Goal: Task Accomplishment & Management: Manage account settings

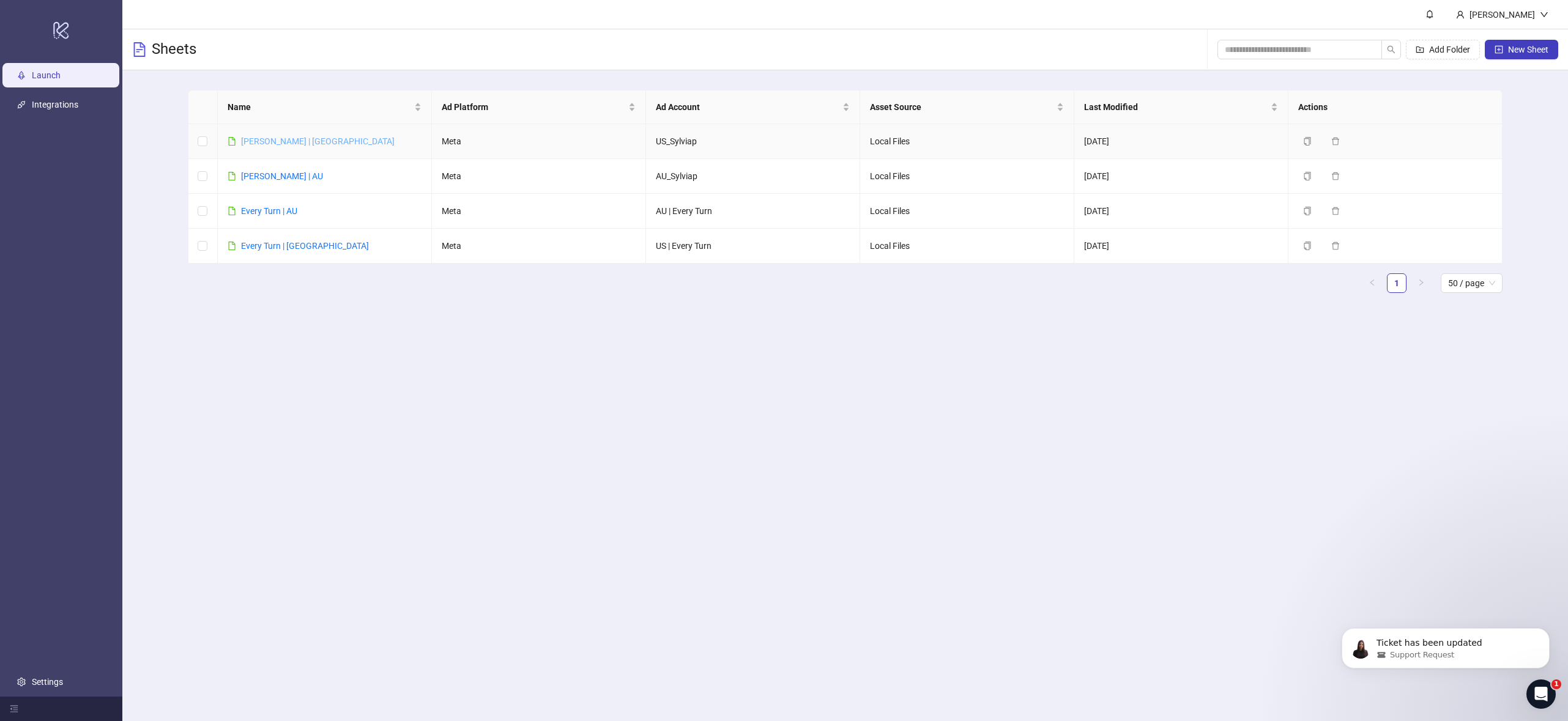
click at [247, 144] on link "[PERSON_NAME] | [GEOGRAPHIC_DATA]" at bounding box center [317, 141] width 153 height 10
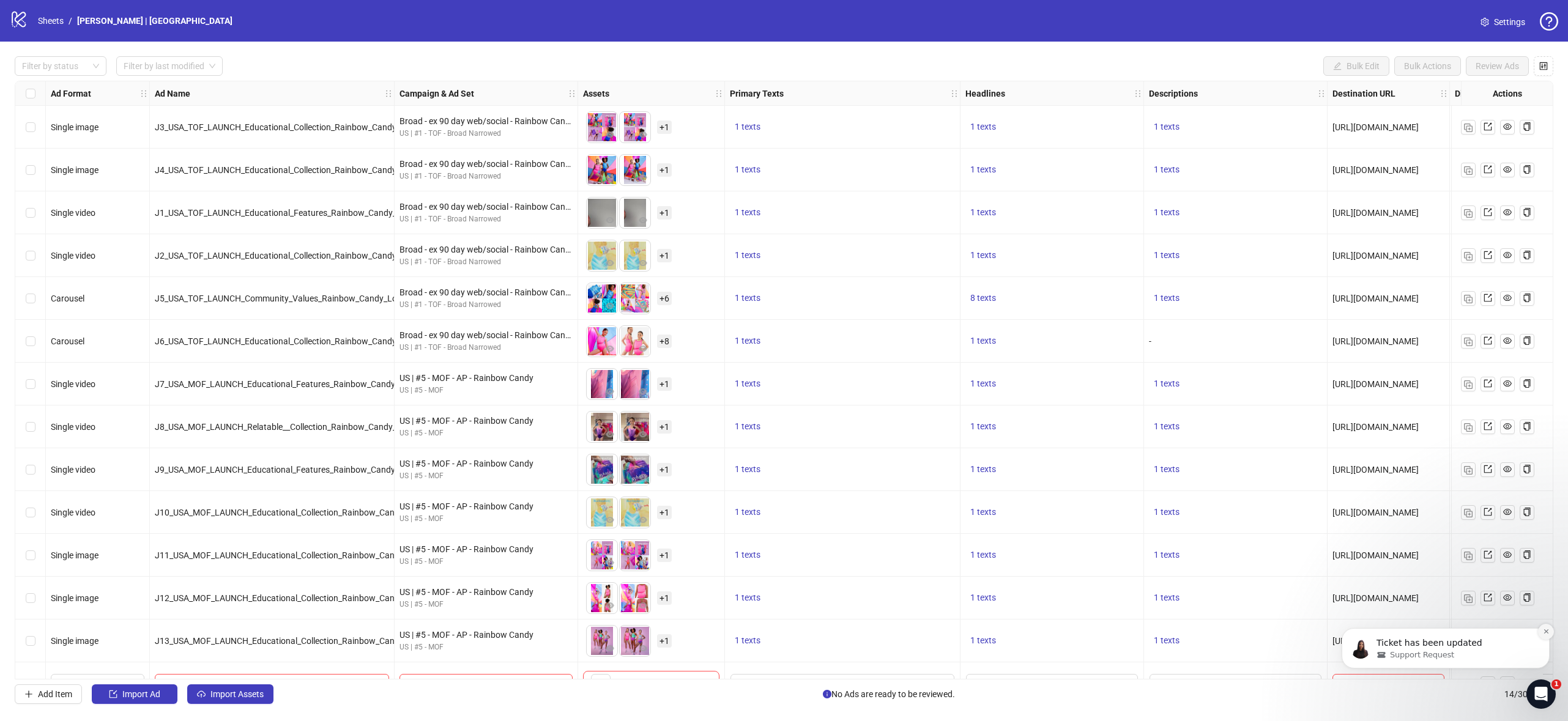
click at [1544, 632] on icon "Dismiss notification" at bounding box center [1546, 632] width 7 height 7
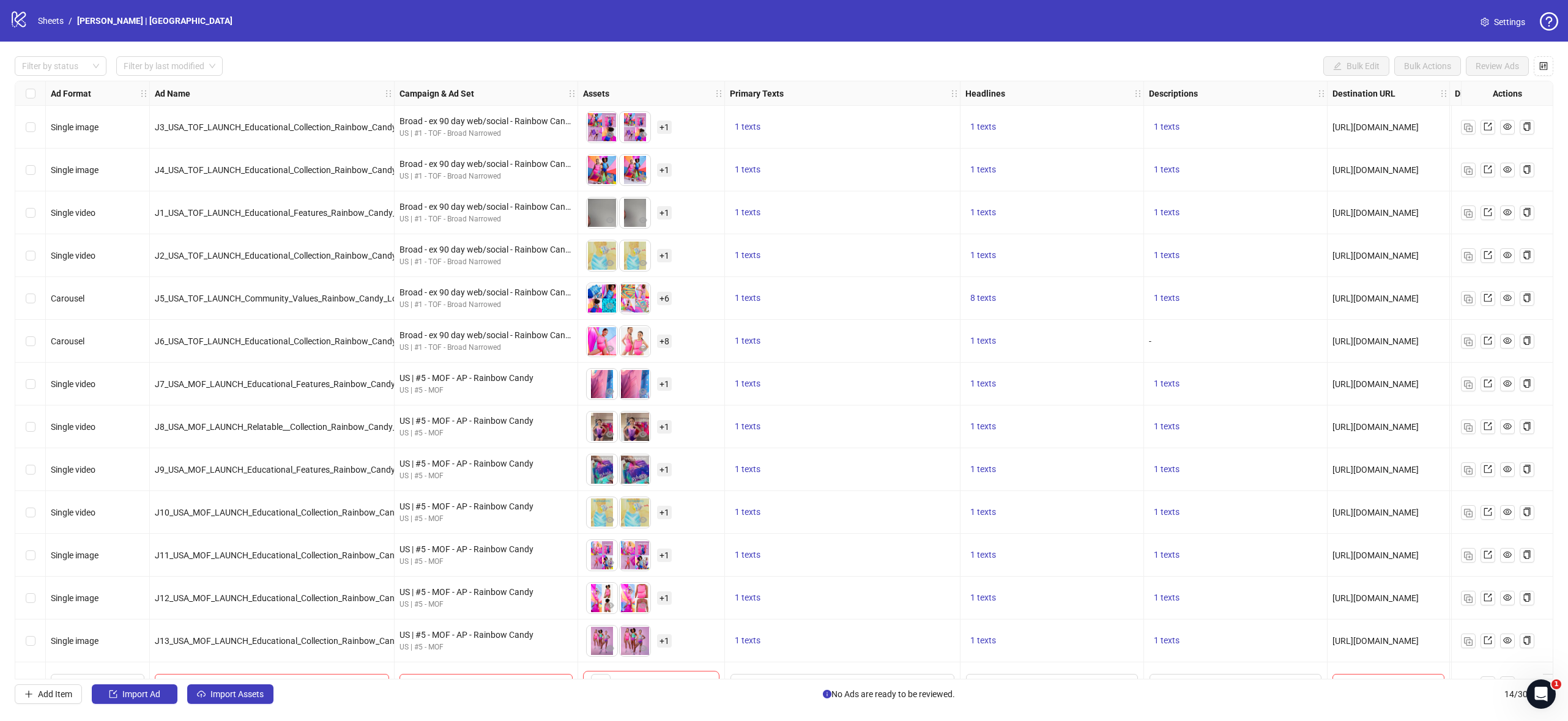
scroll to position [32, 0]
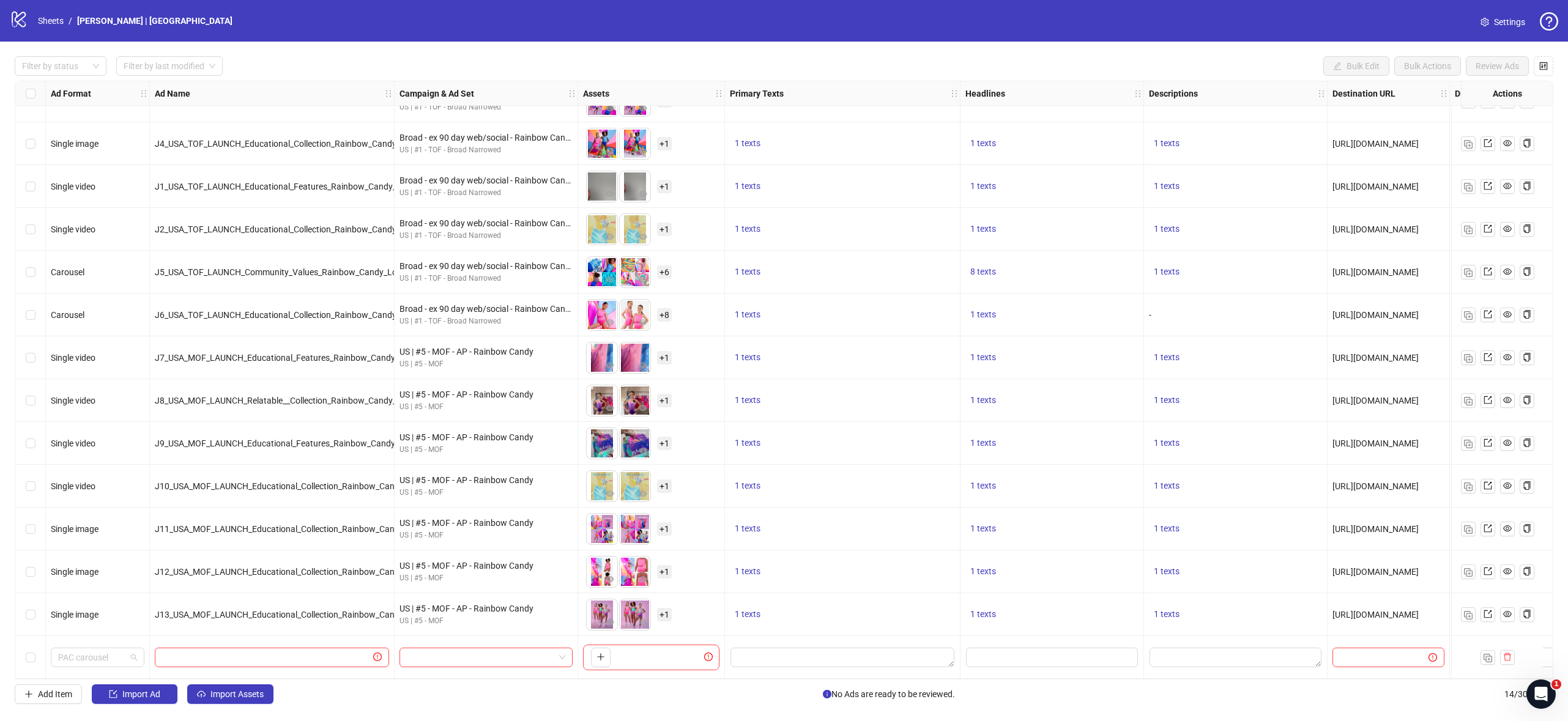
drag, startPoint x: 111, startPoint y: 650, endPoint x: 115, endPoint y: 656, distance: 7.2
click at [111, 650] on div "Ad Format Ad Name Campaign & Ad Set Assets Primary Texts Headlines Descriptions…" at bounding box center [784, 380] width 1538 height 598
click at [108, 657] on div "Ad Format Ad Name Campaign & Ad Set Assets Primary Texts Headlines Descriptions…" at bounding box center [784, 380] width 1538 height 598
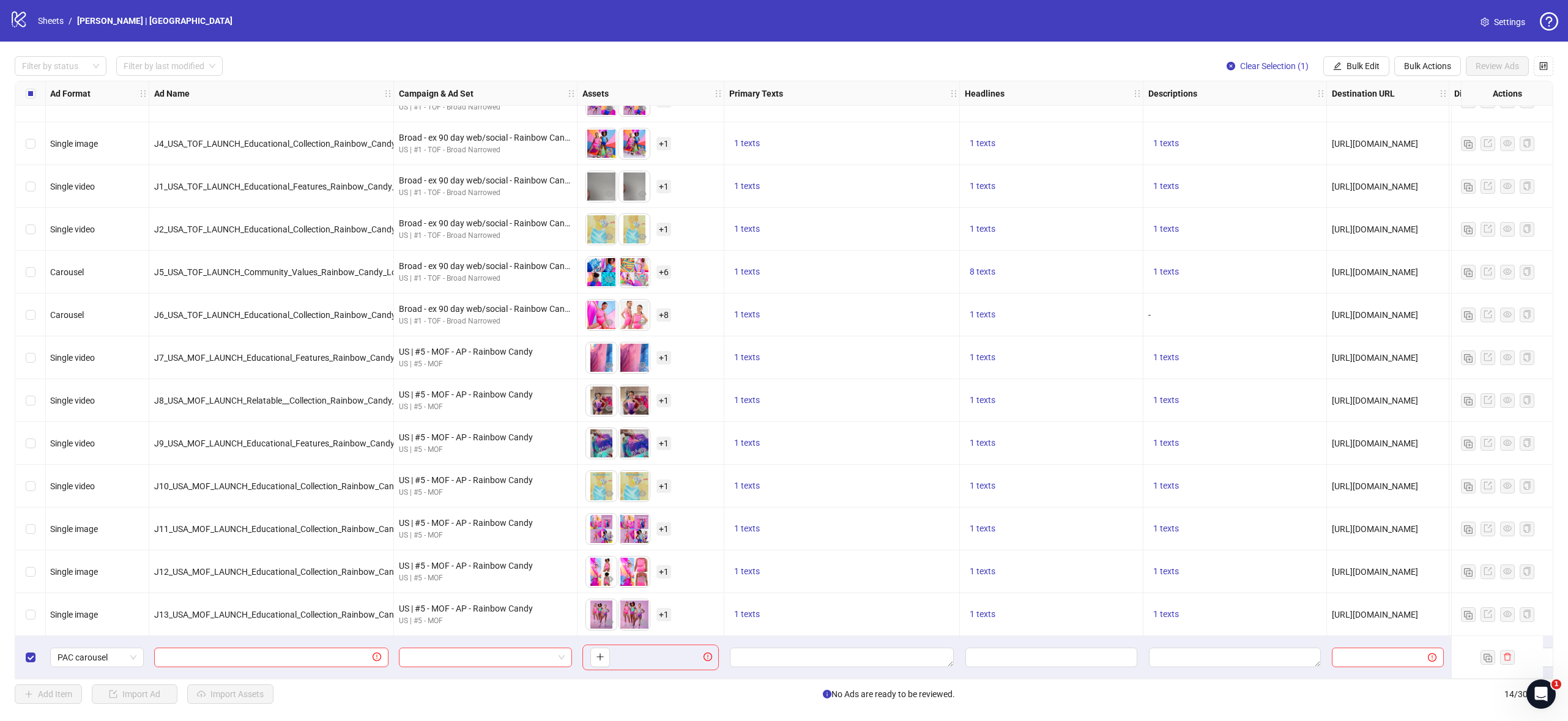
scroll to position [27, 1]
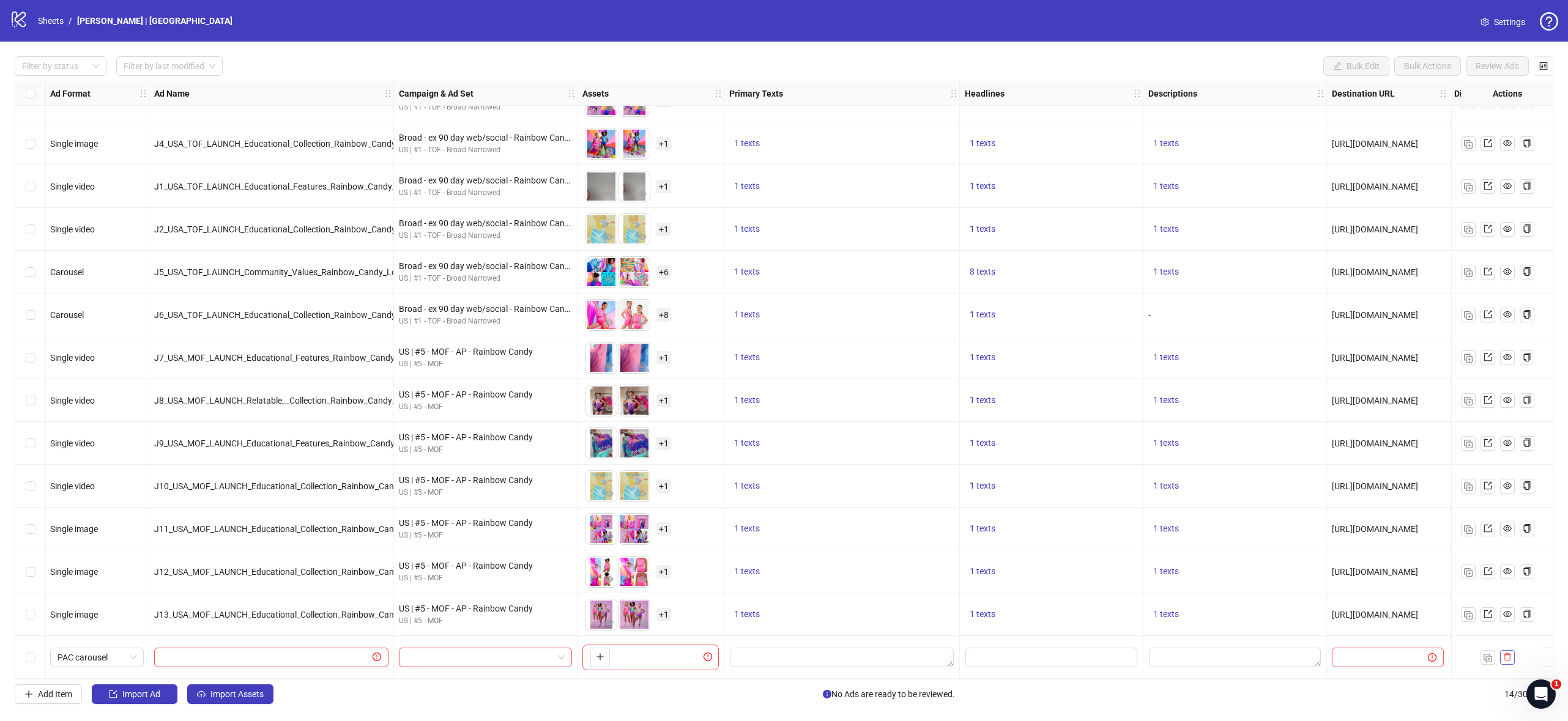
click at [1512, 657] on button "button" at bounding box center [1507, 657] width 15 height 15
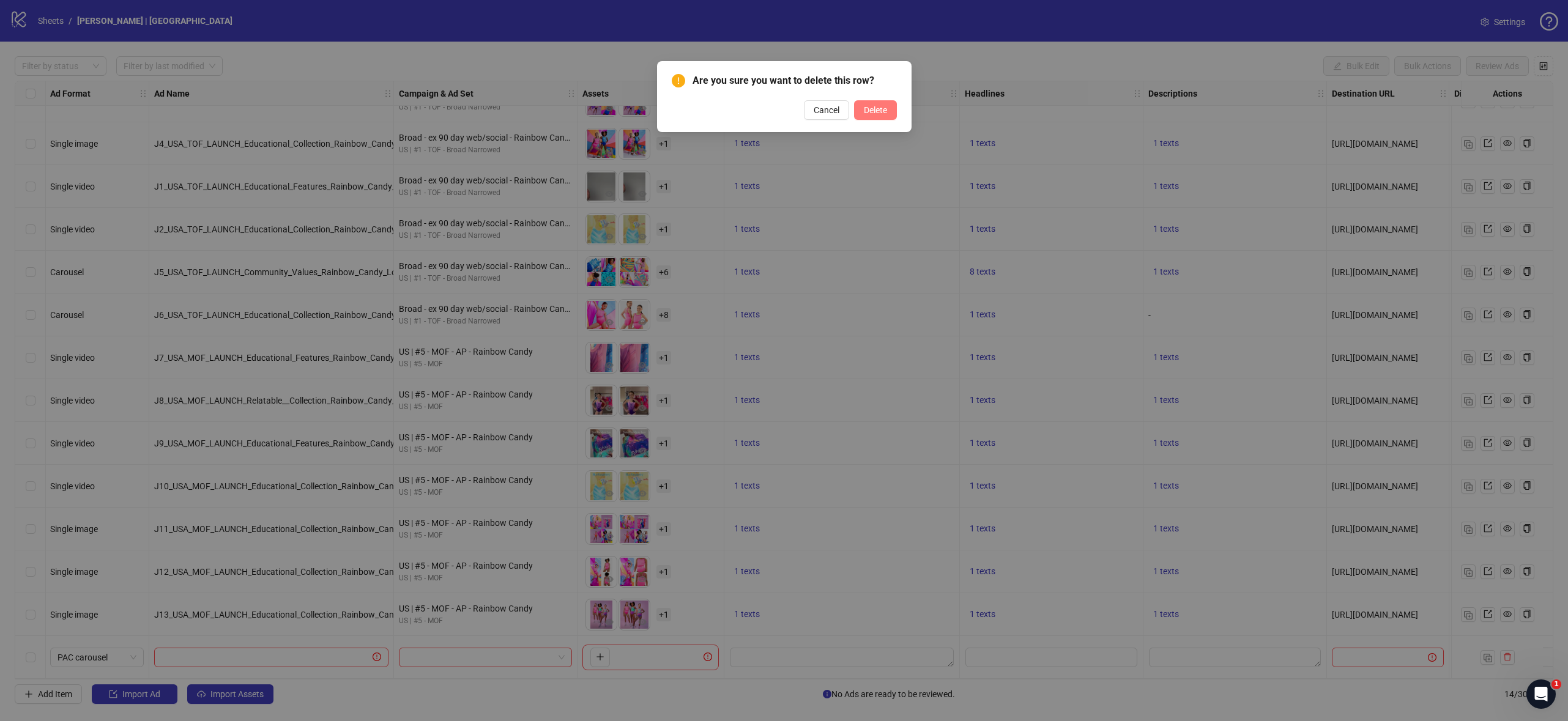
click at [868, 112] on span "Delete" at bounding box center [875, 109] width 24 height 10
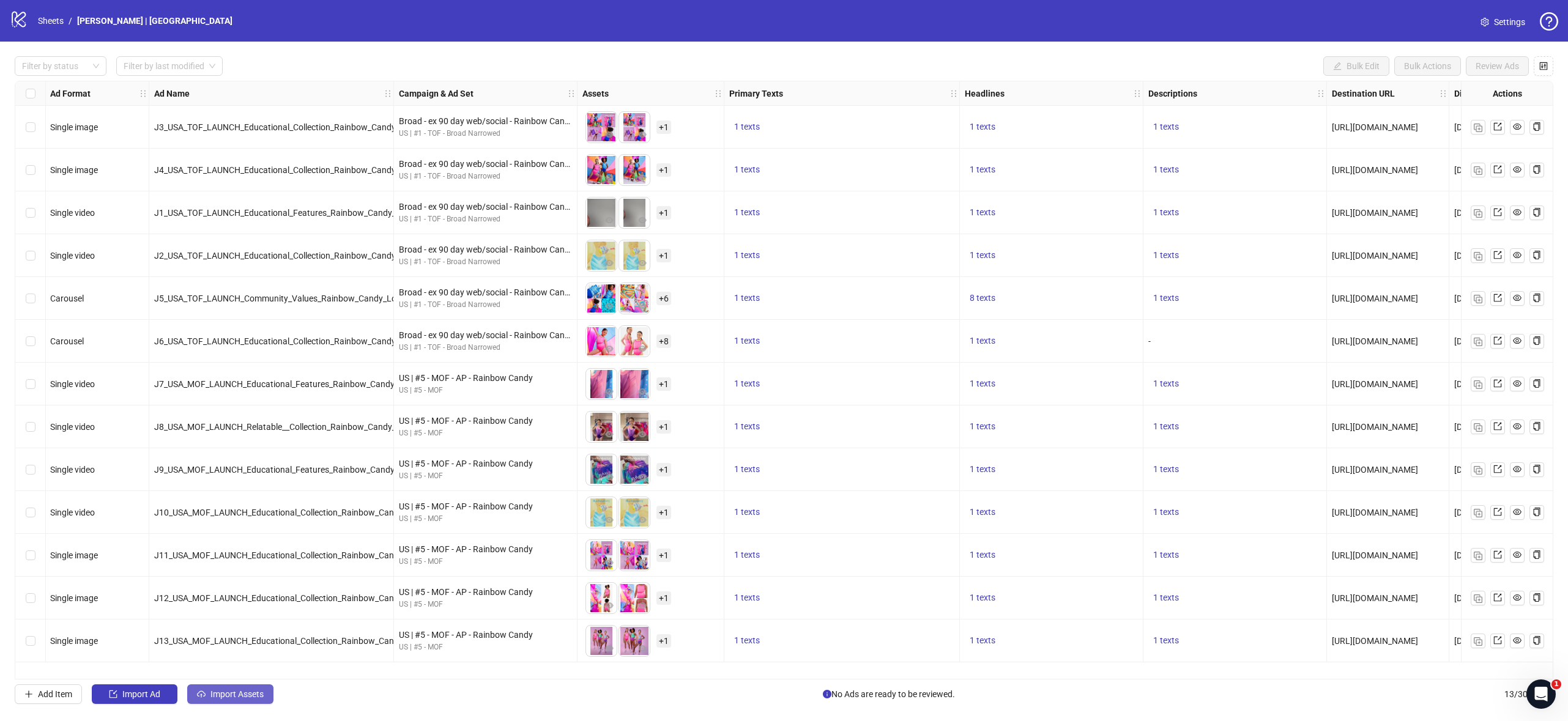
click at [242, 692] on span "Import Assets" at bounding box center [236, 694] width 53 height 10
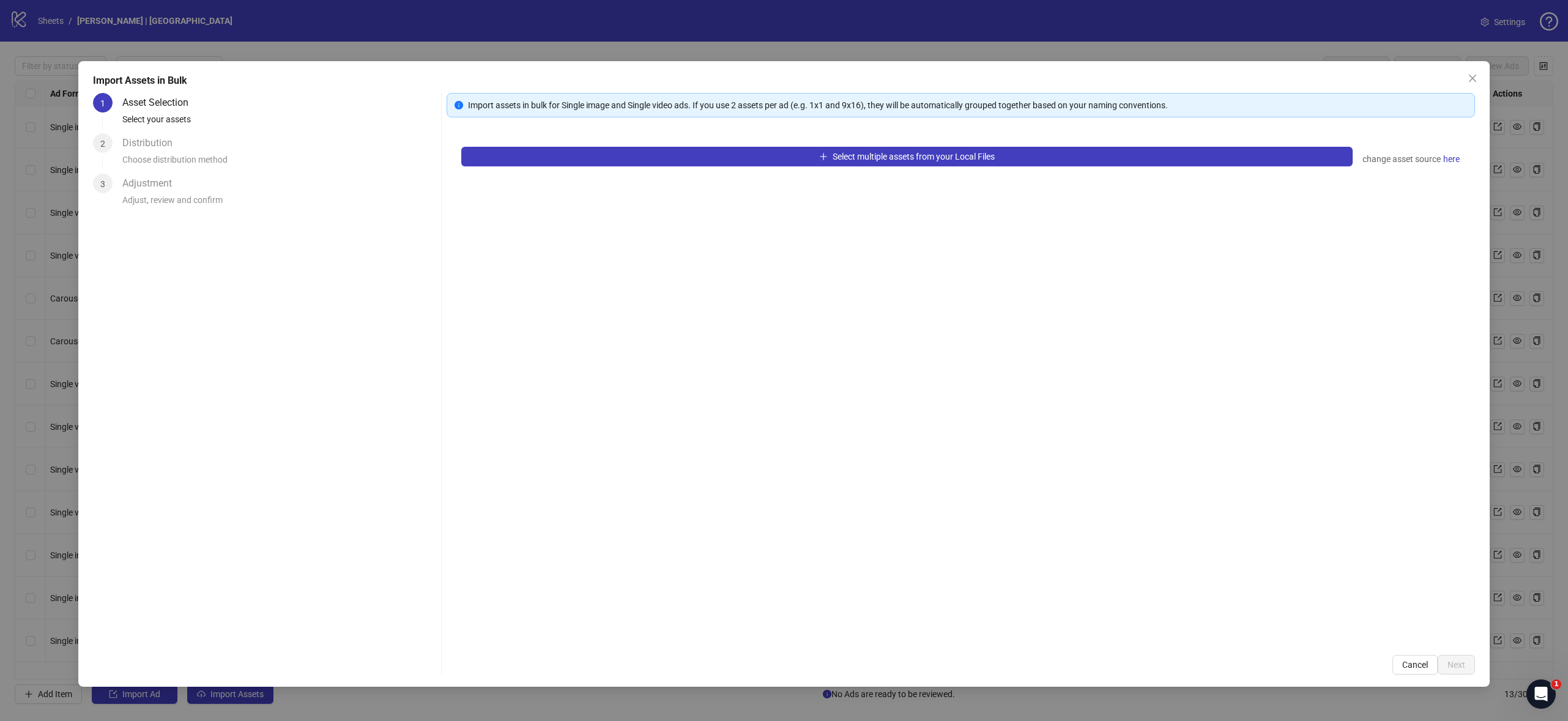
click at [997, 143] on div "Select multiple assets from your Local Files change asset source here" at bounding box center [960, 386] width 1028 height 508
click at [998, 156] on button "Select multiple assets from your Local Files" at bounding box center [906, 157] width 891 height 19
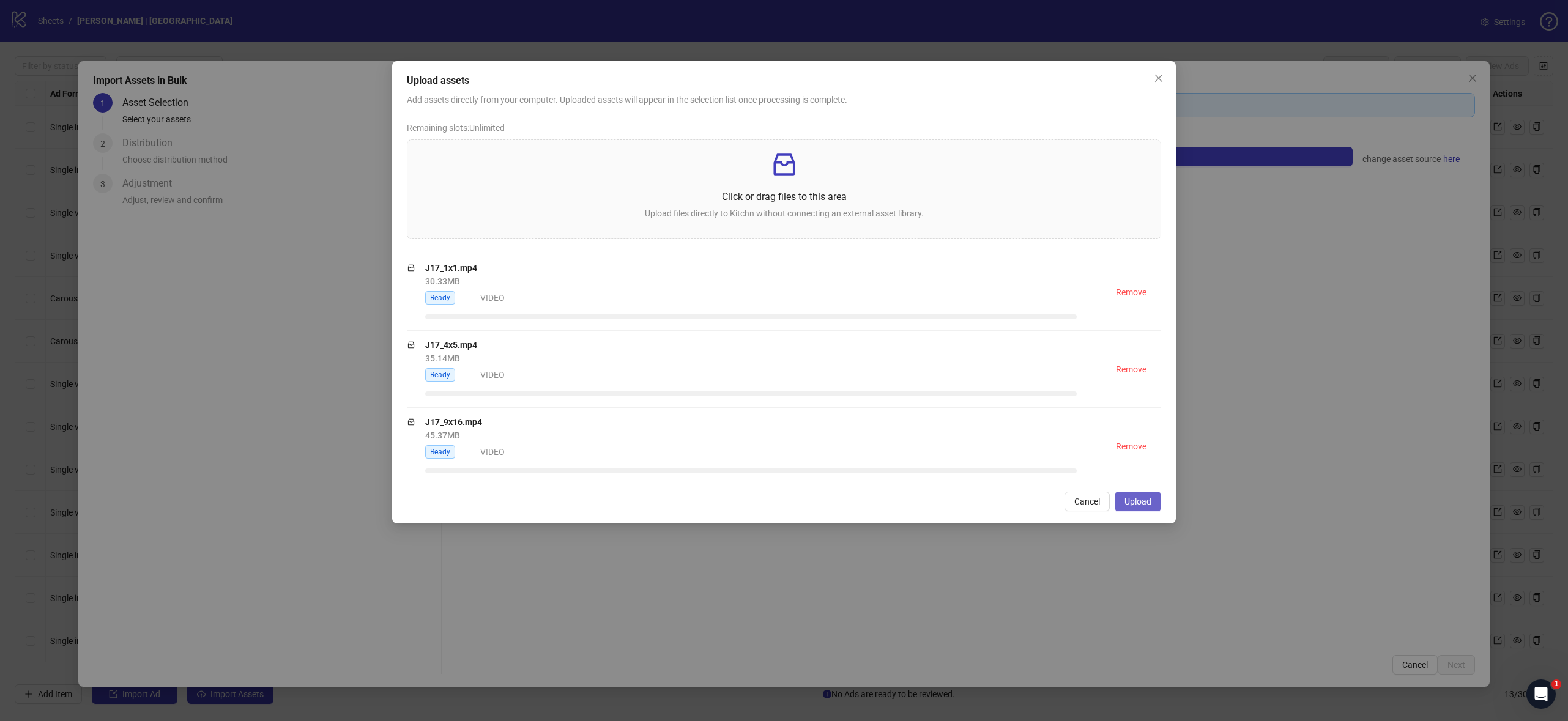
click at [1142, 494] on button "Upload" at bounding box center [1138, 501] width 46 height 19
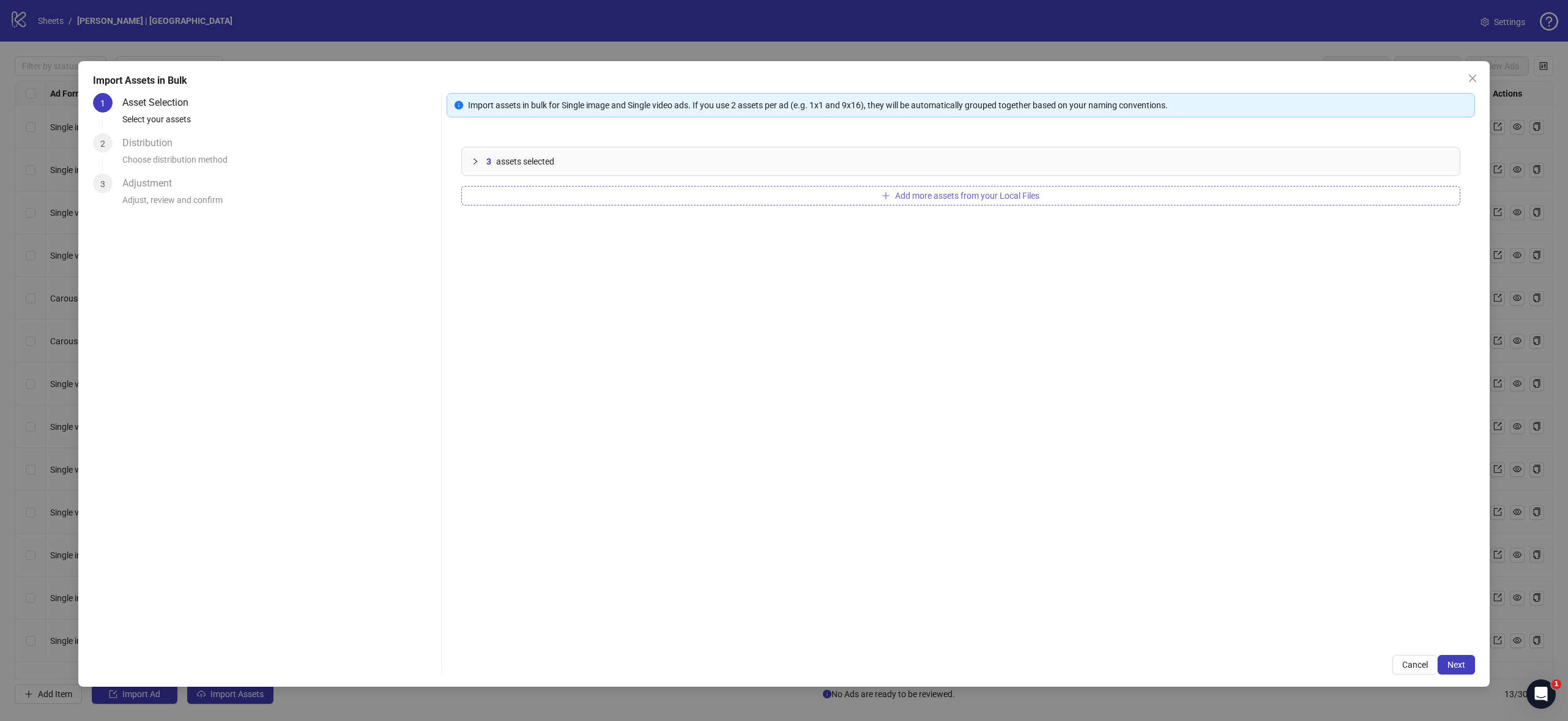
click at [956, 202] on button "Add more assets from your Local Files" at bounding box center [960, 195] width 998 height 19
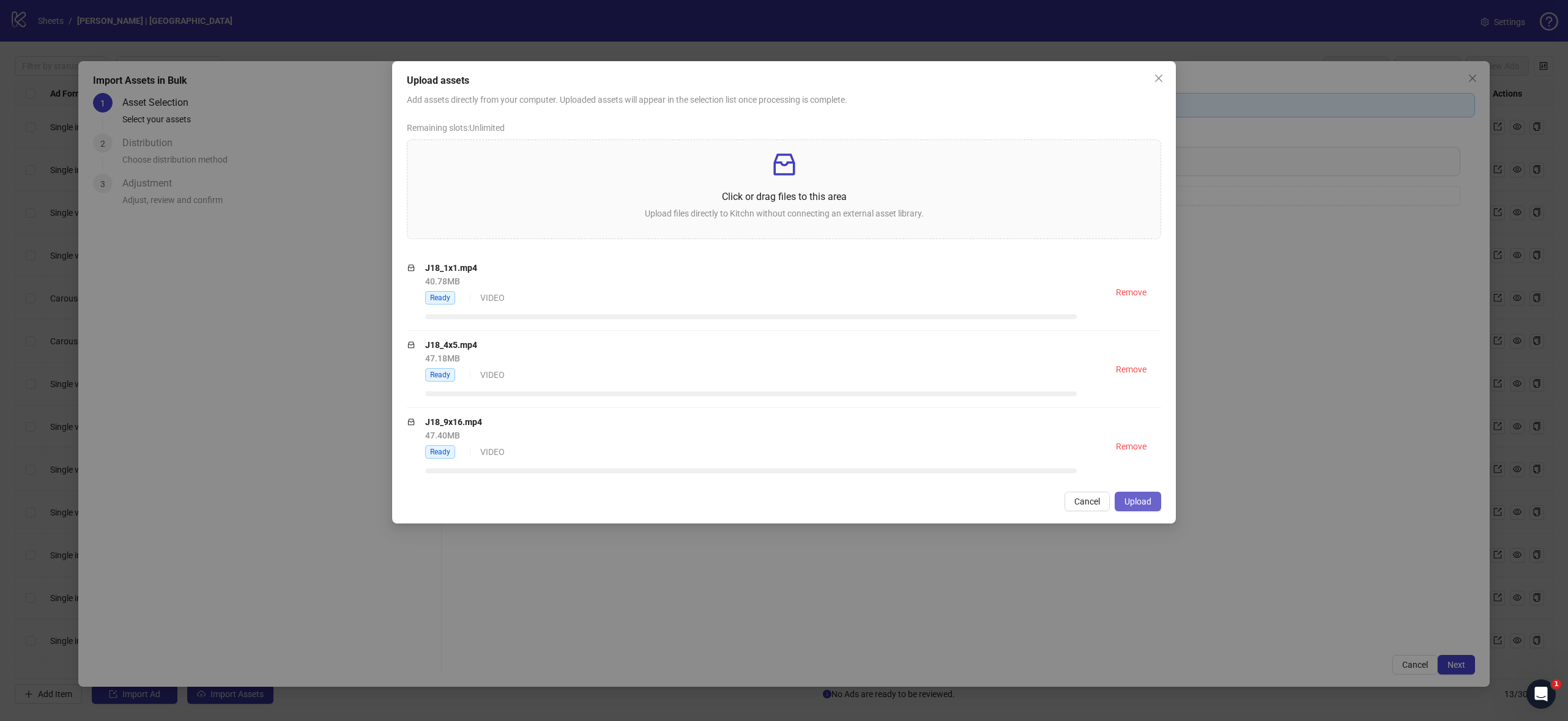
click at [1139, 500] on span "Upload" at bounding box center [1138, 501] width 27 height 10
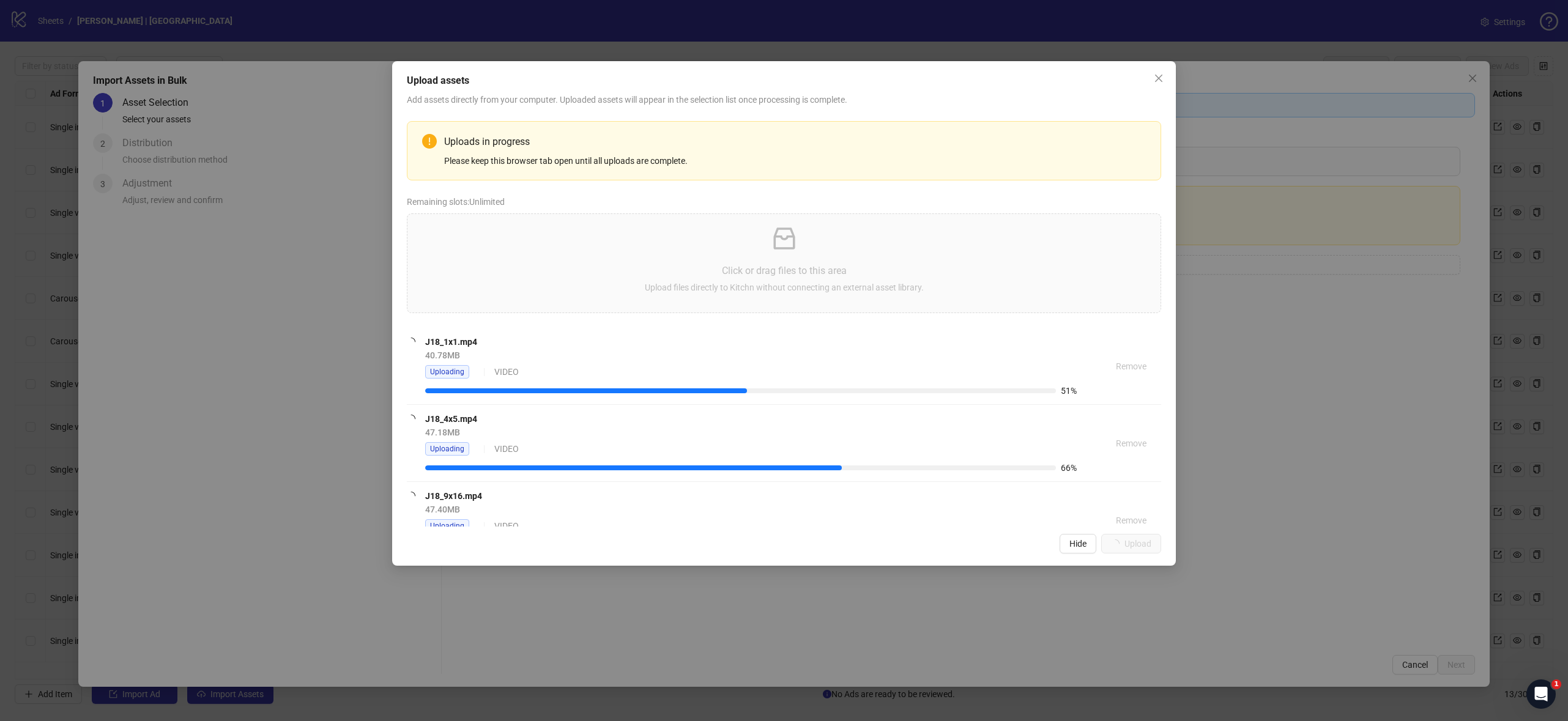
scroll to position [32, 0]
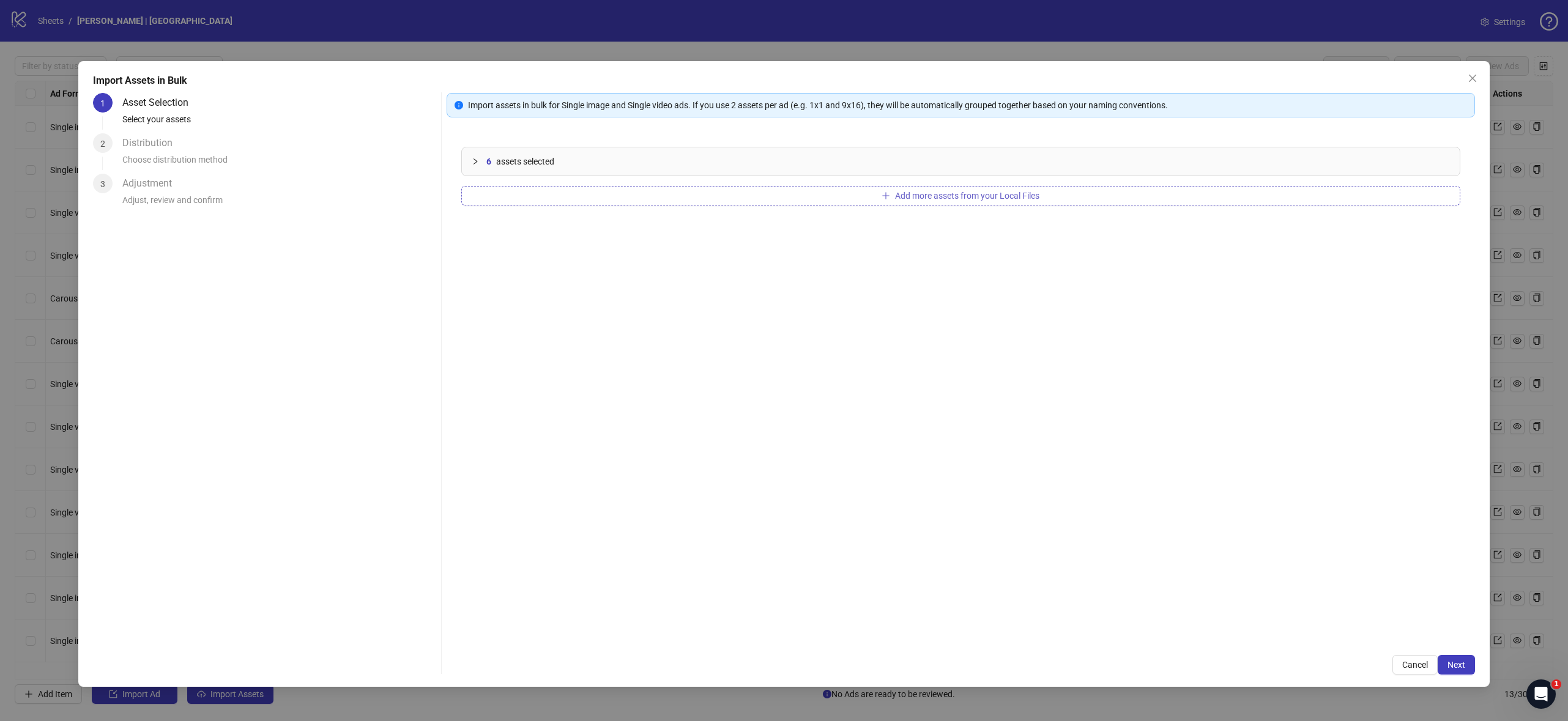
drag, startPoint x: 1057, startPoint y: 172, endPoint x: 1019, endPoint y: 192, distance: 42.9
click at [1056, 173] on div "6 assets selected" at bounding box center [961, 161] width 998 height 28
click at [1019, 192] on li "J17_1x1.mp4" at bounding box center [961, 203] width 978 height 35
click at [1007, 428] on span "Add more assets from your Local Files" at bounding box center [967, 424] width 144 height 10
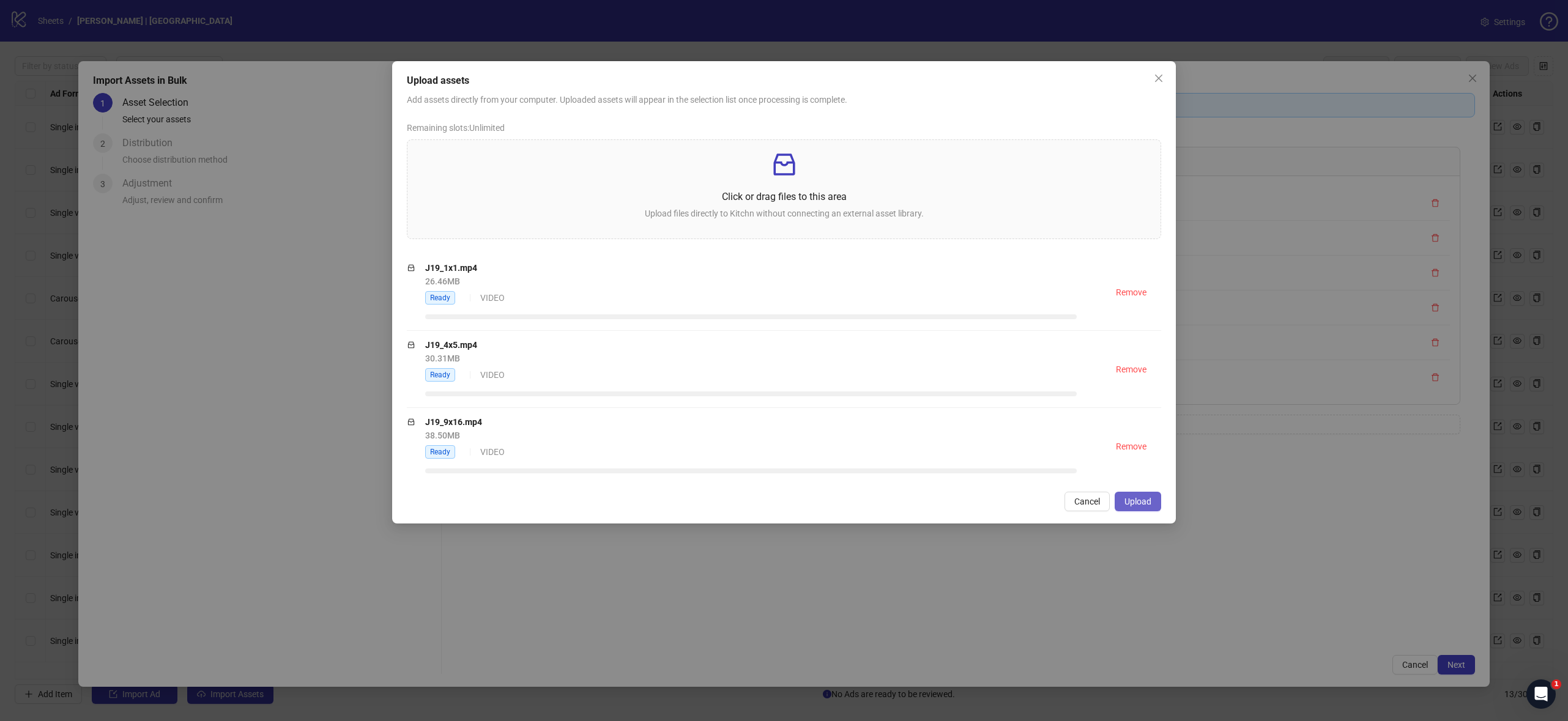
click at [1143, 500] on span "Upload" at bounding box center [1138, 501] width 27 height 10
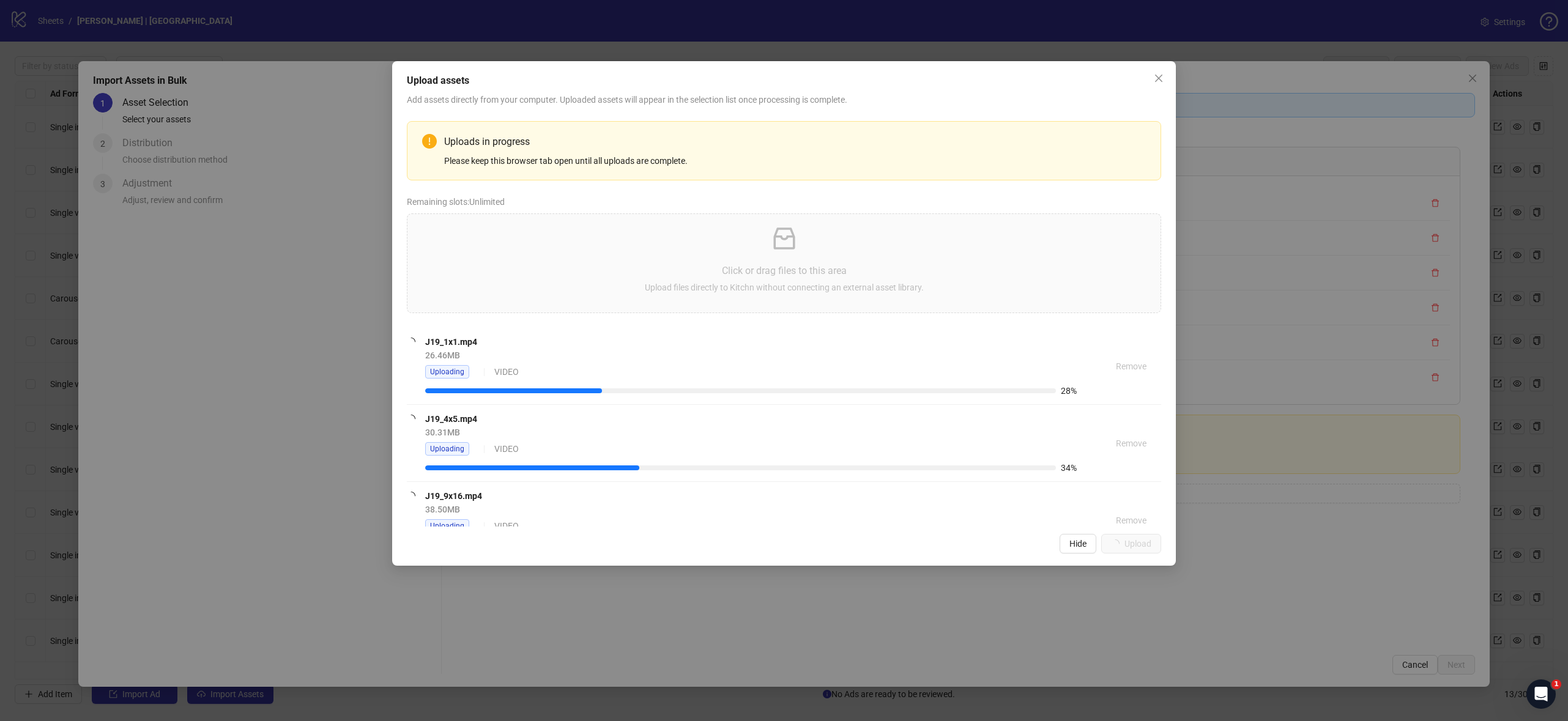
scroll to position [32, 0]
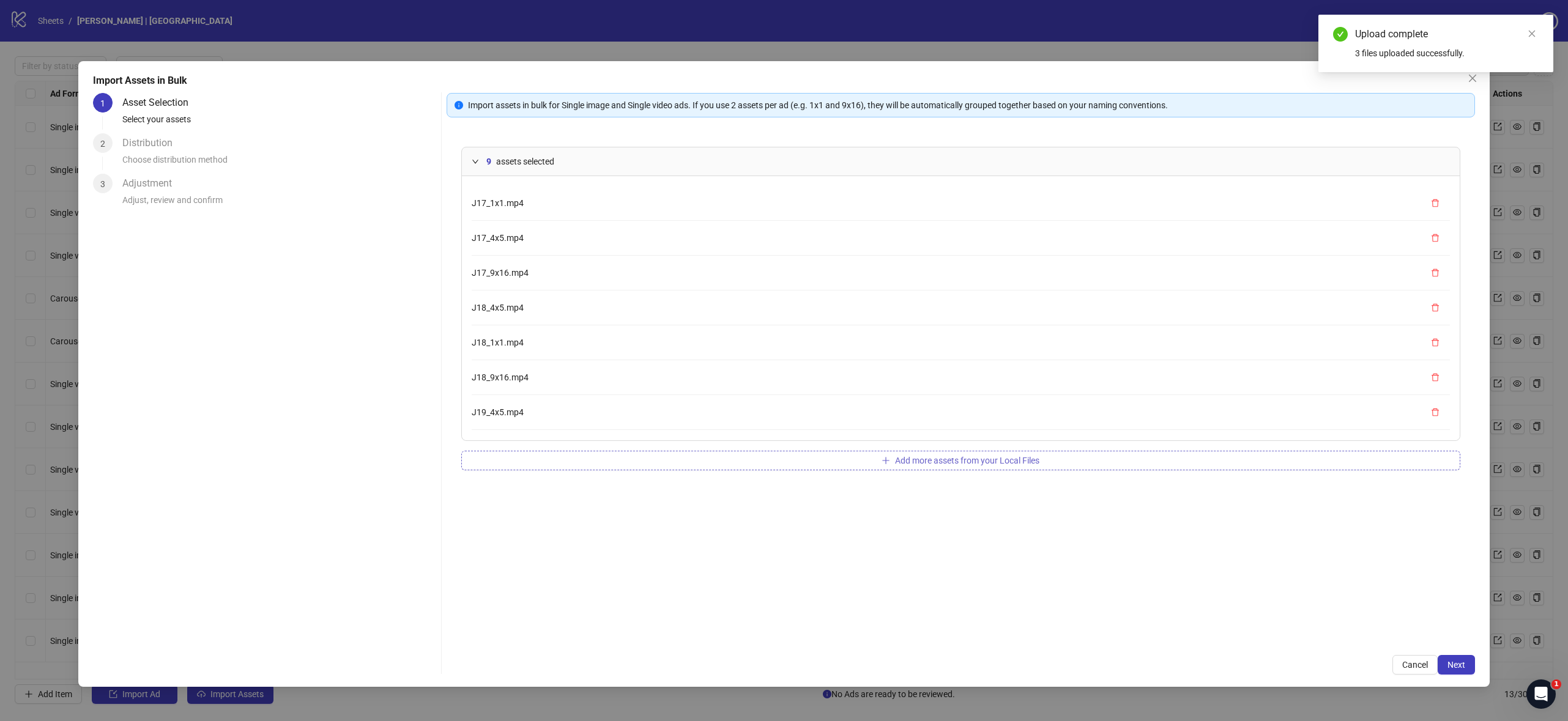
click at [1005, 459] on span "Add more assets from your Local Files" at bounding box center [967, 460] width 144 height 10
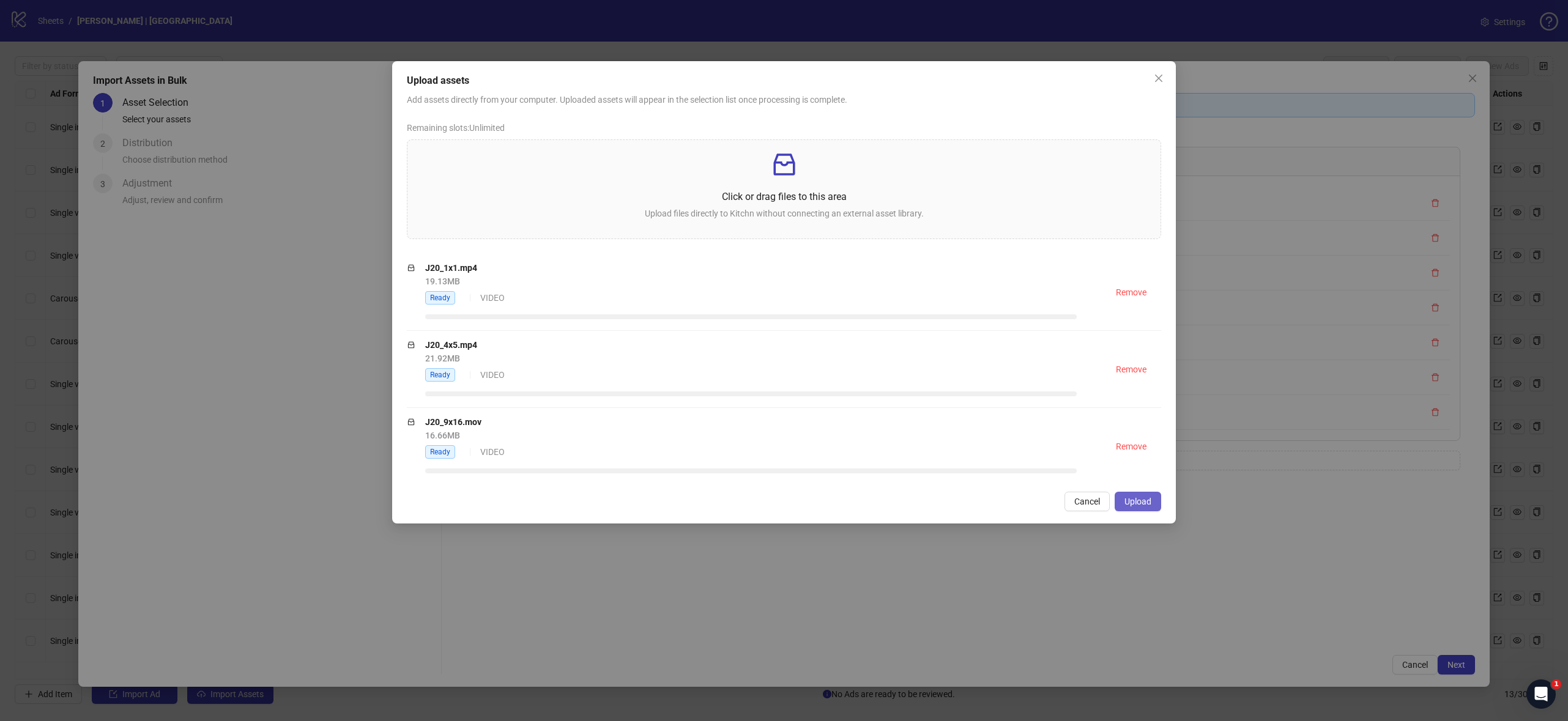
click at [1141, 490] on div "Upload assets Add assets directly from your computer. Uploaded assets will appe…" at bounding box center [784, 292] width 784 height 462
click at [1141, 497] on span "Upload" at bounding box center [1138, 501] width 27 height 10
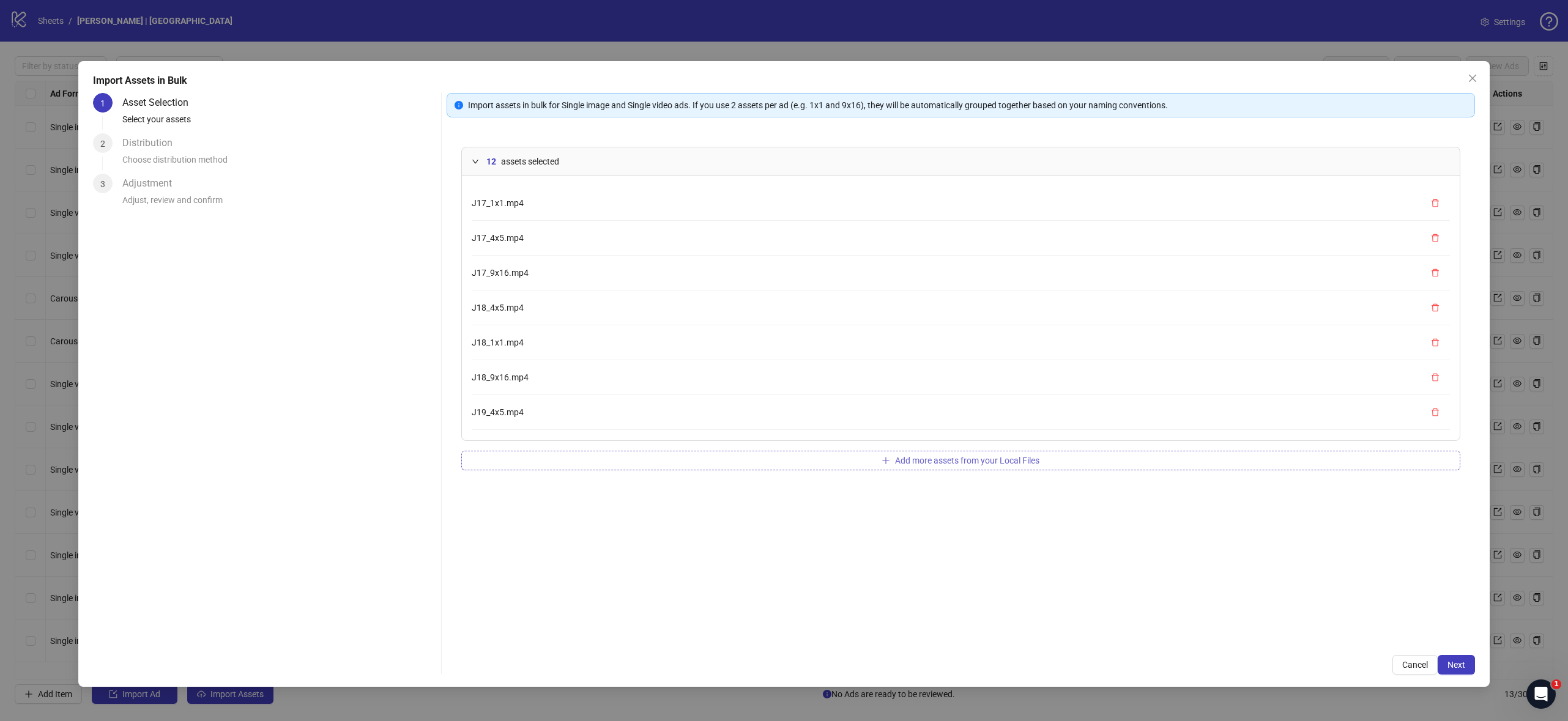
click at [1001, 458] on span "Add more assets from your Local Files" at bounding box center [967, 460] width 144 height 10
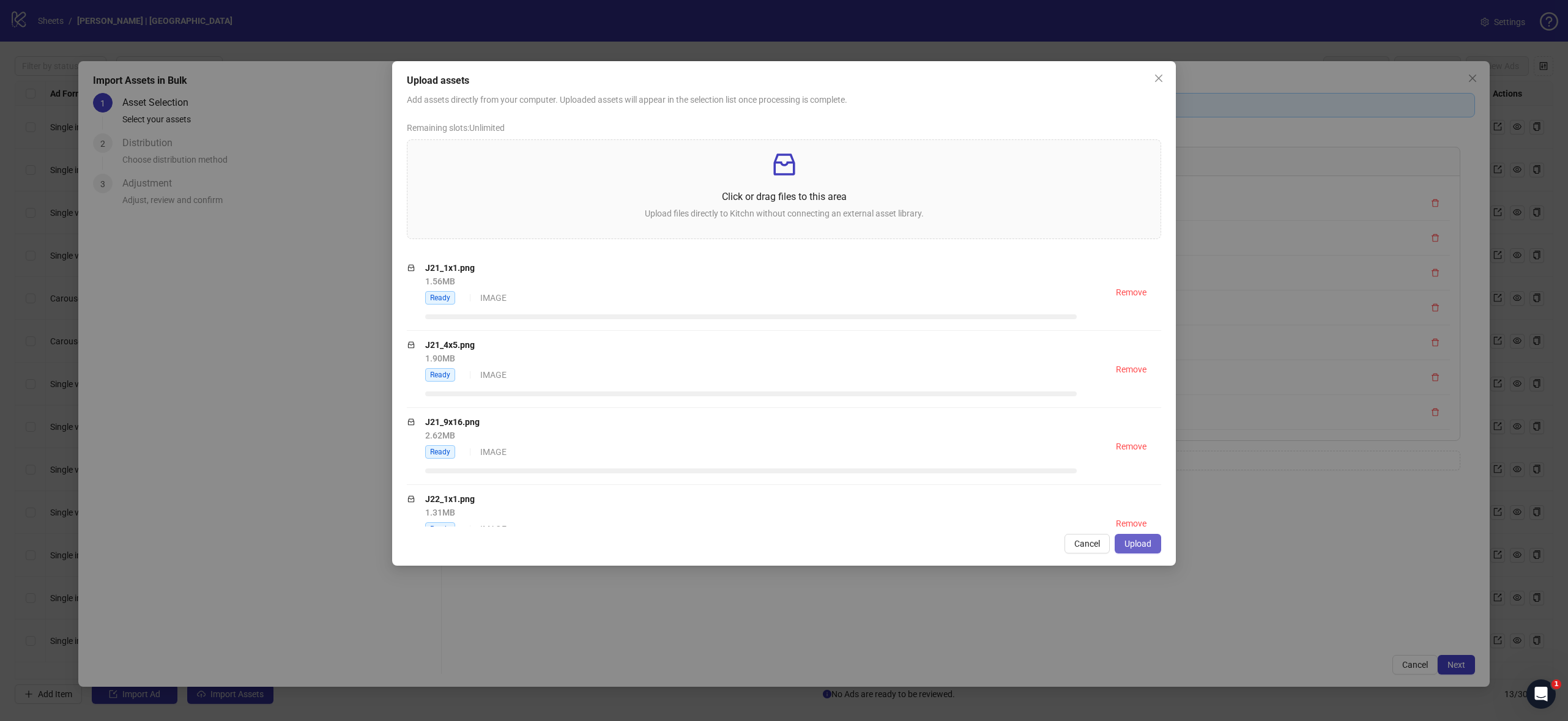
click at [1155, 544] on button "Upload" at bounding box center [1138, 543] width 46 height 19
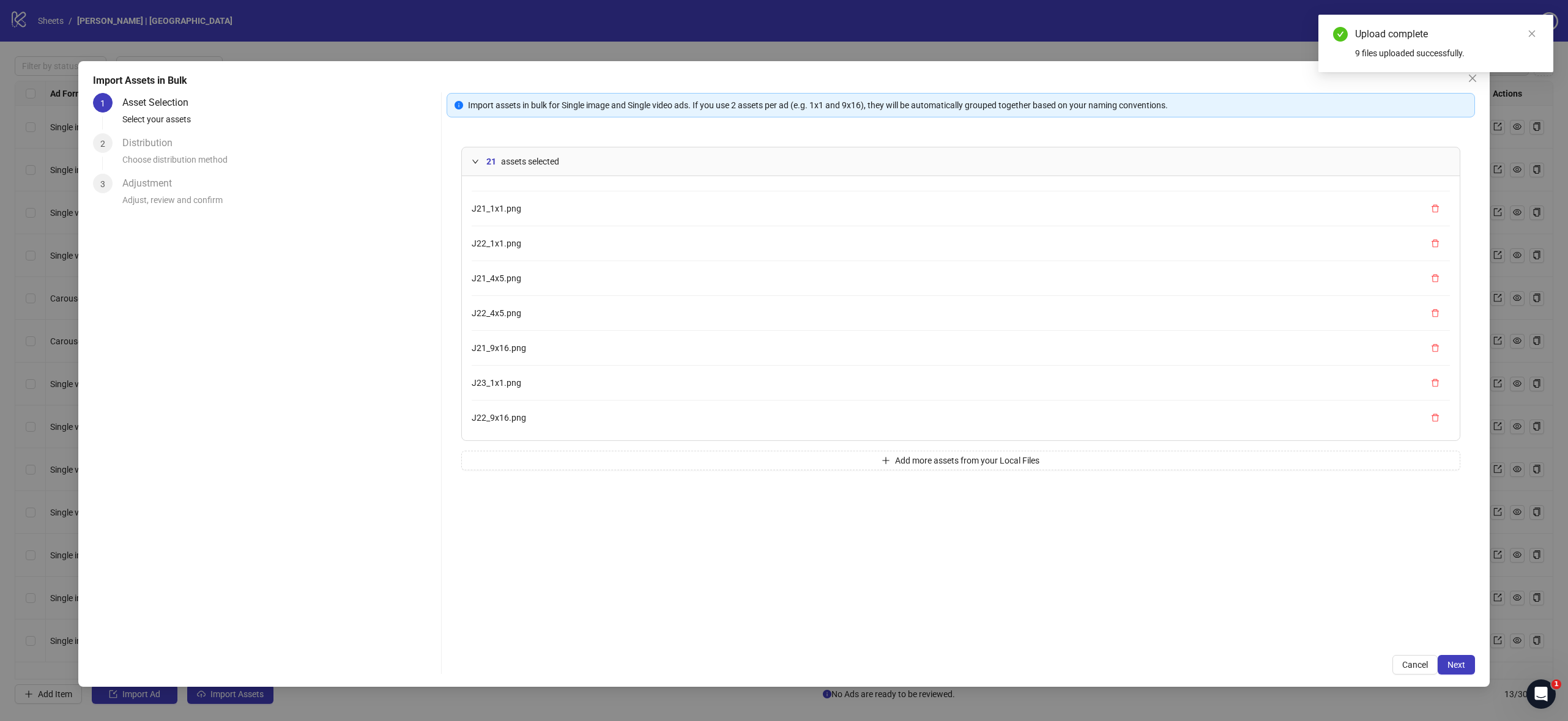
scroll to position [486, 0]
click at [1464, 665] on span "Next" at bounding box center [1456, 664] width 18 height 10
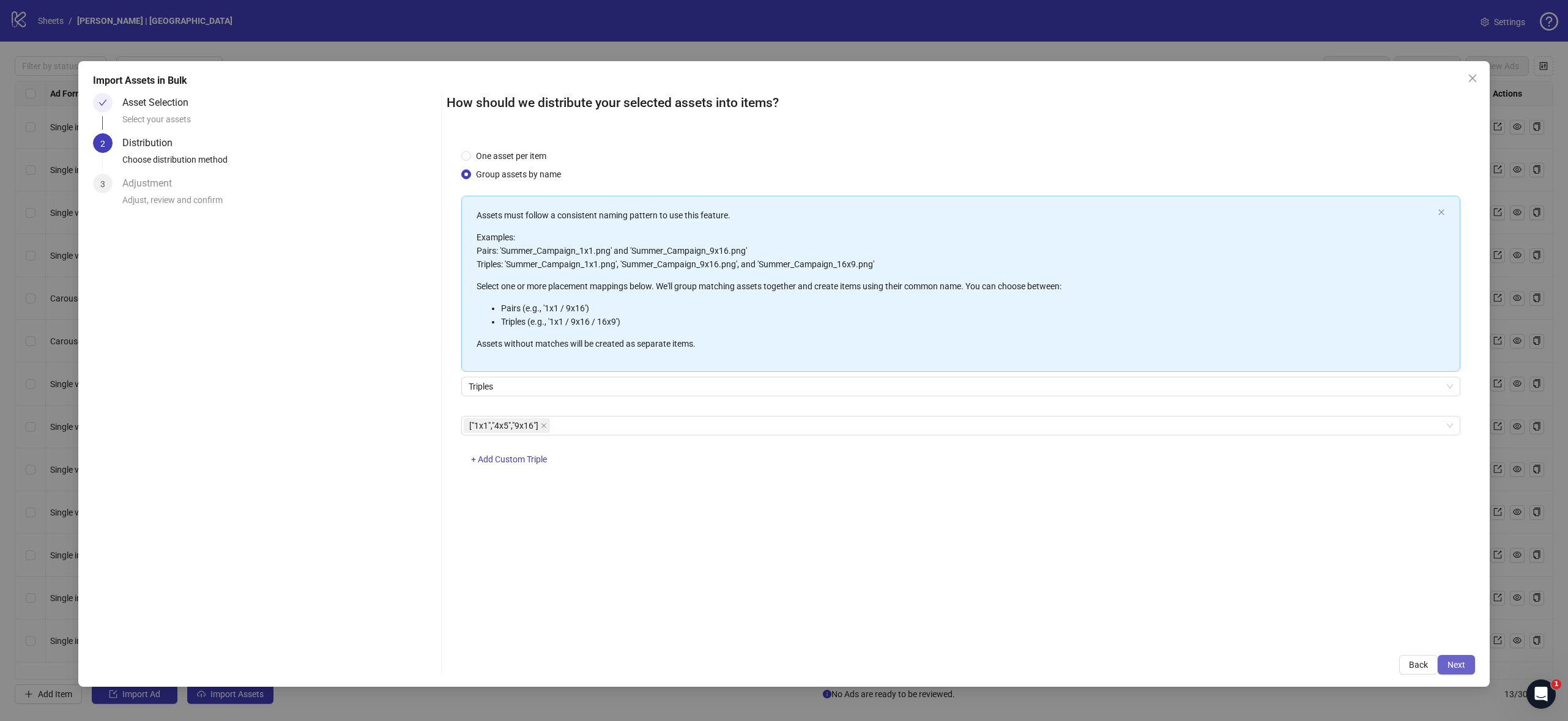
click at [1446, 663] on button "Next" at bounding box center [1456, 665] width 38 height 19
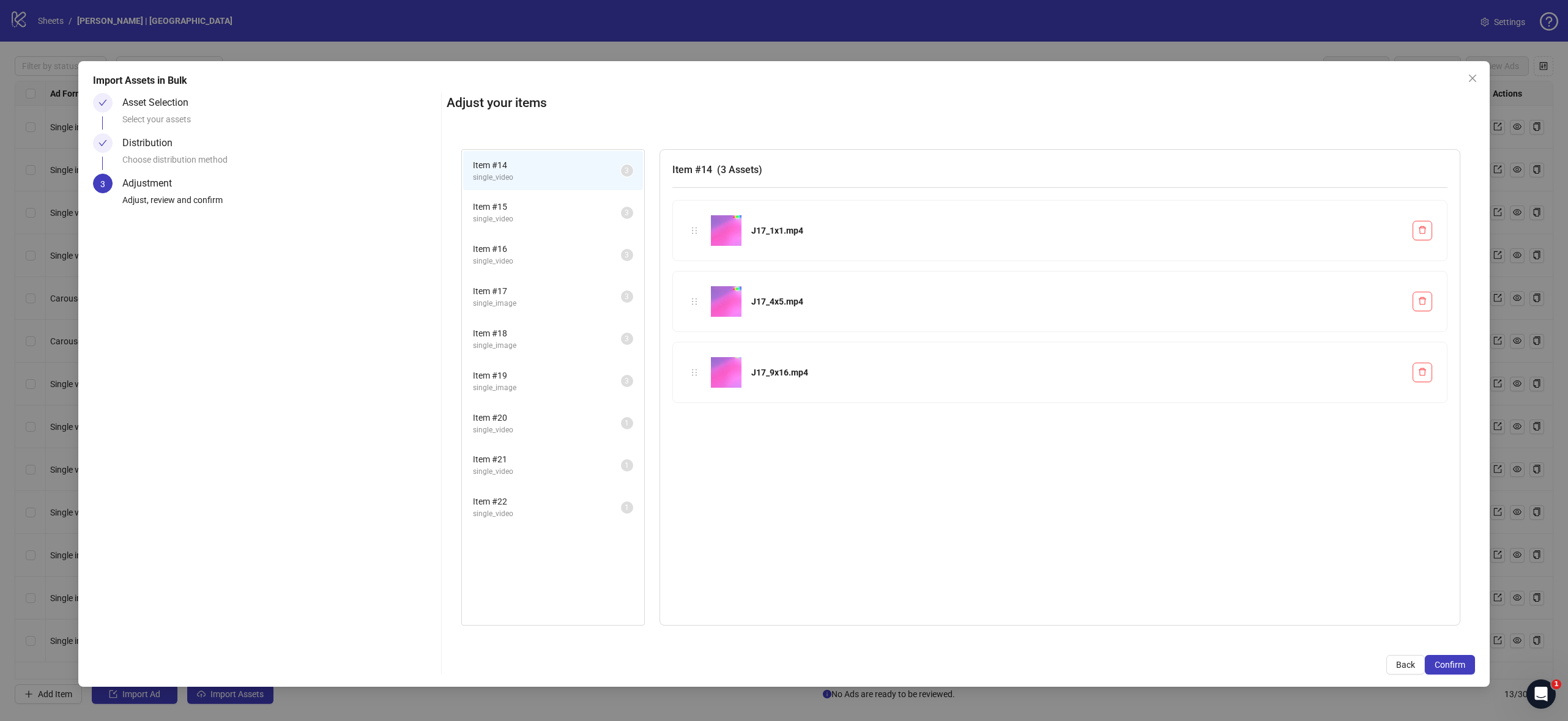
click at [542, 208] on span "Item # 15" at bounding box center [546, 206] width 148 height 13
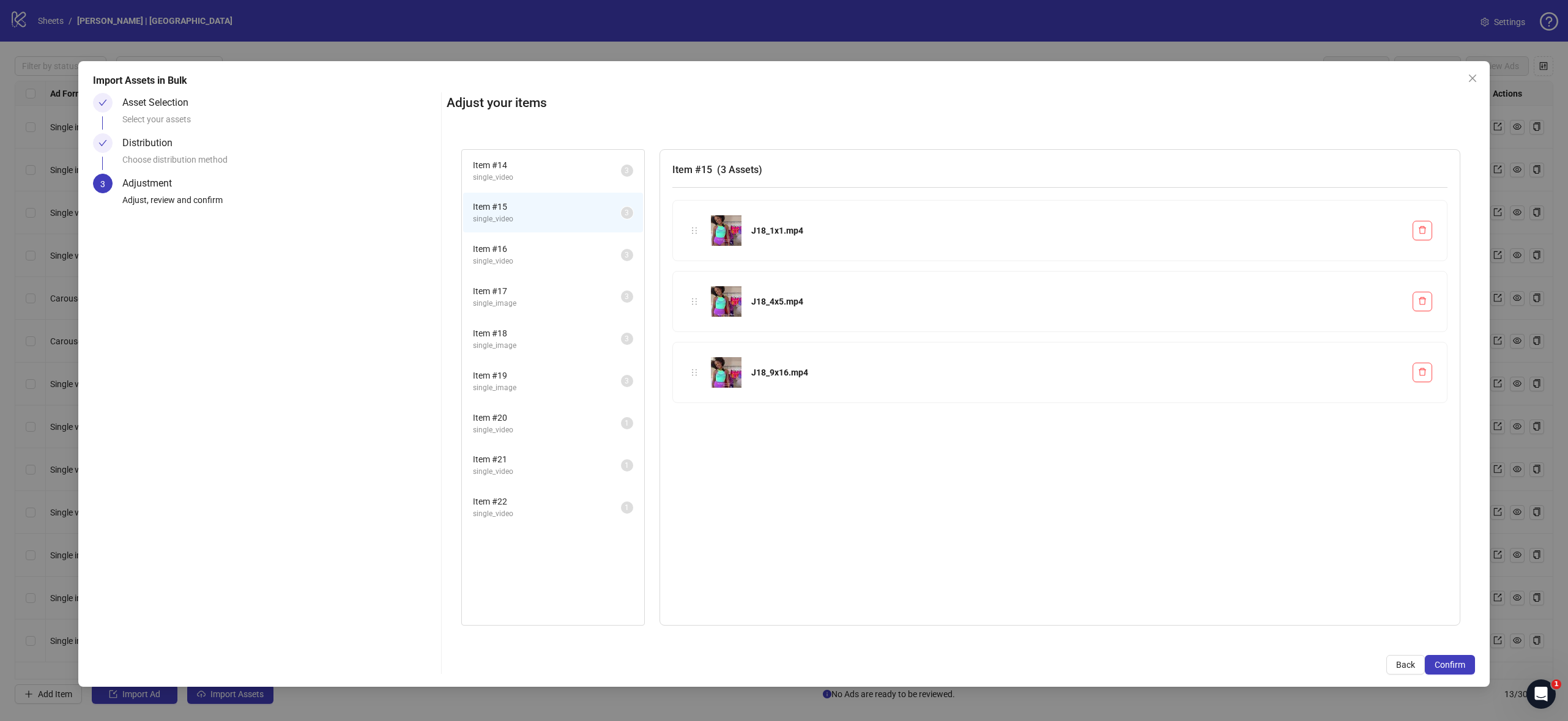
drag, startPoint x: 550, startPoint y: 169, endPoint x: 568, endPoint y: 186, distance: 24.8
click at [550, 170] on span "Item # 14" at bounding box center [546, 164] width 148 height 13
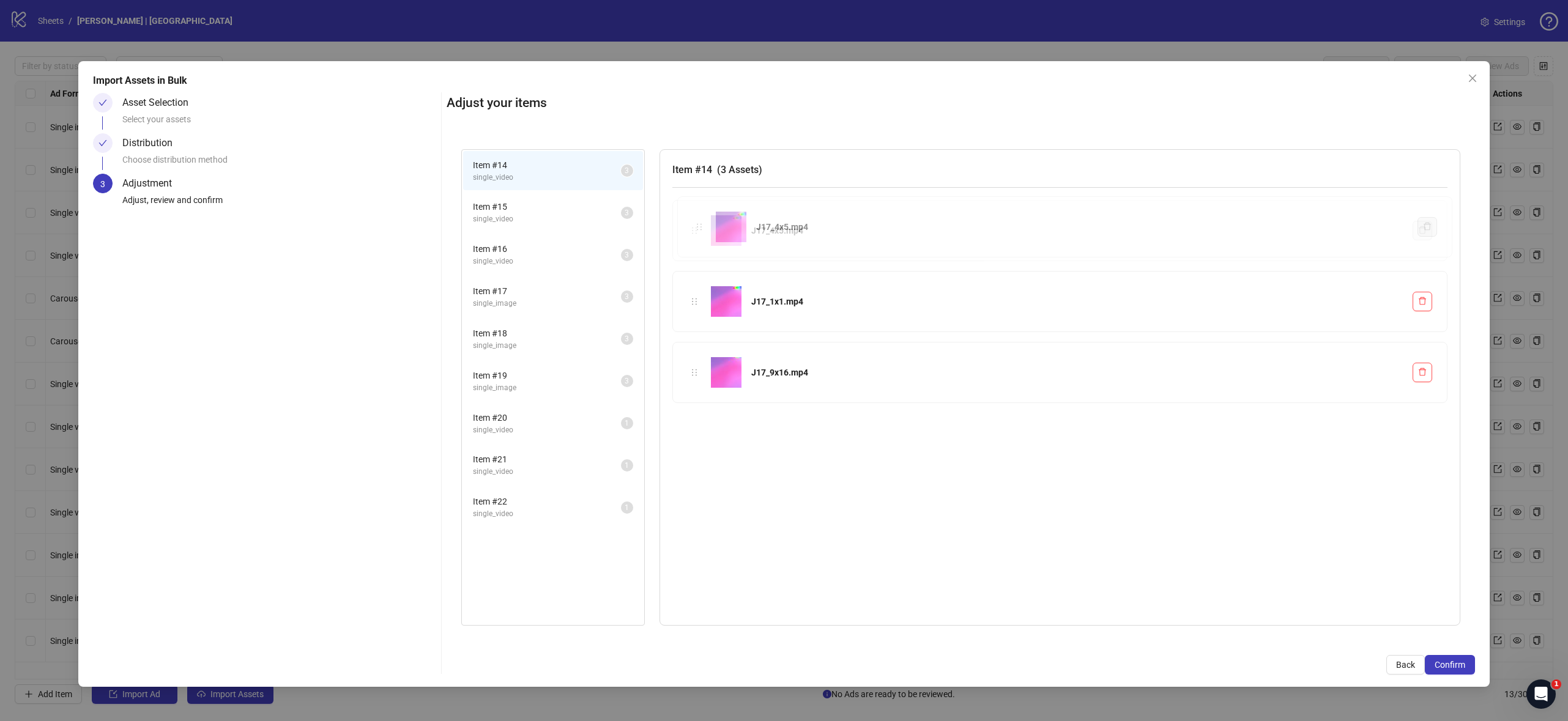
drag, startPoint x: 687, startPoint y: 304, endPoint x: 694, endPoint y: 225, distance: 79.3
click at [693, 220] on div "Item # 14 single_video 3 Item # 15 single_video 3 Item # 16 single_video 3 Item…" at bounding box center [960, 388] width 1028 height 507
drag, startPoint x: 696, startPoint y: 300, endPoint x: 703, endPoint y: 382, distance: 82.3
click at [703, 382] on div "Item # 14 single_video 3 Item # 15 single_video 3 Item # 16 single_video 3 Item…" at bounding box center [960, 388] width 1028 height 507
click at [531, 218] on span "single_video" at bounding box center [546, 219] width 148 height 11
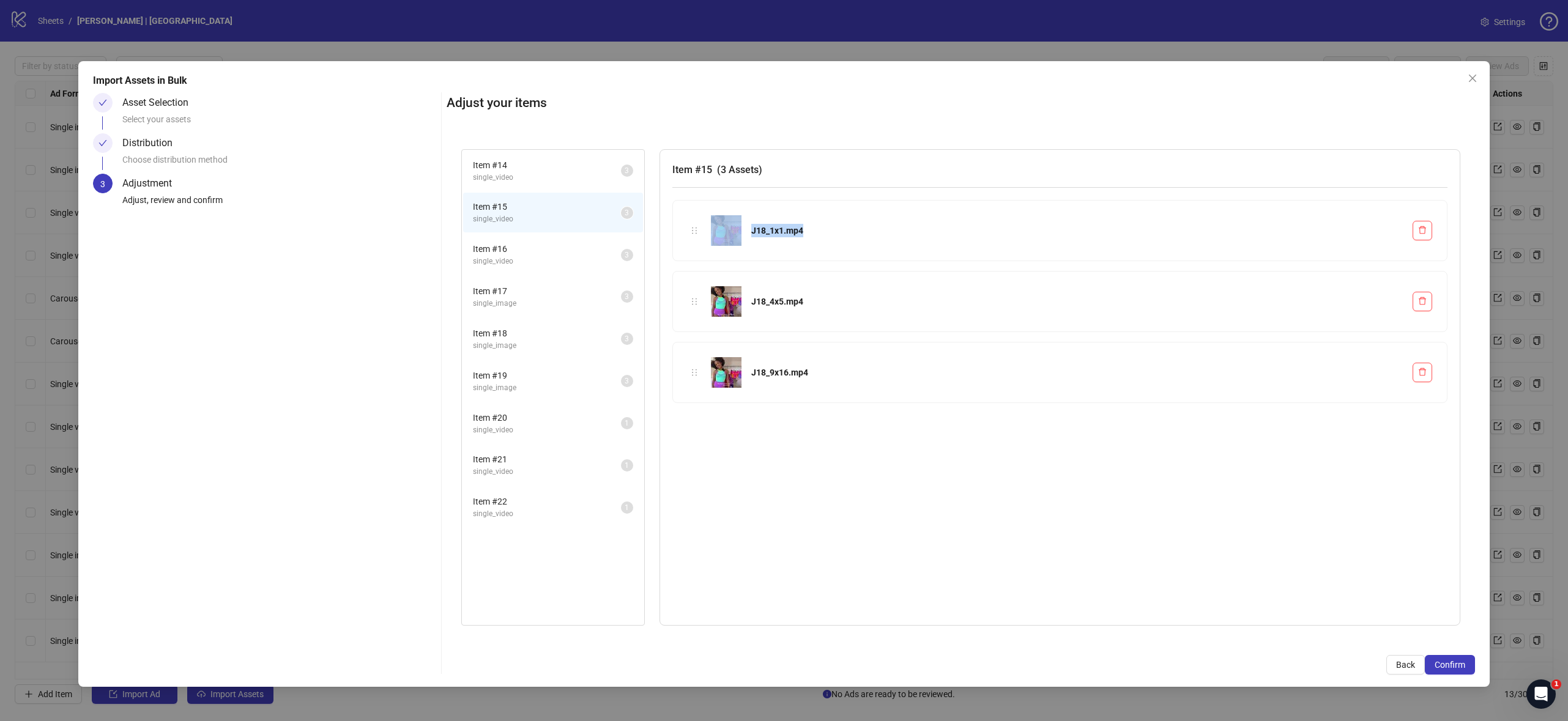
drag, startPoint x: 686, startPoint y: 303, endPoint x: 688, endPoint y: 225, distance: 78.0
click at [686, 220] on div "J18_1x1.mp4 J18_4x5.mp4 J18_9x16.mp4" at bounding box center [1060, 306] width 775 height 213
drag, startPoint x: 696, startPoint y: 300, endPoint x: 696, endPoint y: 228, distance: 72.0
click at [696, 228] on div "Item # 14 single_video 3 Item # 15 single_video 3 Item # 16 single_video 3 Item…" at bounding box center [960, 388] width 1028 height 507
drag, startPoint x: 694, startPoint y: 379, endPoint x: 697, endPoint y: 301, distance: 78.1
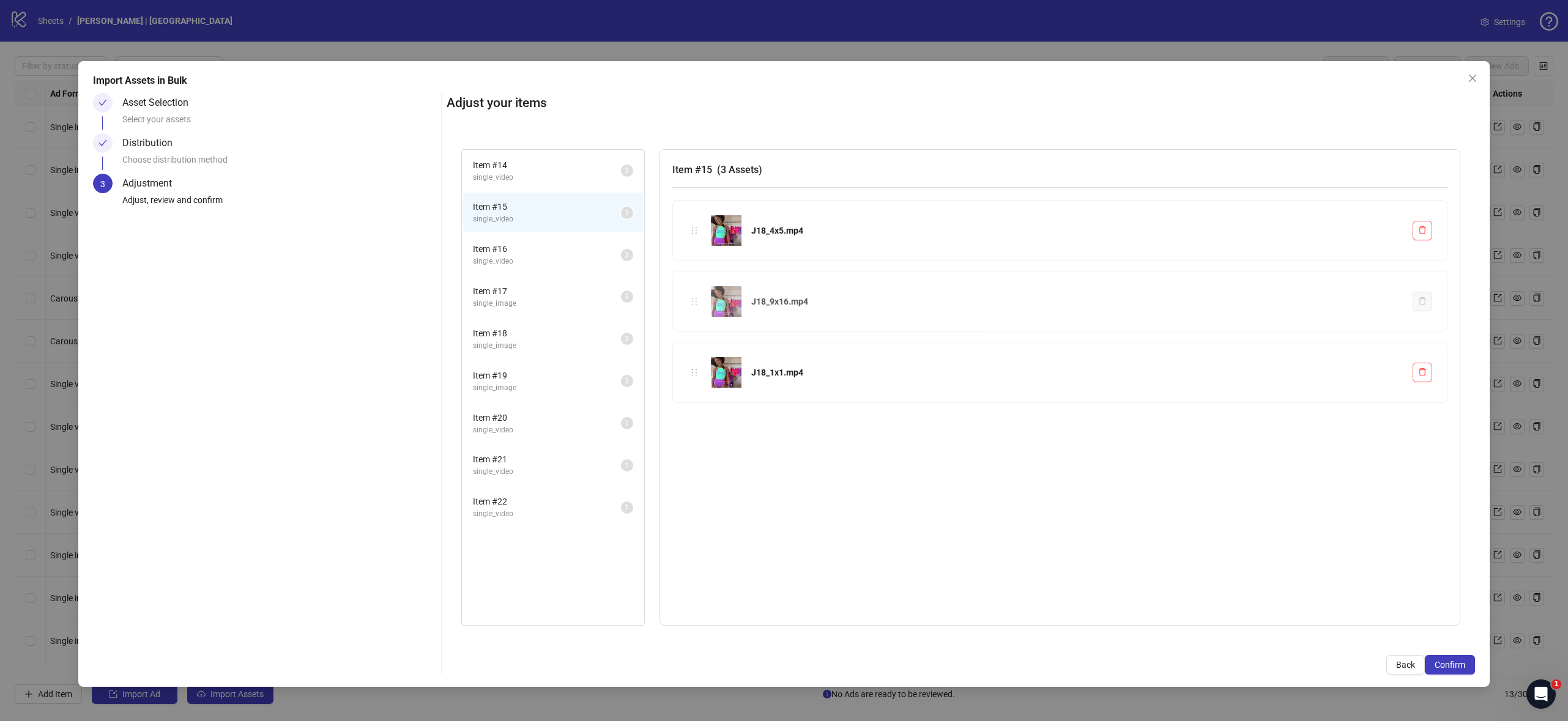
click at [697, 301] on div "Item # 14 single_video 3 Item # 15 single_video 3 Item # 16 single_video 3 Item…" at bounding box center [960, 388] width 1028 height 507
click at [551, 261] on span "single_video" at bounding box center [546, 261] width 148 height 11
drag, startPoint x: 696, startPoint y: 302, endPoint x: 702, endPoint y: 225, distance: 77.2
click at [702, 225] on div "Item # 14 single_video 3 Item # 15 single_video 3 Item # 16 single_video 3 Item…" at bounding box center [960, 388] width 1028 height 507
drag, startPoint x: 689, startPoint y: 374, endPoint x: 694, endPoint y: 294, distance: 80.2
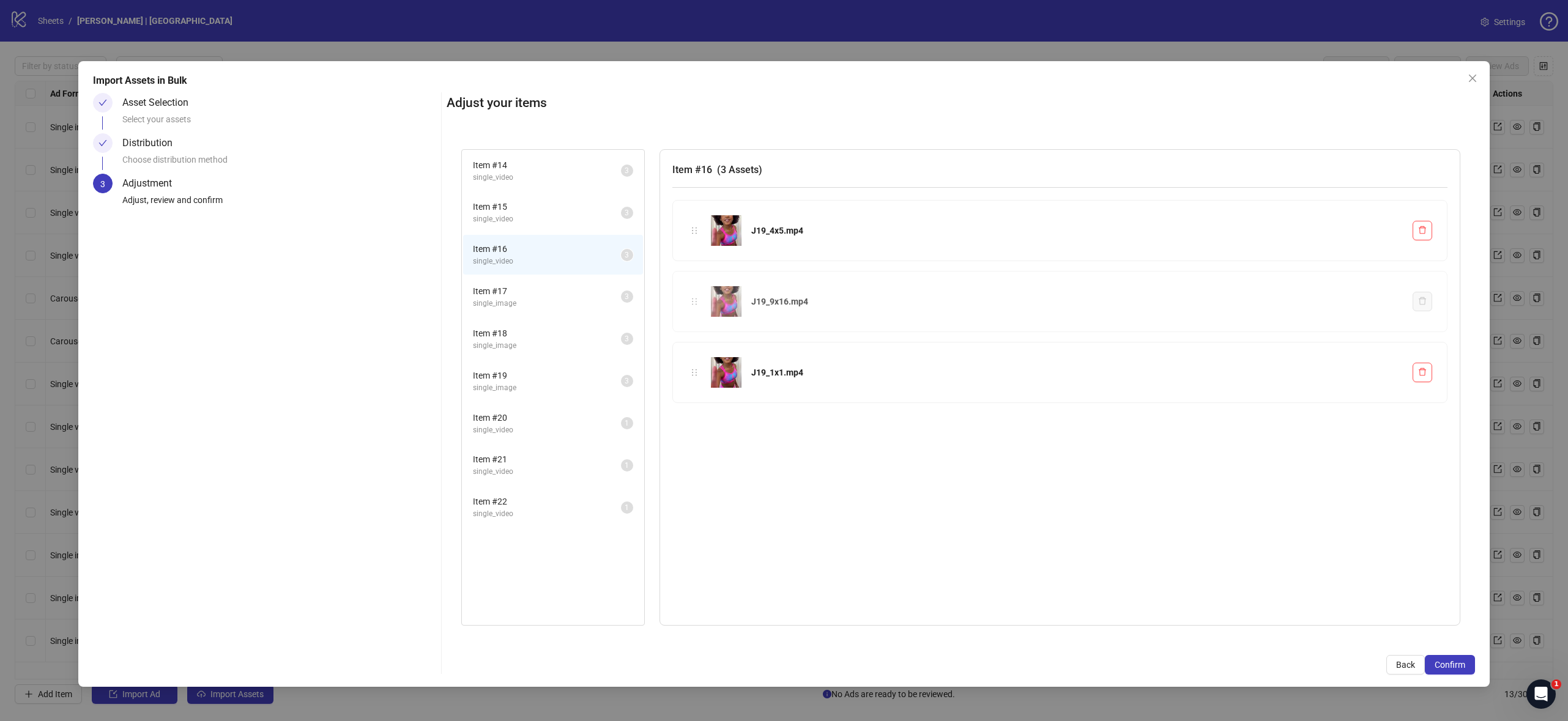
click at [694, 294] on div "Item # 14 single_video 3 Item # 15 single_video 3 Item # 16 single_video 3 Item…" at bounding box center [960, 388] width 1028 height 507
click at [513, 298] on span "Item # 17" at bounding box center [546, 290] width 148 height 13
drag, startPoint x: 696, startPoint y: 302, endPoint x: 707, endPoint y: 226, distance: 76.8
click at [707, 226] on div "Item # 14 single_video 3 Item # 15 single_video 3 Item # 16 single_video 3 Item…" at bounding box center [960, 388] width 1028 height 507
drag, startPoint x: 694, startPoint y: 371, endPoint x: 703, endPoint y: 310, distance: 61.7
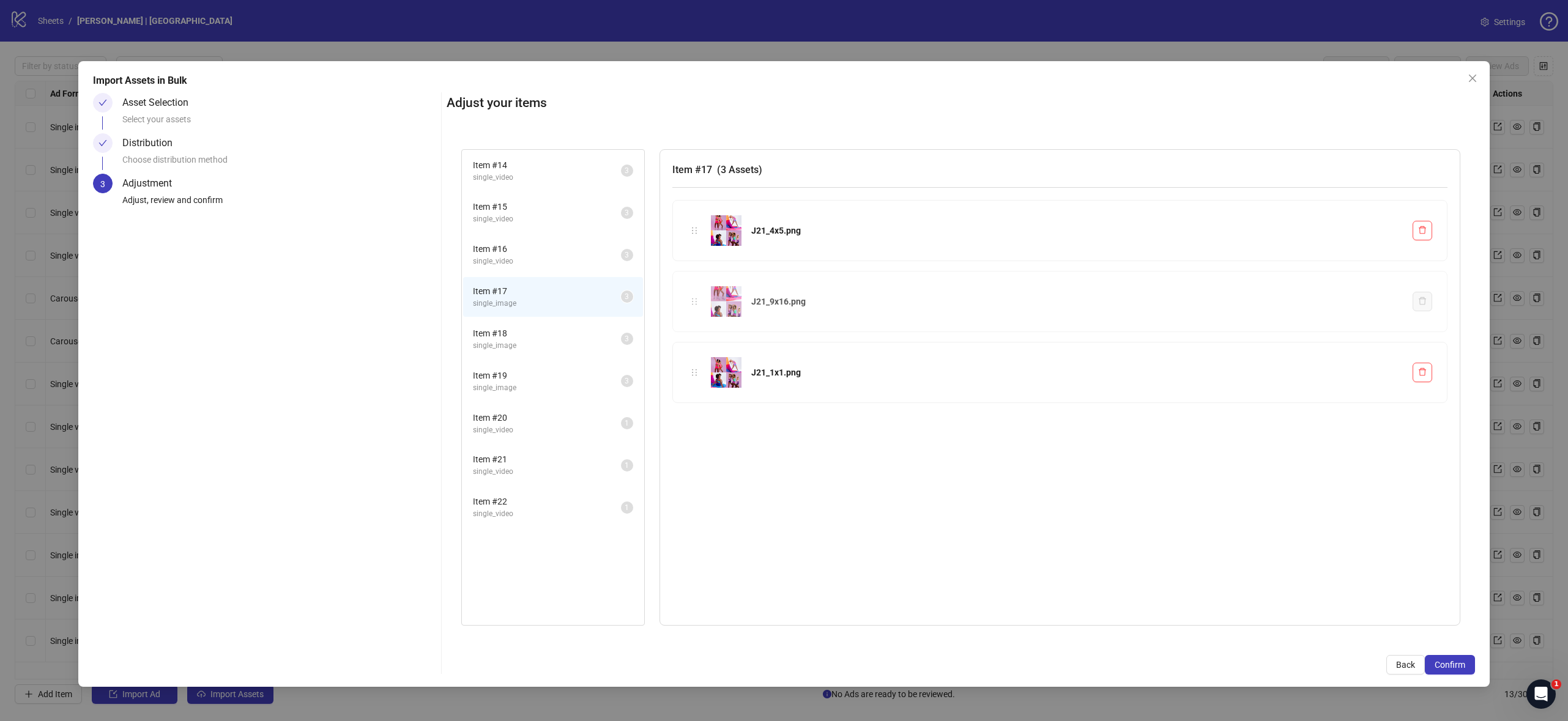
click at [703, 310] on div "Item # 14 single_video 3 Item # 15 single_video 3 Item # 16 single_video 3 Item…" at bounding box center [960, 388] width 1028 height 507
click at [511, 348] on span "single_image" at bounding box center [546, 346] width 148 height 11
drag, startPoint x: 697, startPoint y: 302, endPoint x: 698, endPoint y: 233, distance: 69.0
click at [698, 233] on div "Item # 14 single_video 3 Item # 15 single_video 3 Item # 16 single_video 3 Item…" at bounding box center [960, 388] width 1028 height 507
drag, startPoint x: 696, startPoint y: 371, endPoint x: 707, endPoint y: 313, distance: 59.0
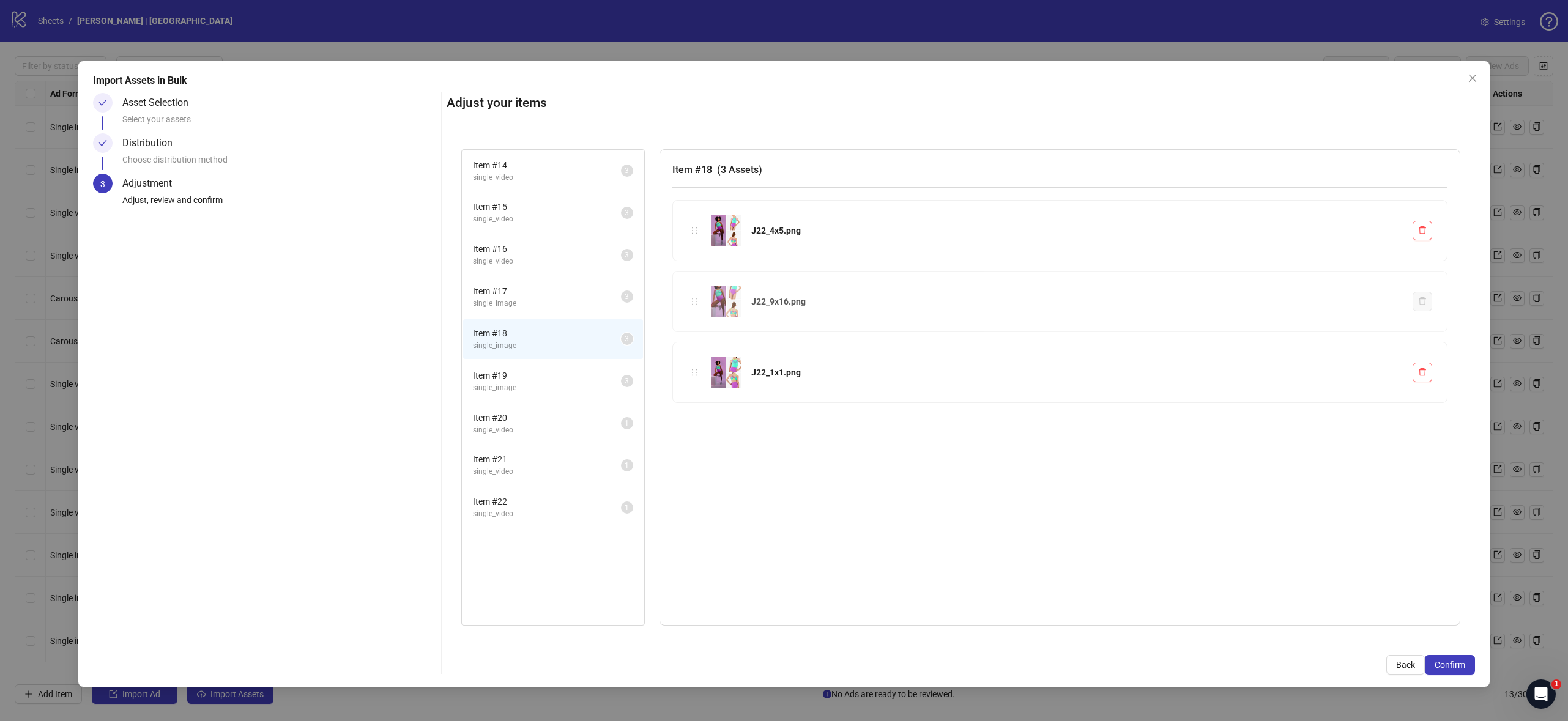
click at [707, 313] on div "Item # 14 single_video 3 Item # 15 single_video 3 Item # 16 single_video 3 Item…" at bounding box center [960, 388] width 1028 height 507
click at [514, 393] on span "single_image" at bounding box center [546, 388] width 148 height 11
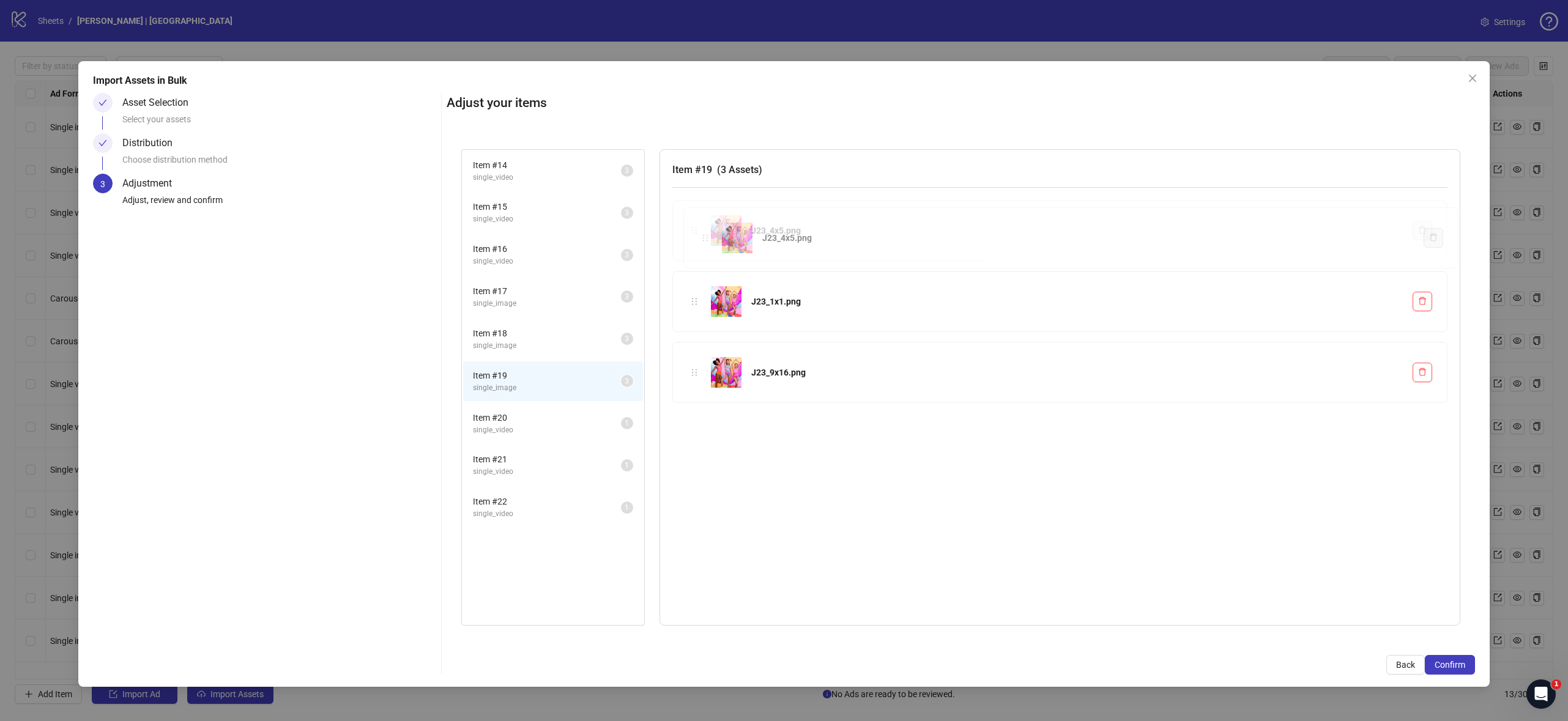
drag, startPoint x: 699, startPoint y: 304, endPoint x: 710, endPoint y: 241, distance: 64.0
click at [710, 241] on div "Item # 14 single_video 3 Item # 15 single_video 3 Item # 16 single_video 3 Item…" at bounding box center [960, 388] width 1028 height 507
drag, startPoint x: 696, startPoint y: 368, endPoint x: 698, endPoint y: 328, distance: 40.0
click at [698, 328] on div "Item # 14 single_video 3 Item # 15 single_video 3 Item # 16 single_video 3 Item…" at bounding box center [960, 388] width 1028 height 507
click at [512, 423] on span "Item # 20" at bounding box center [546, 417] width 148 height 13
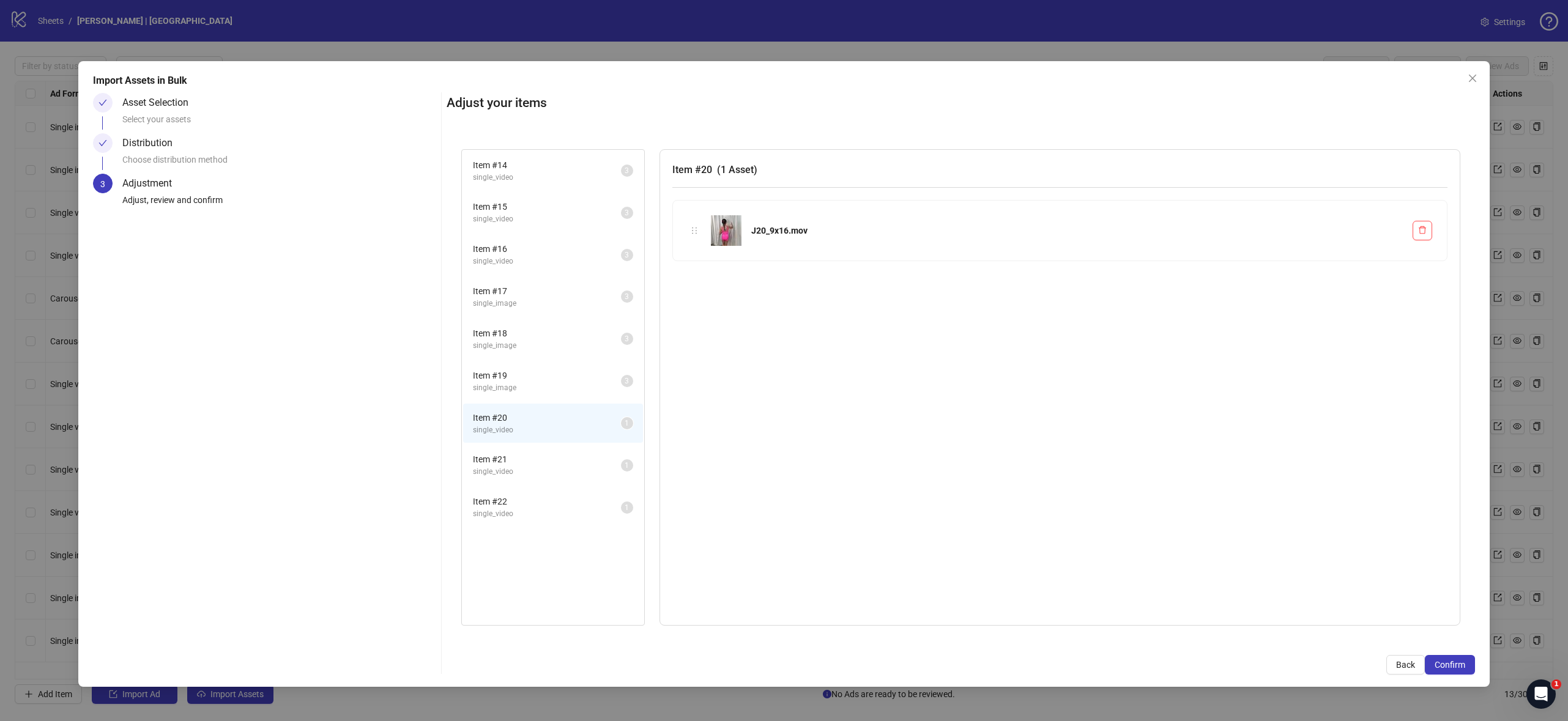
click at [543, 458] on span "Item # 21" at bounding box center [546, 458] width 148 height 13
click at [536, 502] on span "Item # 22" at bounding box center [546, 500] width 148 height 13
click at [582, 468] on span "single_video" at bounding box center [546, 472] width 148 height 11
click at [564, 427] on span "single_video" at bounding box center [546, 430] width 148 height 11
click at [560, 477] on span "single_video" at bounding box center [546, 472] width 148 height 11
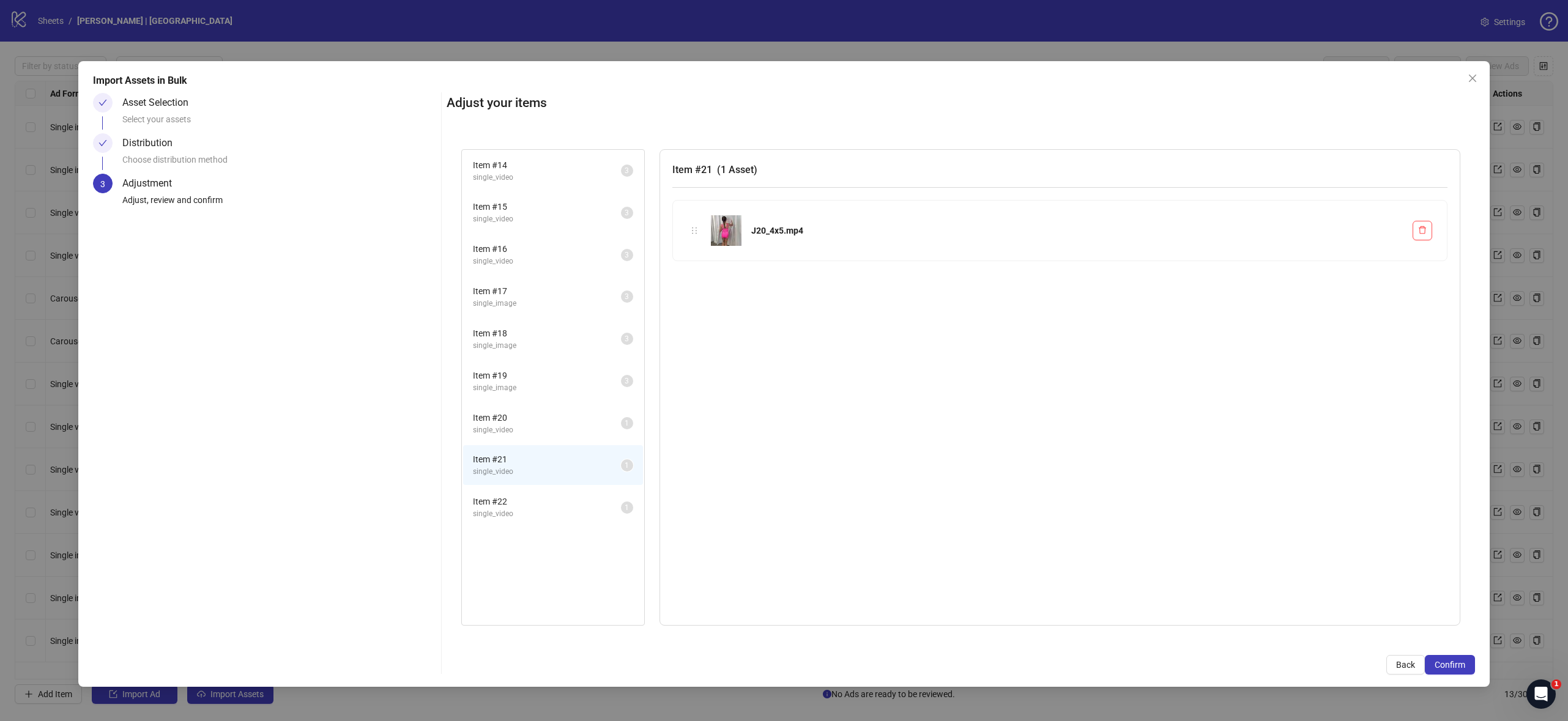
click at [542, 497] on span "Item # 22" at bounding box center [546, 500] width 148 height 13
drag, startPoint x: 1424, startPoint y: 233, endPoint x: 1404, endPoint y: 237, distance: 20.4
click at [1424, 233] on icon "delete" at bounding box center [1422, 230] width 7 height 8
click at [552, 472] on span "single_video" at bounding box center [546, 472] width 148 height 11
click at [570, 426] on span "single_video" at bounding box center [546, 430] width 148 height 11
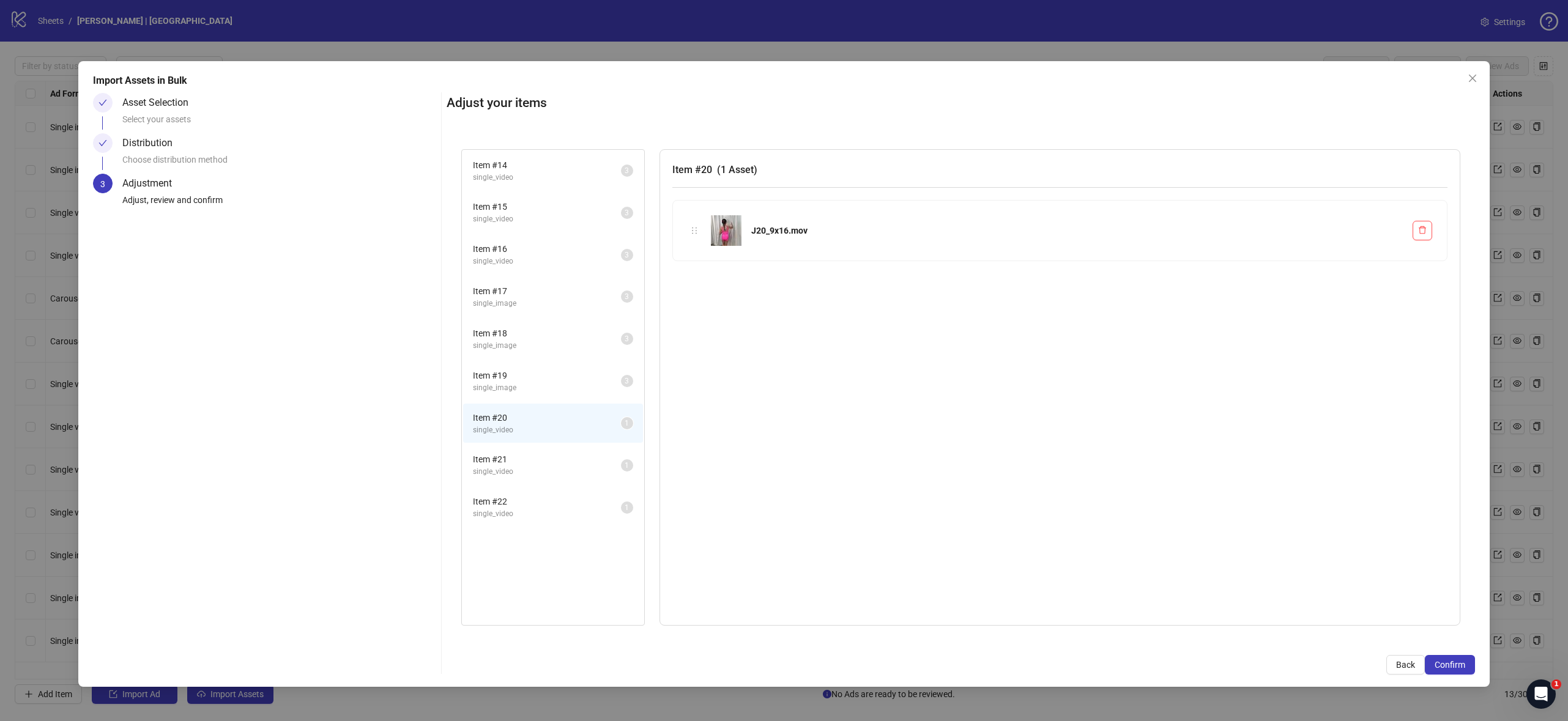
click at [564, 491] on li "Item # 22 single_video 1" at bounding box center [553, 507] width 180 height 39
click at [1420, 228] on icon "delete" at bounding box center [1422, 230] width 9 height 9
drag, startPoint x: 1424, startPoint y: 228, endPoint x: 1267, endPoint y: 265, distance: 161.3
click at [1392, 291] on div "Item # 22 ( 1 Asset ) J20_1x1.mp4" at bounding box center [1060, 388] width 801 height 477
click at [524, 483] on li "Item # 21 single_video 1" at bounding box center [553, 465] width 180 height 39
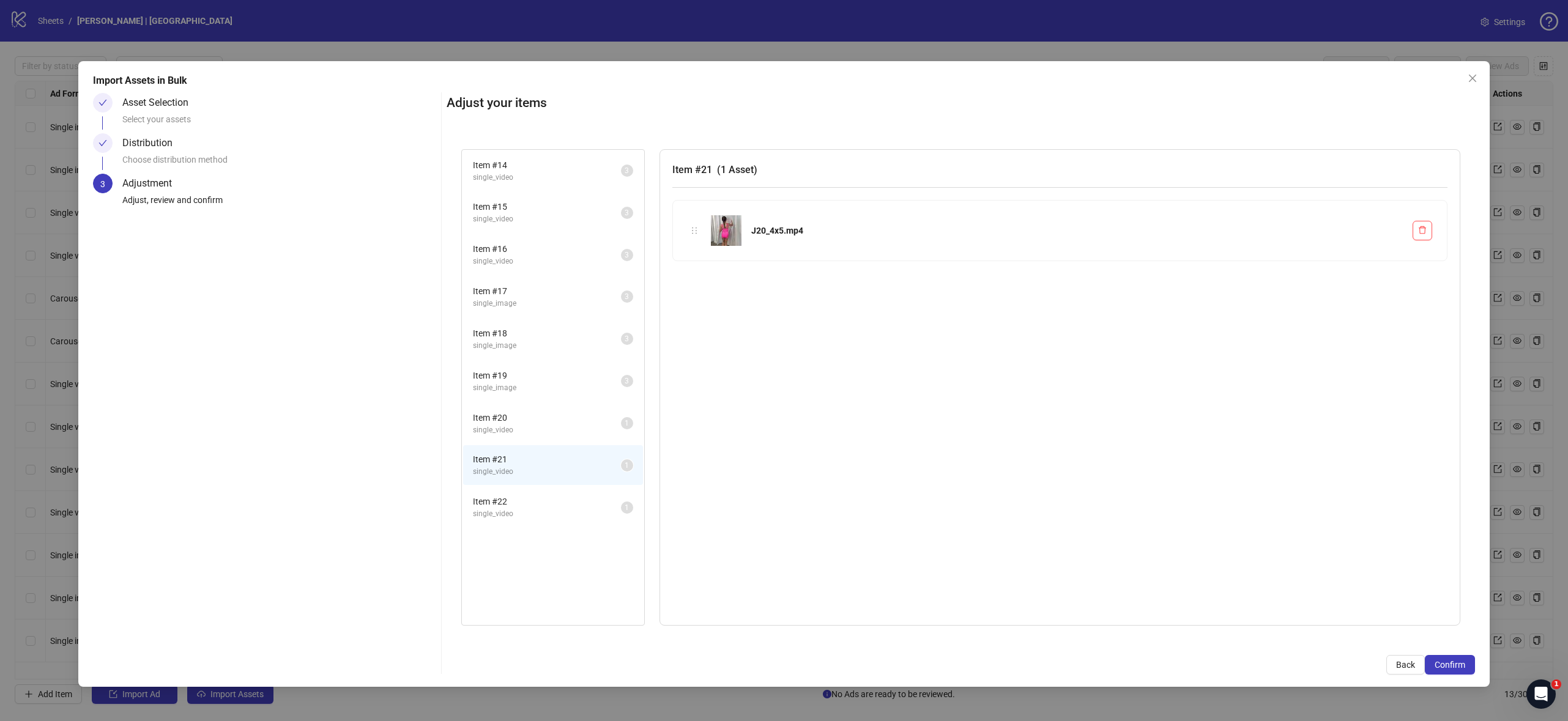
click at [528, 430] on span "single_video" at bounding box center [546, 430] width 148 height 11
click at [534, 465] on span "Item # 21" at bounding box center [546, 458] width 148 height 13
click at [525, 505] on span "Item # 22" at bounding box center [546, 500] width 148 height 13
click at [551, 168] on span "Item # 14" at bounding box center [546, 164] width 148 height 13
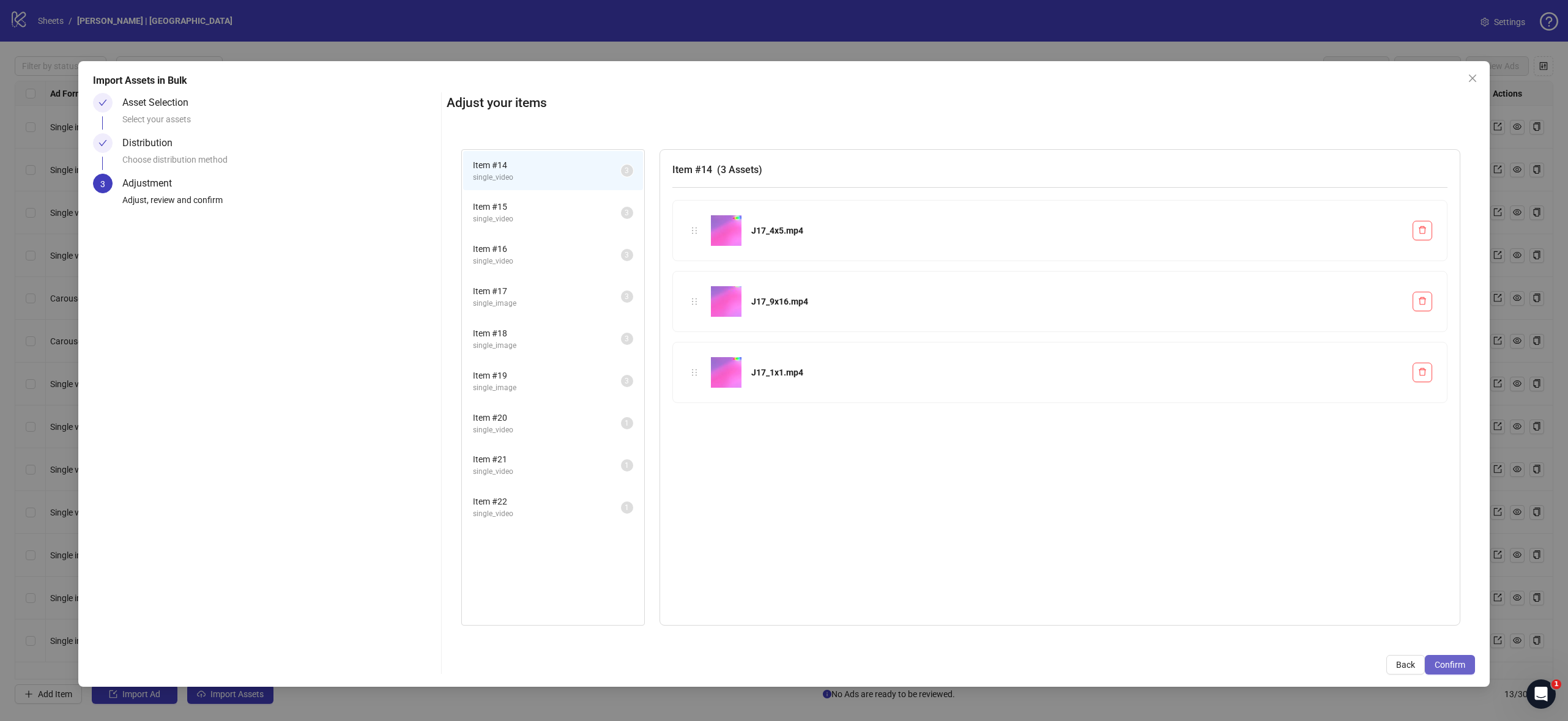
click at [1446, 667] on span "Confirm" at bounding box center [1449, 664] width 31 height 10
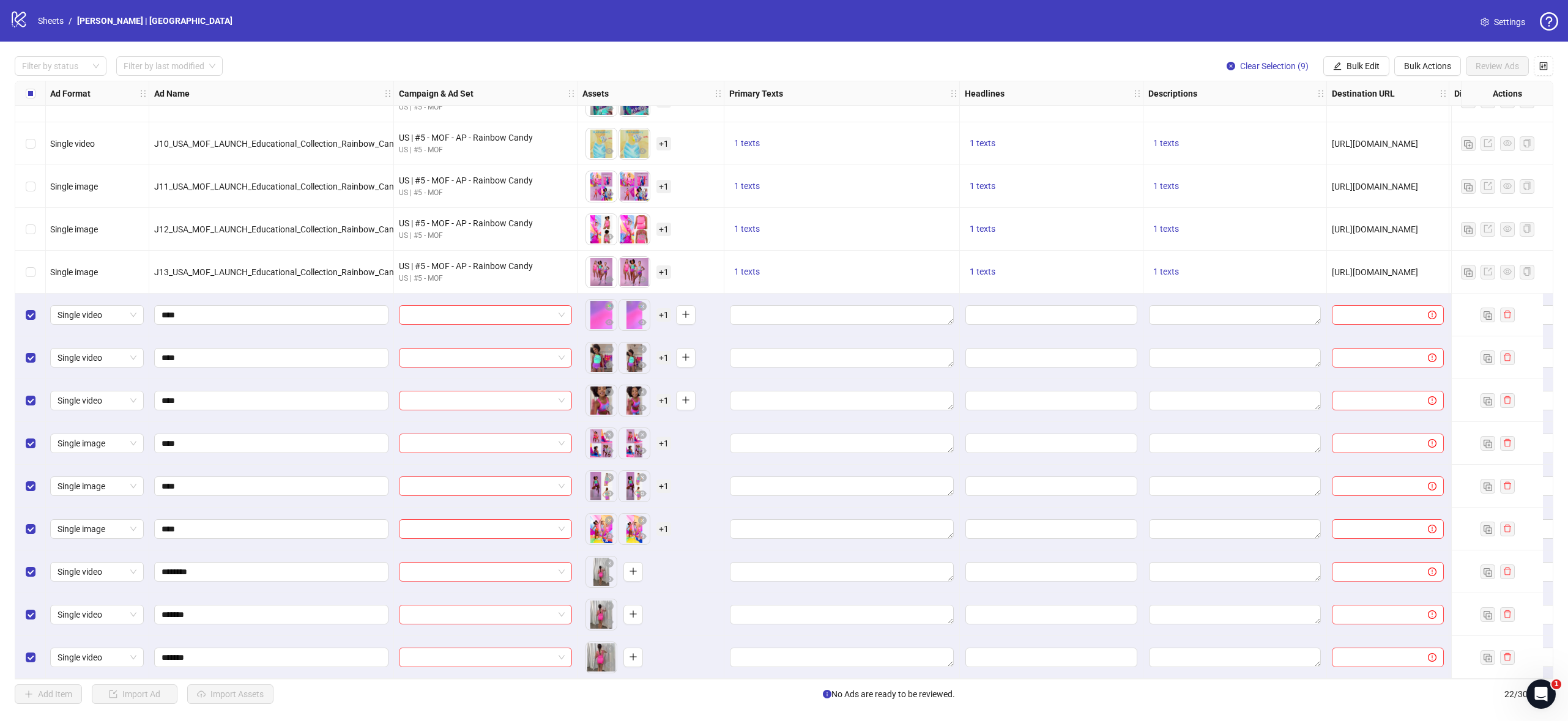
scroll to position [374, 3]
drag, startPoint x: 602, startPoint y: 611, endPoint x: 637, endPoint y: 574, distance: 50.9
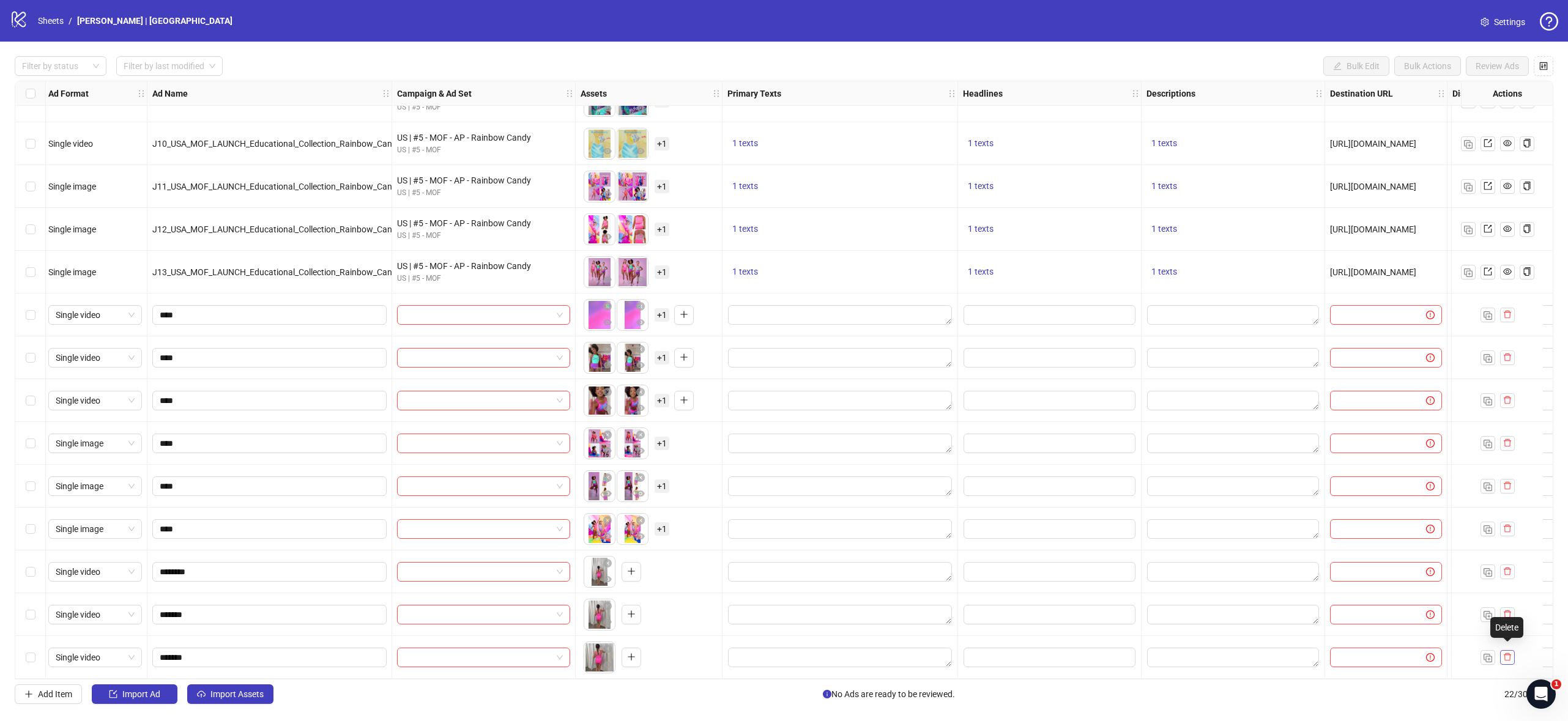
click at [1508, 653] on icon "delete" at bounding box center [1507, 657] width 9 height 9
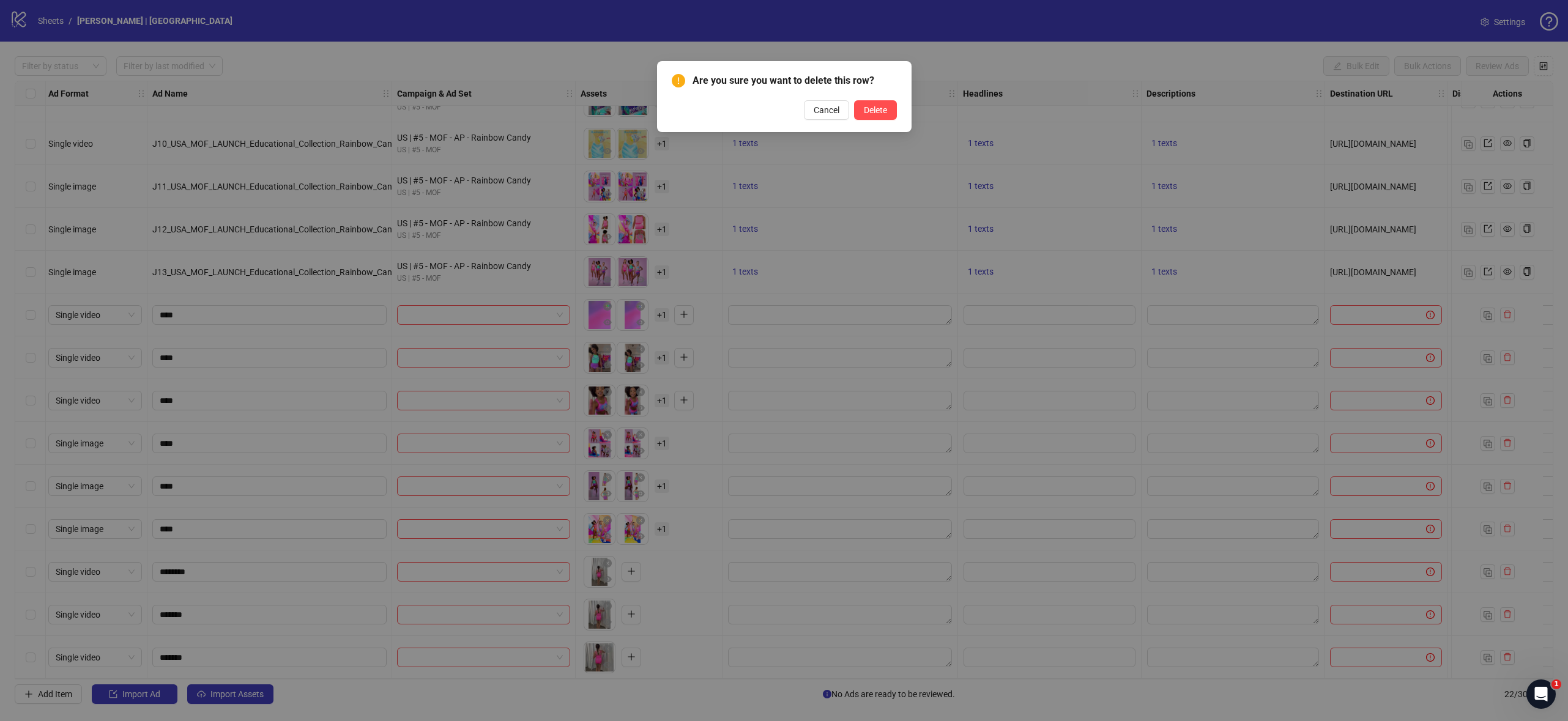
drag, startPoint x: 875, startPoint y: 109, endPoint x: 1139, endPoint y: 306, distance: 329.4
click at [876, 110] on span "Delete" at bounding box center [875, 109] width 24 height 10
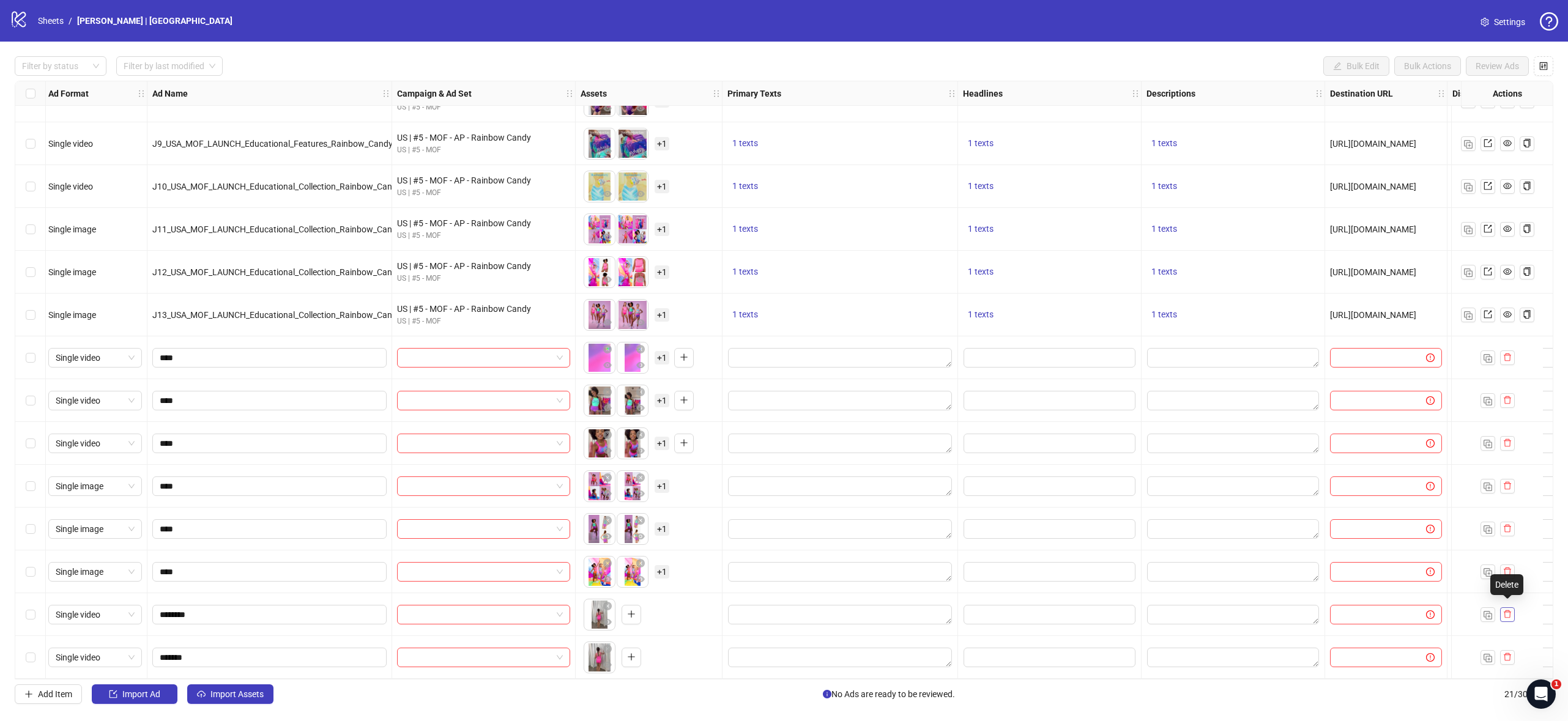
click at [1508, 614] on button "button" at bounding box center [1507, 614] width 15 height 15
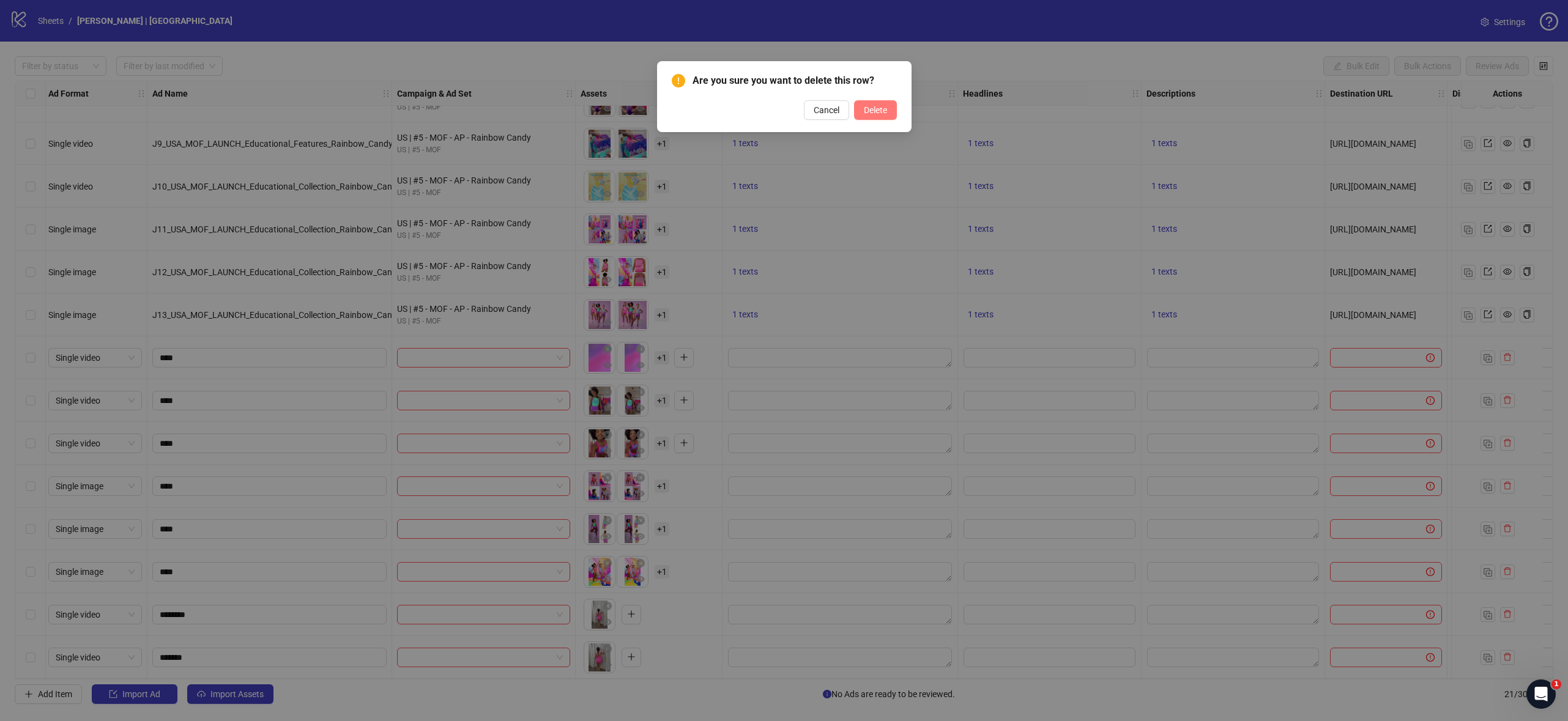
click at [879, 116] on button "Delete" at bounding box center [875, 110] width 43 height 19
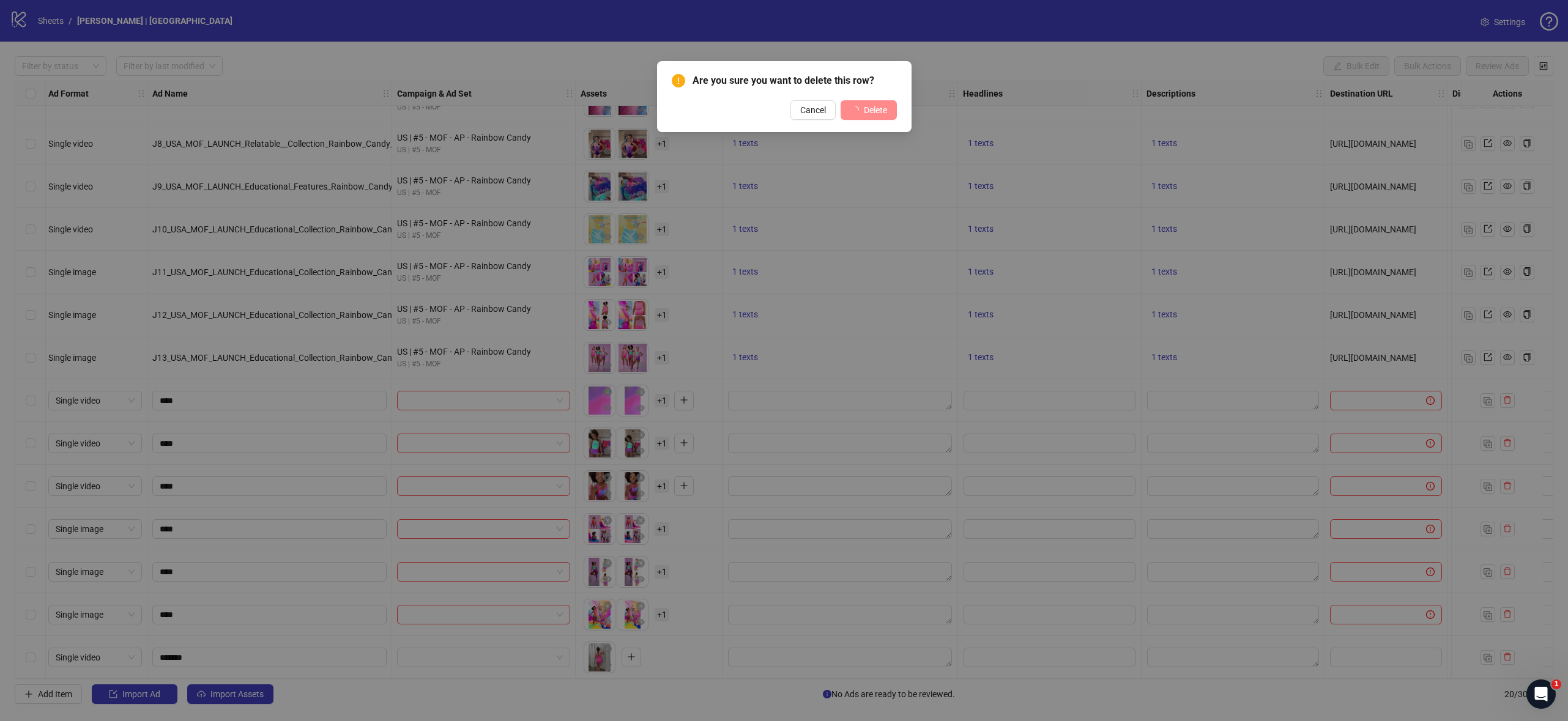
scroll to position [288, 3]
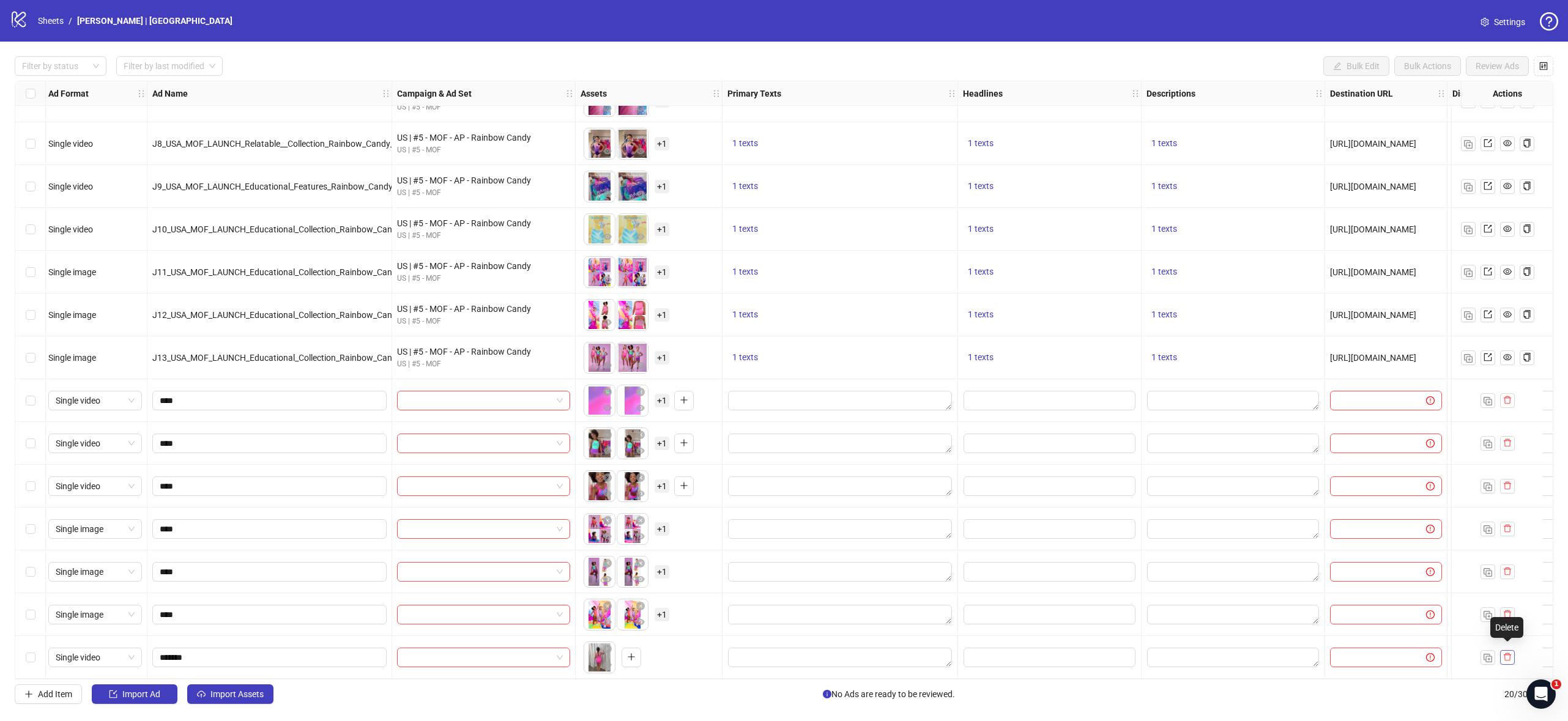
click at [1508, 654] on icon "delete" at bounding box center [1507, 657] width 9 height 9
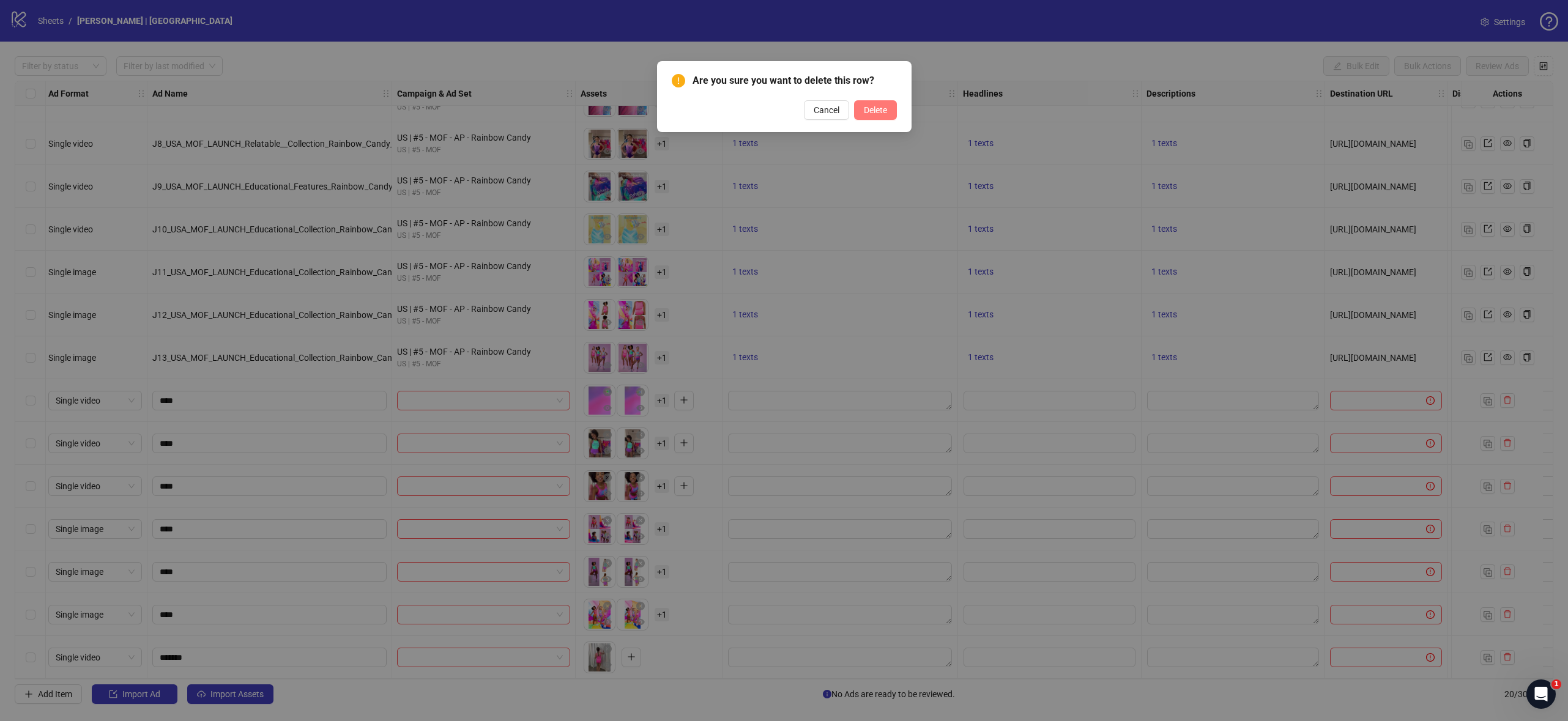
click at [868, 107] on span "Delete" at bounding box center [875, 109] width 24 height 10
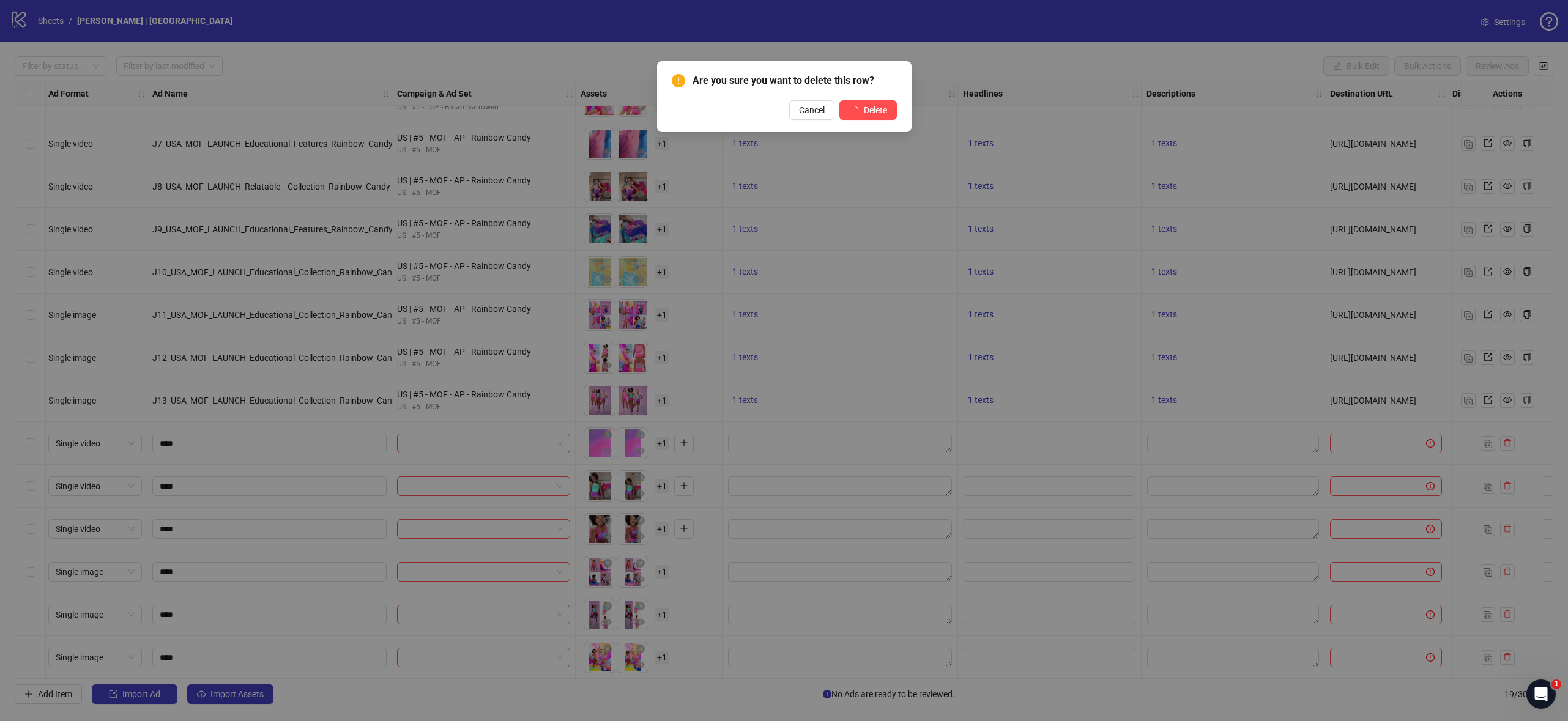
scroll to position [245, 3]
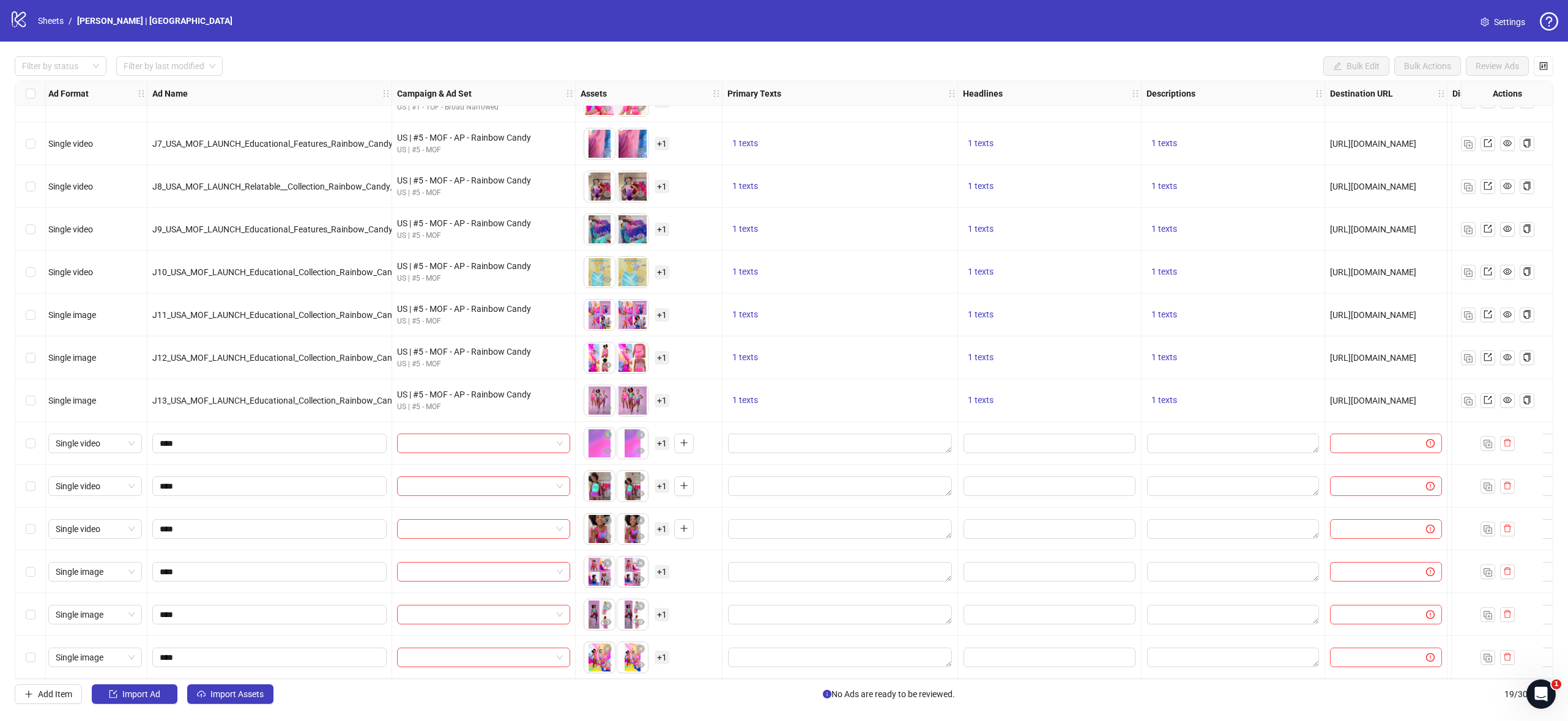
click at [276, 697] on div "Add Item Import Ad Import Assets No Ads are ready to be reviewed. 19 / 300 items" at bounding box center [784, 694] width 1538 height 19
click at [262, 699] on button "Import Assets" at bounding box center [230, 694] width 87 height 19
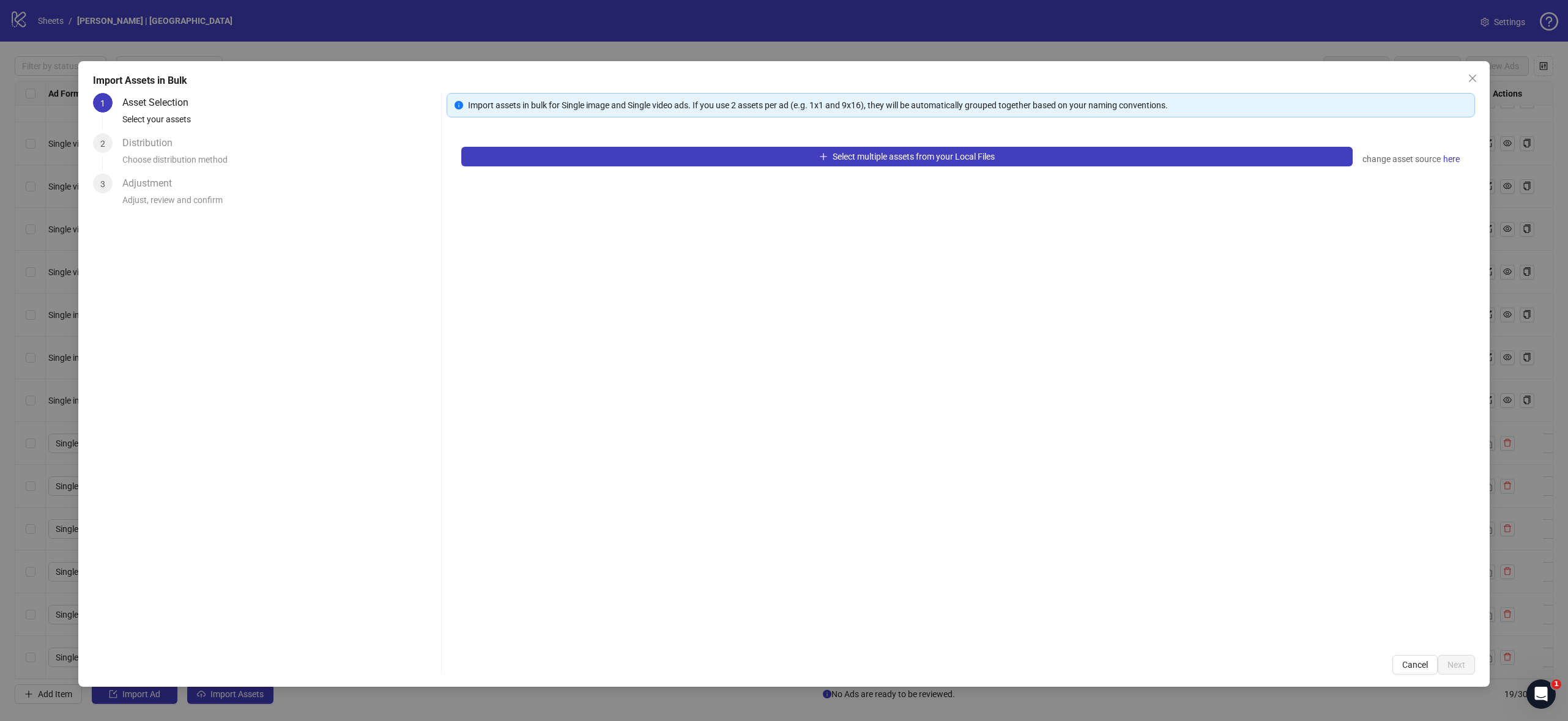
drag, startPoint x: 1470, startPoint y: 76, endPoint x: 703, endPoint y: 345, distance: 812.8
click at [1464, 77] on span "Close" at bounding box center [1472, 78] width 19 height 10
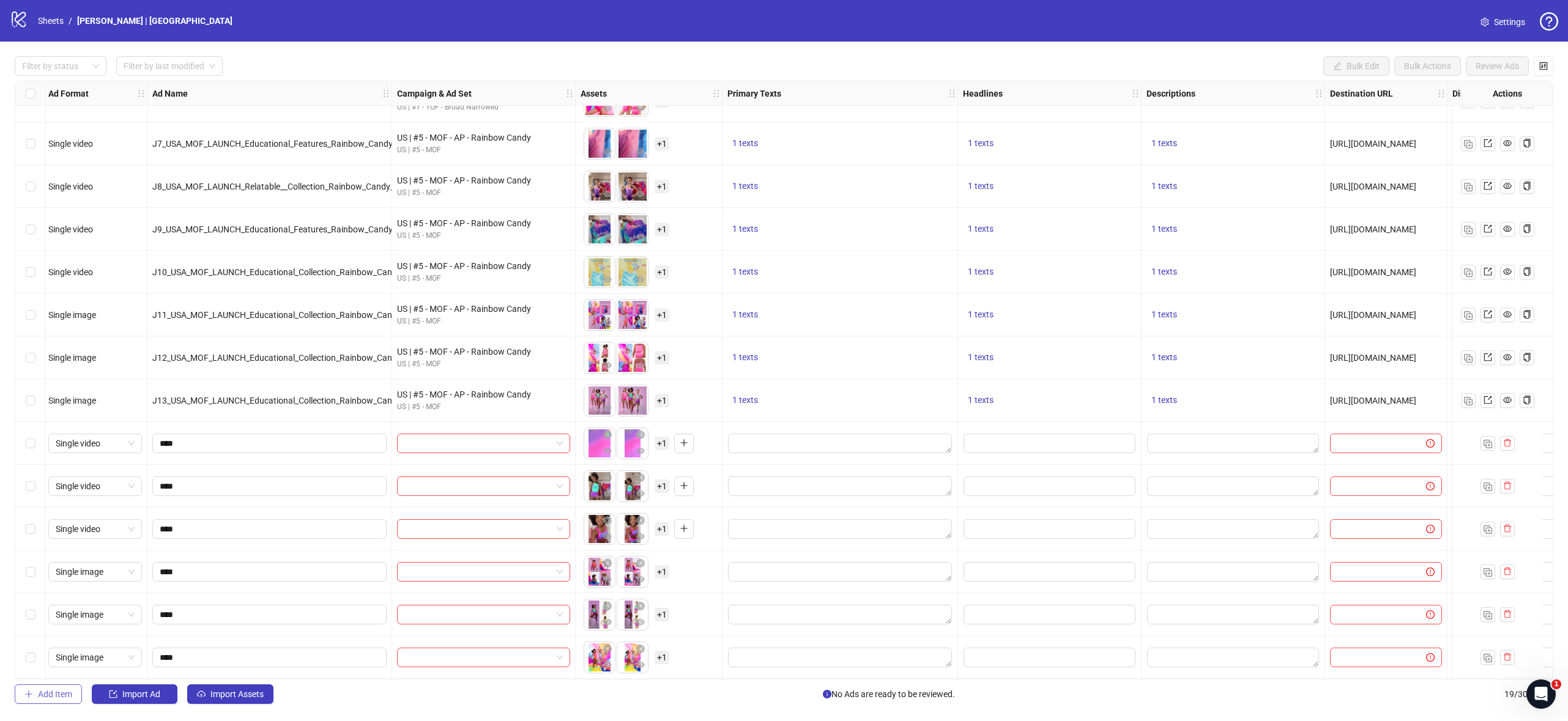
click at [56, 704] on div "Filter by status Filter by last modified Bulk Edit Bulk Actions Review Ads Ad F…" at bounding box center [784, 381] width 1568 height 677
drag, startPoint x: 57, startPoint y: 698, endPoint x: 156, endPoint y: 625, distance: 123.0
click at [58, 698] on span "Add Item" at bounding box center [54, 694] width 34 height 10
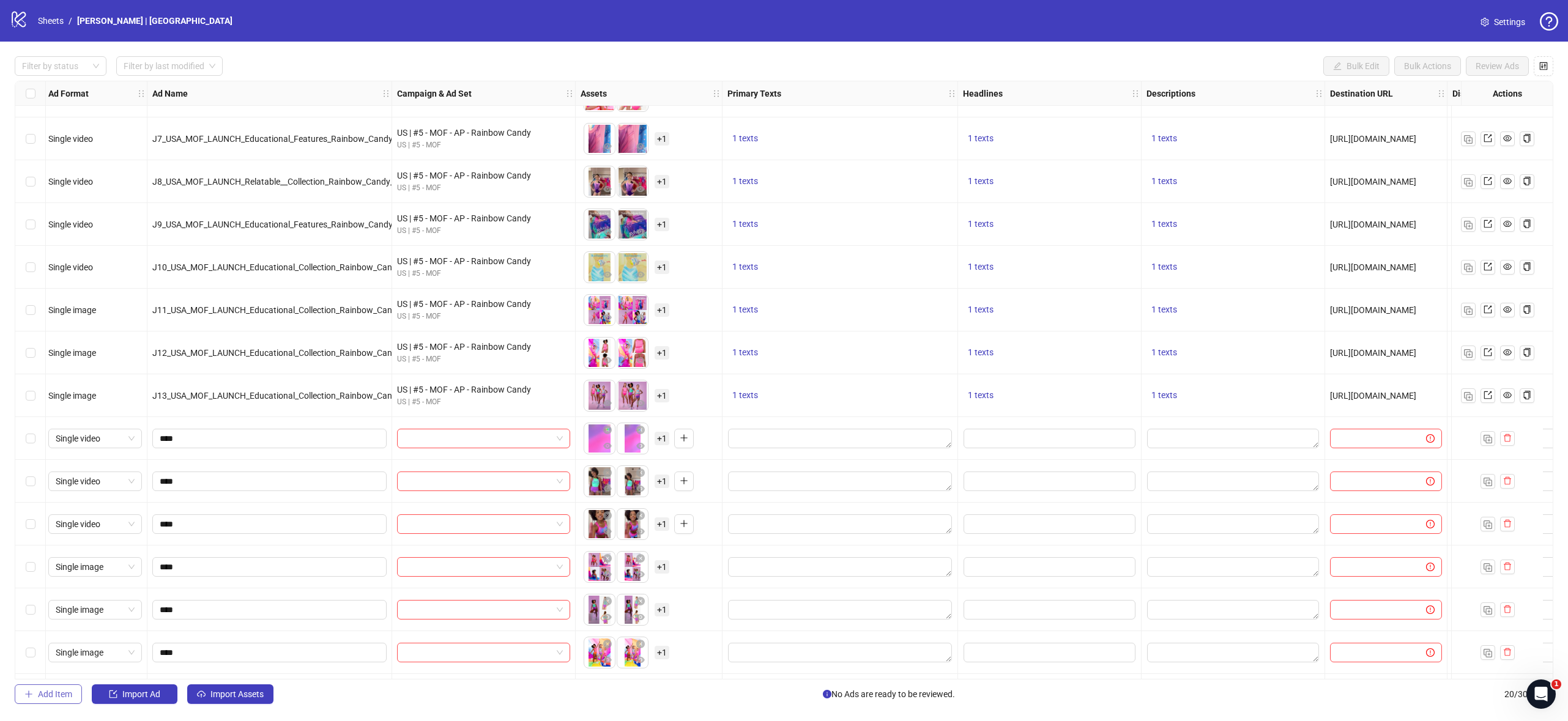
click at [55, 691] on span "Add Item" at bounding box center [54, 694] width 34 height 10
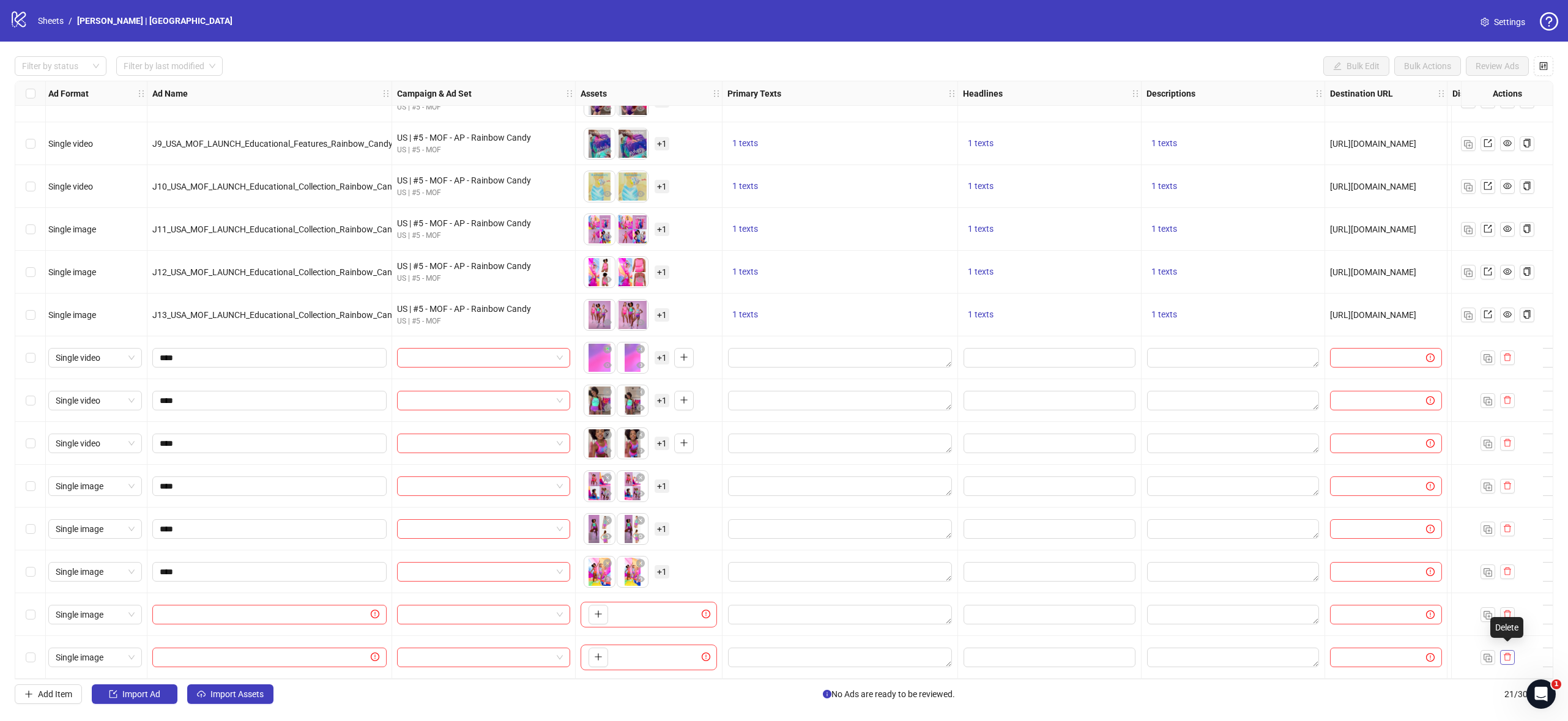
click at [1513, 655] on button "button" at bounding box center [1507, 657] width 15 height 15
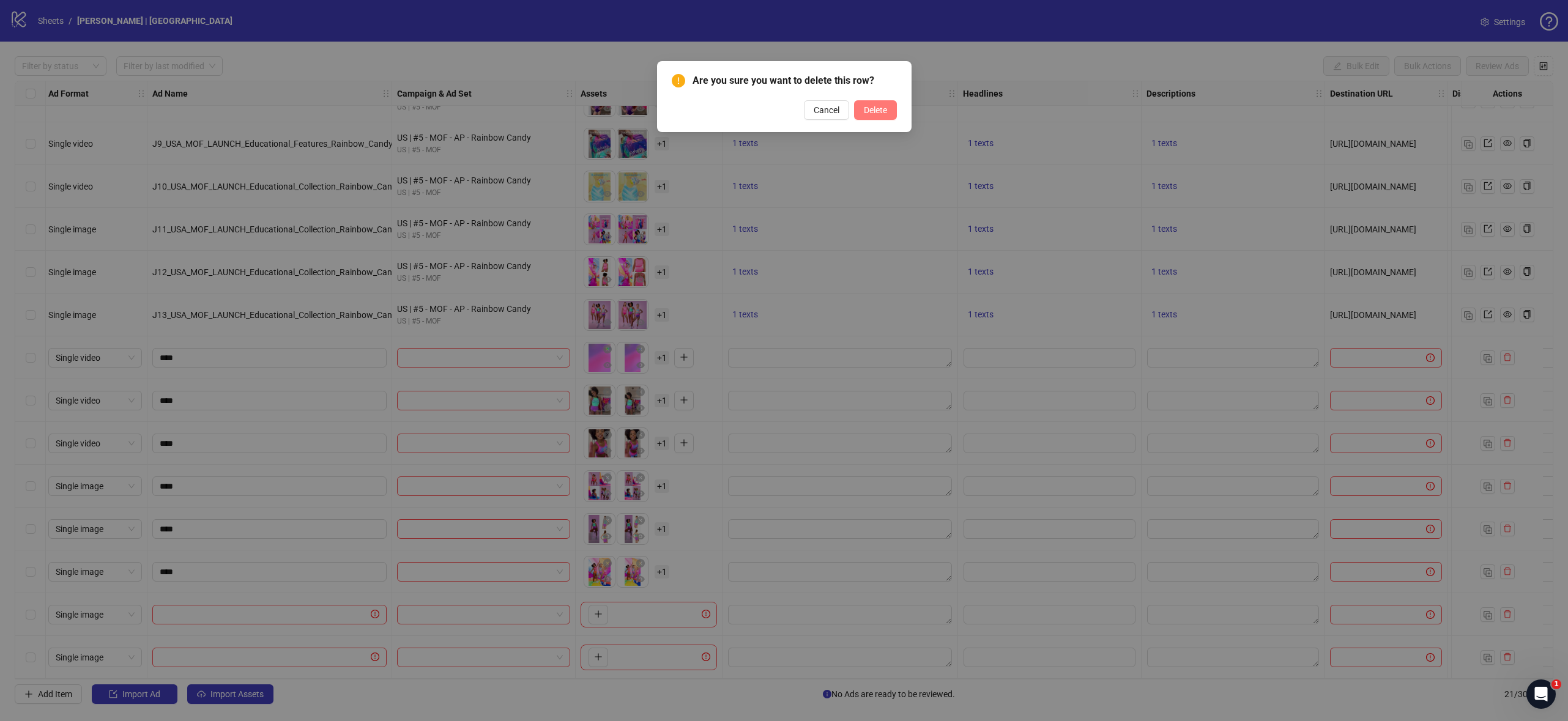
click at [886, 114] on span "Delete" at bounding box center [875, 109] width 24 height 10
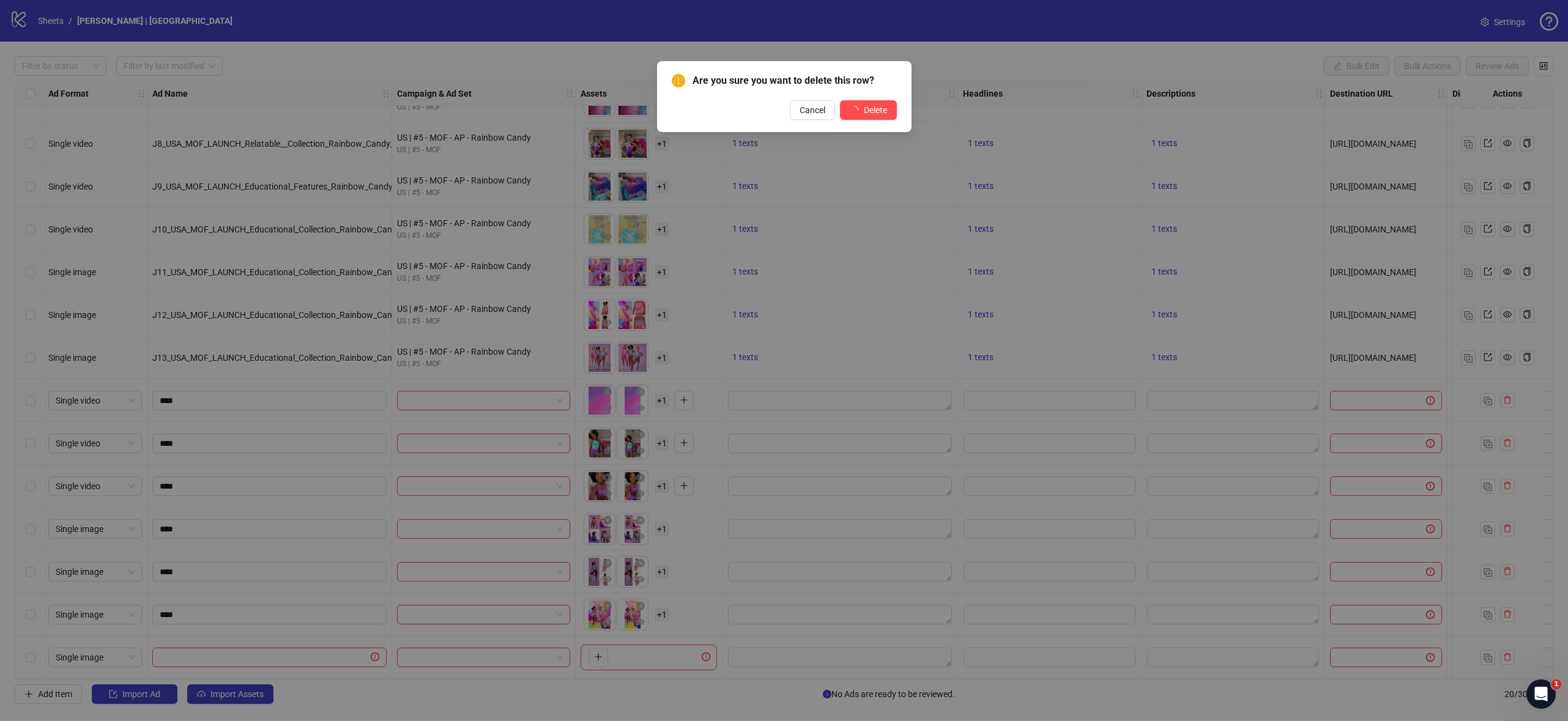
scroll to position [288, 3]
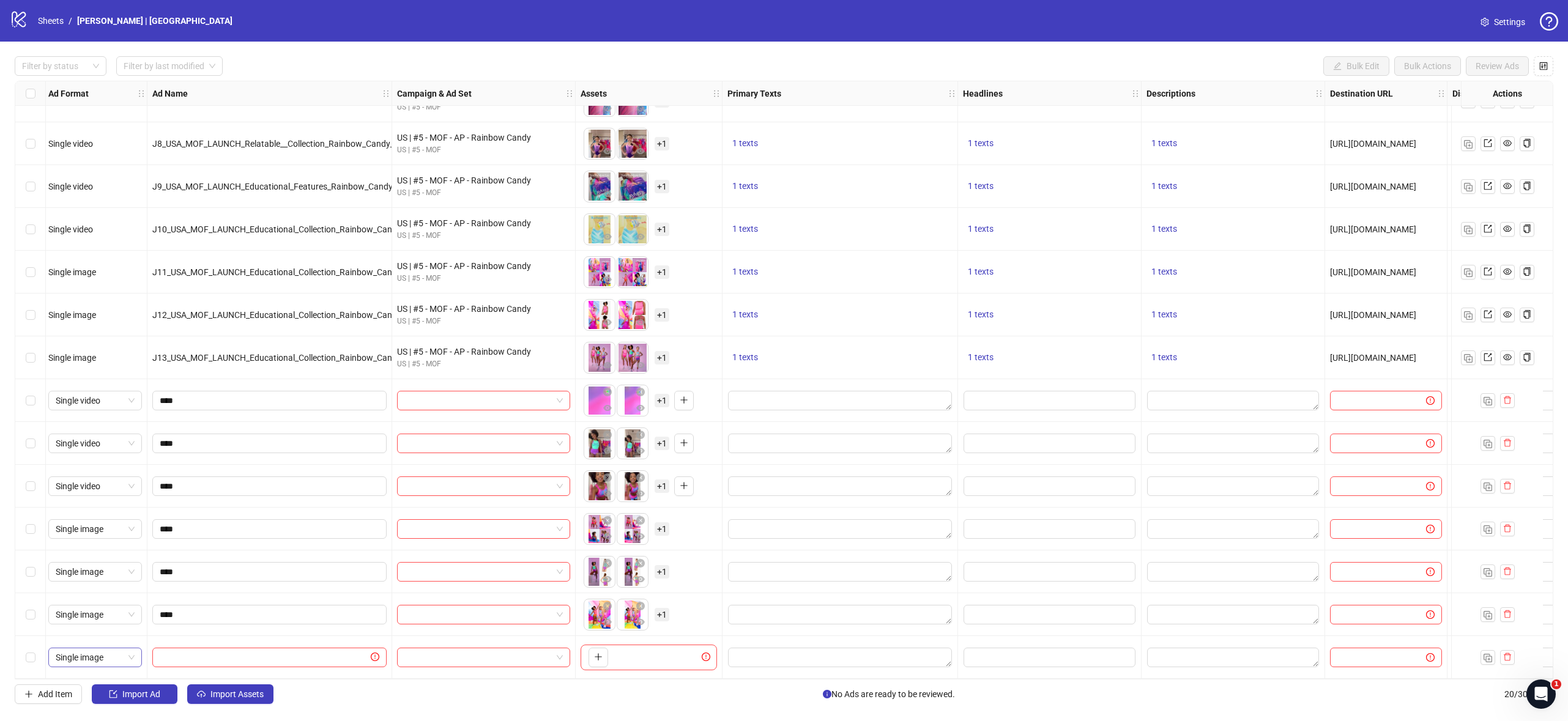
click at [117, 651] on span "Single image" at bounding box center [95, 657] width 79 height 18
click at [114, 528] on div "Single video" at bounding box center [94, 529] width 74 height 13
click at [605, 652] on button "button" at bounding box center [598, 657] width 19 height 19
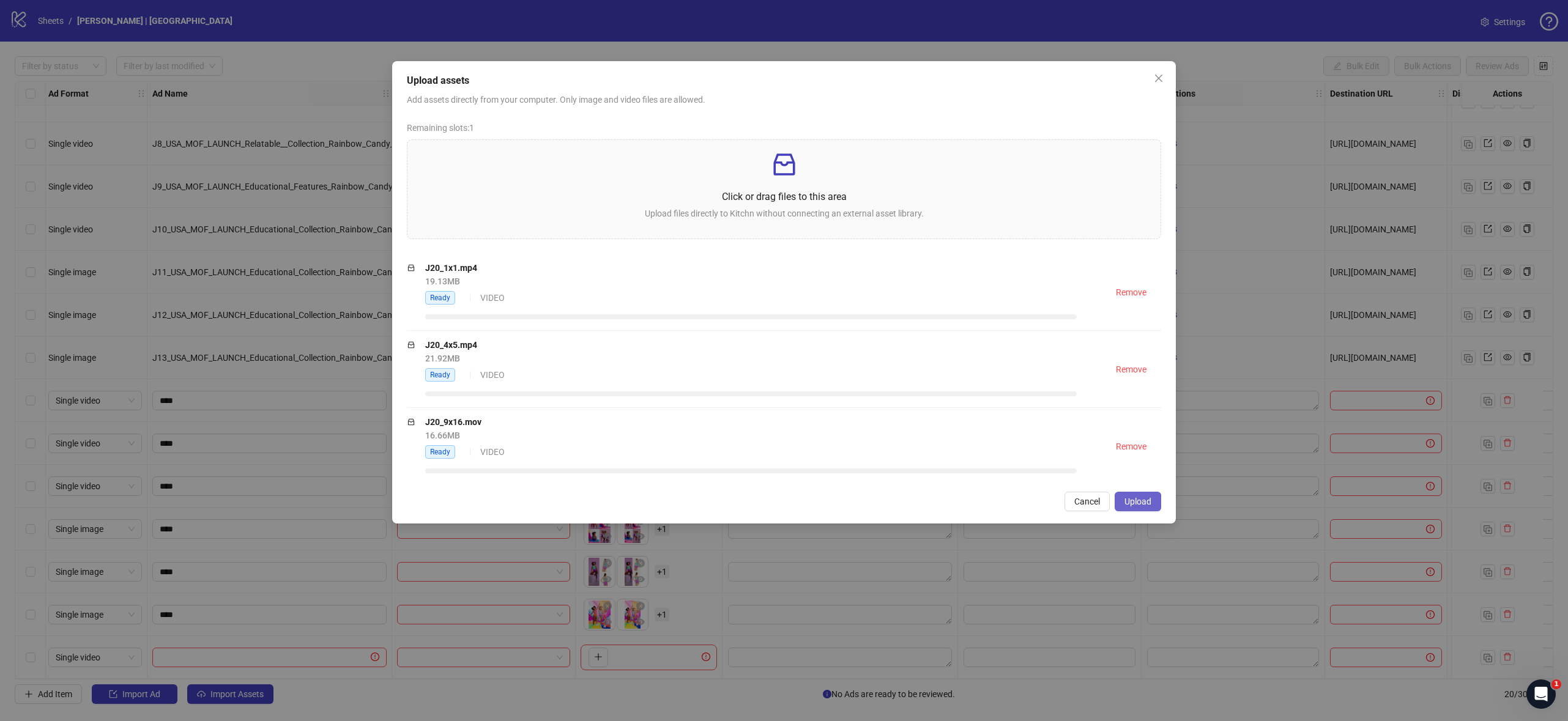
click at [1138, 504] on span "Upload" at bounding box center [1138, 501] width 27 height 10
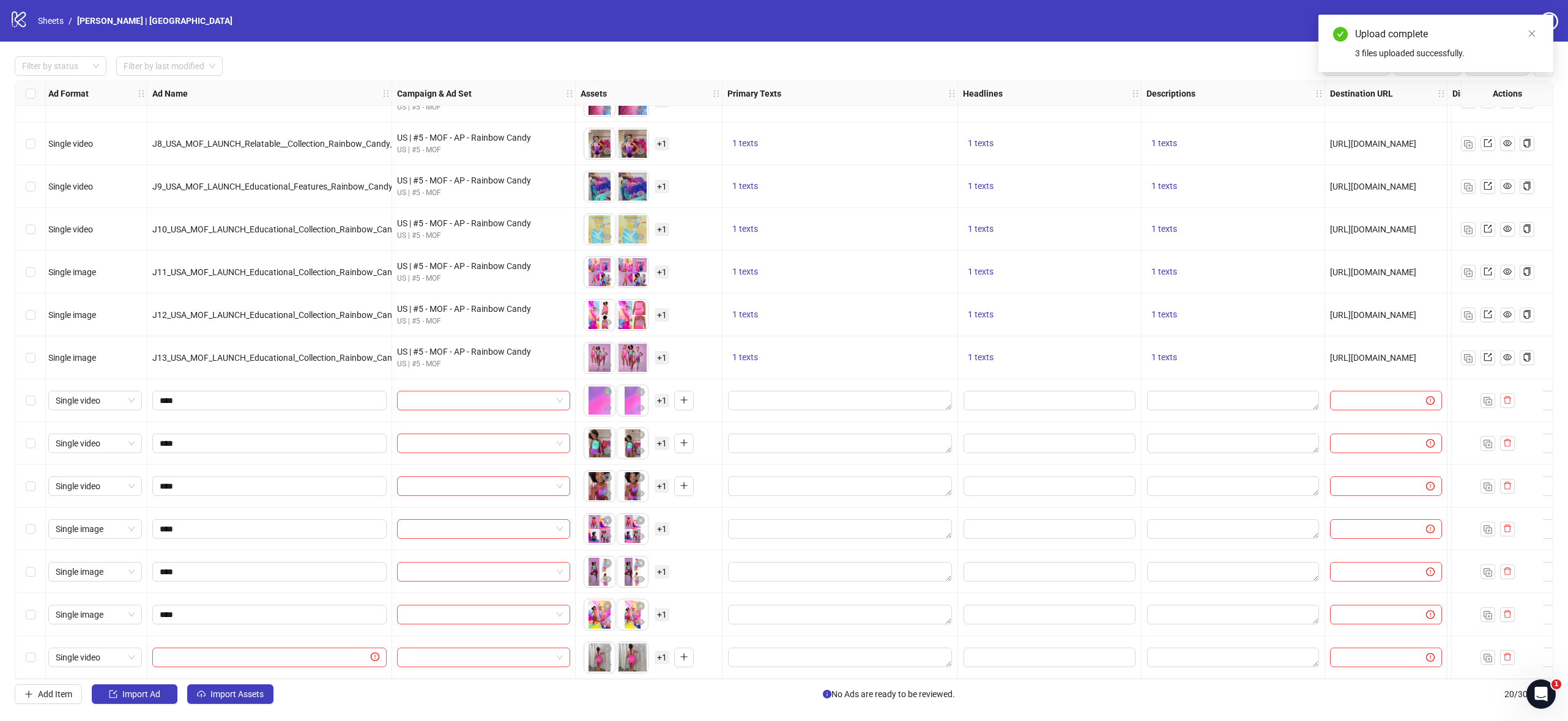
click at [668, 654] on span "+ 1" at bounding box center [662, 657] width 15 height 13
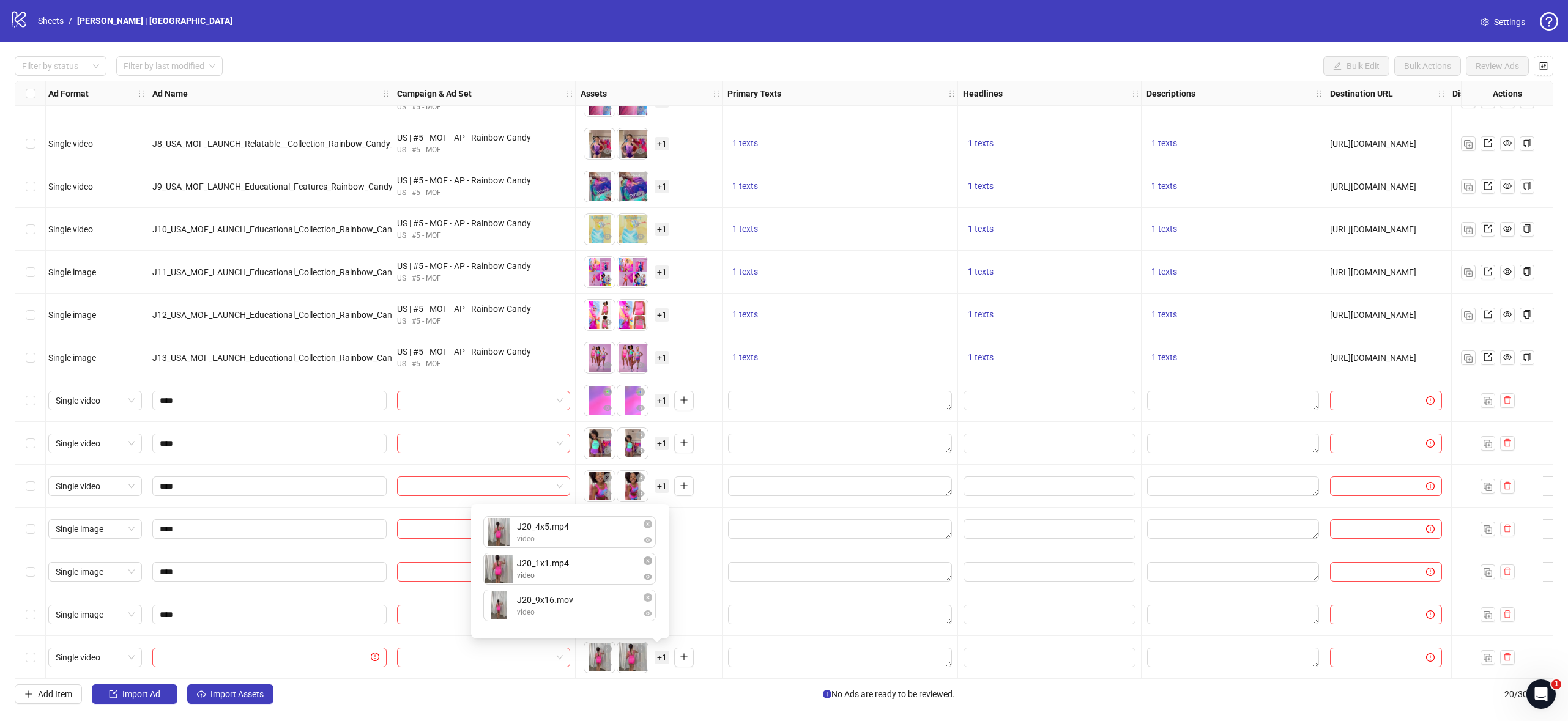
click at [560, 566] on div "J20_4x5.mp4 video J20_1x1.mp4 video J20_9x16.mov video J20_1x1.mp4 video To pic…" at bounding box center [570, 570] width 184 height 120
drag, startPoint x: 552, startPoint y: 608, endPoint x: 552, endPoint y: 570, distance: 38.0
click at [552, 570] on div "J20_4x5.mp4 video J20_1x1.mp4 video J20_9x16.mov video J20_9x16.mov video To pi…" at bounding box center [570, 570] width 184 height 120
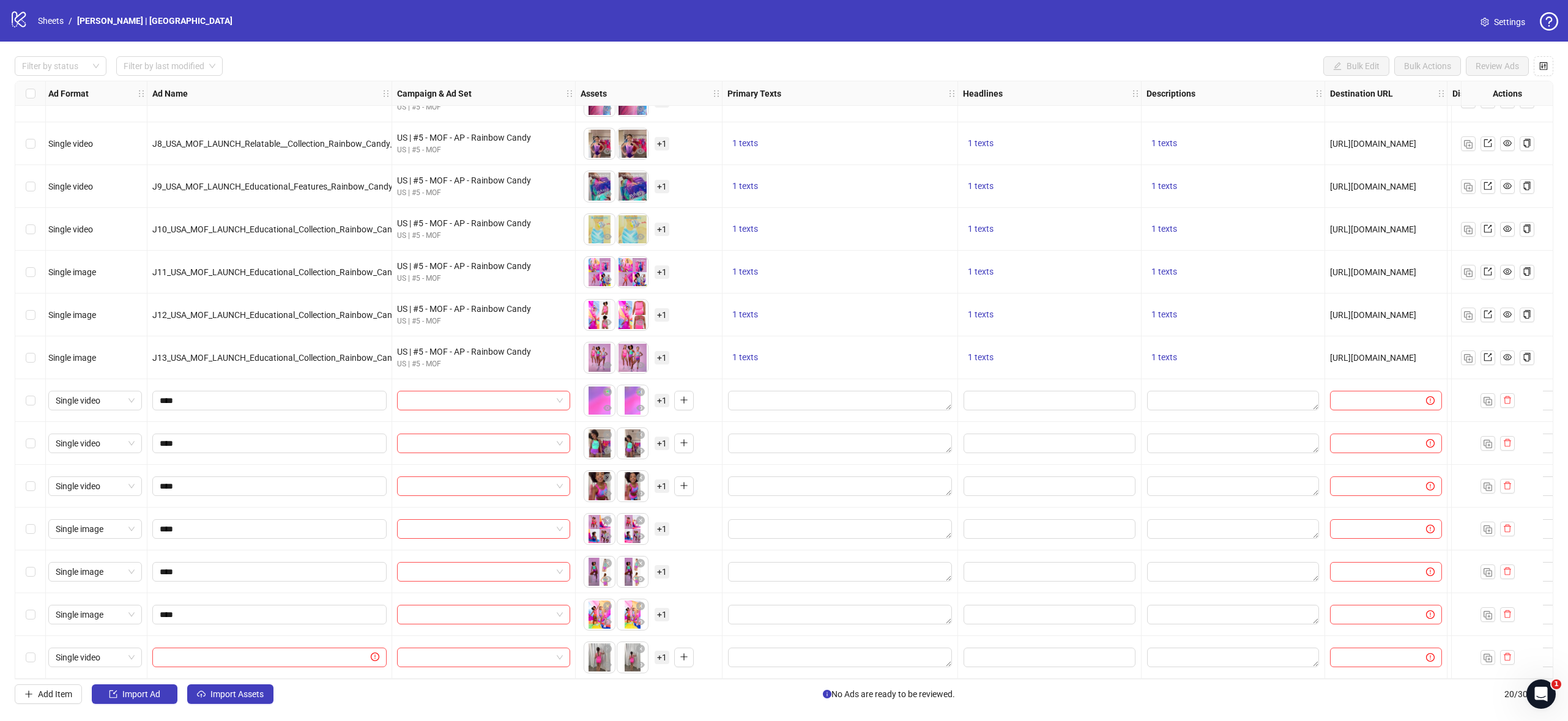
click at [769, 584] on div at bounding box center [840, 571] width 235 height 43
click at [663, 608] on span "+ 1" at bounding box center [662, 614] width 15 height 13
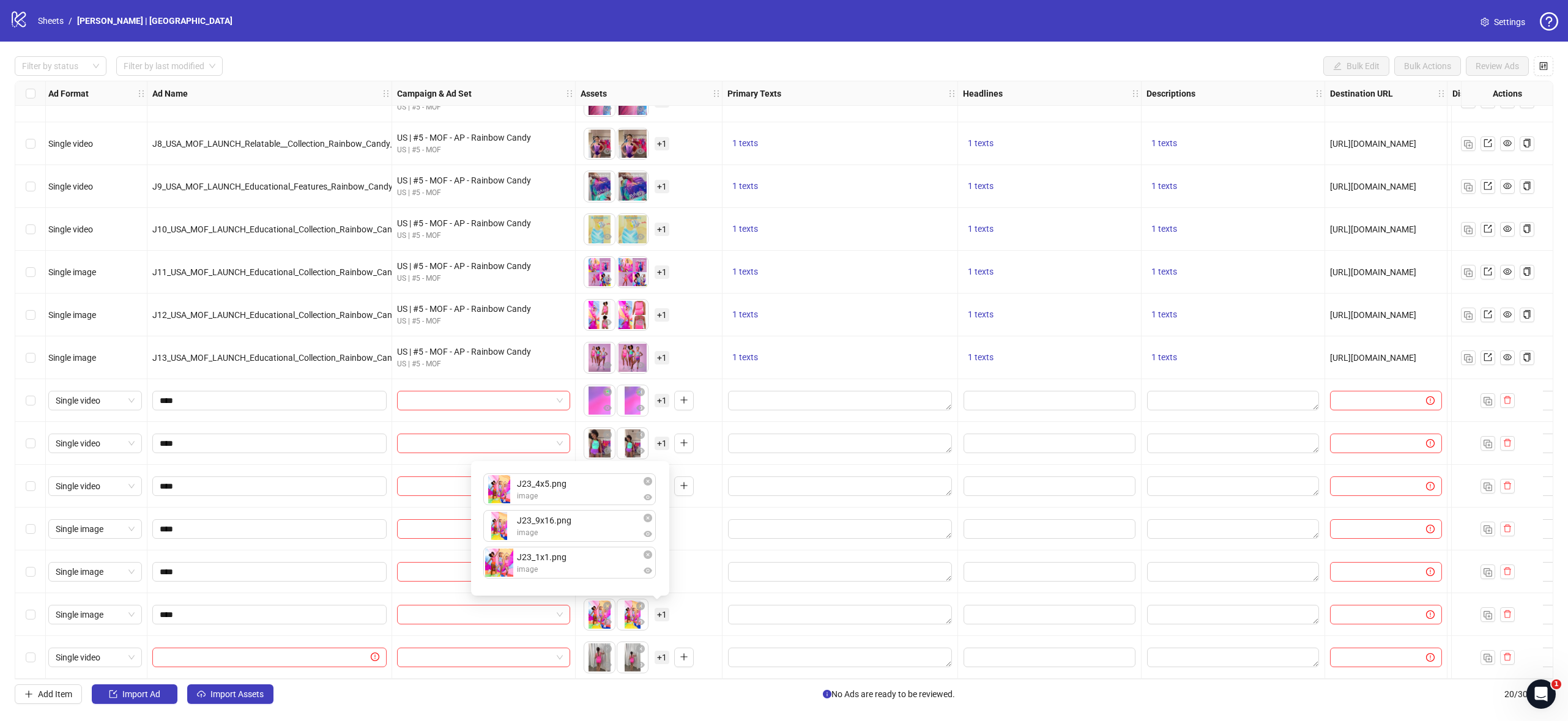
click at [696, 613] on div "To pick up a draggable item, press the space bar. While dragging, use the arrow…" at bounding box center [648, 614] width 136 height 38
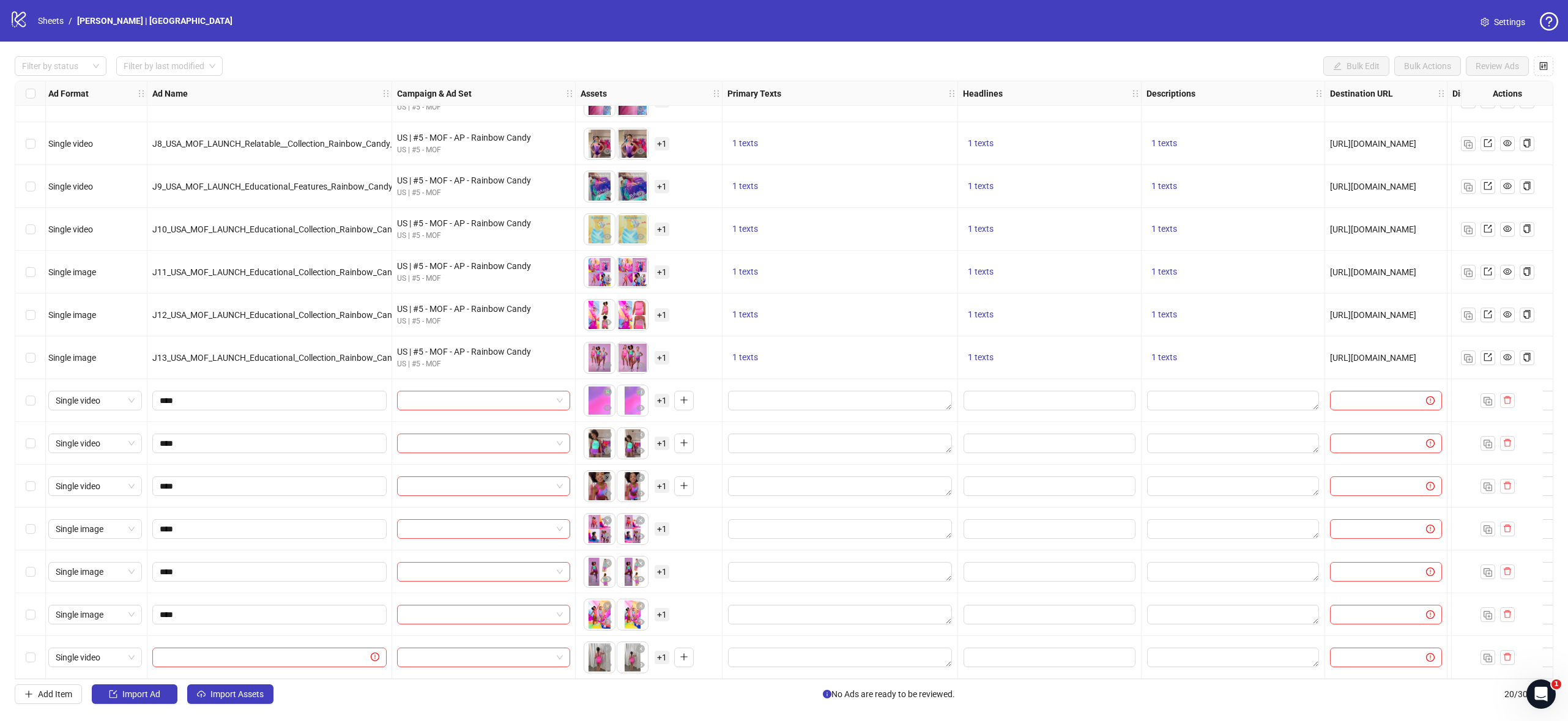
click at [663, 566] on span "+ 1" at bounding box center [662, 571] width 15 height 13
click at [692, 575] on div "To pick up a draggable item, press the space bar. While dragging, use the arrow…" at bounding box center [648, 571] width 136 height 38
click at [658, 526] on span "+ 1" at bounding box center [662, 528] width 15 height 13
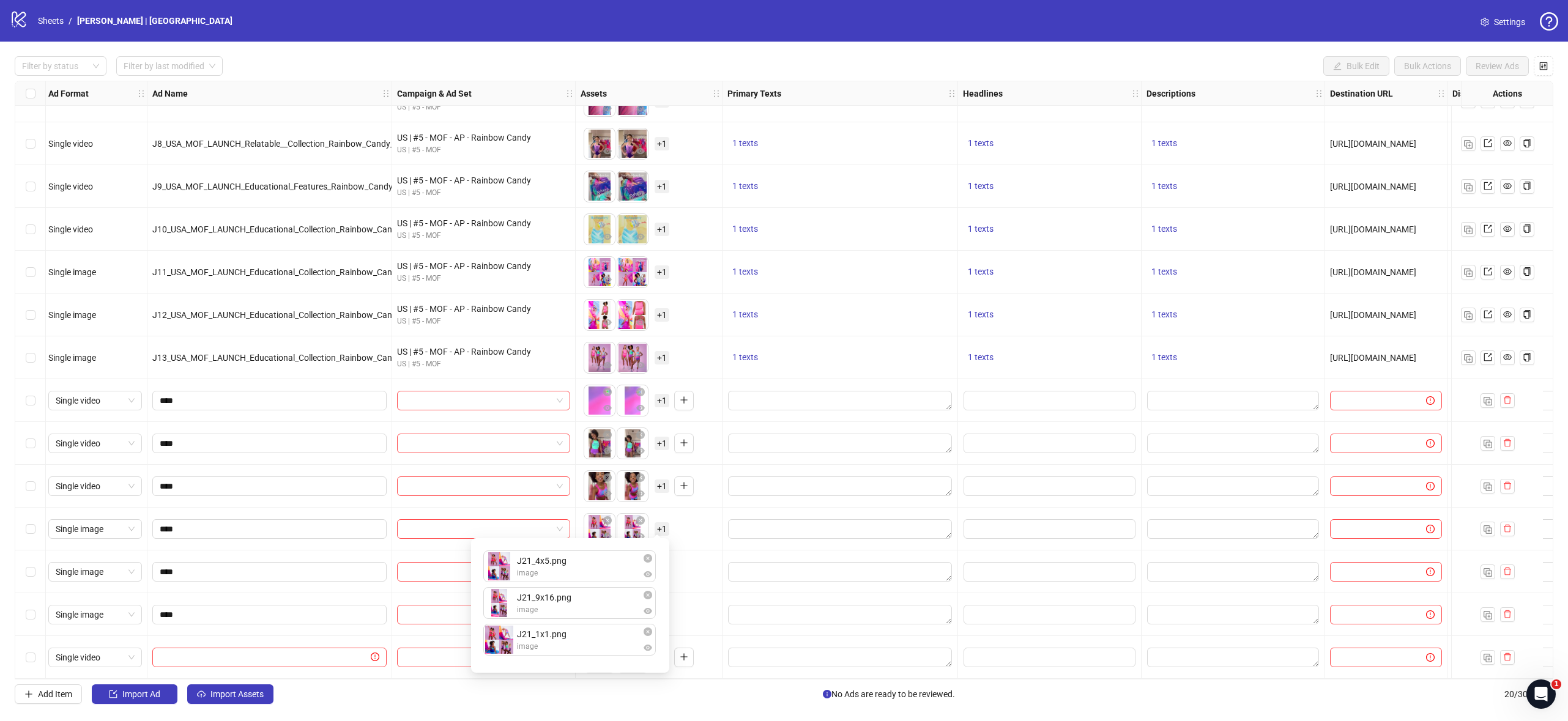
drag, startPoint x: 691, startPoint y: 531, endPoint x: 679, endPoint y: 514, distance: 20.8
click at [690, 531] on div "To pick up a draggable item, press the space bar. While dragging, use the arrow…" at bounding box center [648, 528] width 136 height 38
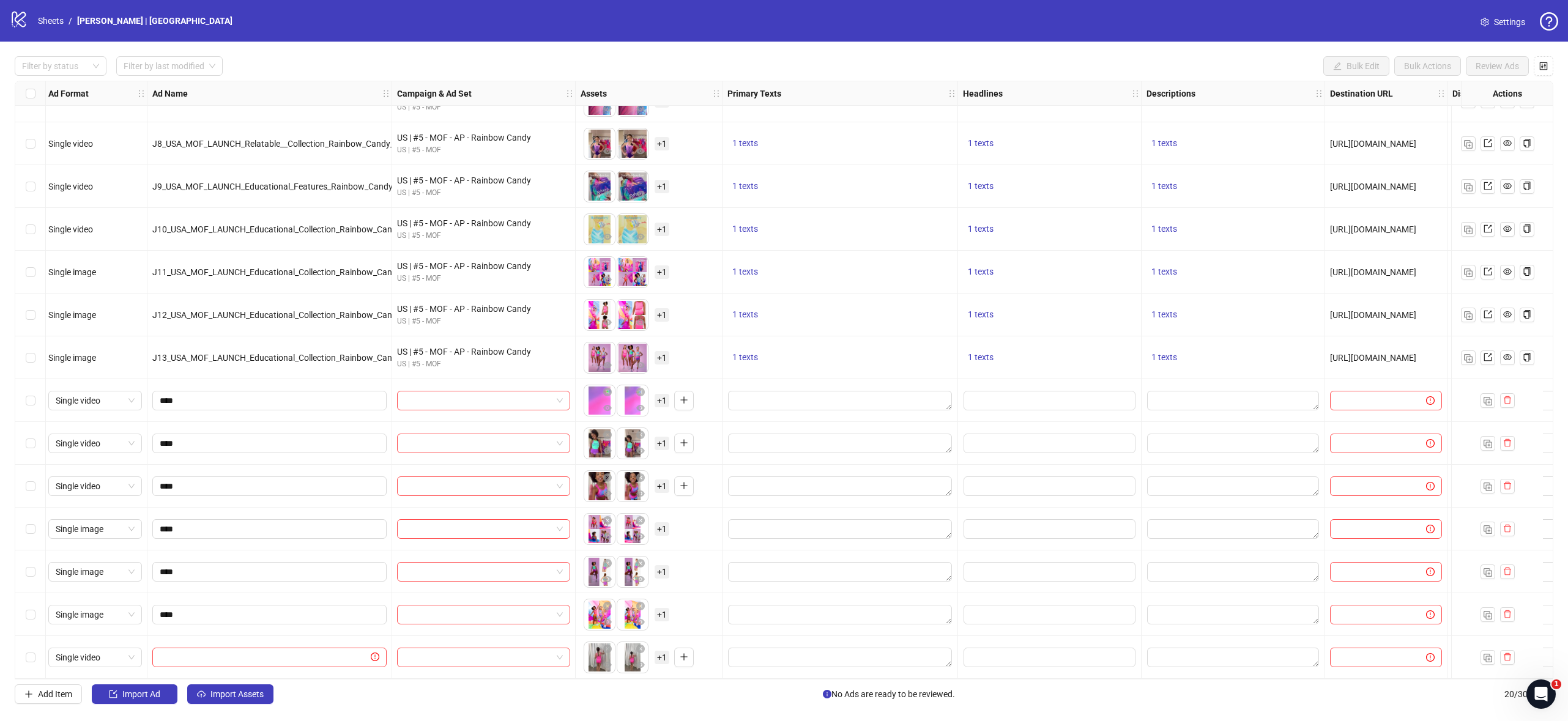
click at [667, 654] on span "+ 1" at bounding box center [662, 657] width 15 height 13
click at [700, 605] on div "To pick up a draggable item, press the space bar. While dragging, use the arrow…" at bounding box center [648, 614] width 136 height 38
drag, startPoint x: 104, startPoint y: 638, endPoint x: 111, endPoint y: 630, distance: 10.6
click at [276, 636] on div at bounding box center [270, 657] width 245 height 43
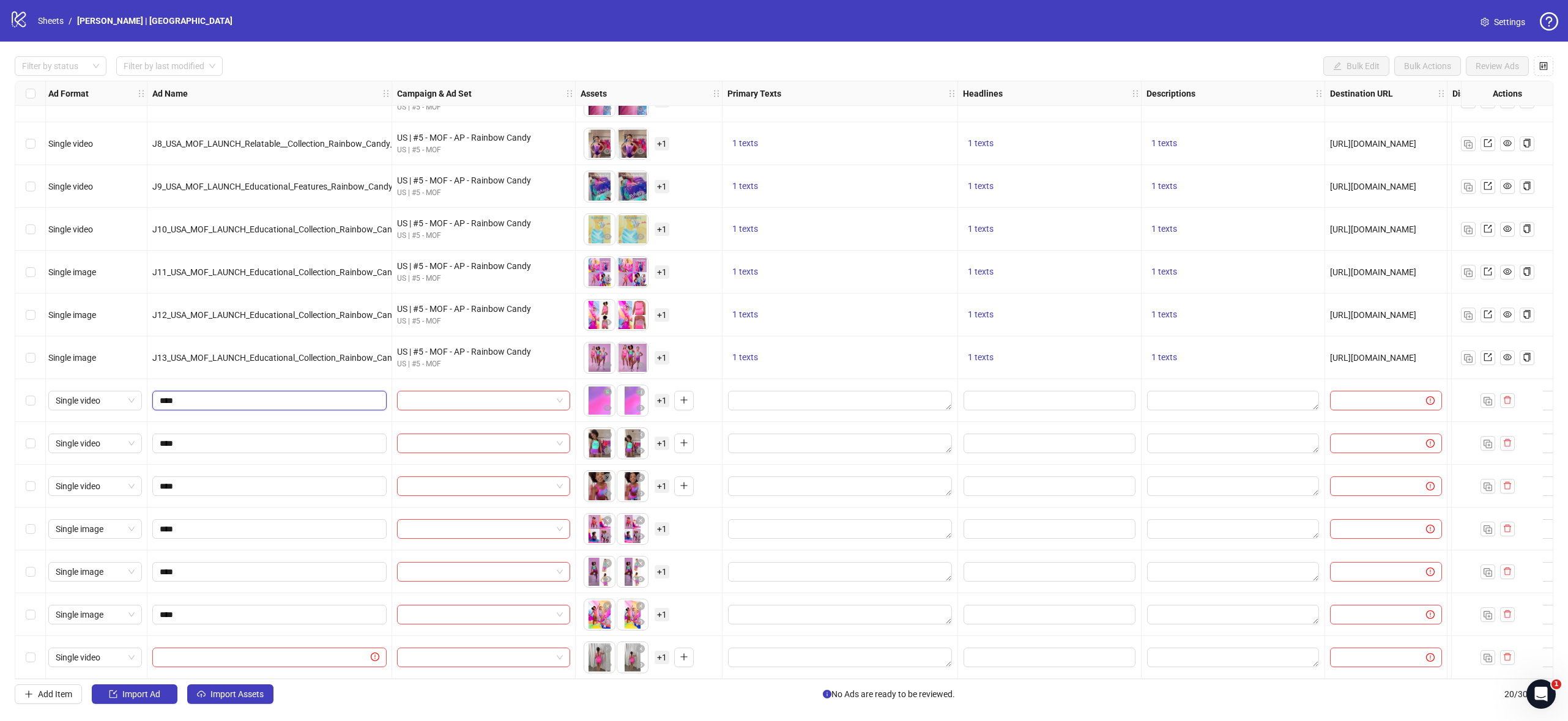
click at [247, 394] on input "****" at bounding box center [268, 400] width 217 height 13
paste input "**********"
type input "**********"
click at [252, 444] on input "****" at bounding box center [268, 443] width 217 height 13
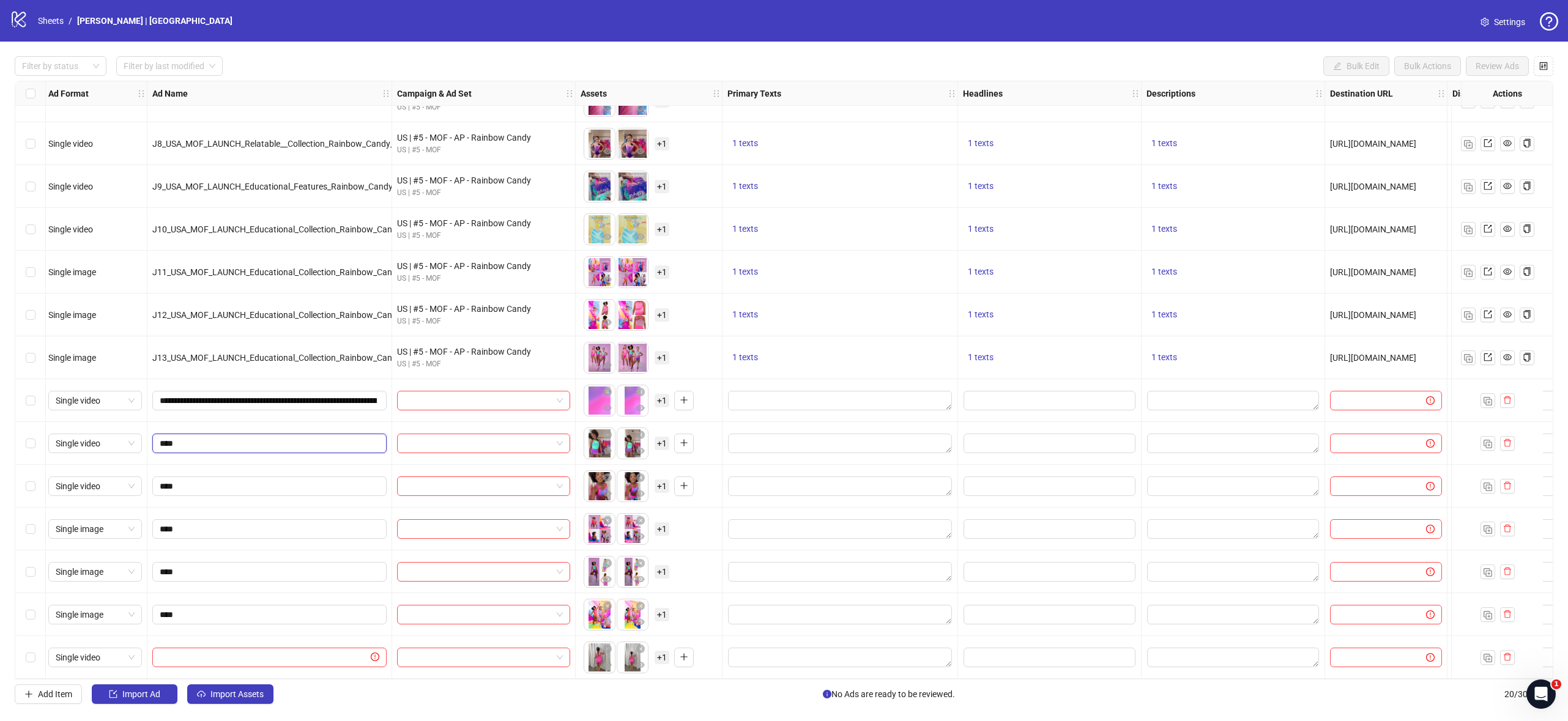
paste input "**********"
type input "**********"
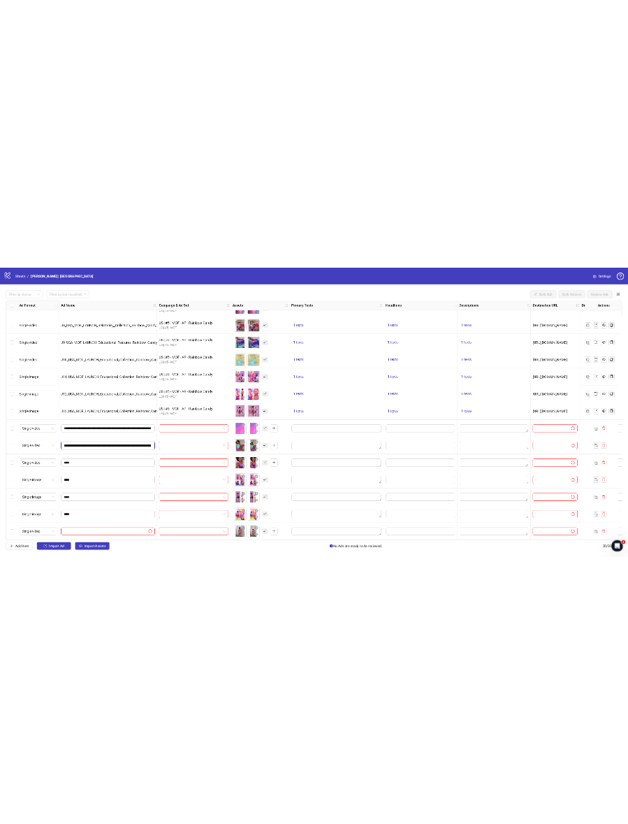
scroll to position [0, 185]
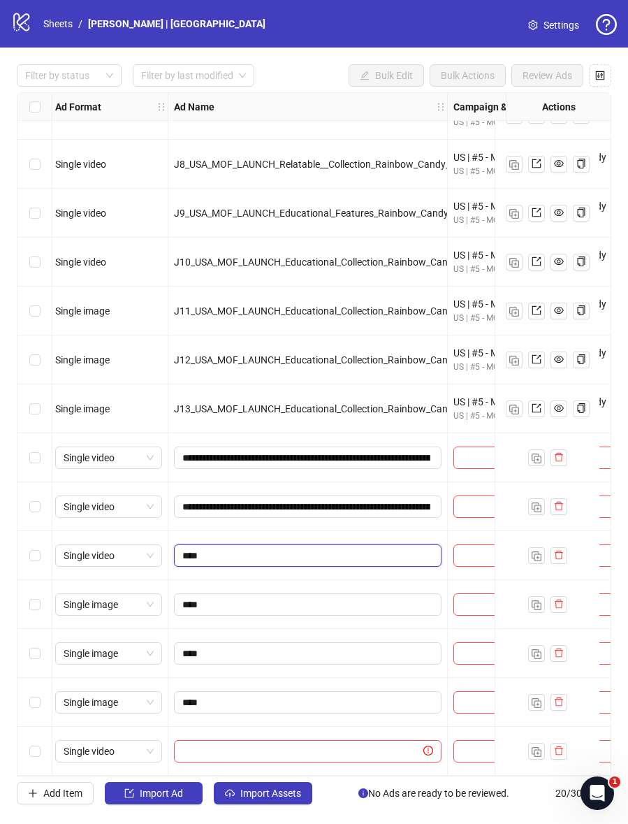
click at [247, 556] on input "****" at bounding box center [306, 555] width 248 height 15
paste input "**********"
type input "**********"
click at [295, 754] on span at bounding box center [308, 751] width 268 height 22
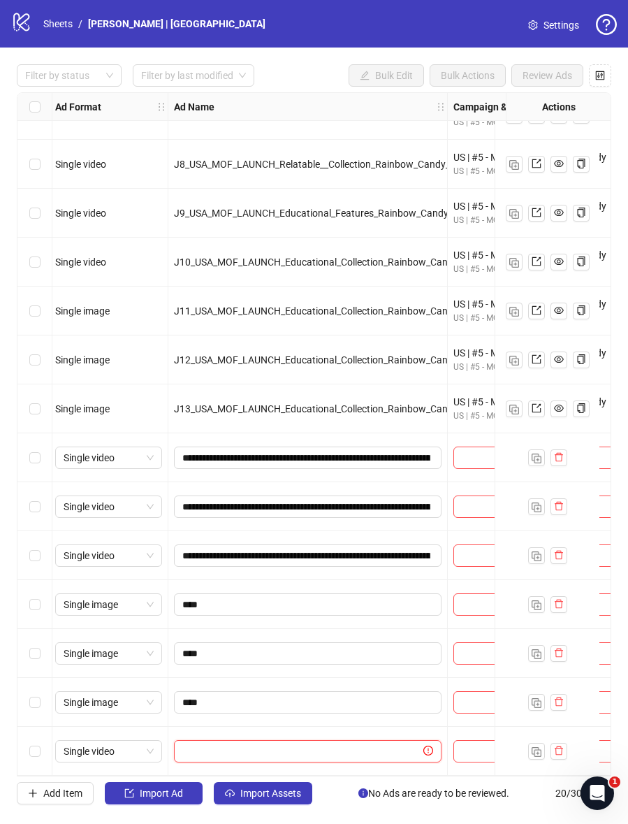
click at [289, 744] on input "text" at bounding box center [301, 751] width 238 height 15
paste input "**********"
type input "**********"
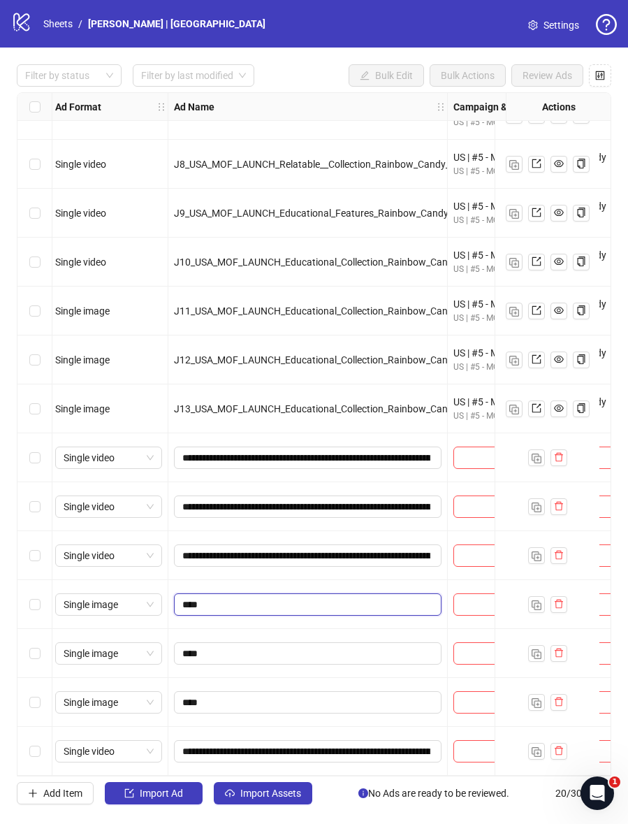
click at [239, 603] on input "****" at bounding box center [306, 604] width 248 height 15
paste input "**********"
type input "**********"
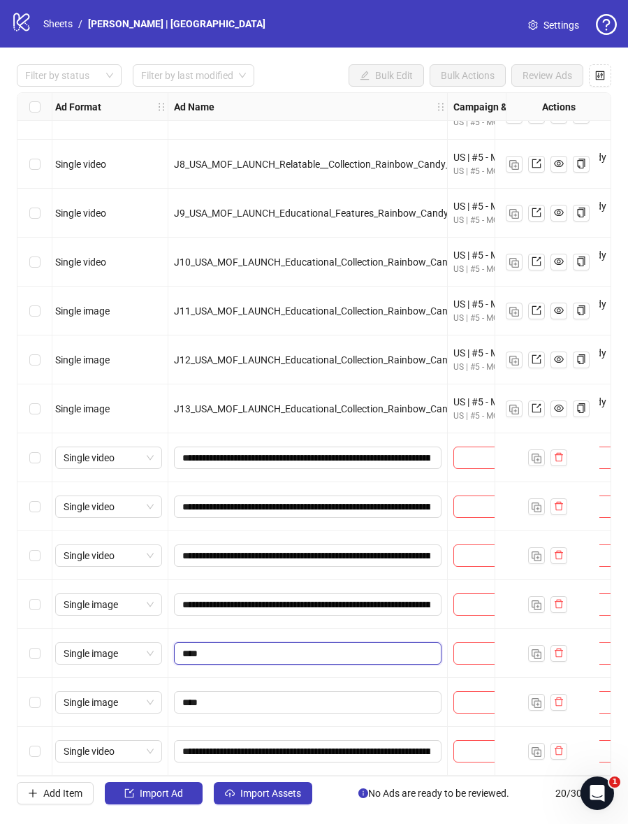
drag, startPoint x: 233, startPoint y: 652, endPoint x: 257, endPoint y: 651, distance: 23.8
click at [240, 651] on input "****" at bounding box center [306, 653] width 248 height 15
paste input "**********"
type input "**********"
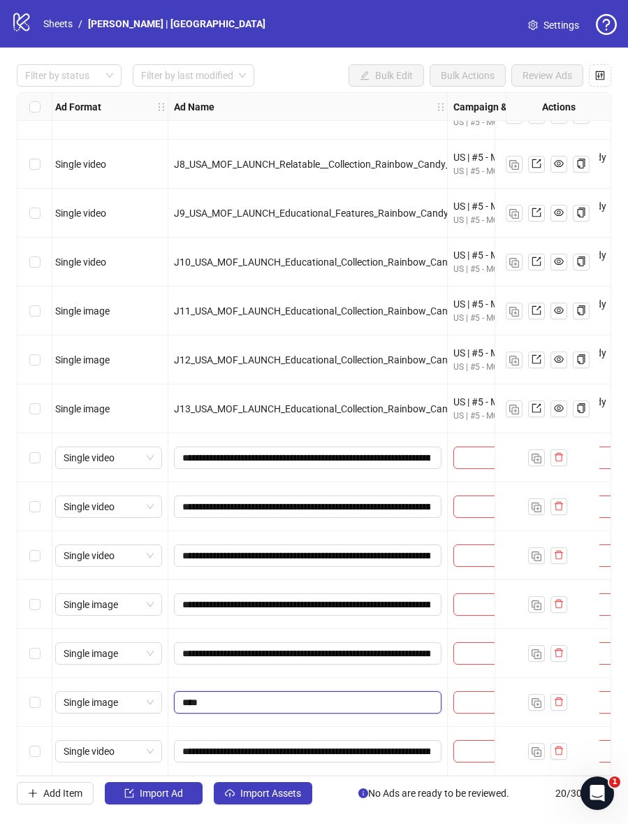
click at [254, 695] on input "****" at bounding box center [306, 702] width 248 height 15
paste input "**********"
type input "**********"
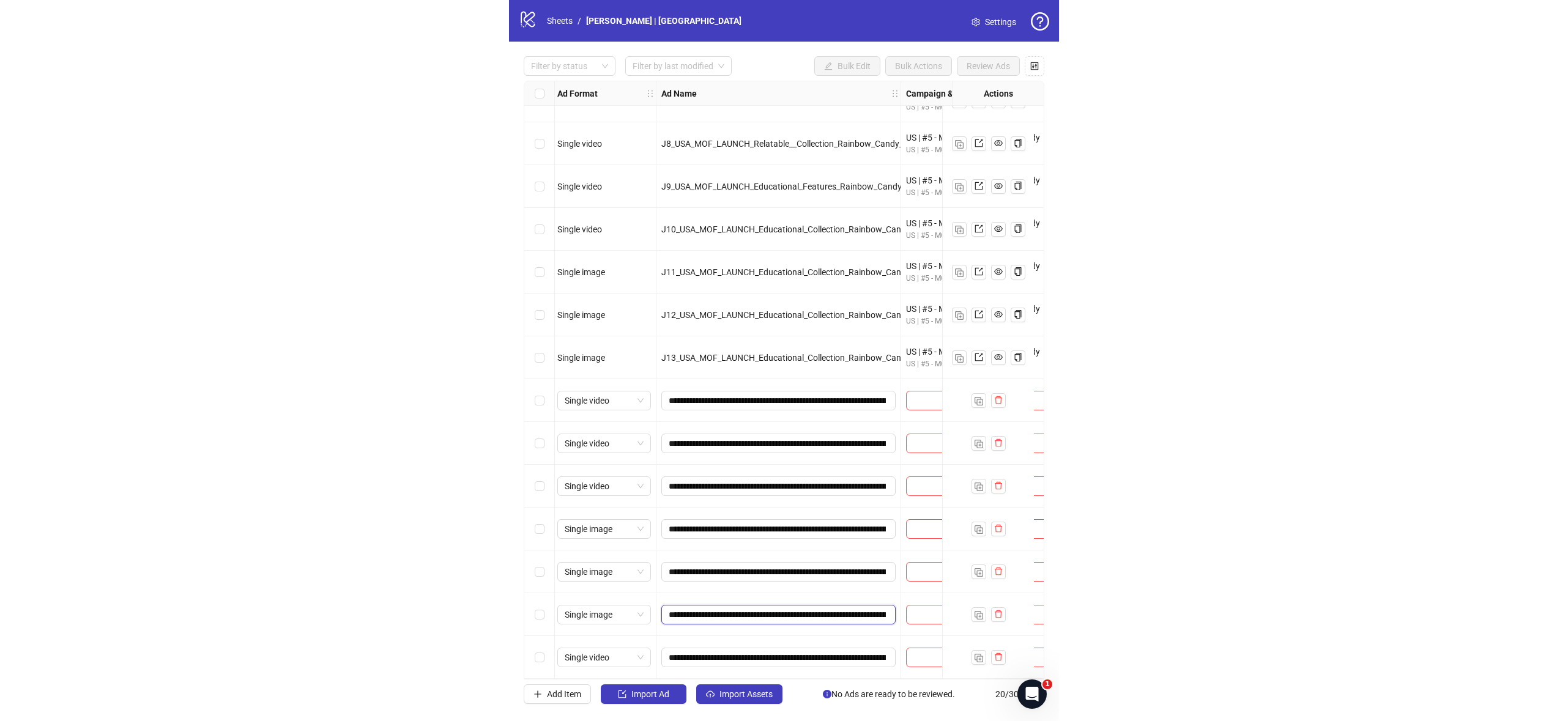
scroll to position [0, 161]
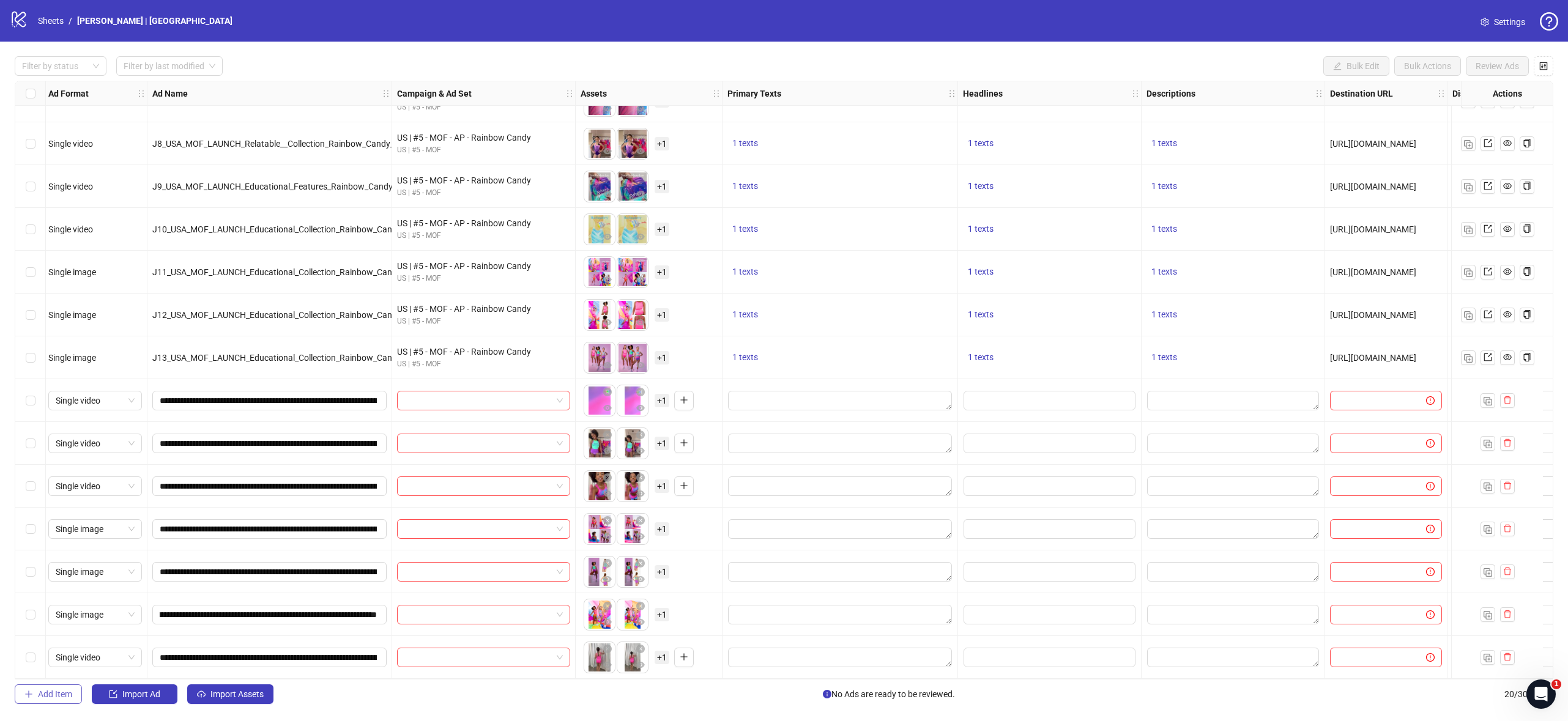
click at [54, 690] on span "Add Item" at bounding box center [54, 694] width 34 height 10
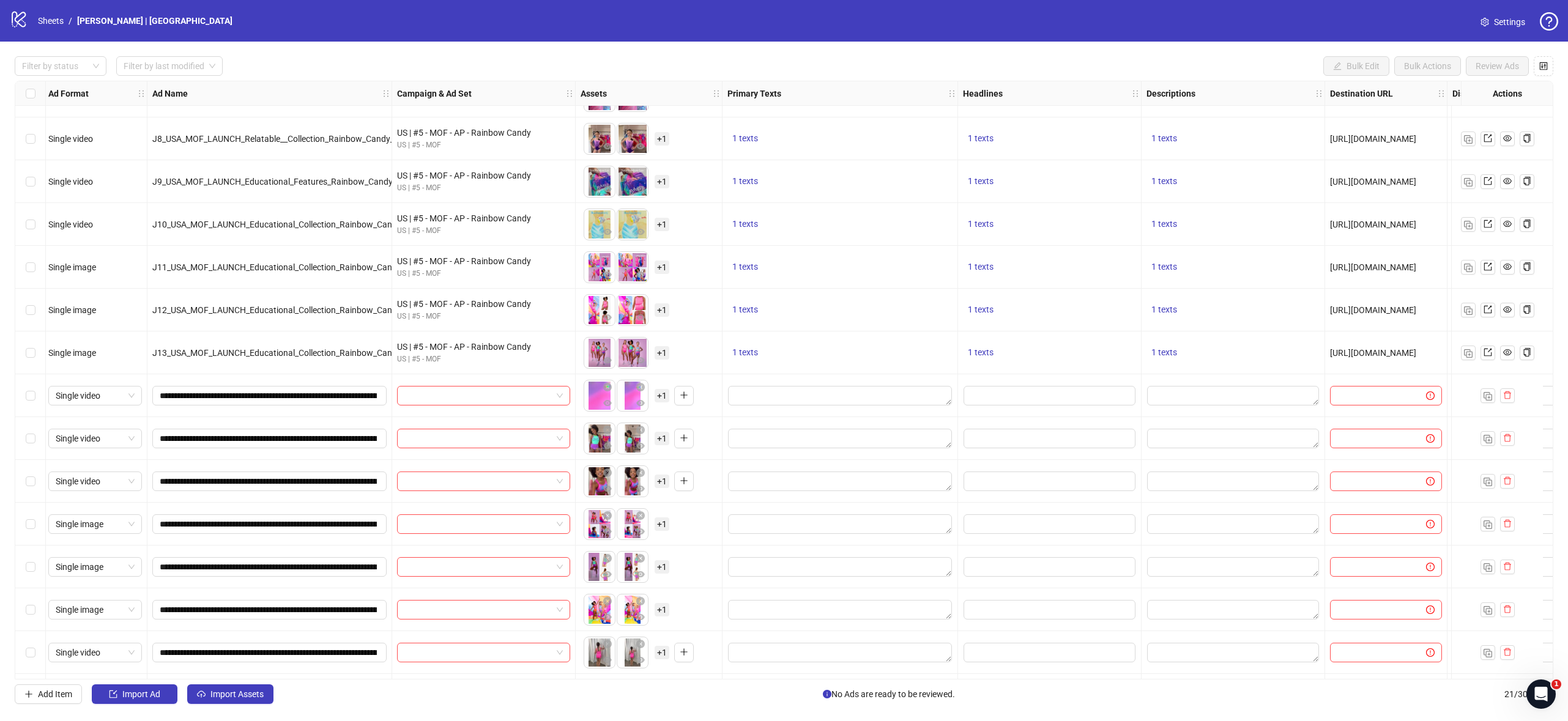
scroll to position [331, 3]
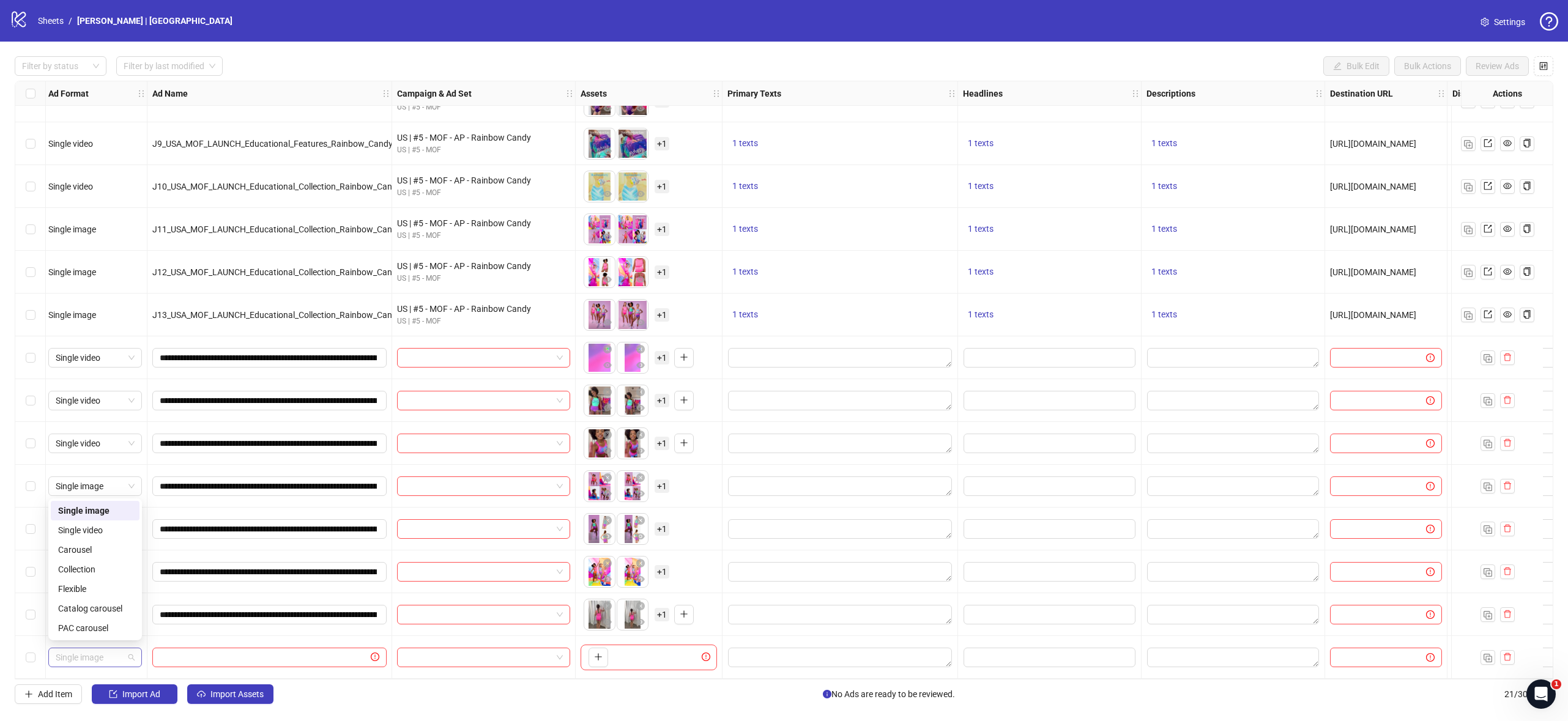
drag, startPoint x: 119, startPoint y: 652, endPoint x: 132, endPoint y: 659, distance: 14.8
click at [119, 652] on span "Single image" at bounding box center [95, 657] width 79 height 18
drag, startPoint x: 108, startPoint y: 633, endPoint x: 237, endPoint y: 656, distance: 131.0
click at [108, 633] on div "PAC carousel" at bounding box center [94, 627] width 74 height 13
click at [298, 655] on input "text" at bounding box center [263, 657] width 208 height 13
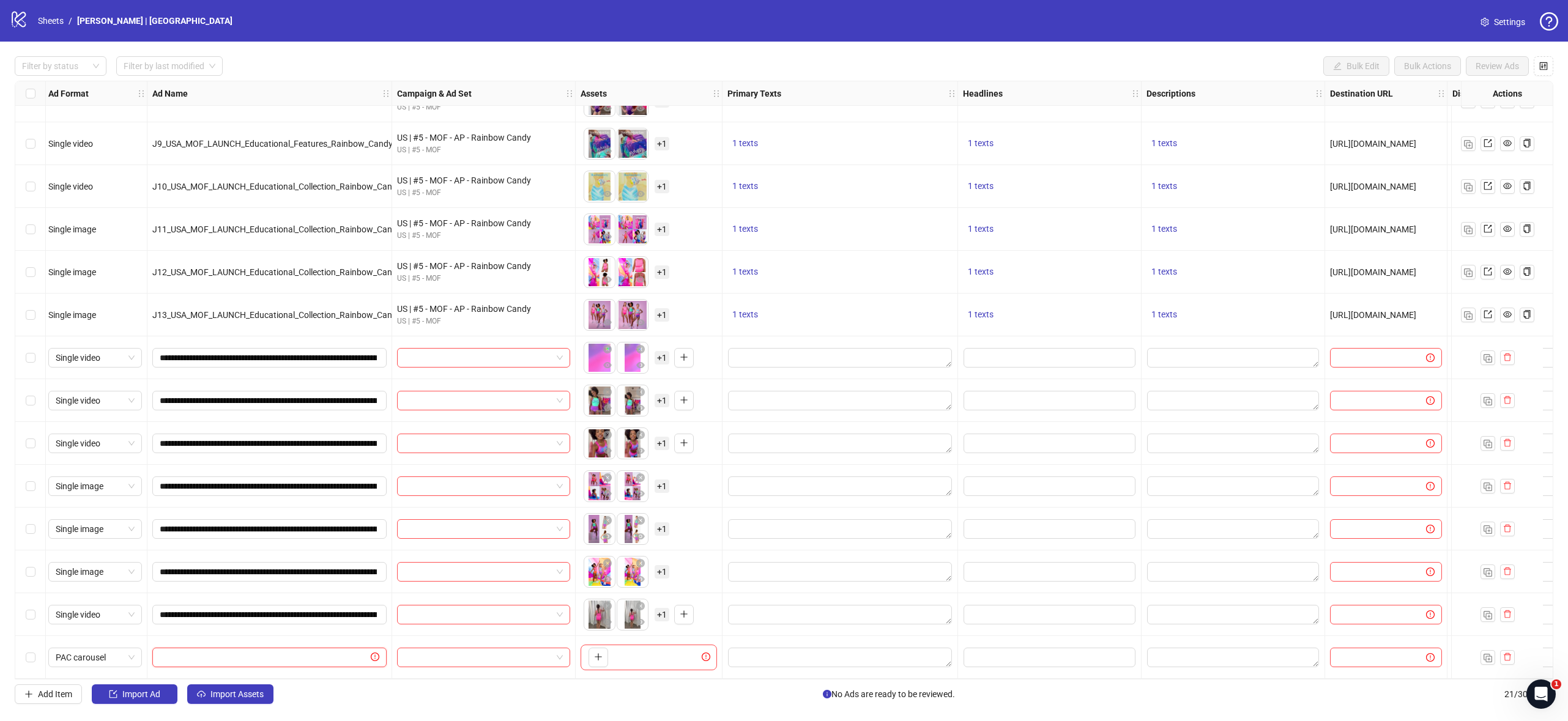
paste input "**********"
type input "**********"
click at [604, 650] on button "button" at bounding box center [598, 657] width 19 height 19
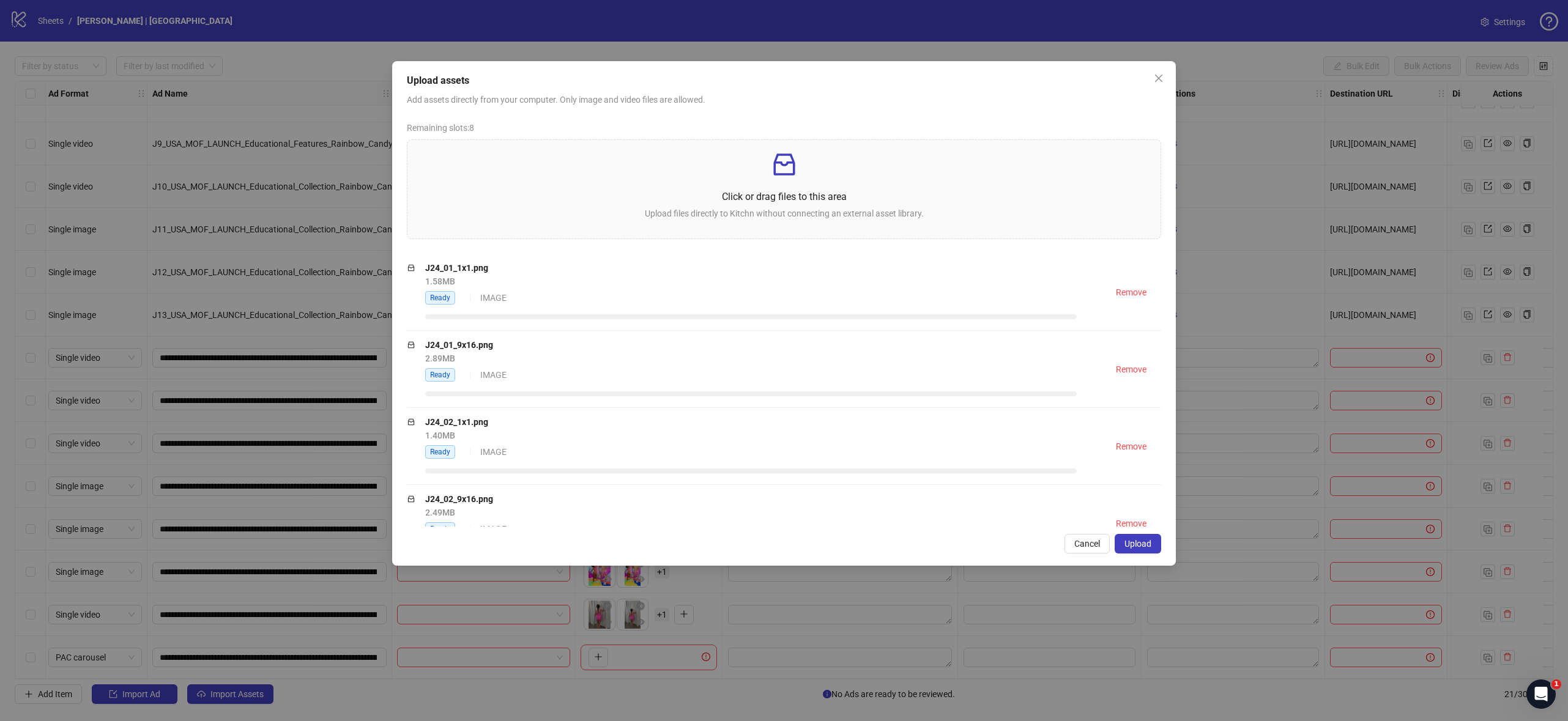
scroll to position [648, 0]
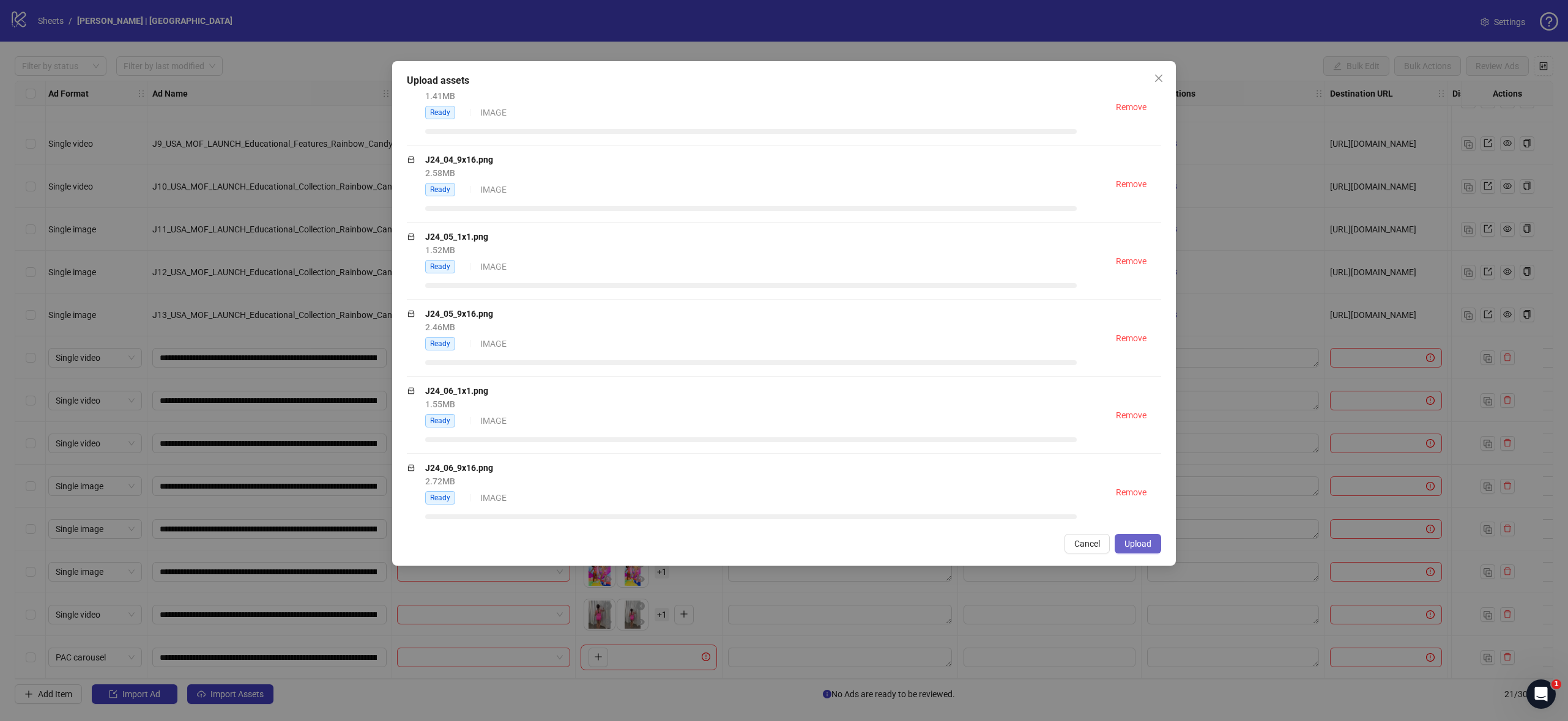
click at [1143, 547] on span "Upload" at bounding box center [1138, 543] width 27 height 10
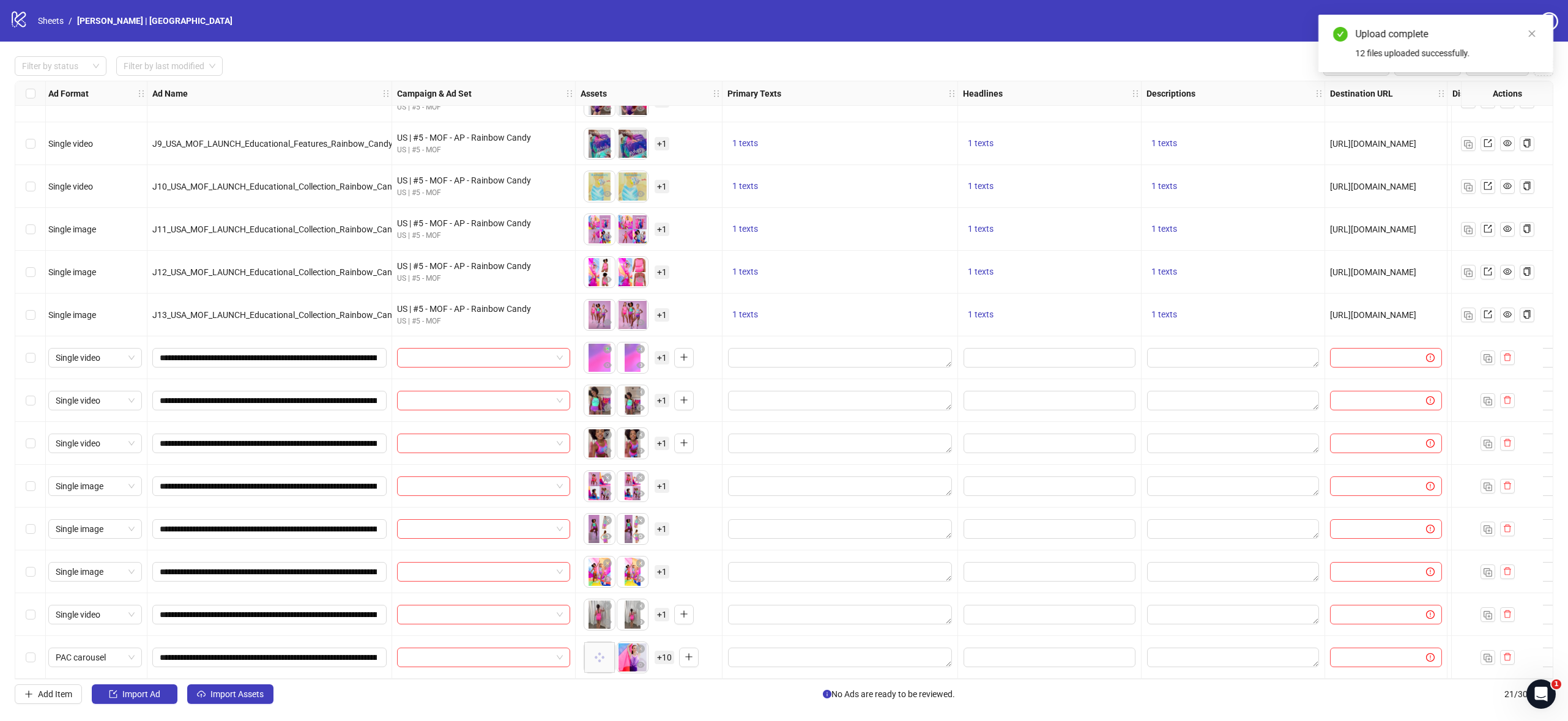
click at [664, 652] on span "+ 10" at bounding box center [664, 657] width 19 height 13
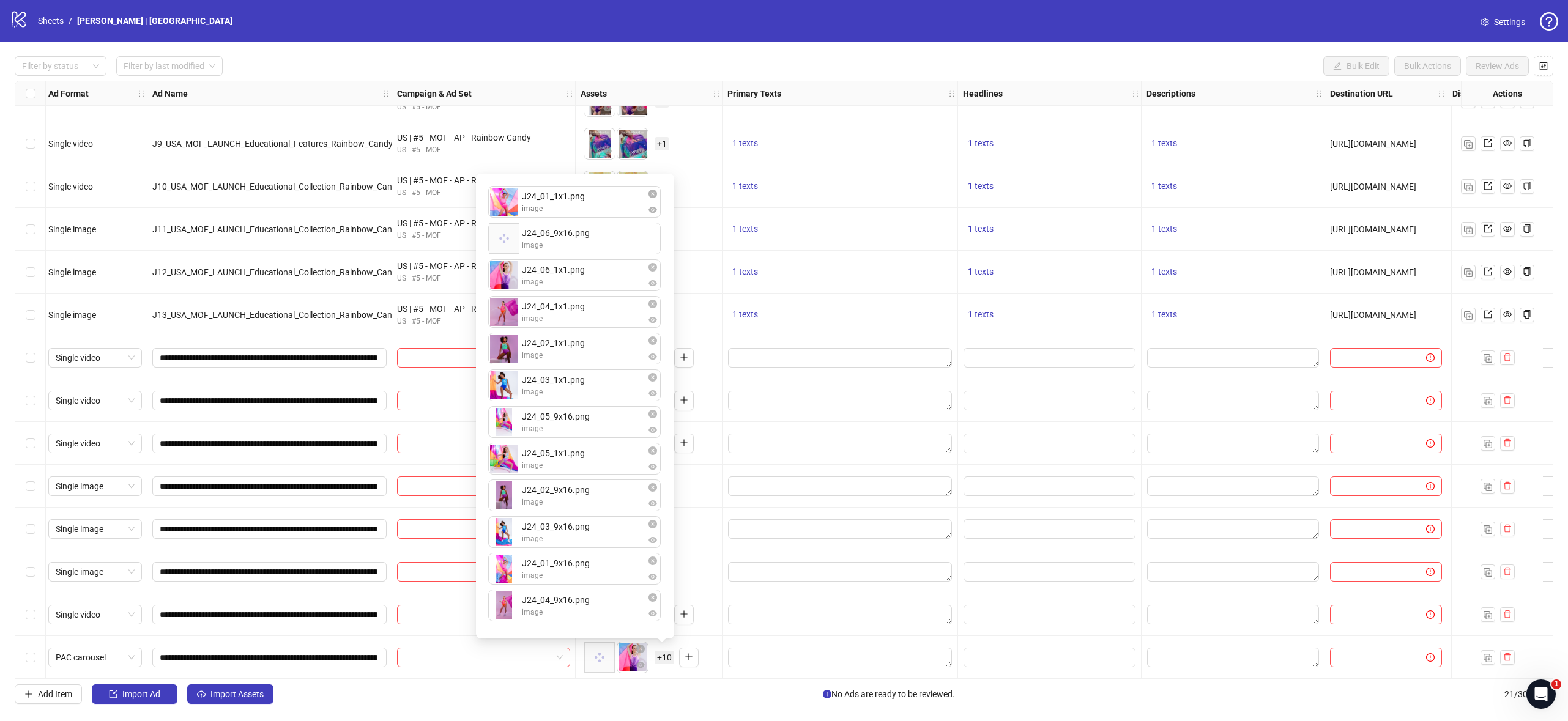
drag, startPoint x: 576, startPoint y: 312, endPoint x: 584, endPoint y: 204, distance: 108.3
click at [584, 204] on div "J24_06_9x16.png image J24_06_1x1.png image J24_04_1x1.png image J24_01_1x1.png …" at bounding box center [575, 406] width 184 height 450
drag, startPoint x: 580, startPoint y: 346, endPoint x: 580, endPoint y: 243, distance: 103.0
click at [580, 243] on div "J24_01_1x1.png image J24_06_9x16.png image J24_06_1x1.png image J24_04_1x1.png …" at bounding box center [575, 406] width 184 height 450
drag, startPoint x: 572, startPoint y: 388, endPoint x: 582, endPoint y: 276, distance: 112.4
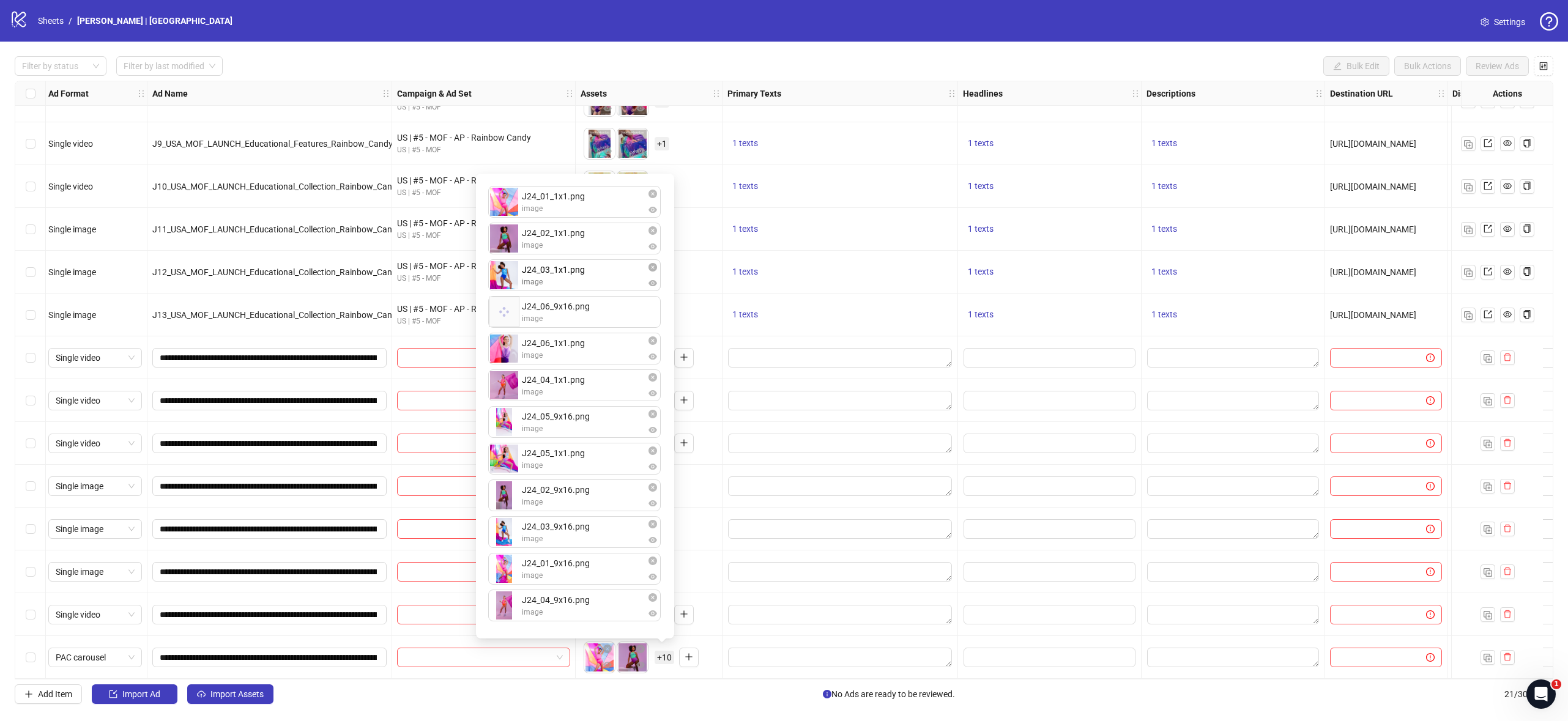
click at [582, 276] on div "J24_01_1x1.png image J24_02_1x1.png image J24_06_9x16.png image J24_06_1x1.png …" at bounding box center [575, 406] width 184 height 450
drag, startPoint x: 588, startPoint y: 385, endPoint x: 584, endPoint y: 312, distance: 73.1
click at [584, 312] on div "J24_01_1x1.png image J24_02_1x1.png image J24_03_1x1.png image J24_06_9x16.png …" at bounding box center [575, 406] width 184 height 450
drag, startPoint x: 588, startPoint y: 387, endPoint x: 590, endPoint y: 346, distance: 41.0
click at [590, 346] on div "J24_01_1x1.png image J24_02_1x1.png image J24_03_1x1.png image J24_04_1x1.png i…" at bounding box center [575, 406] width 184 height 450
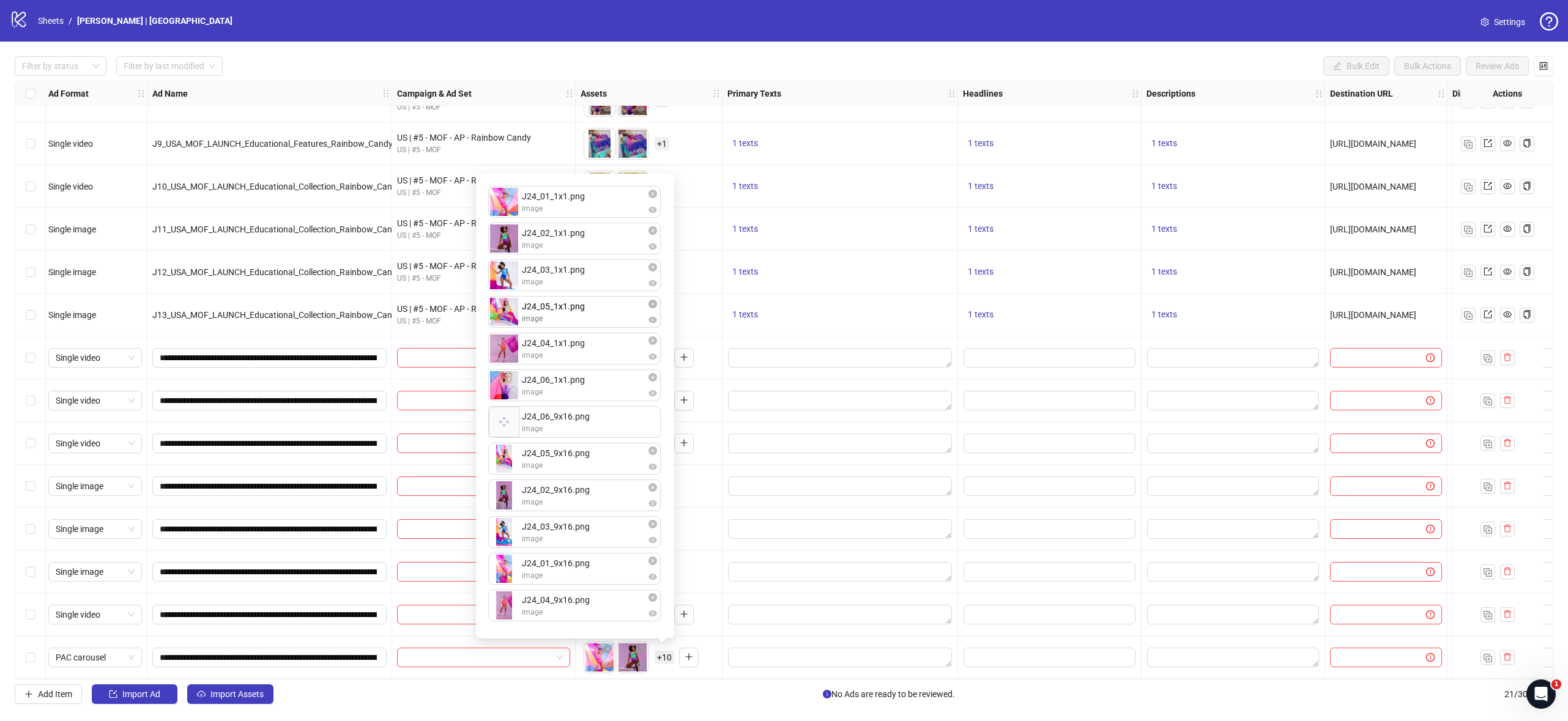
drag, startPoint x: 581, startPoint y: 460, endPoint x: 578, endPoint y: 310, distance: 150.0
click at [578, 310] on div "J24_01_1x1.png image J24_02_1x1.png image J24_03_1x1.png image J24_04_1x1.png i…" at bounding box center [575, 406] width 184 height 450
drag, startPoint x: 568, startPoint y: 570, endPoint x: 573, endPoint y: 422, distance: 148.1
click at [573, 422] on div "J24_01_1x1.png image J24_02_1x1.png image J24_03_1x1.png image J24_05_1x1.png i…" at bounding box center [575, 406] width 184 height 450
drag, startPoint x: 584, startPoint y: 534, endPoint x: 581, endPoint y: 457, distance: 77.1
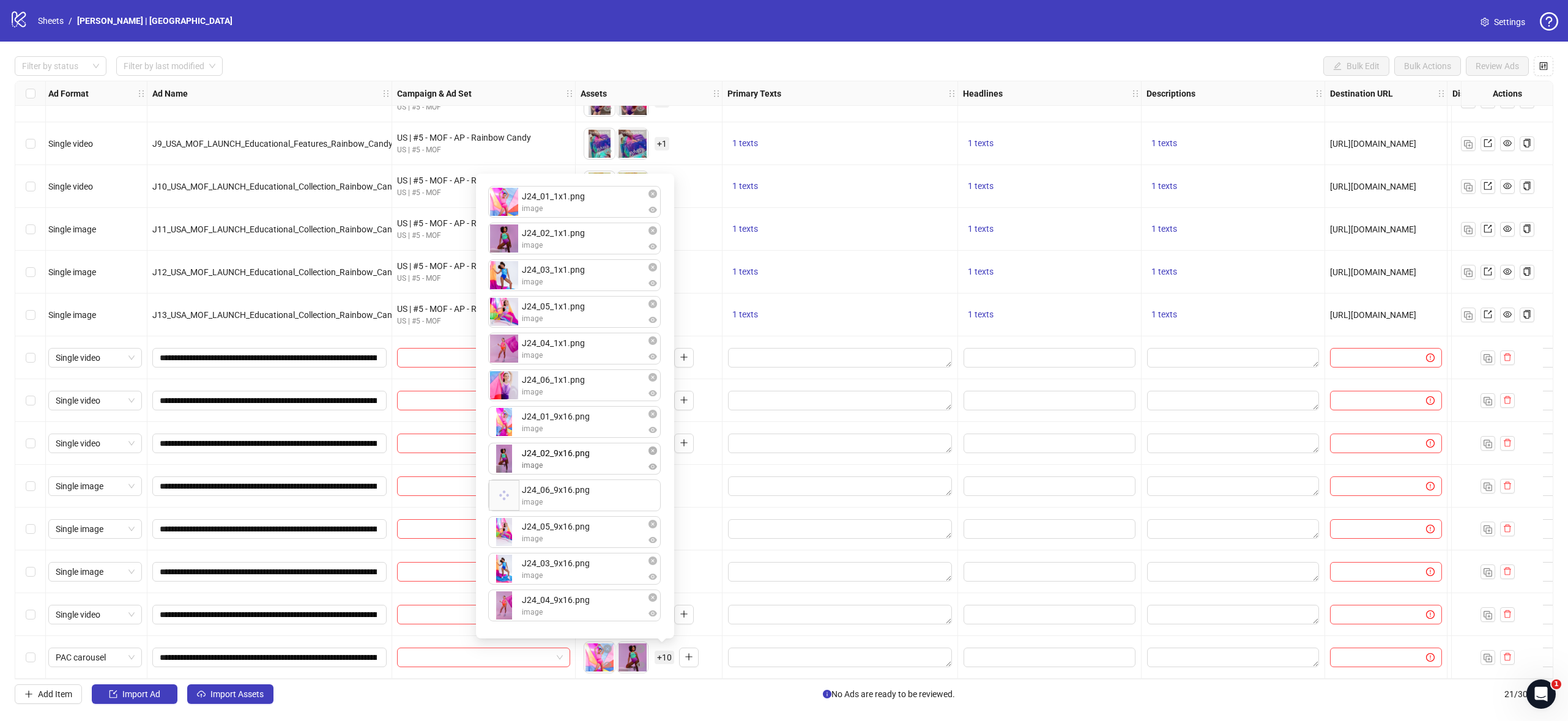
click at [581, 457] on div "J24_01_1x1.png image J24_02_1x1.png image J24_03_1x1.png image J24_05_1x1.png i…" at bounding box center [575, 406] width 184 height 450
drag, startPoint x: 583, startPoint y: 570, endPoint x: 580, endPoint y: 499, distance: 71.1
click at [580, 499] on div "J24_01_1x1.png image J24_02_1x1.png image J24_03_1x1.png image J24_05_1x1.png i…" at bounding box center [575, 406] width 184 height 450
drag, startPoint x: 583, startPoint y: 604, endPoint x: 584, endPoint y: 531, distance: 73.0
click at [584, 531] on div "J24_01_1x1.png image J24_02_1x1.png image J24_03_1x1.png image J24_05_1x1.png i…" at bounding box center [575, 406] width 184 height 450
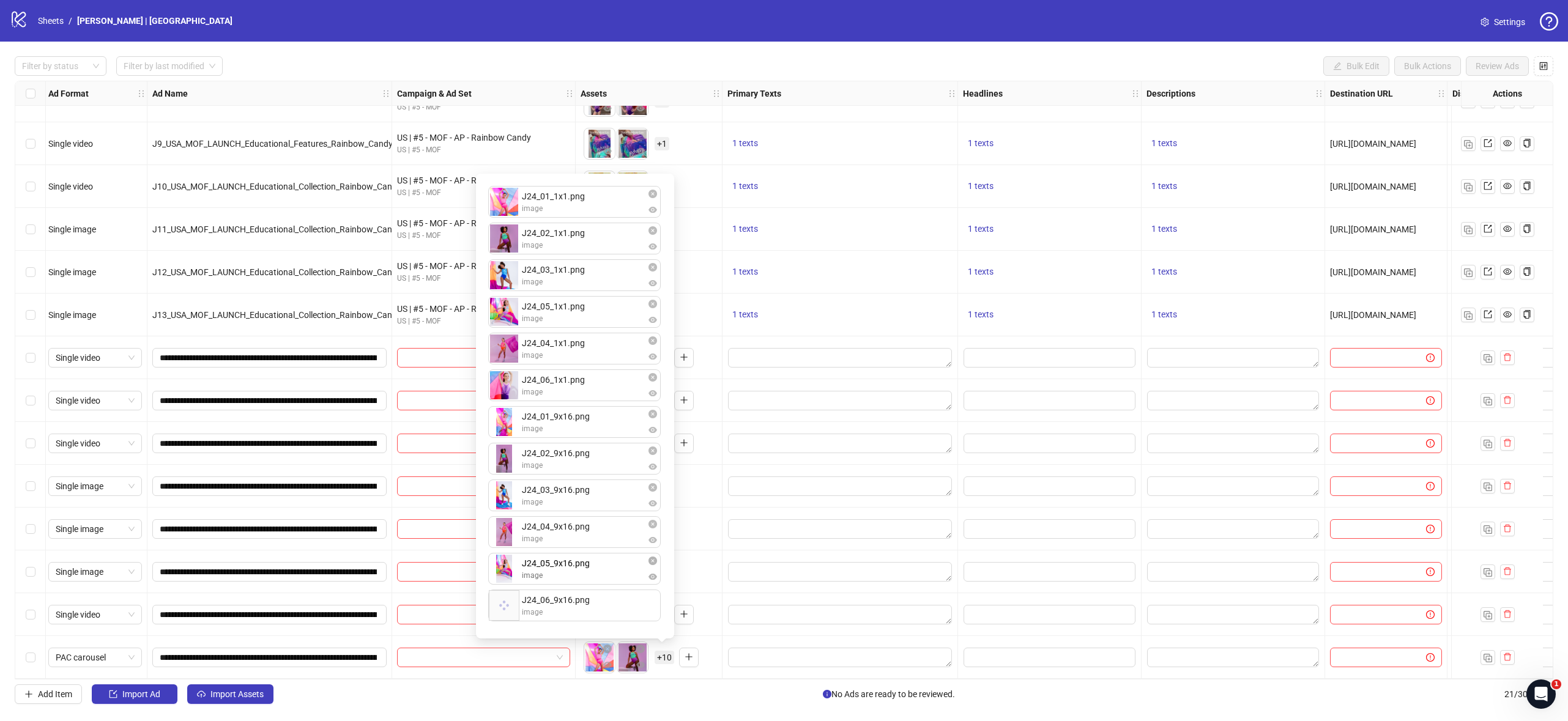
drag, startPoint x: 586, startPoint y: 606, endPoint x: 584, endPoint y: 563, distance: 43.0
click at [584, 563] on div "J24_01_1x1.png image J24_02_1x1.png image J24_03_1x1.png image J24_05_1x1.png i…" at bounding box center [575, 406] width 184 height 450
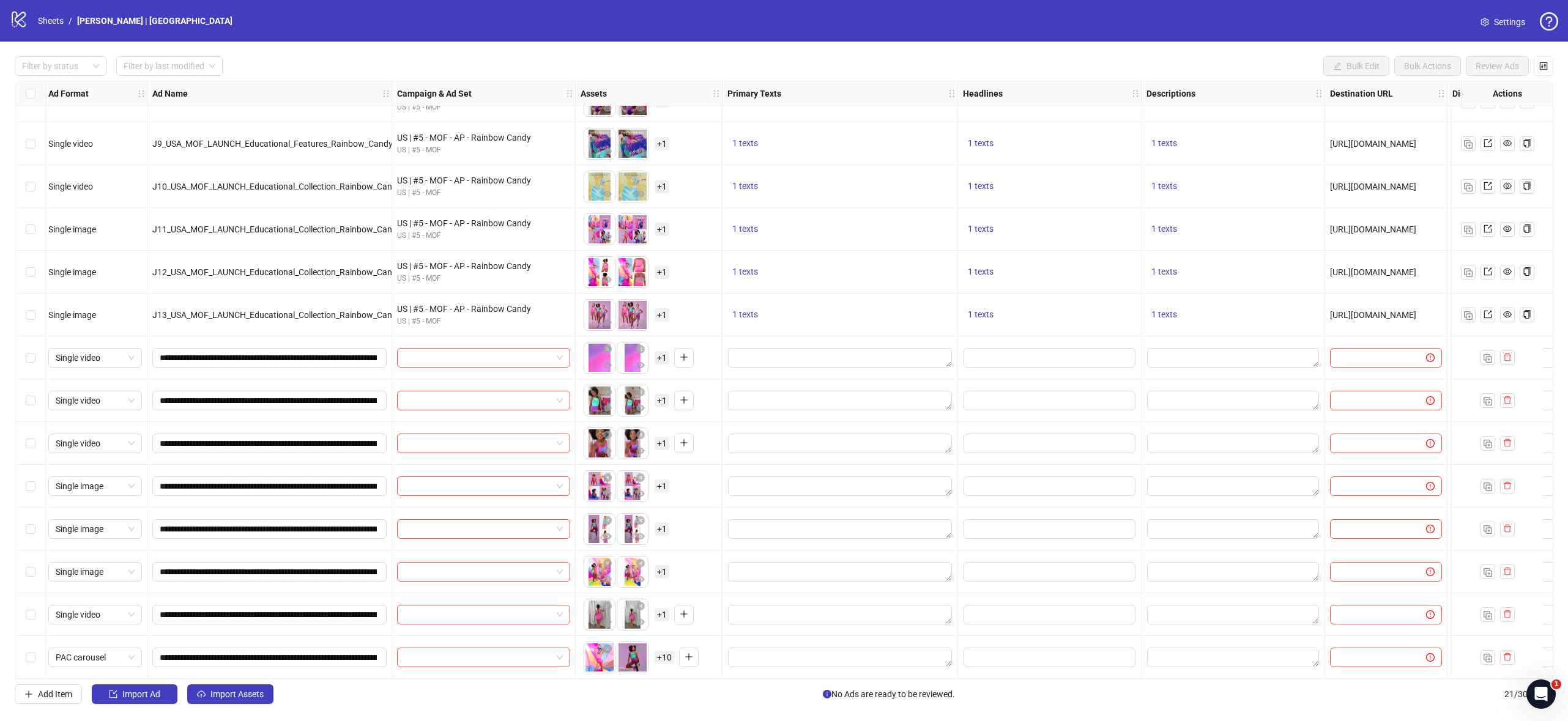
click at [690, 553] on div "To pick up a draggable item, press the space bar. While dragging, use the arrow…" at bounding box center [648, 571] width 136 height 38
click at [58, 696] on span "Add Item" at bounding box center [54, 694] width 34 height 10
click at [60, 698] on span "Add Item" at bounding box center [54, 694] width 34 height 10
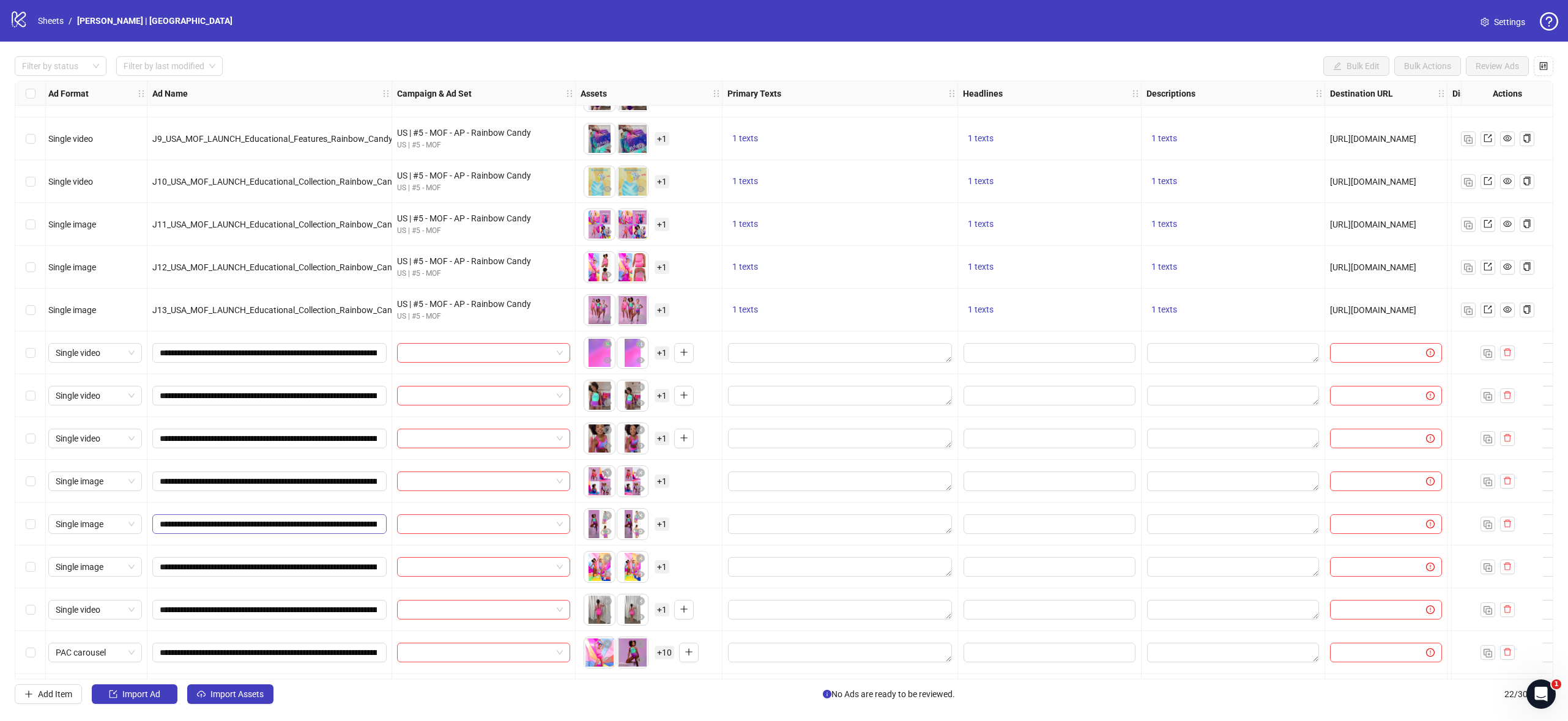
scroll to position [416, 3]
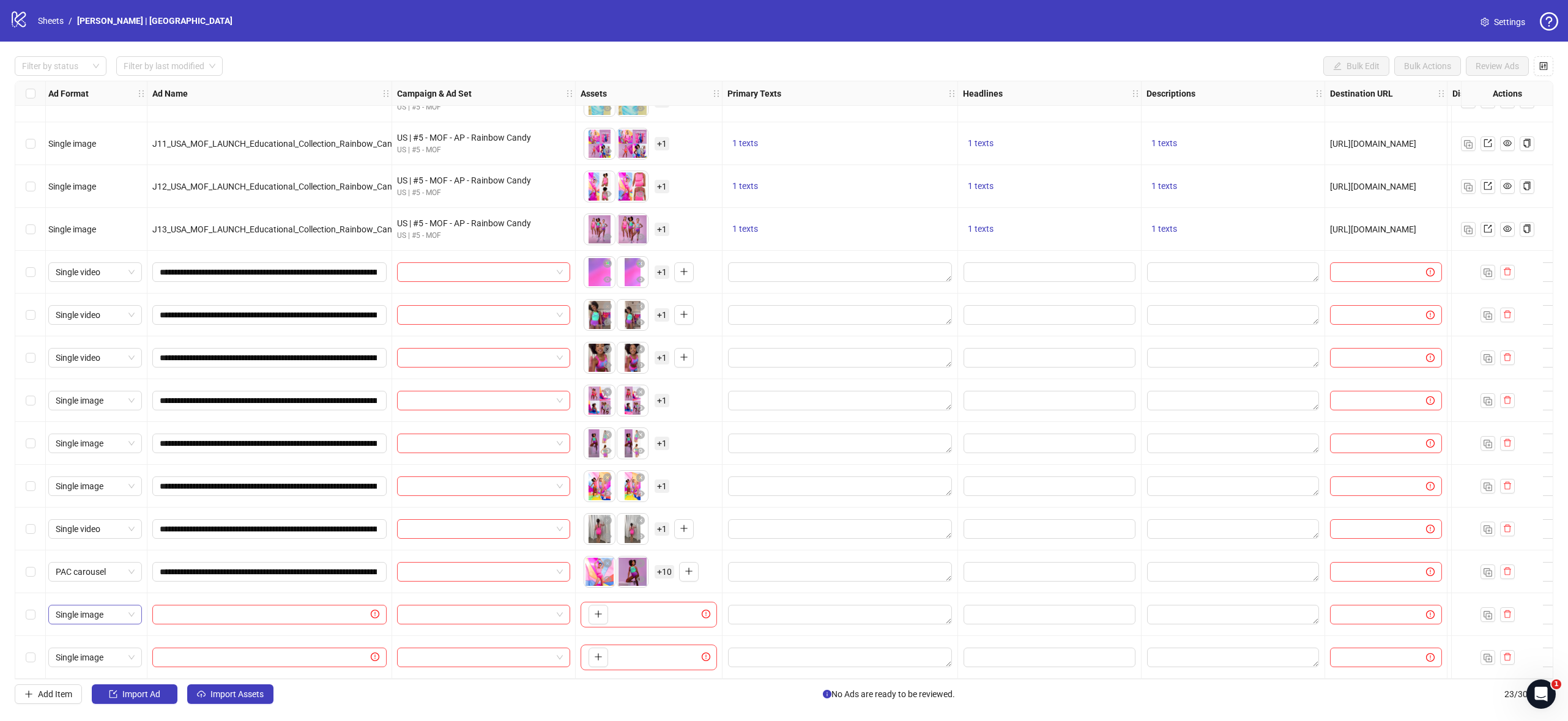
click at [130, 606] on span "Single image" at bounding box center [95, 614] width 79 height 18
drag, startPoint x: 111, startPoint y: 589, endPoint x: 116, endPoint y: 629, distance: 40.3
click at [111, 589] on div "PAC carousel" at bounding box center [94, 584] width 74 height 13
drag, startPoint x: 110, startPoint y: 657, endPoint x: 118, endPoint y: 643, distance: 16.1
click at [110, 657] on span "Single image" at bounding box center [95, 657] width 79 height 18
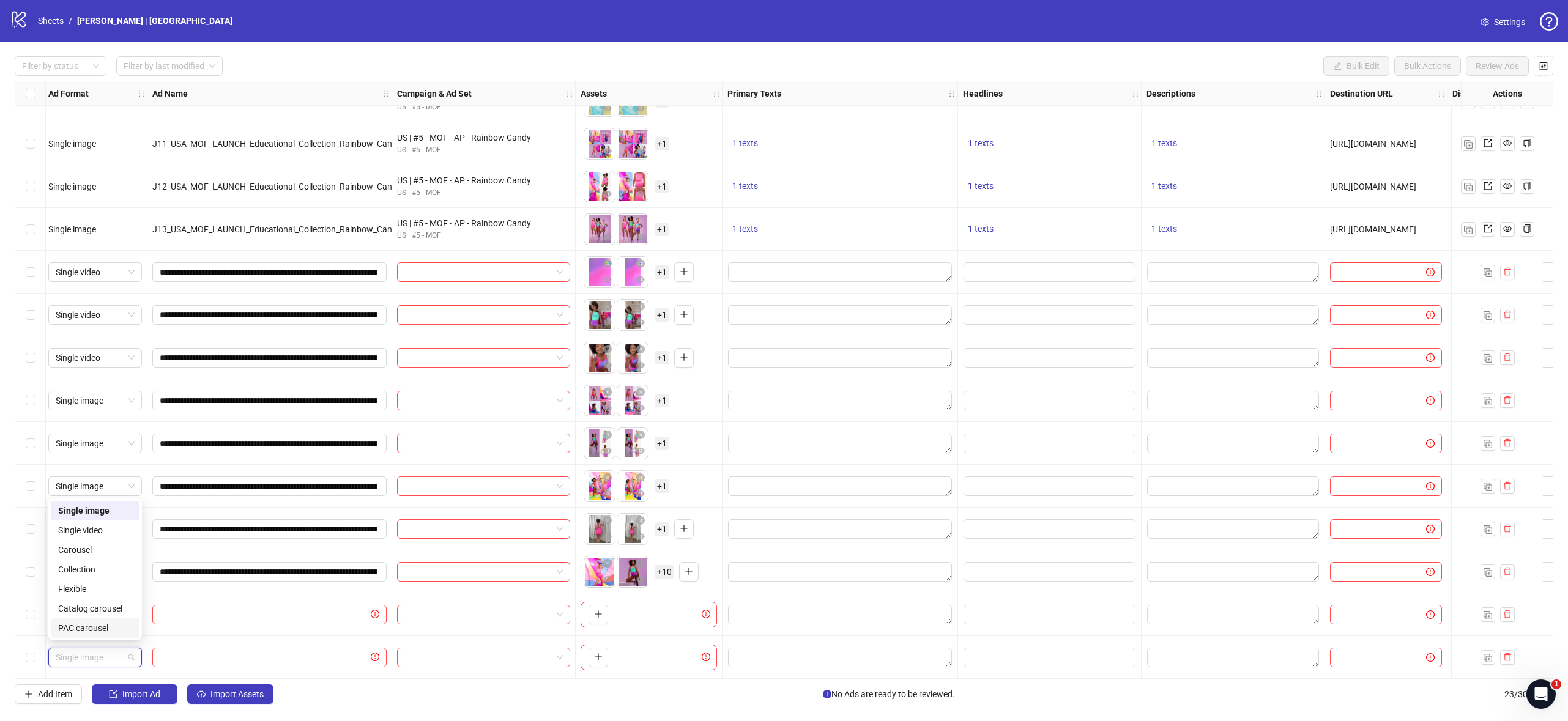
click at [119, 626] on div "PAC carousel" at bounding box center [94, 627] width 74 height 13
click at [607, 611] on button "button" at bounding box center [598, 614] width 19 height 19
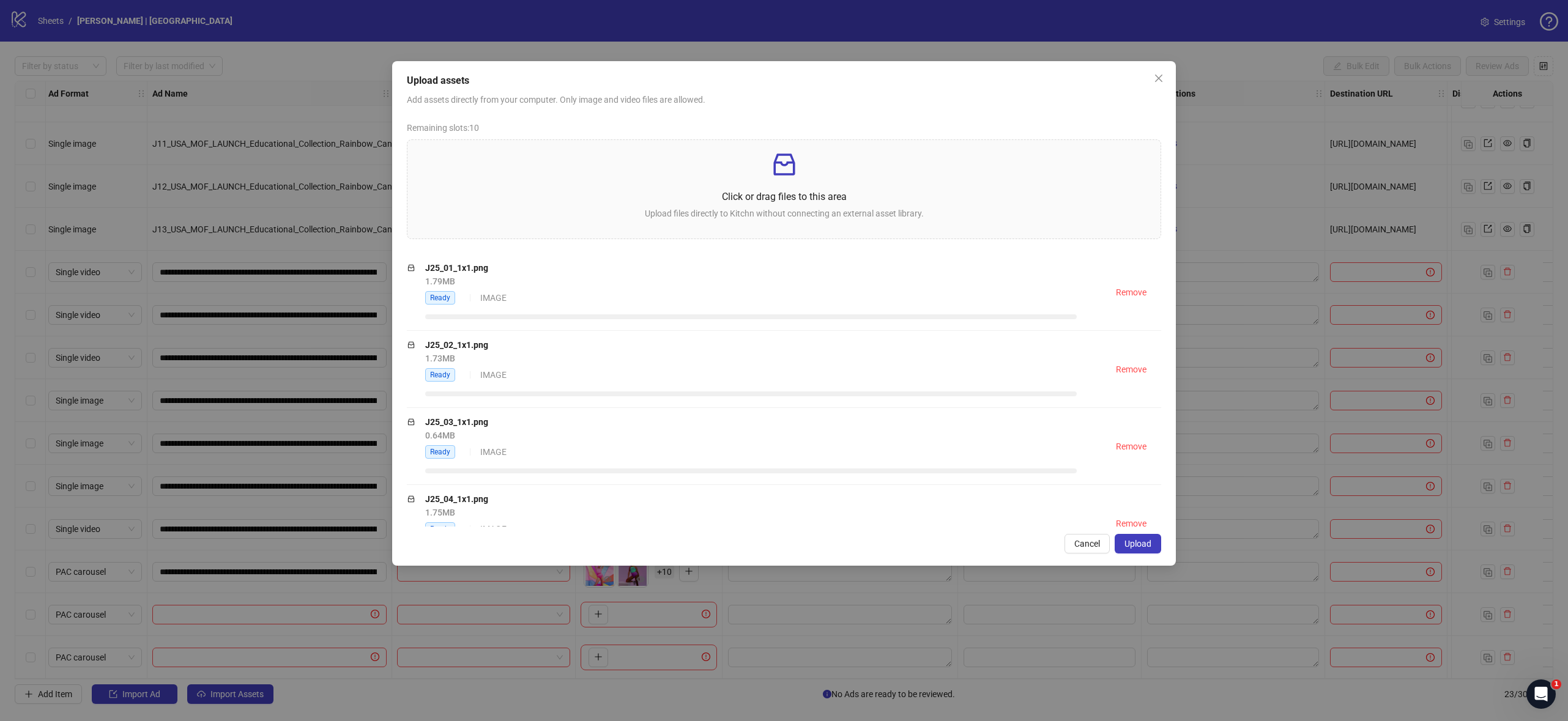
scroll to position [494, 0]
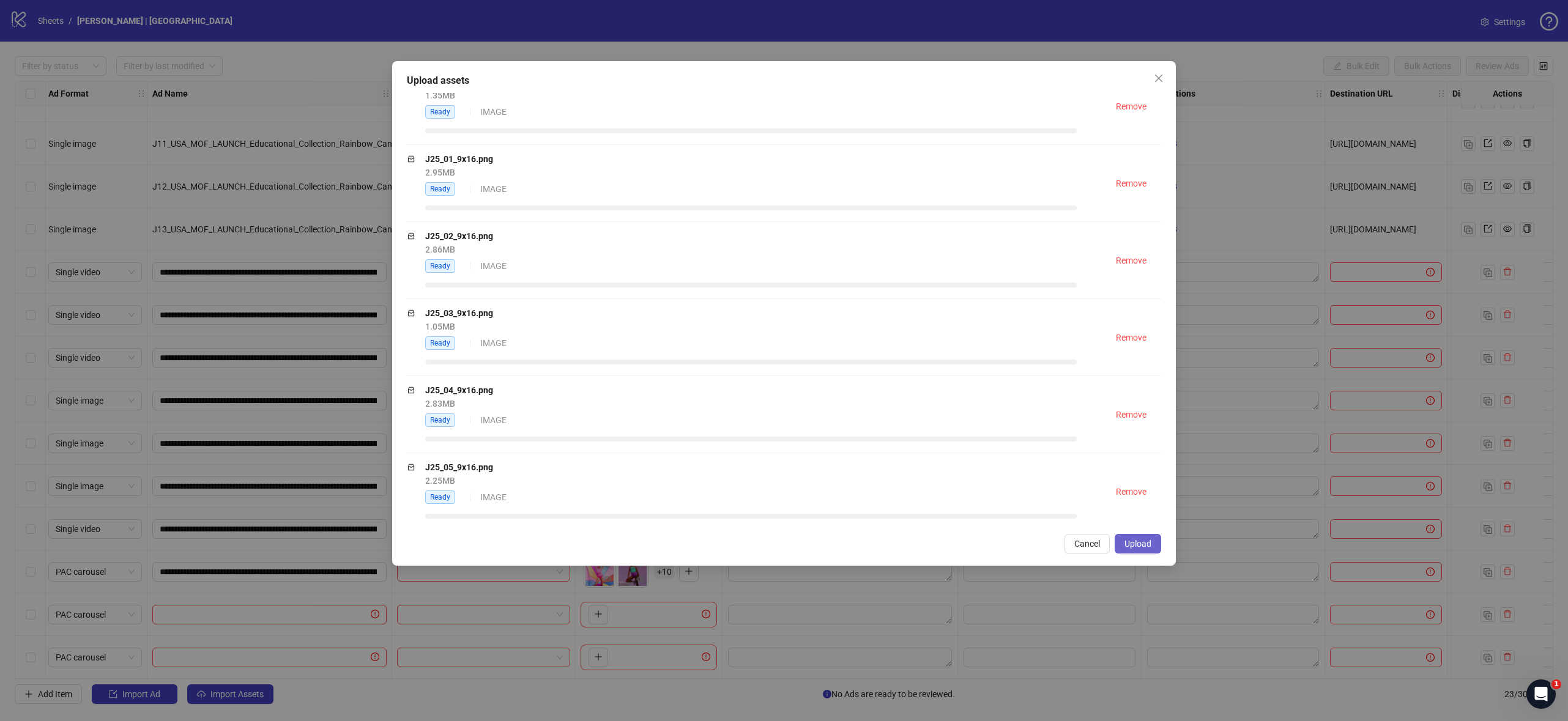
click at [1131, 544] on span "Upload" at bounding box center [1138, 543] width 27 height 10
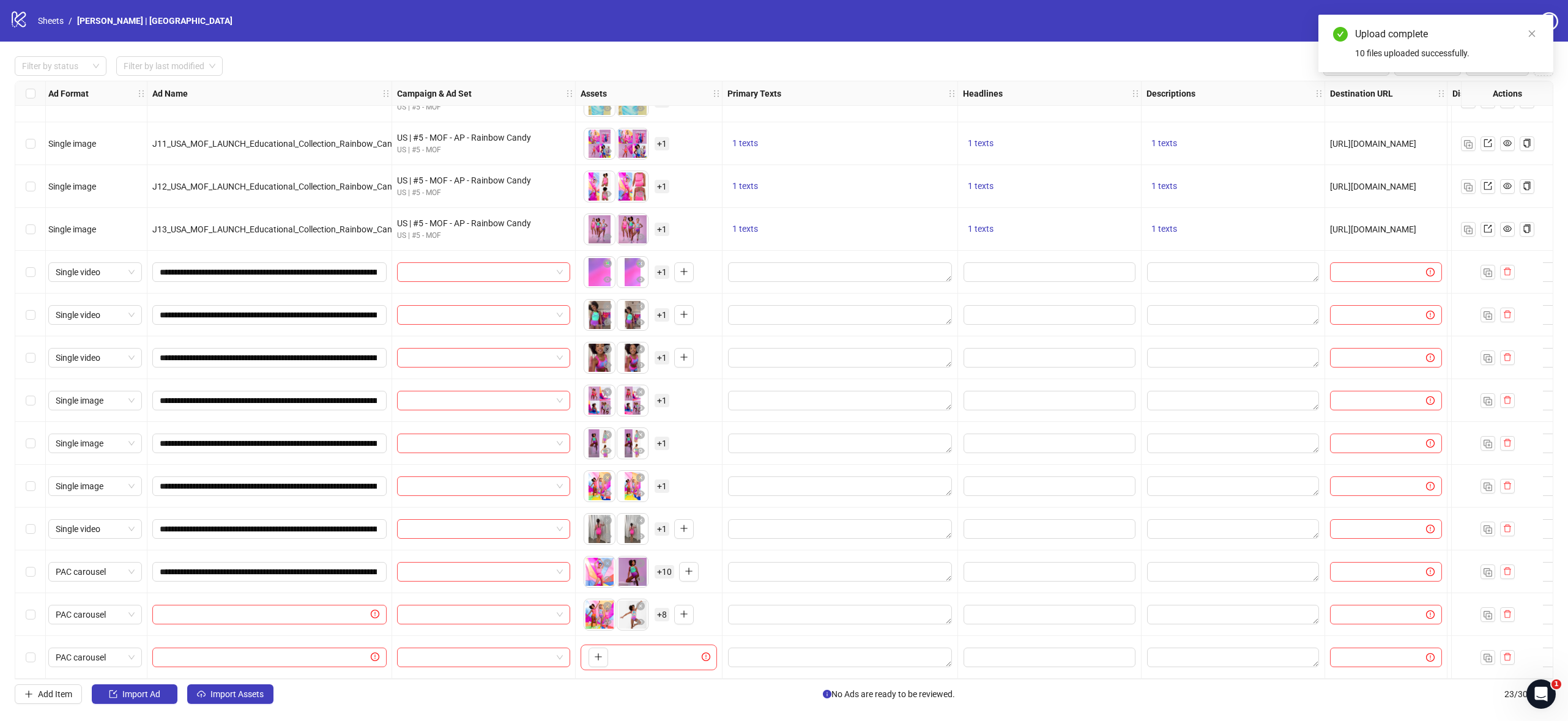
click at [664, 611] on span "+ 8" at bounding box center [662, 614] width 15 height 13
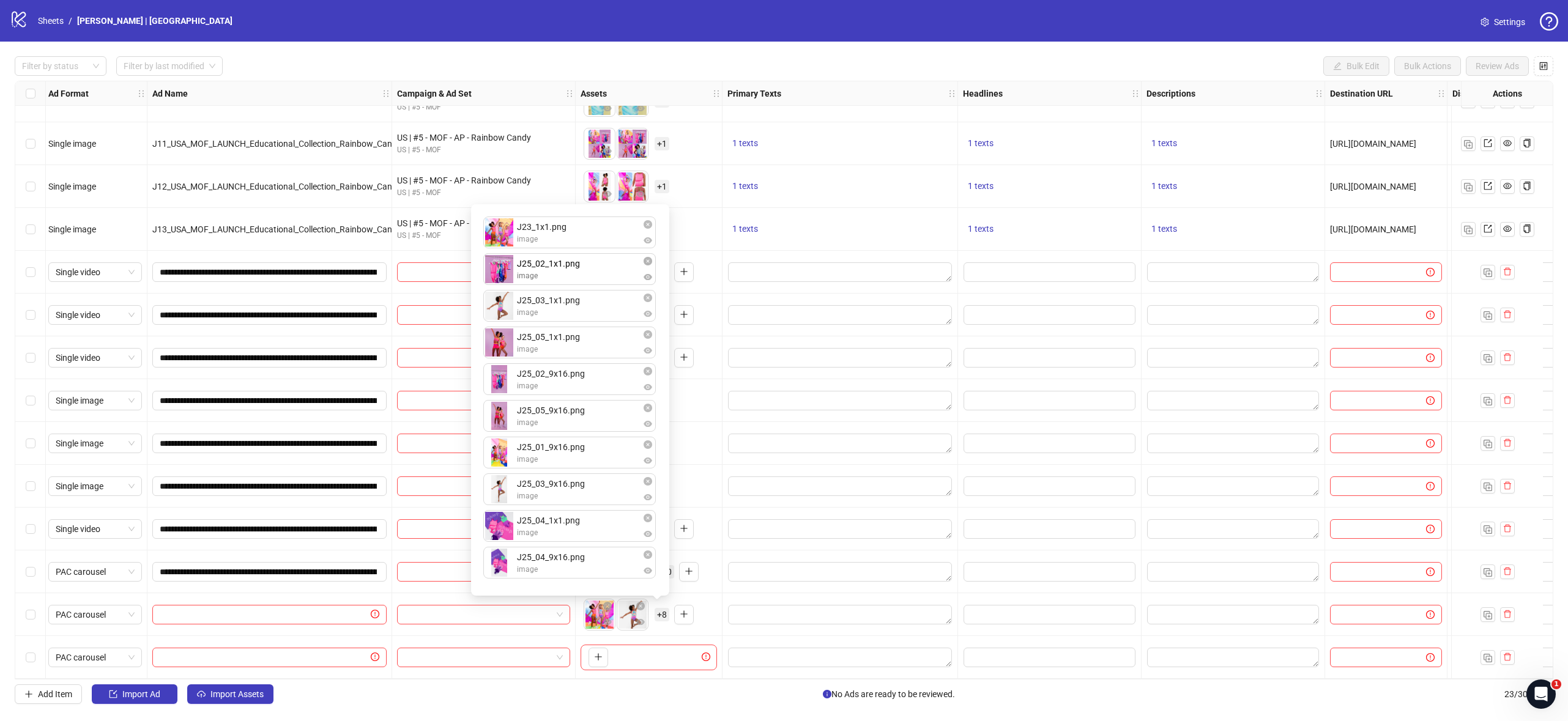
drag, startPoint x: 566, startPoint y: 342, endPoint x: 573, endPoint y: 273, distance: 69.4
click at [573, 273] on div "J23_1x1.png image J25_03_1x1.png image J25_05_1x1.png image J25_02_1x1.png imag…" at bounding box center [570, 400] width 184 height 377
drag, startPoint x: 573, startPoint y: 532, endPoint x: 579, endPoint y: 356, distance: 176.1
click at [578, 353] on div "J23_1x1.png image J25_02_1x1.png image J25_03_1x1.png image J25_05_1x1.png imag…" at bounding box center [570, 400] width 184 height 377
drag, startPoint x: 572, startPoint y: 485, endPoint x: 567, endPoint y: 419, distance: 66.2
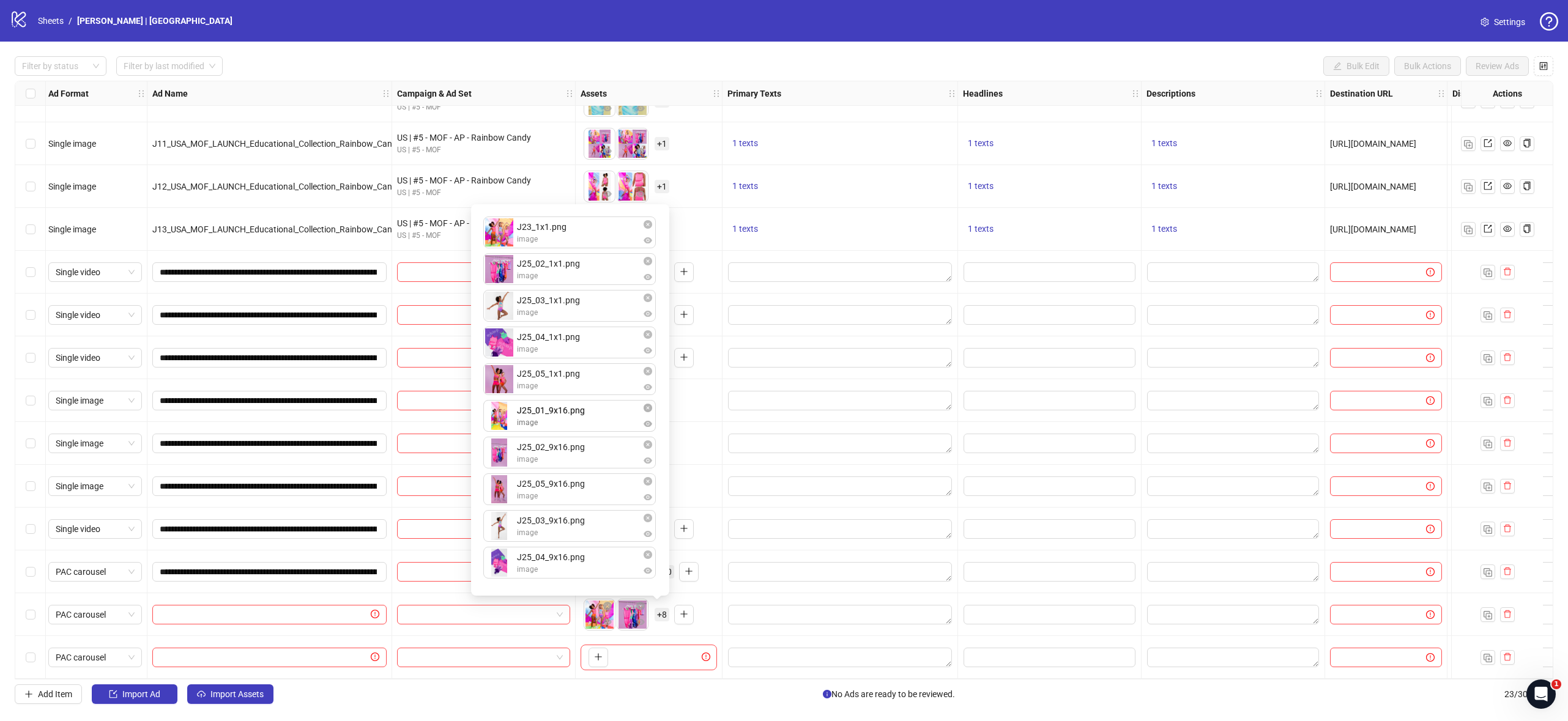
click at [567, 419] on div "J23_1x1.png image J25_02_1x1.png image J25_03_1x1.png image J25_04_1x1.png imag…" at bounding box center [570, 400] width 184 height 377
drag, startPoint x: 568, startPoint y: 528, endPoint x: 568, endPoint y: 497, distance: 31.0
click at [565, 479] on div "J23_1x1.png image J25_02_1x1.png image J25_03_1x1.png image J25_04_1x1.png imag…" at bounding box center [570, 400] width 184 height 377
drag, startPoint x: 564, startPoint y: 558, endPoint x: 564, endPoint y: 531, distance: 27.0
click at [564, 531] on div "J23_1x1.png image J25_02_1x1.png image J25_03_1x1.png image J25_04_1x1.png imag…" at bounding box center [570, 400] width 184 height 377
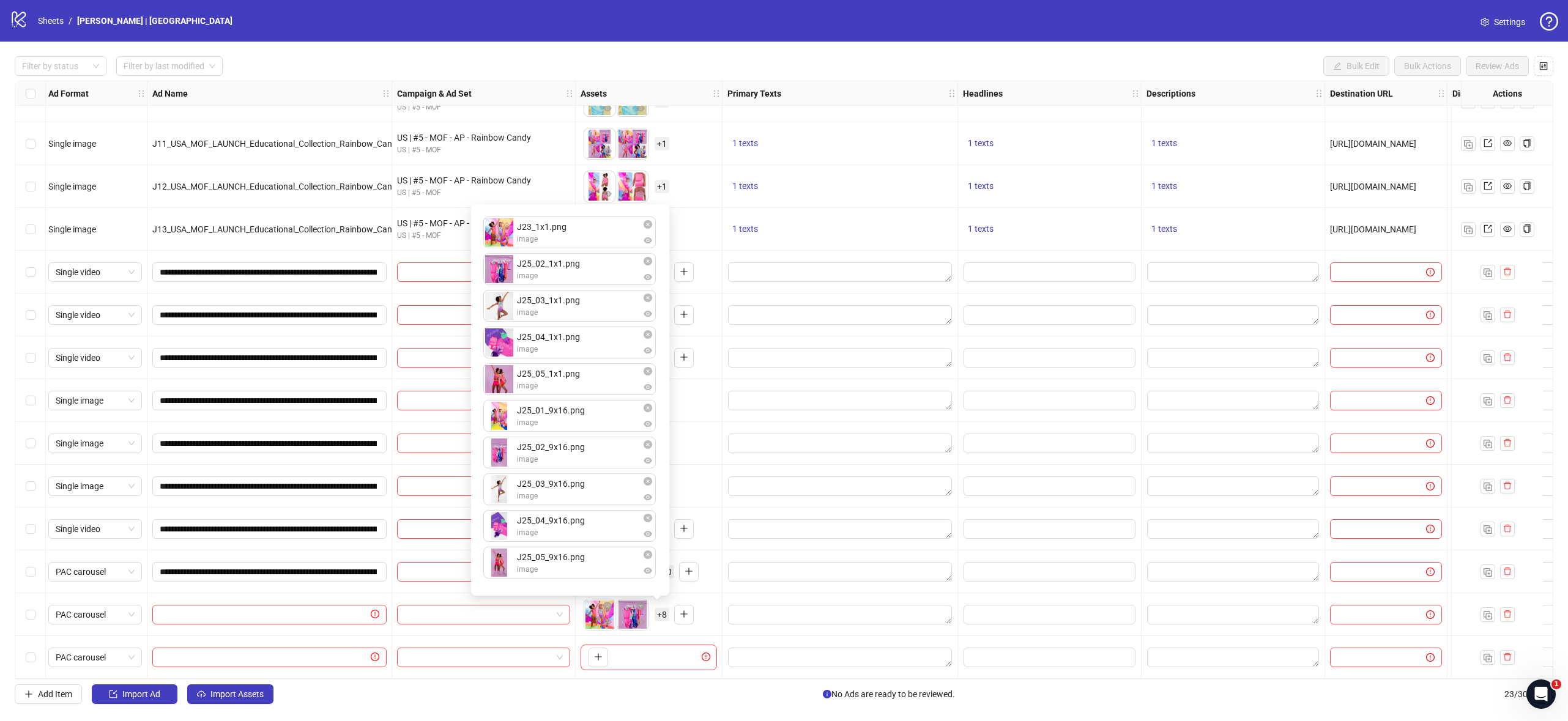
drag, startPoint x: 786, startPoint y: 494, endPoint x: 771, endPoint y: 505, distance: 18.6
click at [786, 494] on div at bounding box center [840, 486] width 235 height 43
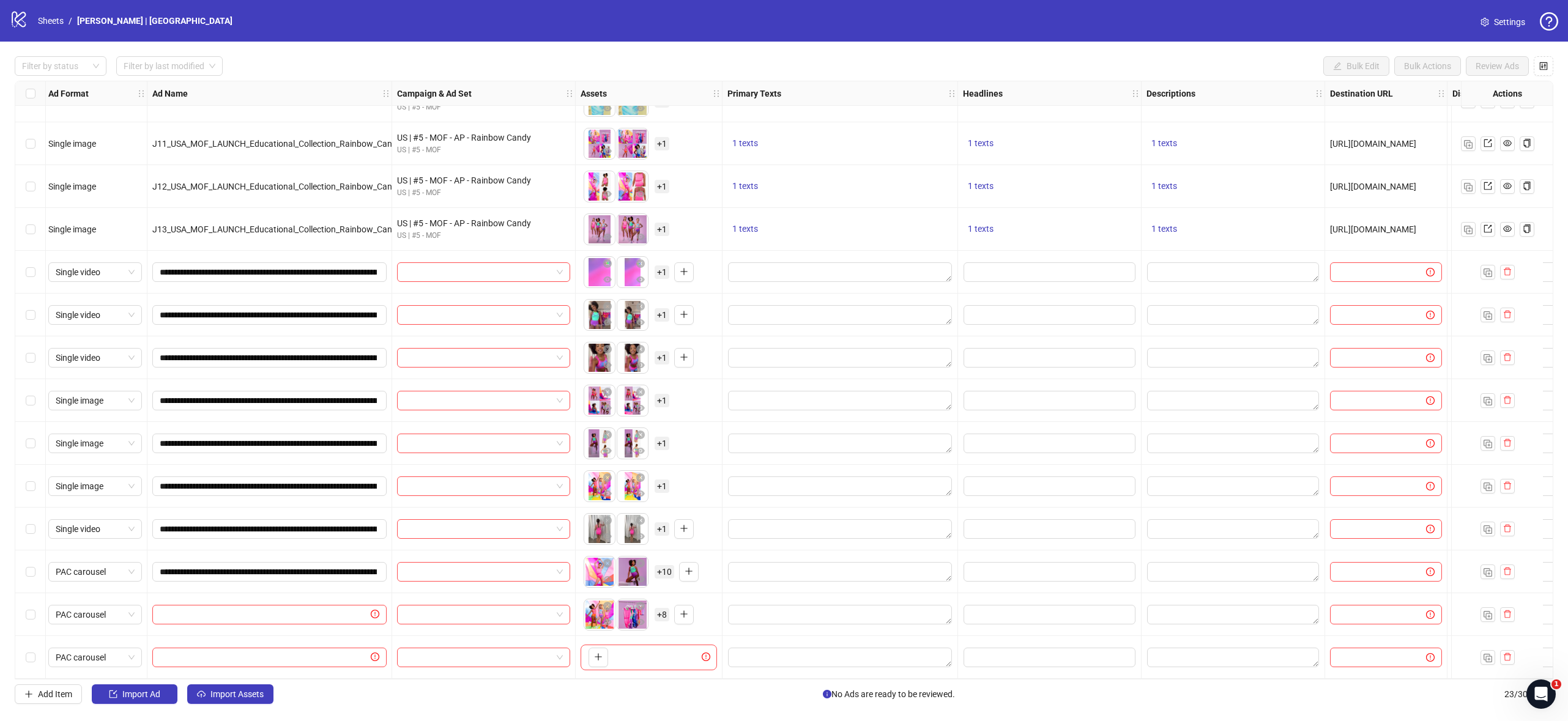
click at [614, 645] on div "To pick up a draggable item, press the space bar. While dragging, use the arrow…" at bounding box center [648, 657] width 136 height 25
click at [600, 653] on icon "plus" at bounding box center [598, 657] width 9 height 9
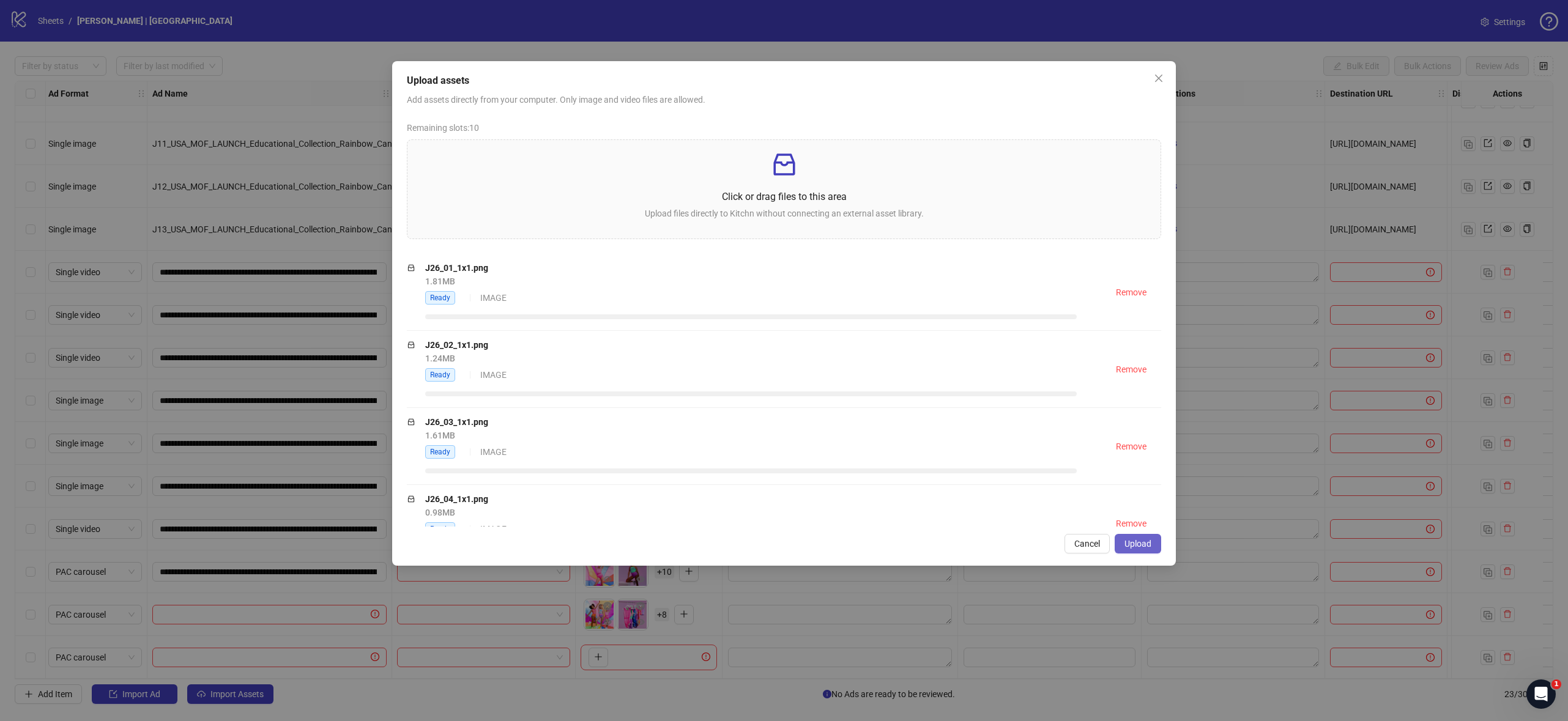
click at [1144, 542] on span "Upload" at bounding box center [1138, 543] width 27 height 10
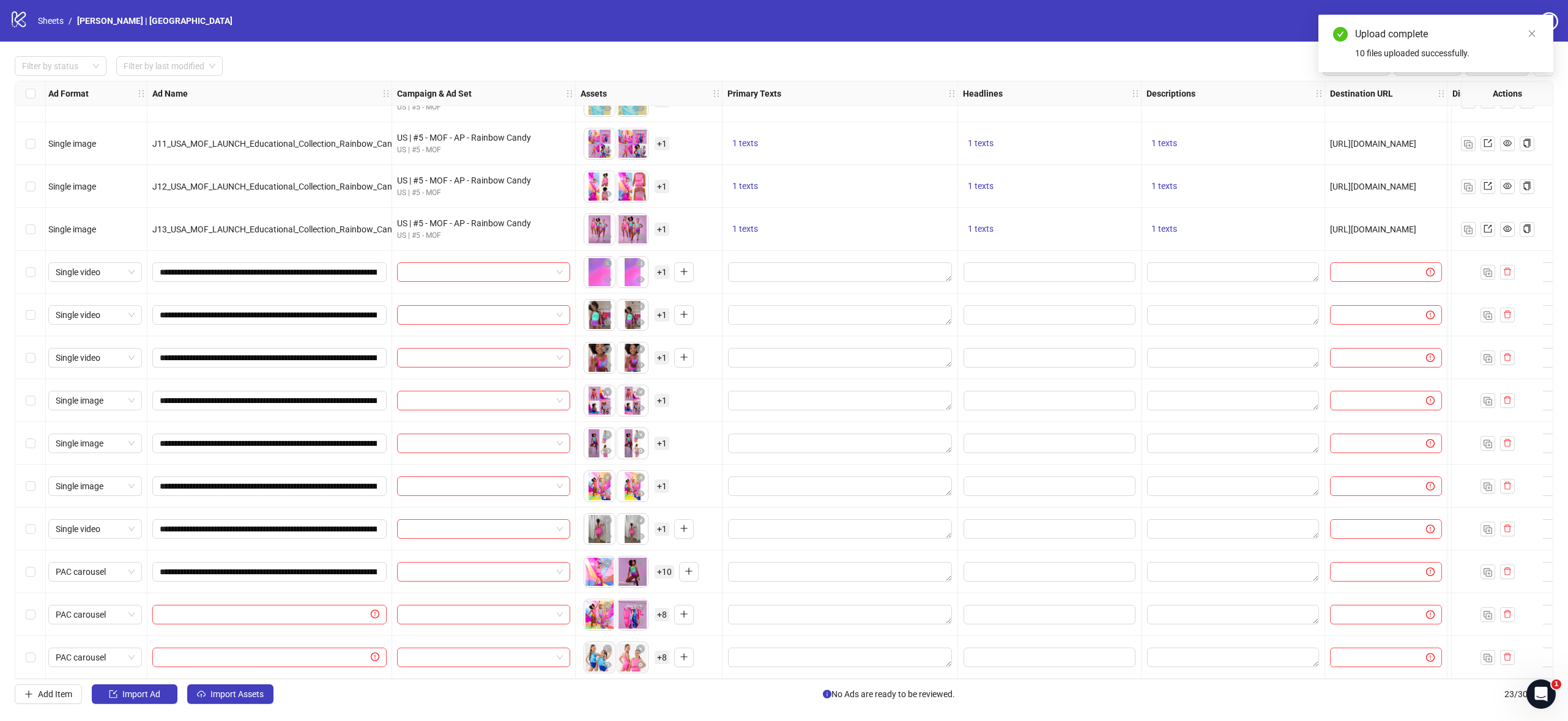
click at [662, 651] on span "+ 8" at bounding box center [662, 657] width 15 height 13
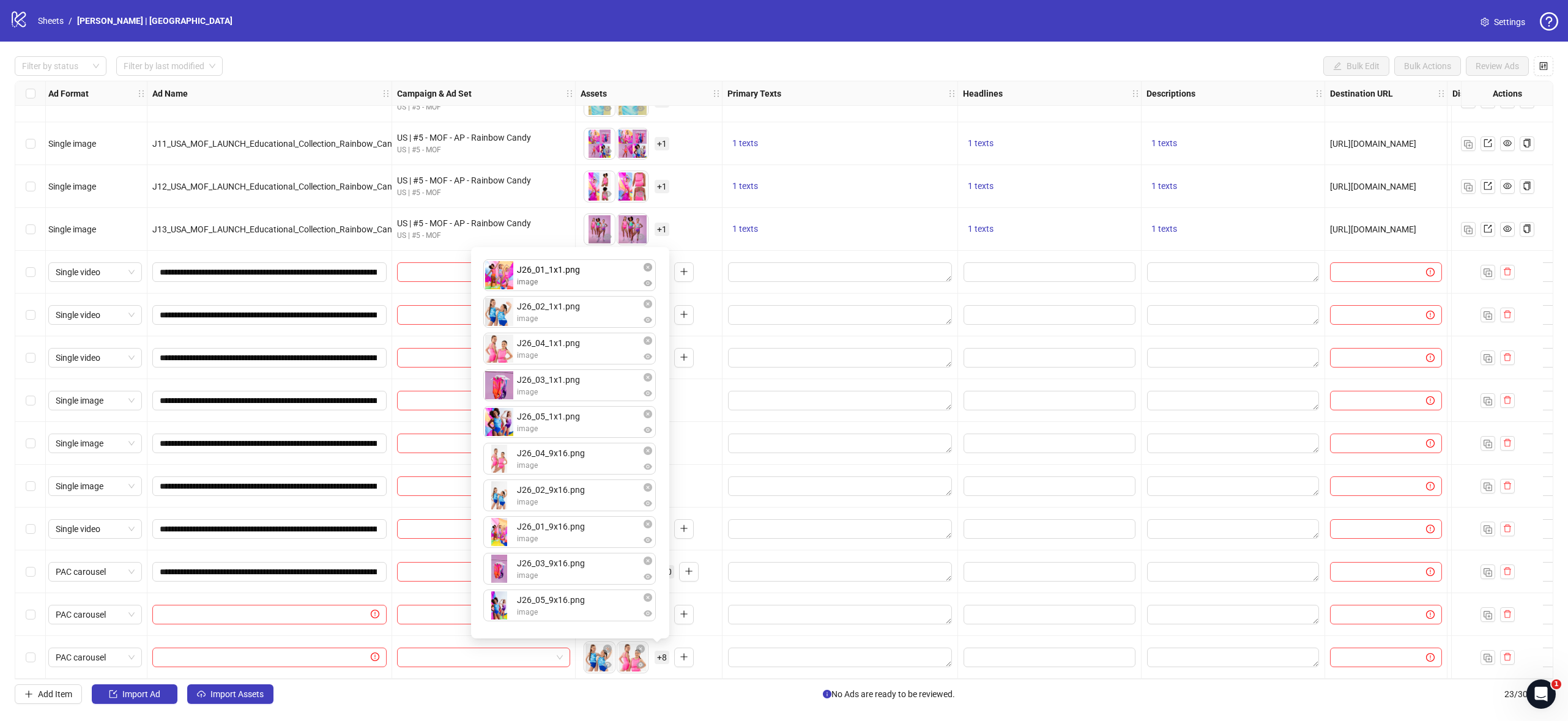
drag, startPoint x: 554, startPoint y: 424, endPoint x: 556, endPoint y: 277, distance: 147.0
click at [556, 277] on div "J26_02_1x1.png image J26_04_1x1.png image J26_03_1x1.png image J26_05_1x1.png i…" at bounding box center [570, 443] width 184 height 377
drag, startPoint x: 554, startPoint y: 388, endPoint x: 559, endPoint y: 350, distance: 38.3
click at [559, 350] on div "J26_01_1x1.png image J26_02_1x1.png image J26_04_1x1.png image J26_03_1x1.png i…" at bounding box center [570, 443] width 184 height 377
drag, startPoint x: 566, startPoint y: 535, endPoint x: 560, endPoint y: 466, distance: 69.3
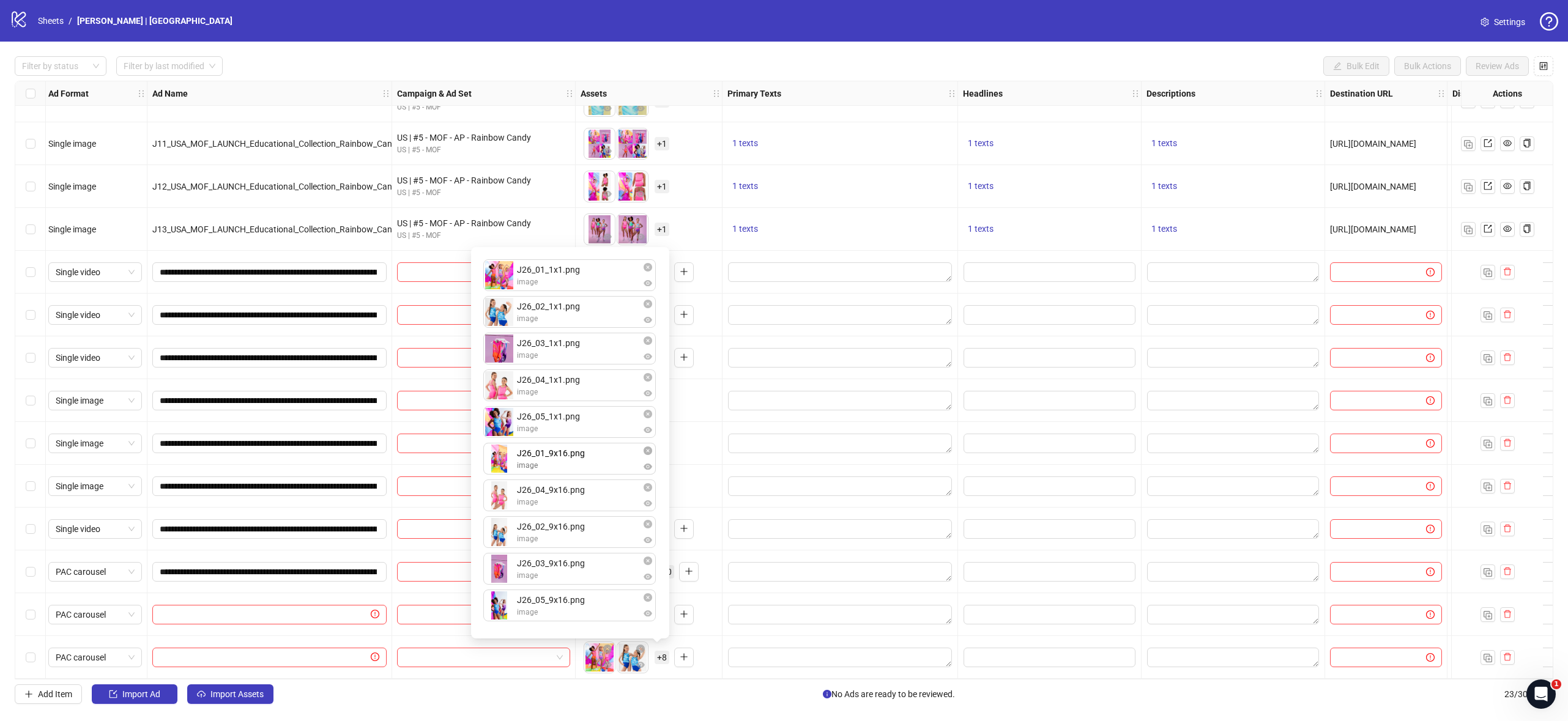
click at [560, 466] on div "J26_01_1x1.png image J26_02_1x1.png image J26_03_1x1.png image J26_04_1x1.png i…" at bounding box center [570, 443] width 184 height 377
drag, startPoint x: 567, startPoint y: 528, endPoint x: 570, endPoint y: 494, distance: 34.1
click at [570, 494] on div "J26_01_1x1.png image J26_02_1x1.png image J26_03_1x1.png image J26_04_1x1.png i…" at bounding box center [570, 443] width 184 height 377
drag, startPoint x: 571, startPoint y: 565, endPoint x: 571, endPoint y: 529, distance: 36.0
click at [571, 529] on div "J26_01_1x1.png image J26_02_1x1.png image J26_03_1x1.png image J26_04_1x1.png i…" at bounding box center [570, 443] width 184 height 377
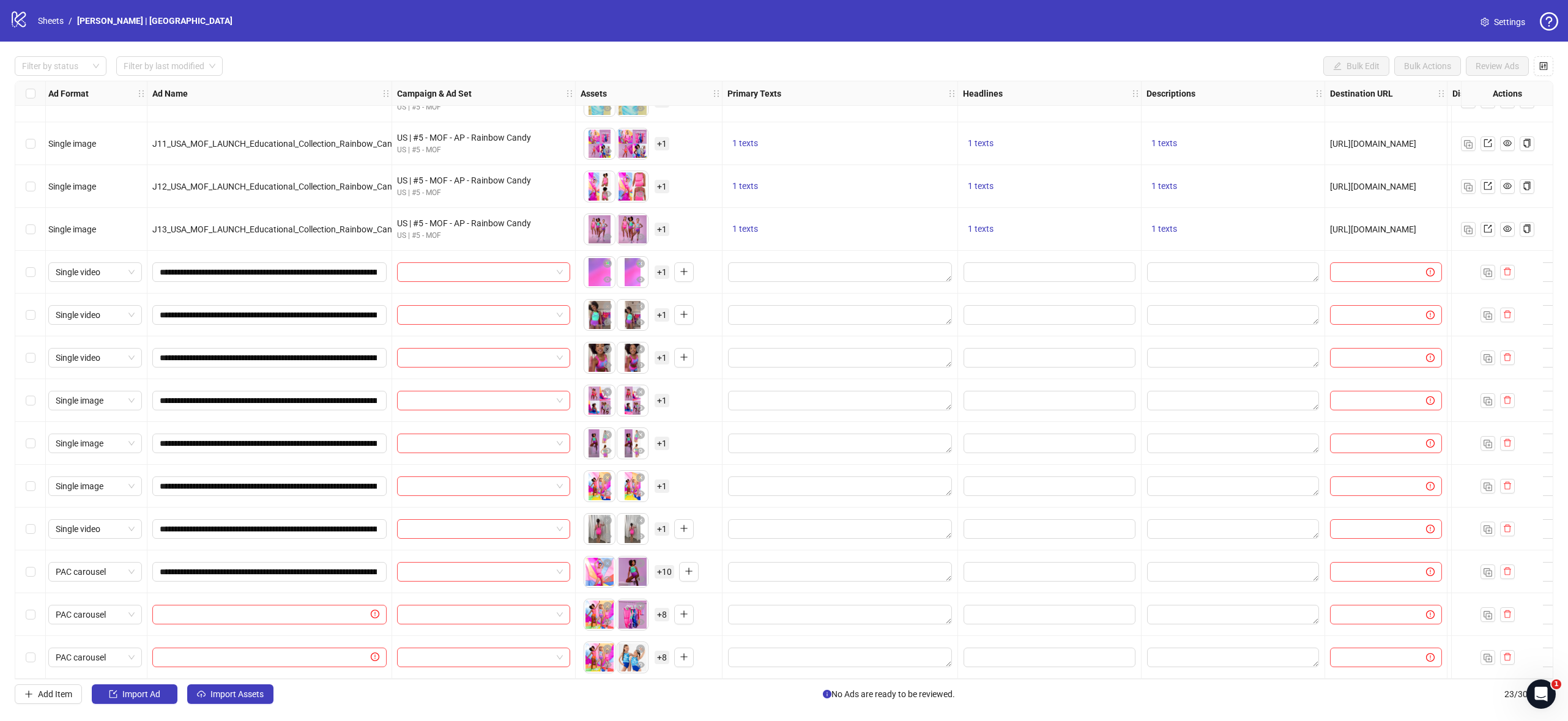
click at [800, 550] on div at bounding box center [840, 571] width 235 height 43
click at [248, 608] on input "text" at bounding box center [263, 614] width 208 height 13
paste input "**********"
type input "**********"
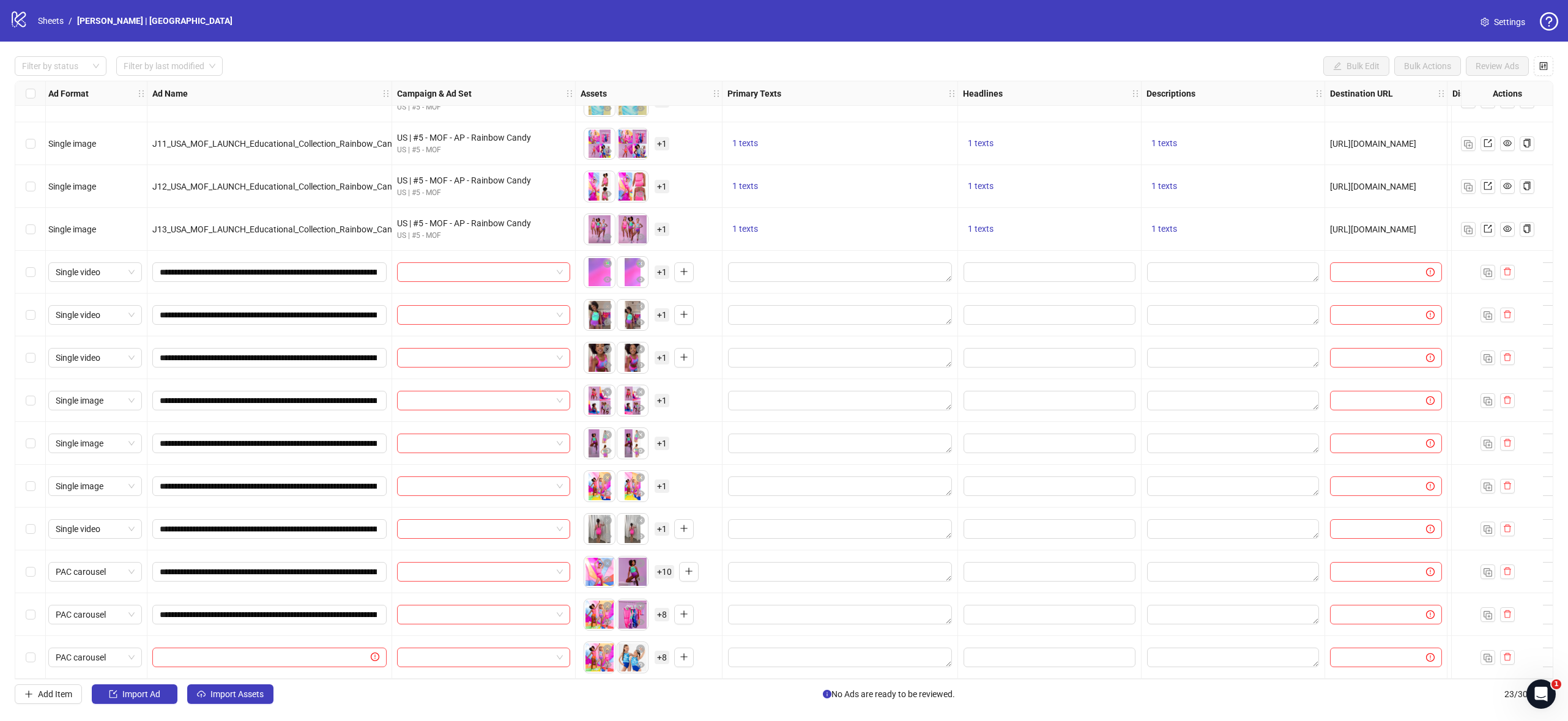
click at [215, 652] on div "Ad Format Ad Name Campaign & Ad Set Assets Primary Texts Headlines Descriptions…" at bounding box center [784, 380] width 1538 height 598
click at [219, 651] on input "text" at bounding box center [263, 657] width 208 height 13
paste input "**********"
type input "**********"
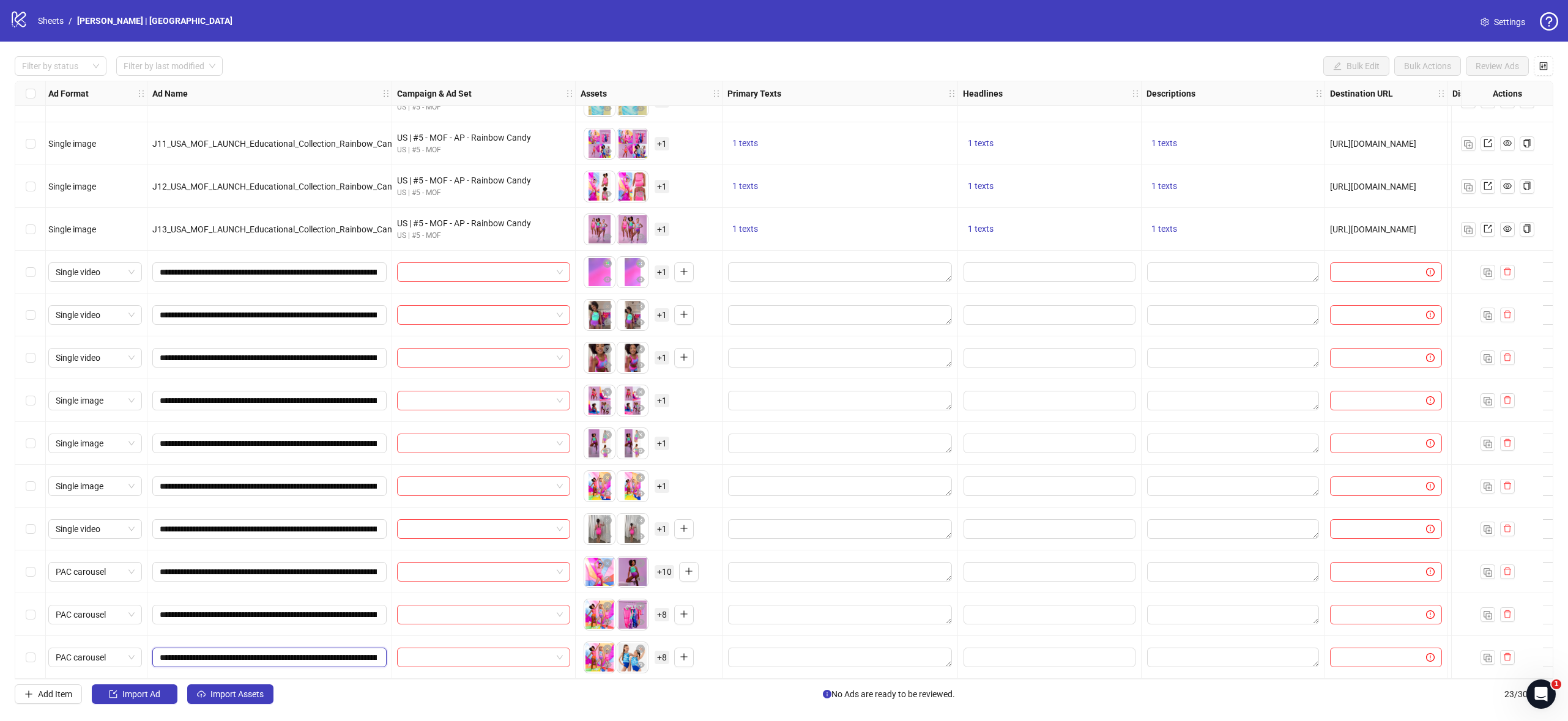
scroll to position [0, 217]
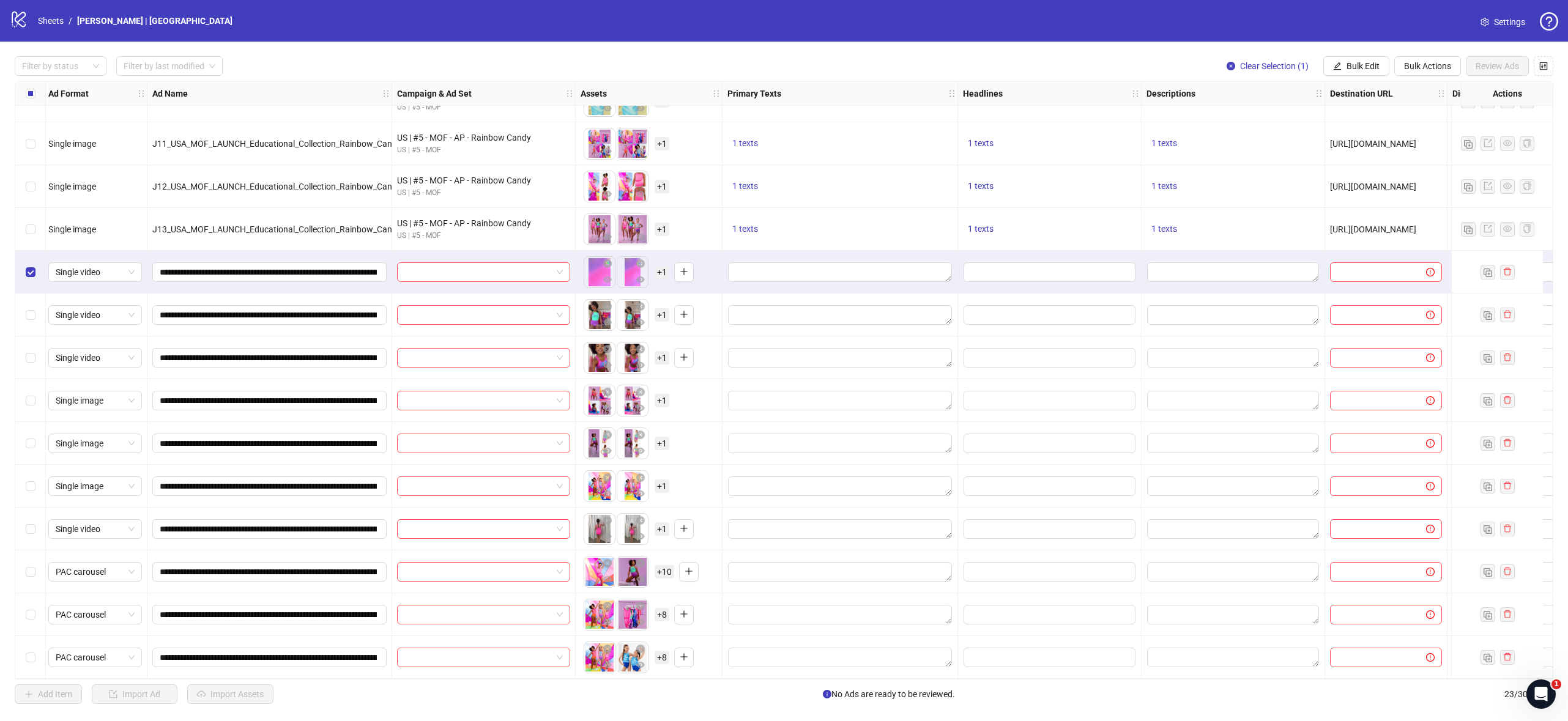
drag, startPoint x: 31, startPoint y: 315, endPoint x: 32, endPoint y: 326, distance: 11.0
click at [31, 315] on label "Select row 15" at bounding box center [30, 314] width 10 height 13
click at [32, 363] on div "Select row 16" at bounding box center [30, 357] width 31 height 43
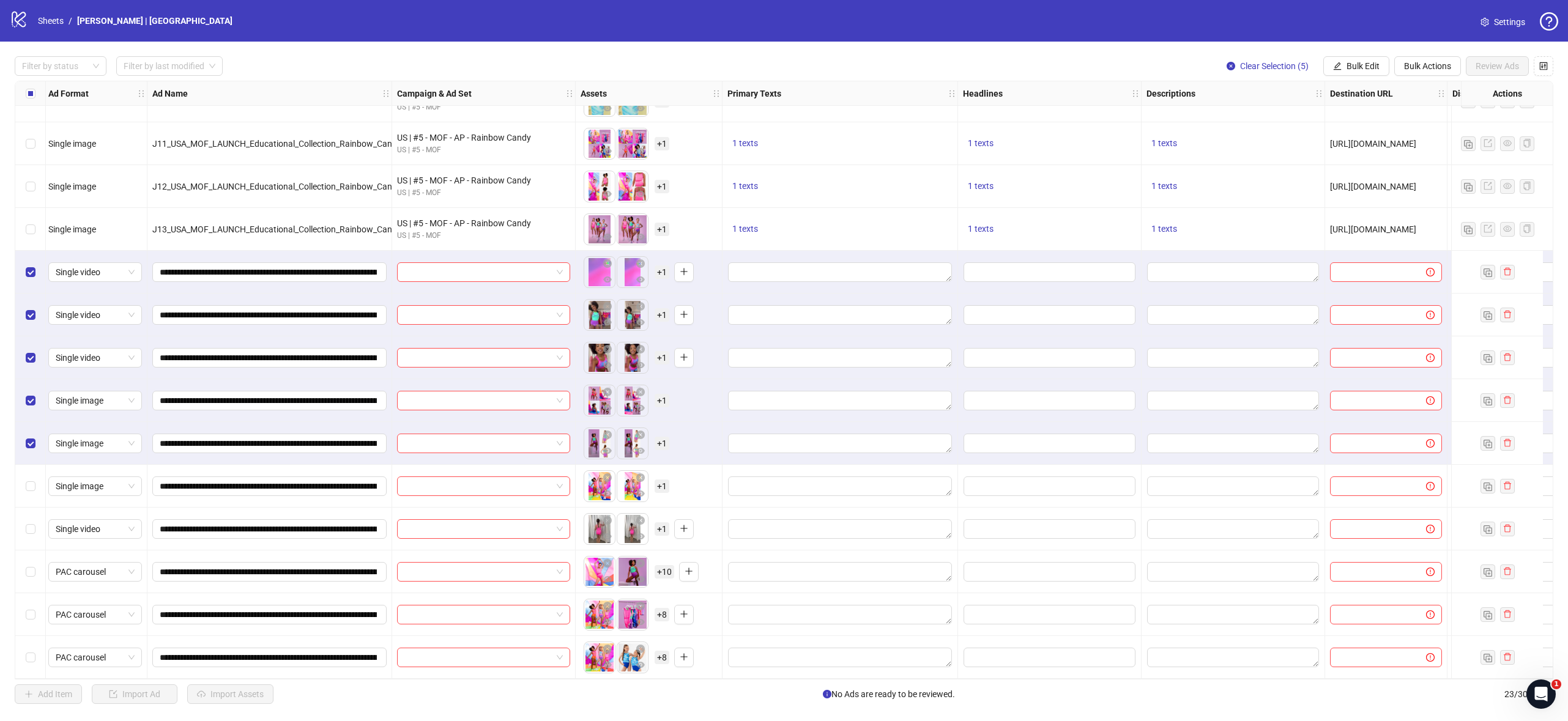
click at [25, 497] on div "Select row 19" at bounding box center [30, 486] width 31 height 43
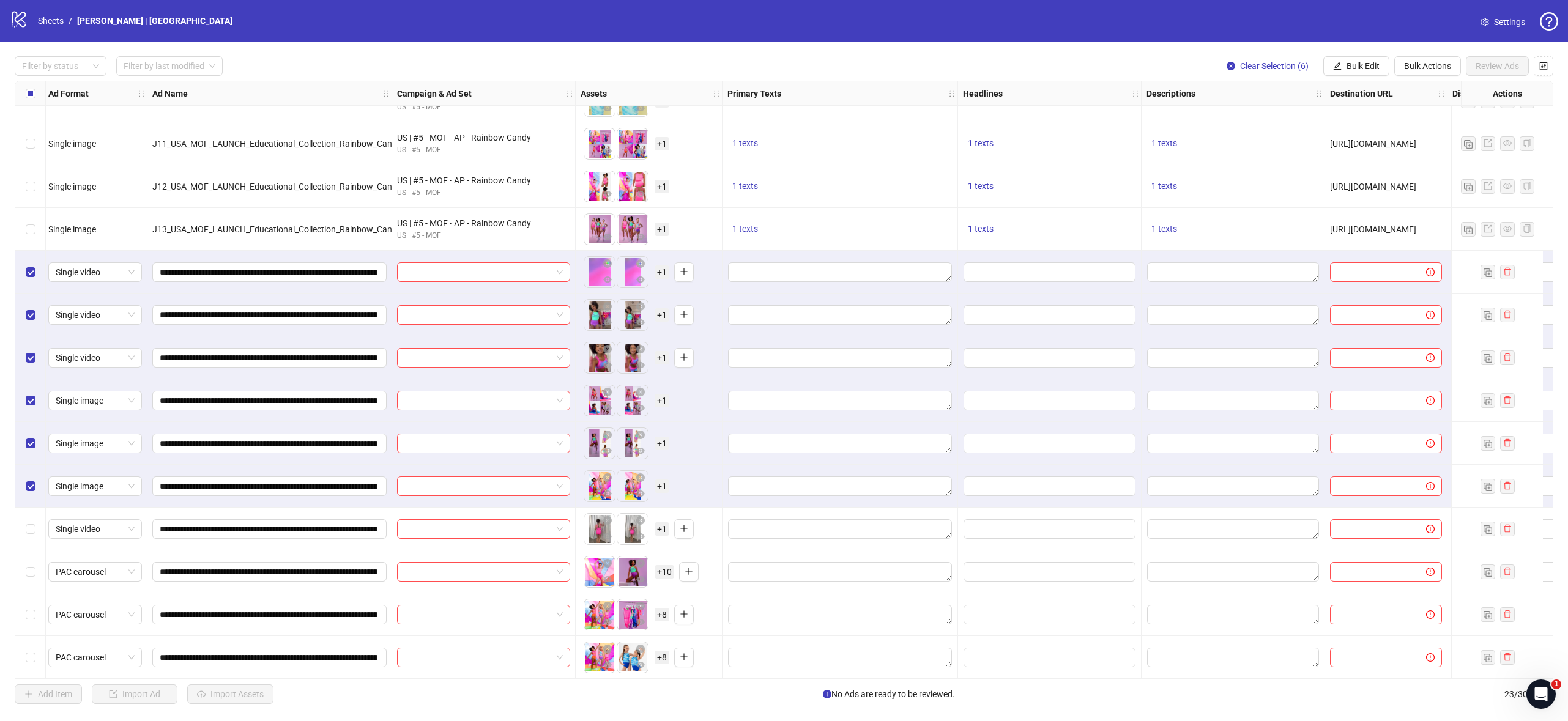
drag, startPoint x: 30, startPoint y: 544, endPoint x: 37, endPoint y: 564, distance: 21.2
click at [30, 544] on div "Select row 20" at bounding box center [30, 528] width 31 height 43
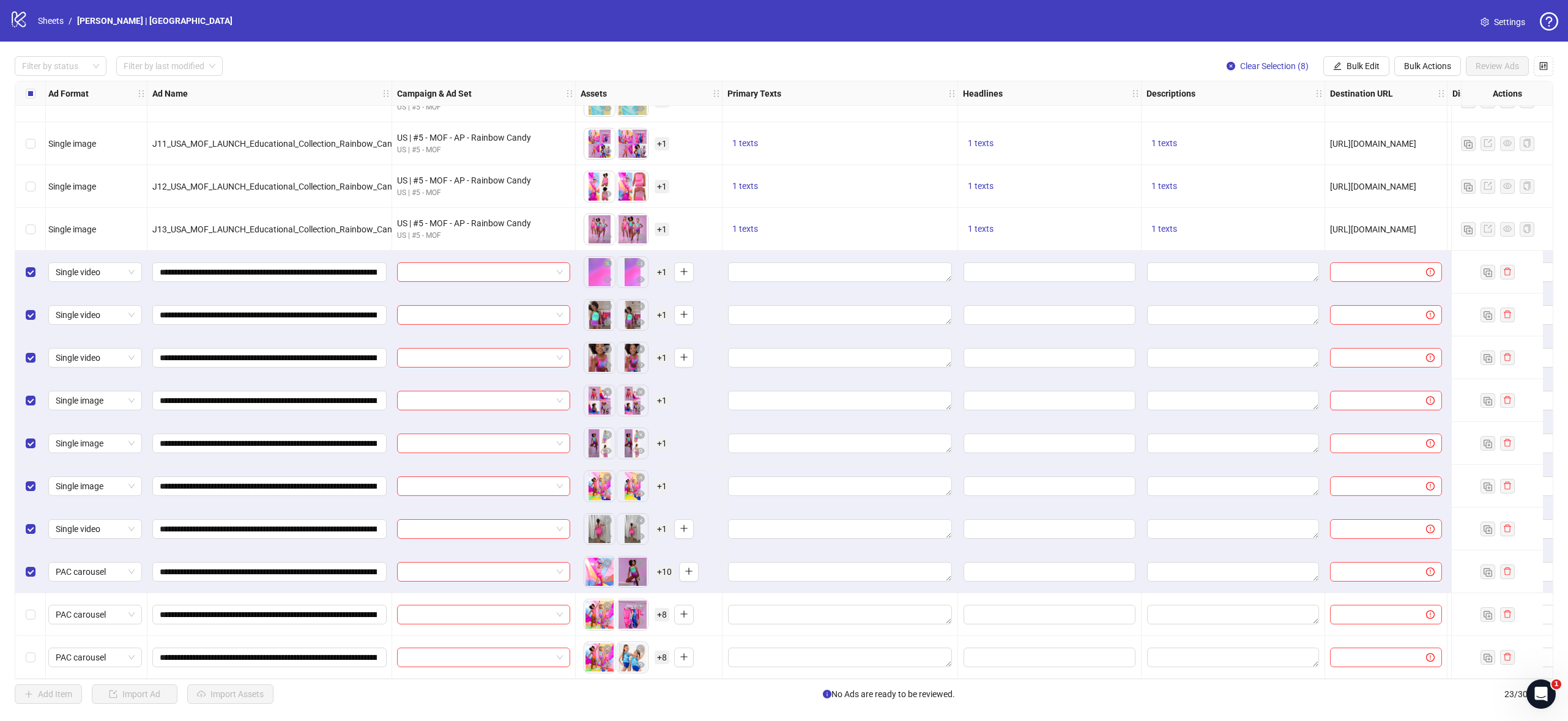
drag, startPoint x: 36, startPoint y: 606, endPoint x: 36, endPoint y: 612, distance: 6.0
click at [36, 606] on div "Select row 22" at bounding box center [30, 614] width 31 height 43
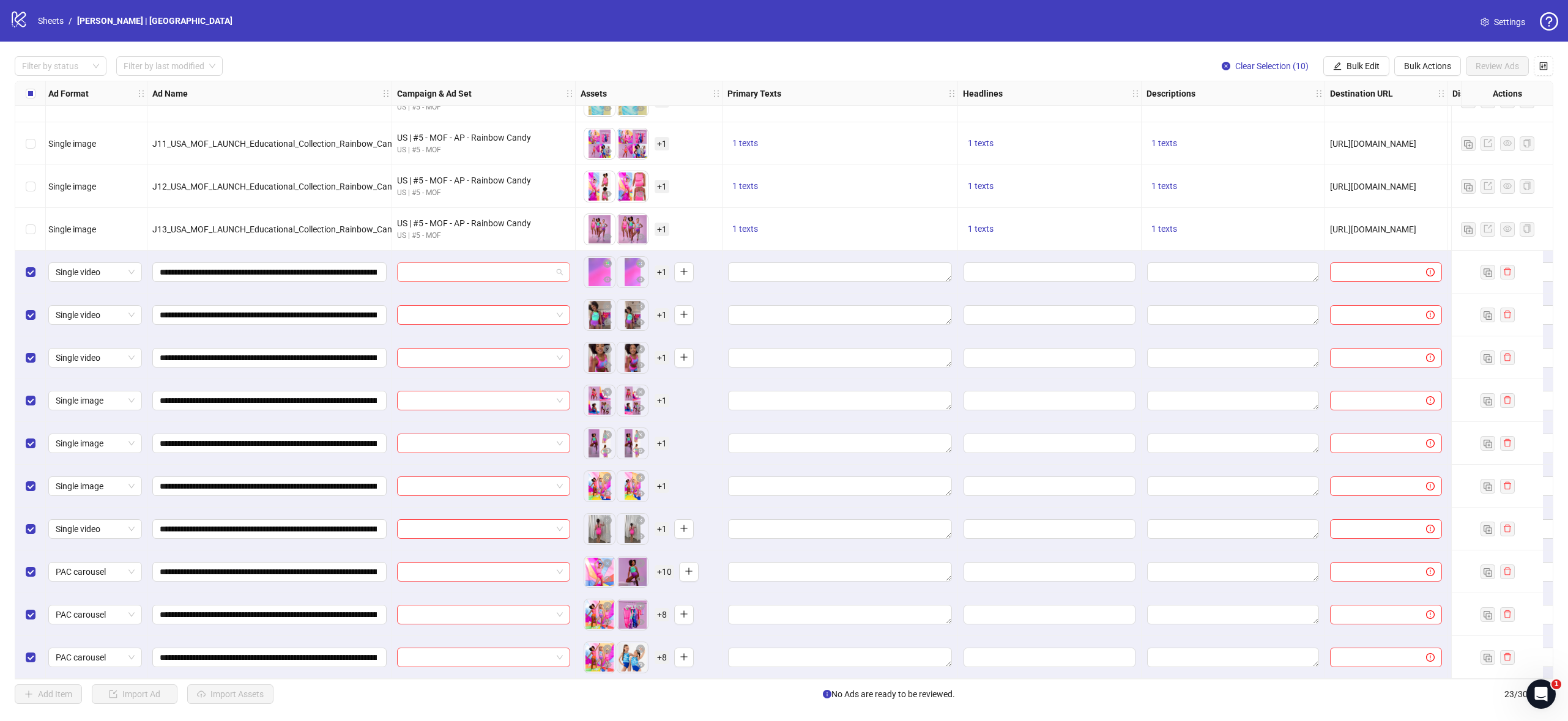
click at [527, 276] on div at bounding box center [484, 272] width 173 height 19
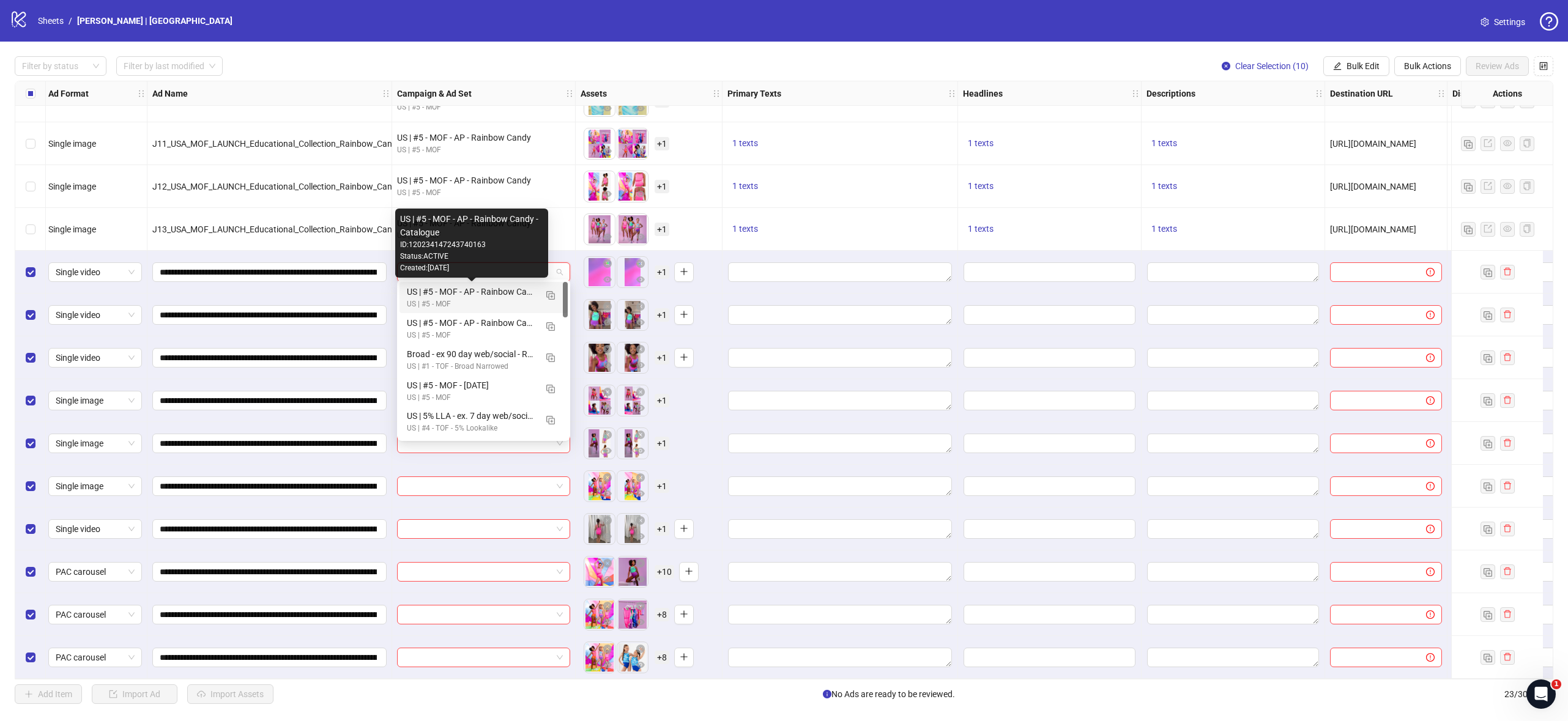
click at [507, 291] on div "US | #5 - MOF - AP - Rainbow Candy - Catalogue" at bounding box center [471, 291] width 129 height 13
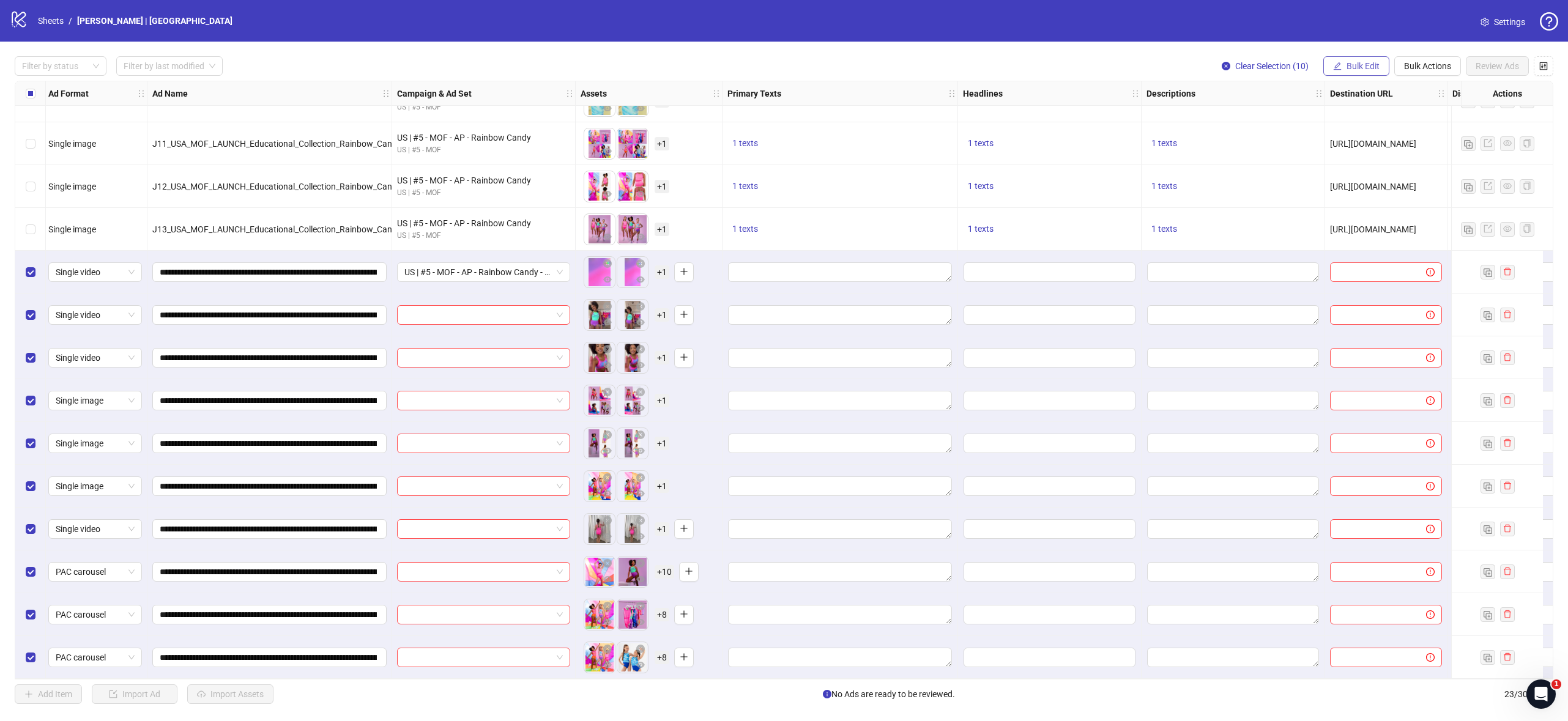
click at [1361, 63] on span "Bulk Edit" at bounding box center [1363, 66] width 33 height 10
click at [1385, 131] on span "Campaign & Ad Set" at bounding box center [1368, 130] width 73 height 13
click at [1438, 153] on icon "check" at bounding box center [1437, 151] width 9 height 9
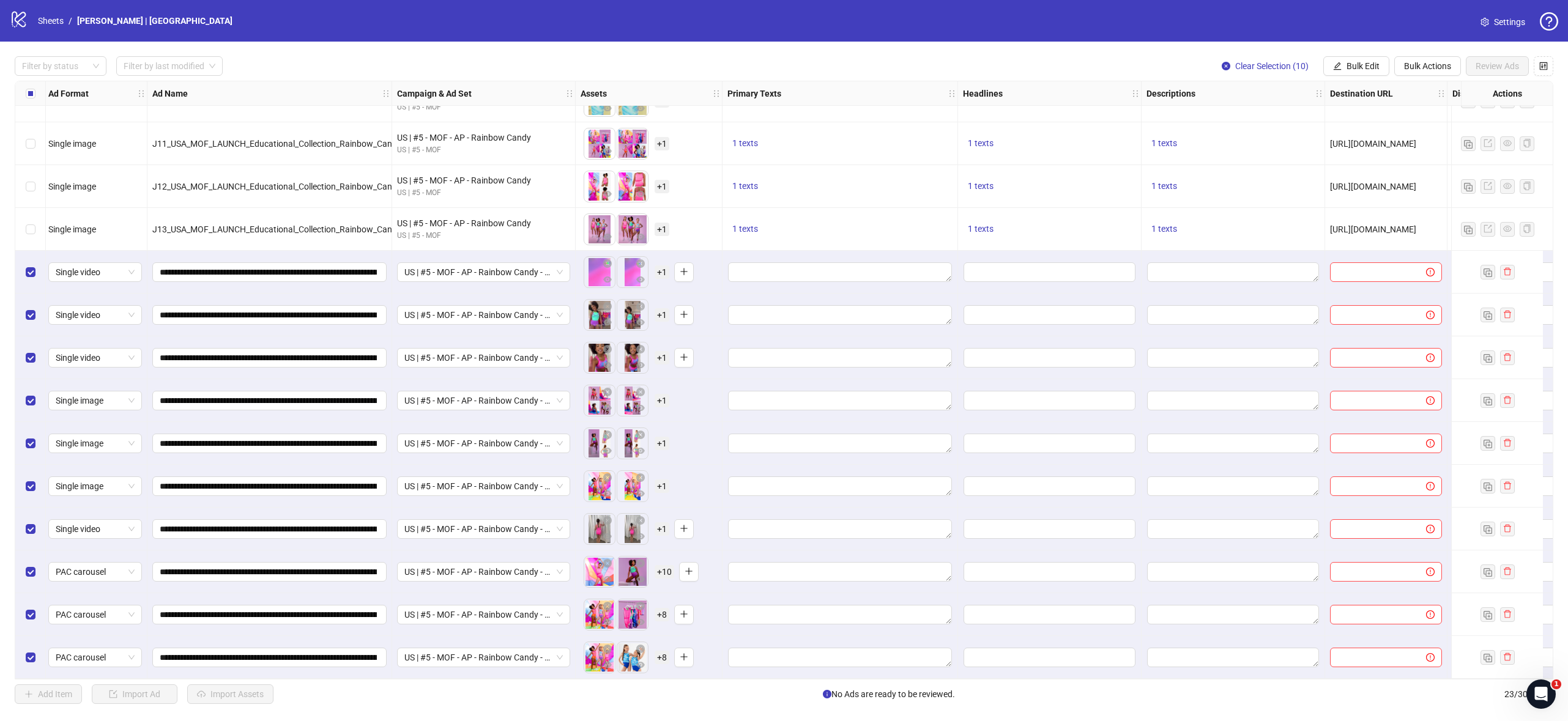
scroll to position [416, 207]
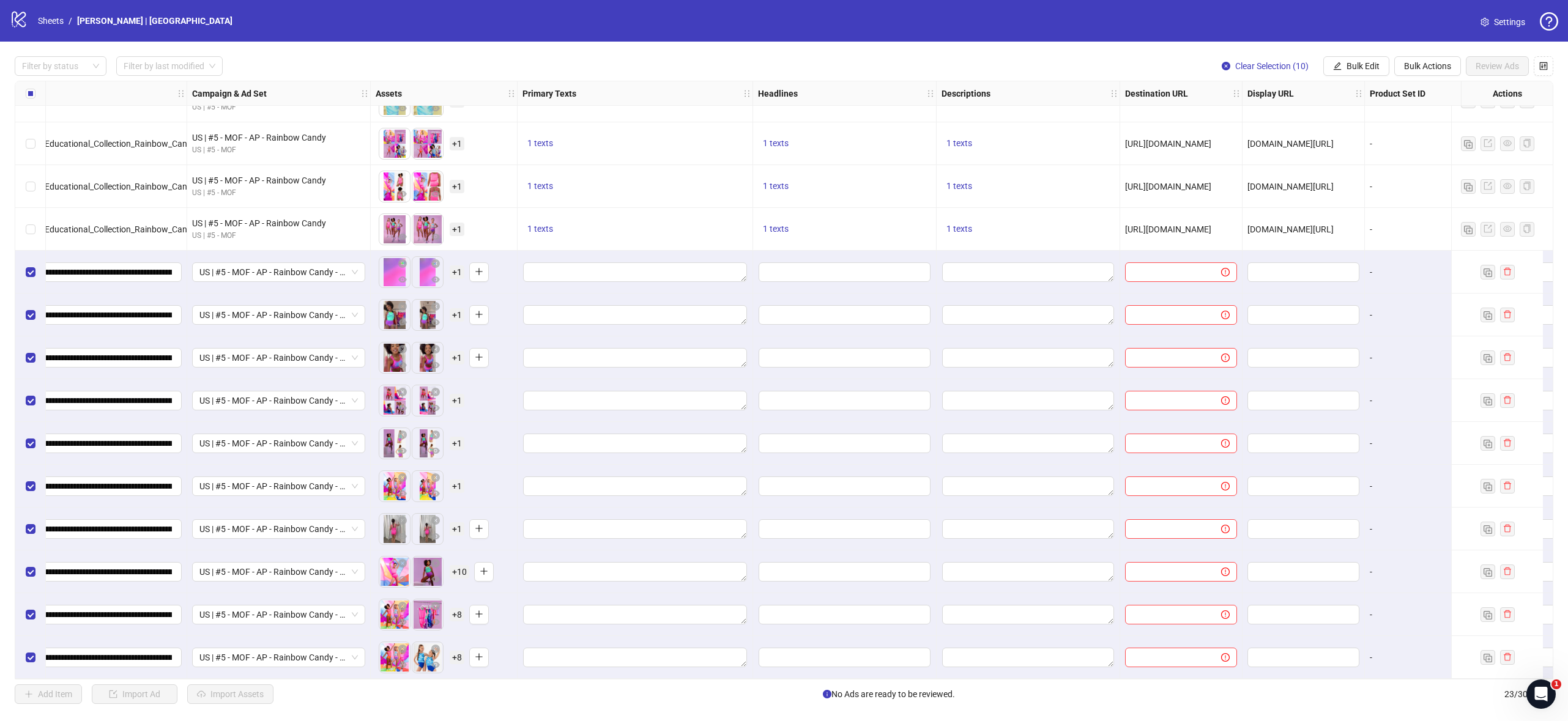
click at [1172, 226] on span "[URL][DOMAIN_NAME]" at bounding box center [1167, 229] width 87 height 10
copy span "[URL][DOMAIN_NAME]"
click at [1352, 63] on span "Bulk Edit" at bounding box center [1363, 66] width 33 height 10
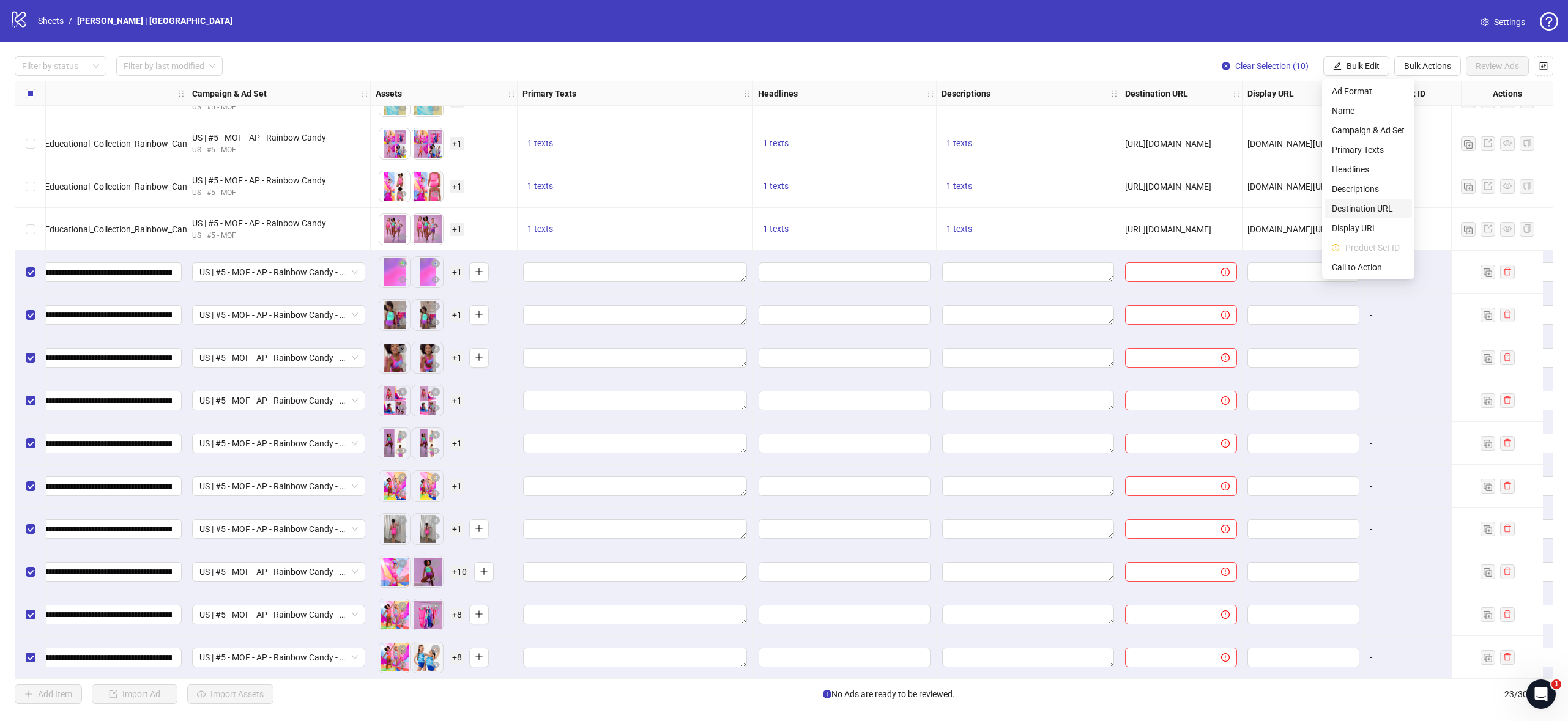
click at [1390, 213] on span "Destination URL" at bounding box center [1368, 208] width 73 height 13
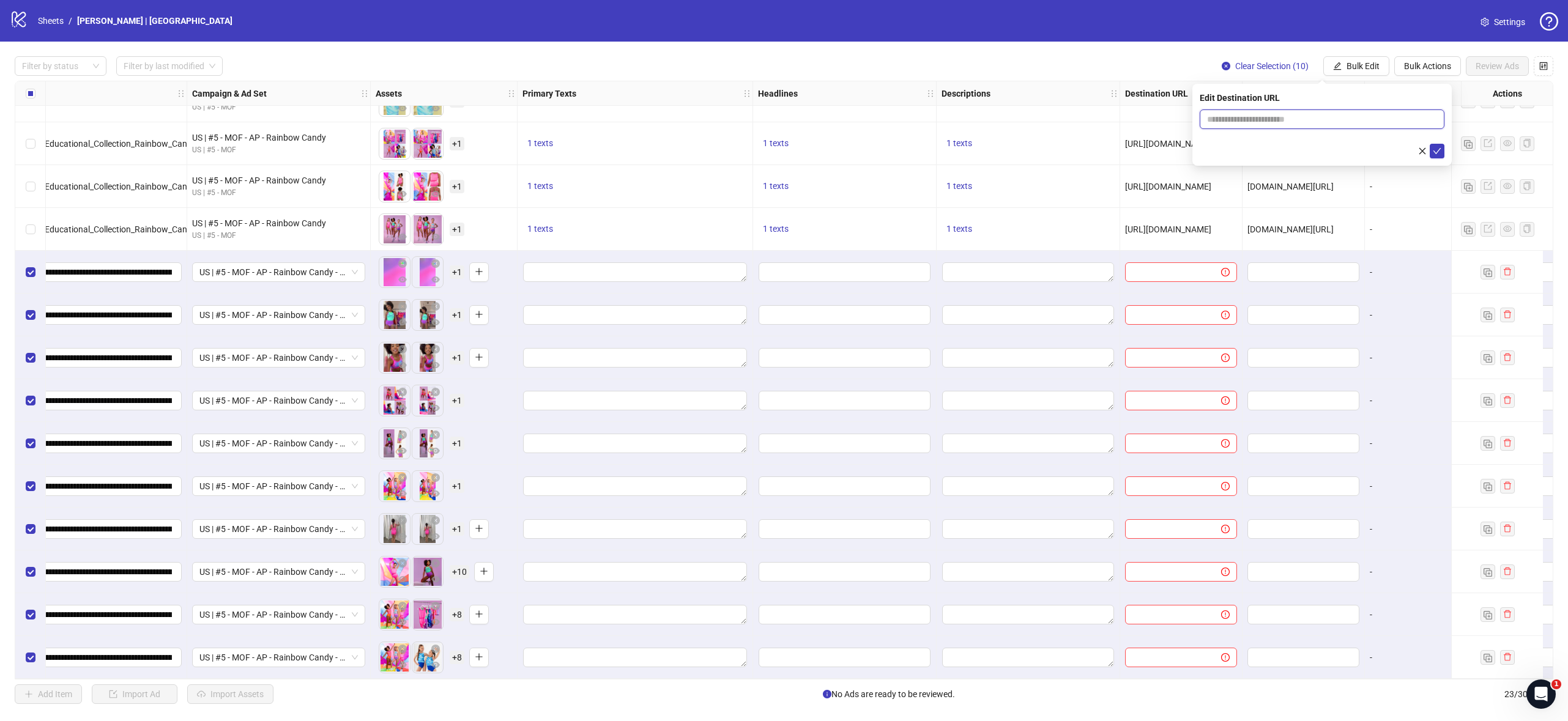
click at [1326, 121] on input "text" at bounding box center [1317, 119] width 220 height 13
paste input "**********"
type input "**********"
click at [1436, 151] on icon "check" at bounding box center [1437, 150] width 8 height 6
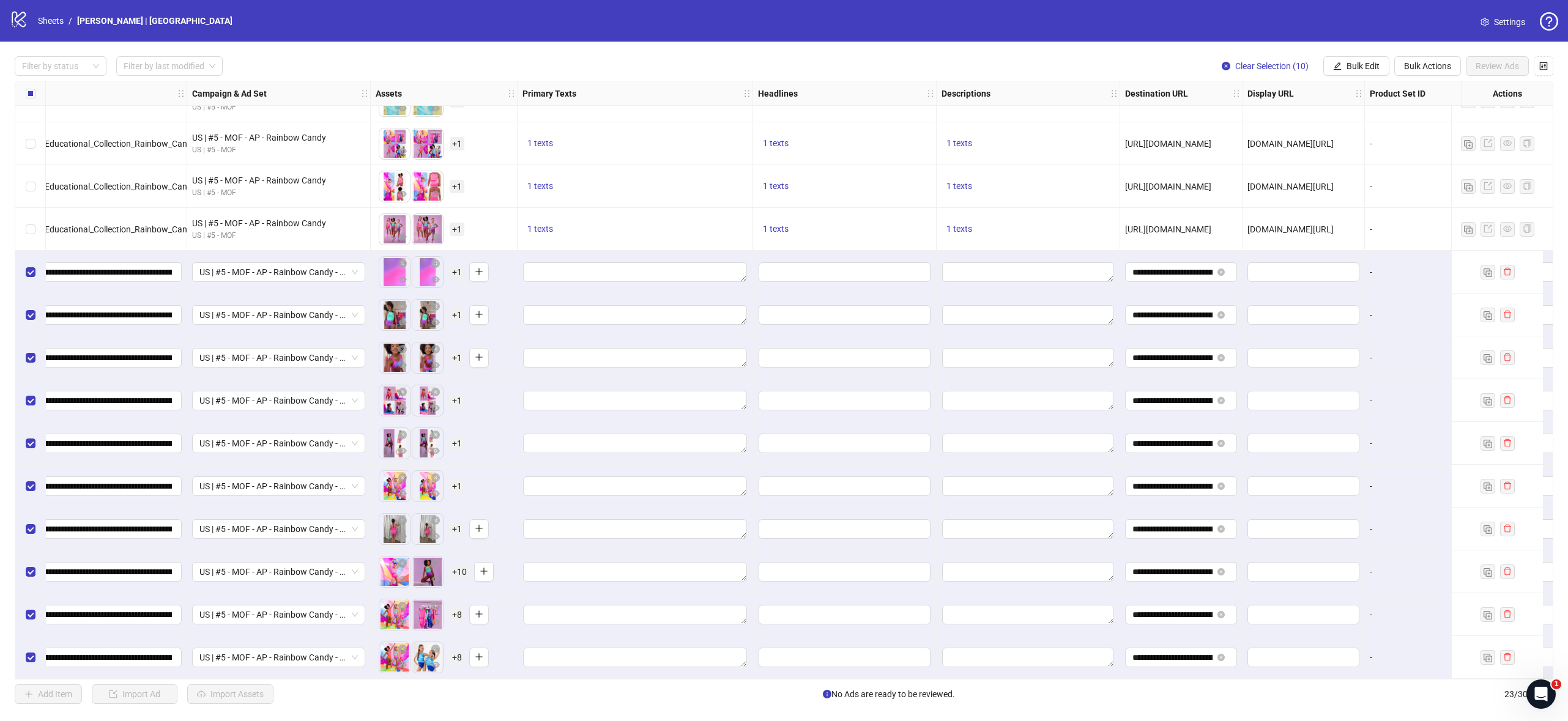
click at [1289, 226] on span "[DOMAIN_NAME][URL]" at bounding box center [1290, 229] width 87 height 10
copy span "[DOMAIN_NAME][URL]"
click at [1429, 69] on span "Bulk Actions" at bounding box center [1427, 66] width 47 height 10
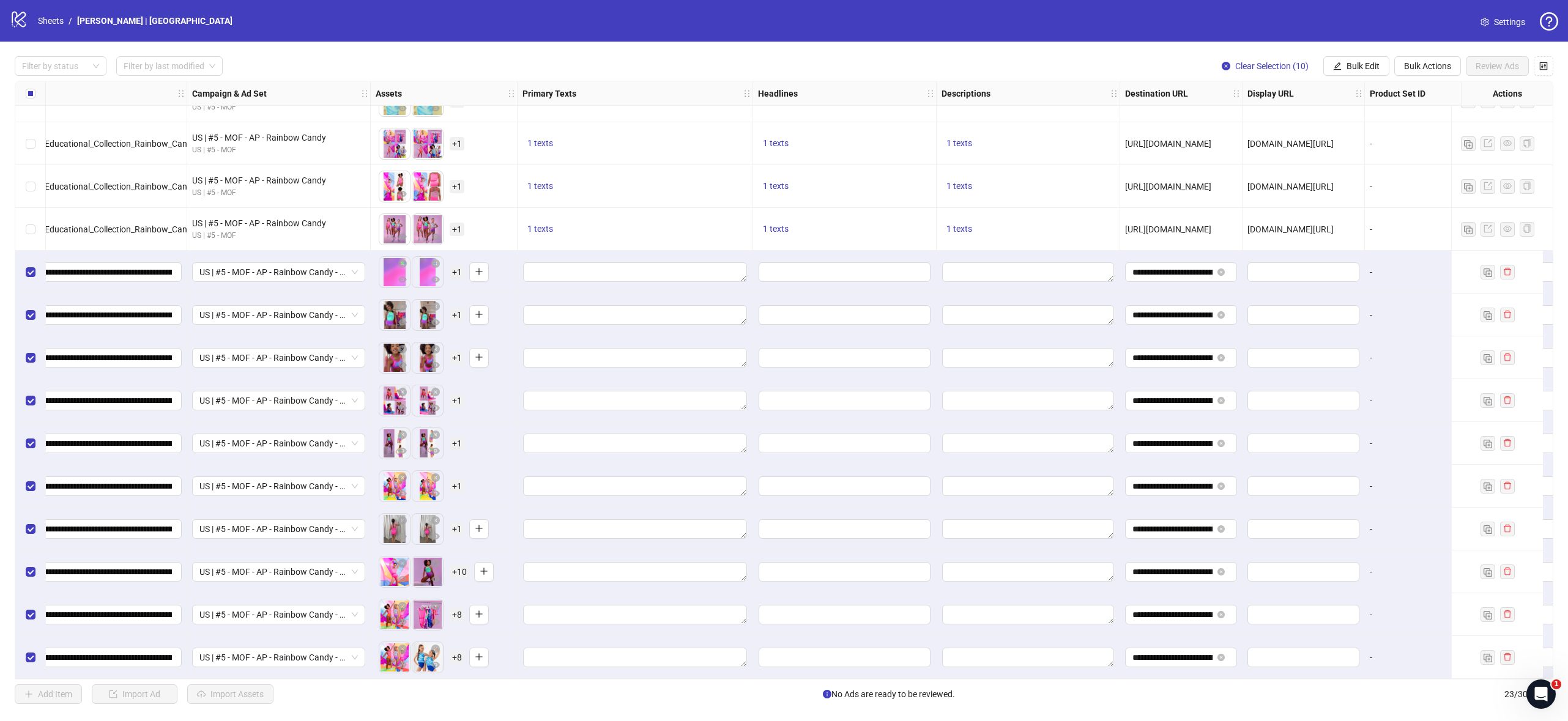
click at [1441, 48] on div "Filter by status Filter by last modified Clear Selection (10) Bulk Edit Bulk Ac…" at bounding box center [784, 381] width 1568 height 677
click at [1362, 62] on span "Bulk Edit" at bounding box center [1363, 66] width 33 height 10
click at [1369, 227] on span "Display URL" at bounding box center [1368, 228] width 73 height 13
click at [1283, 119] on input "text" at bounding box center [1322, 119] width 245 height 19
paste input "**********"
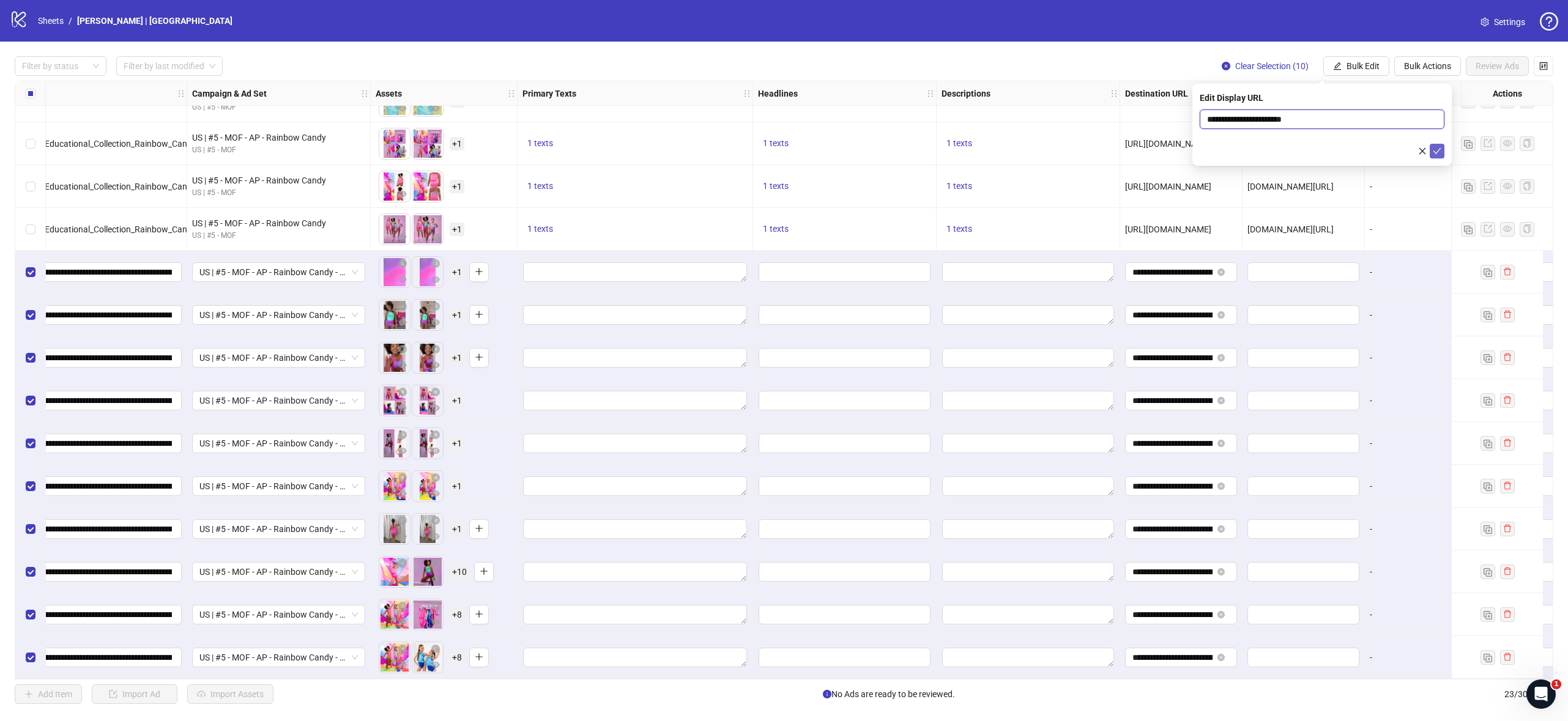
type input "**********"
click at [1442, 150] on button "submit" at bounding box center [1437, 150] width 15 height 15
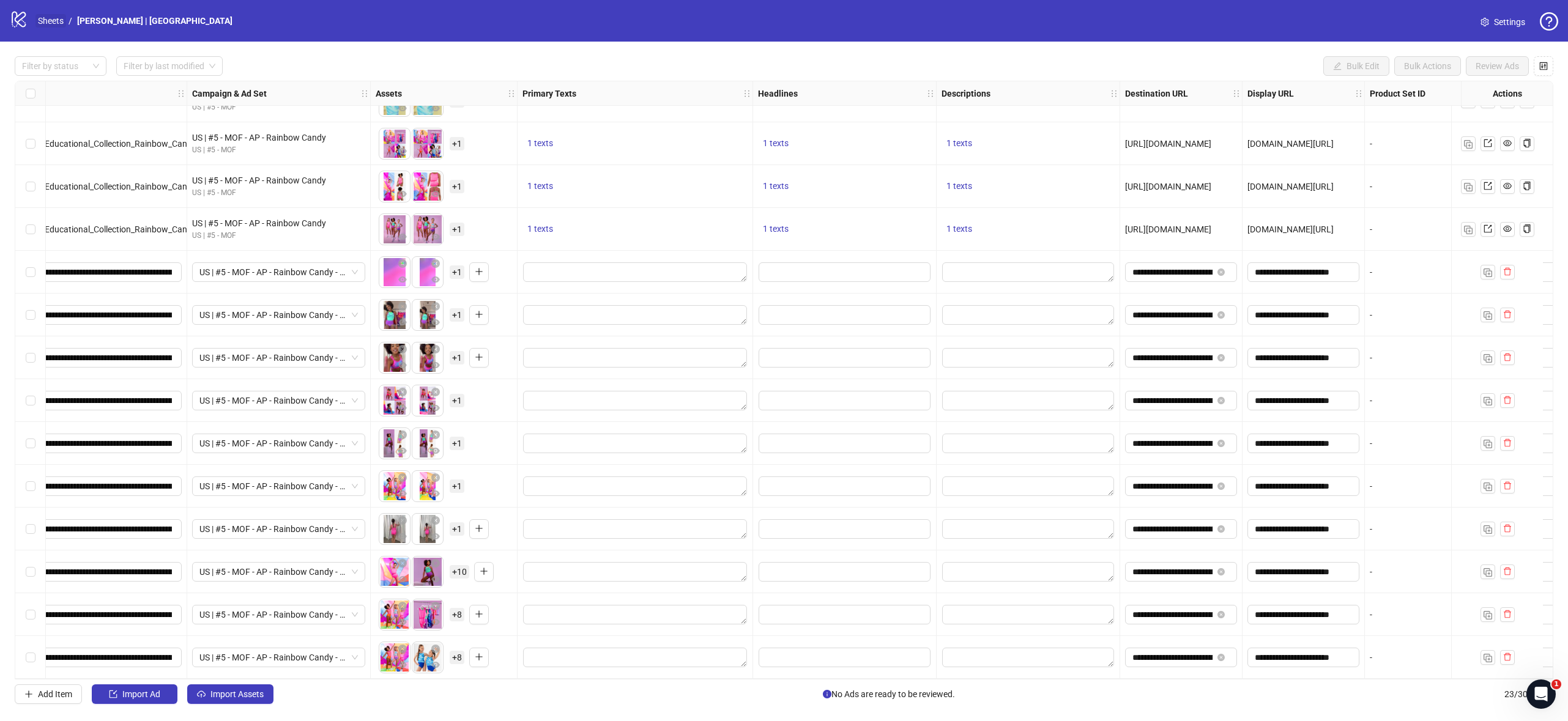
click at [52, 19] on link "Sheets" at bounding box center [51, 20] width 31 height 13
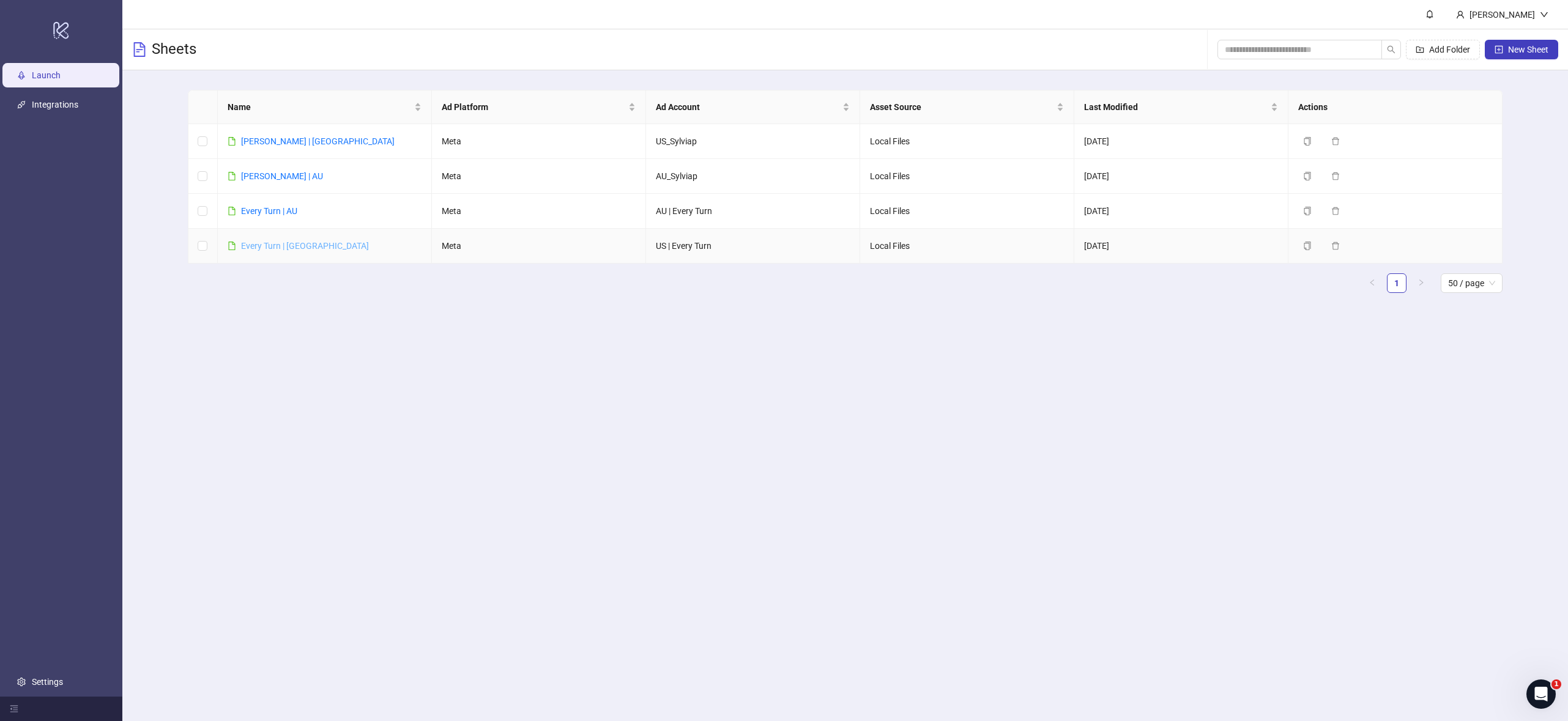
click at [269, 247] on link "Every Turn | [GEOGRAPHIC_DATA]" at bounding box center [304, 245] width 128 height 10
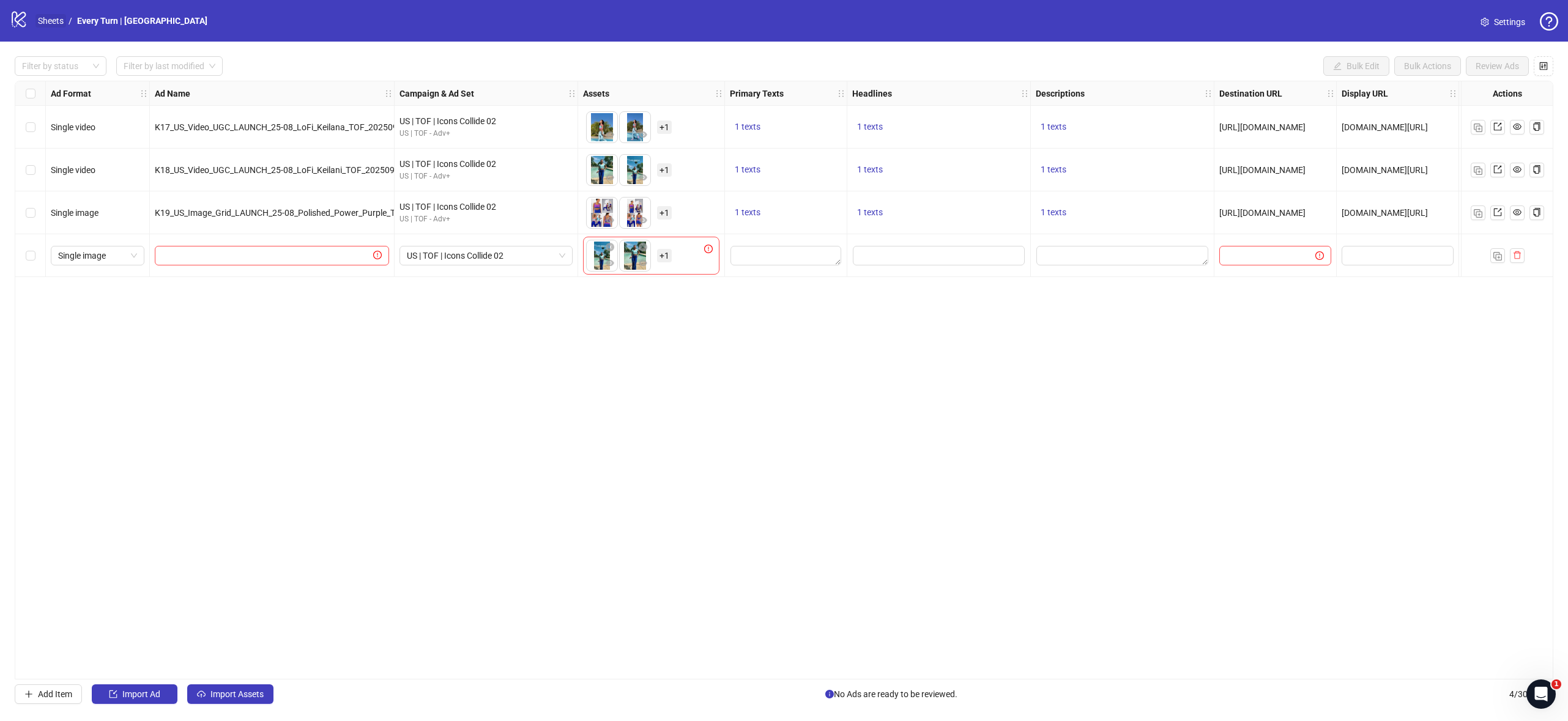
click at [52, 19] on link "Sheets" at bounding box center [51, 20] width 31 height 13
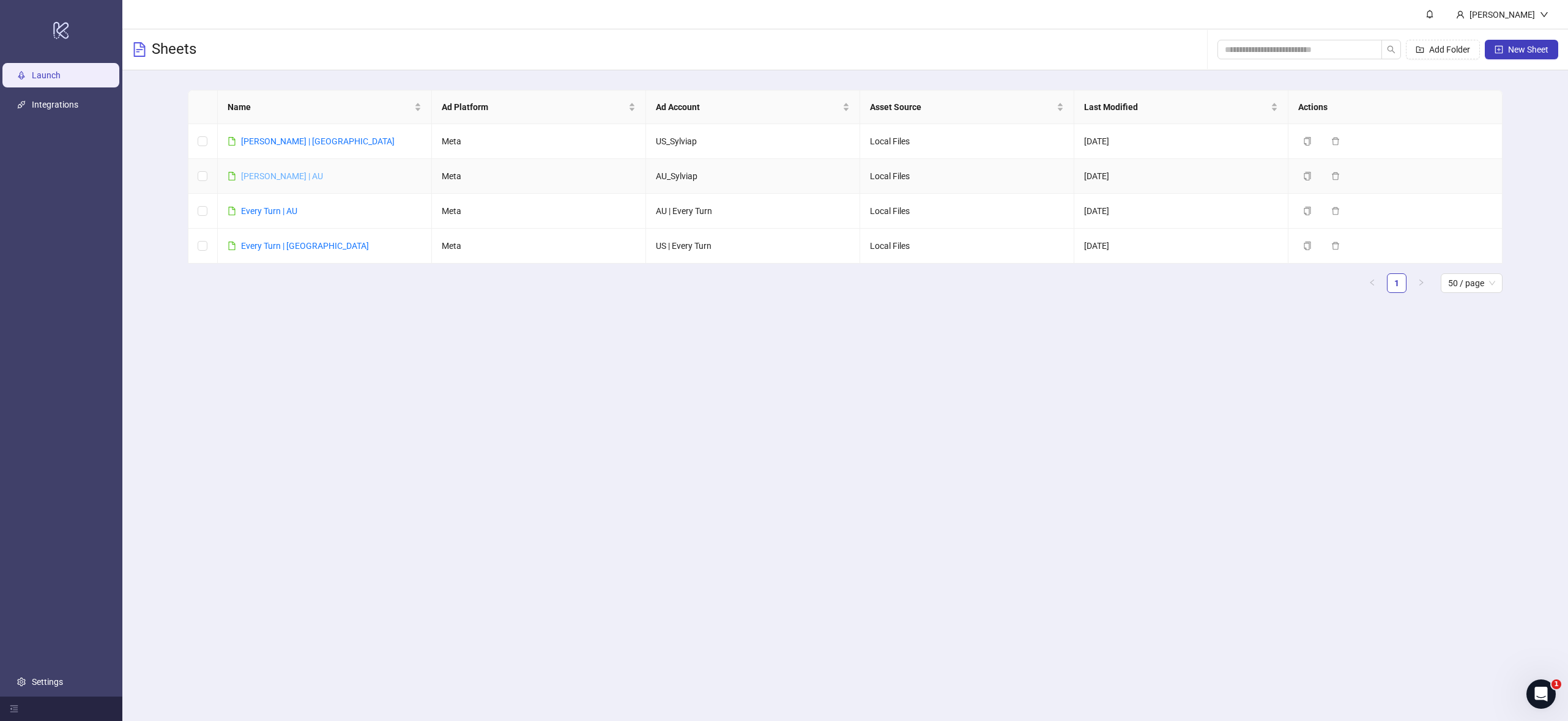
click at [267, 177] on link "[PERSON_NAME] | AU" at bounding box center [282, 176] width 82 height 10
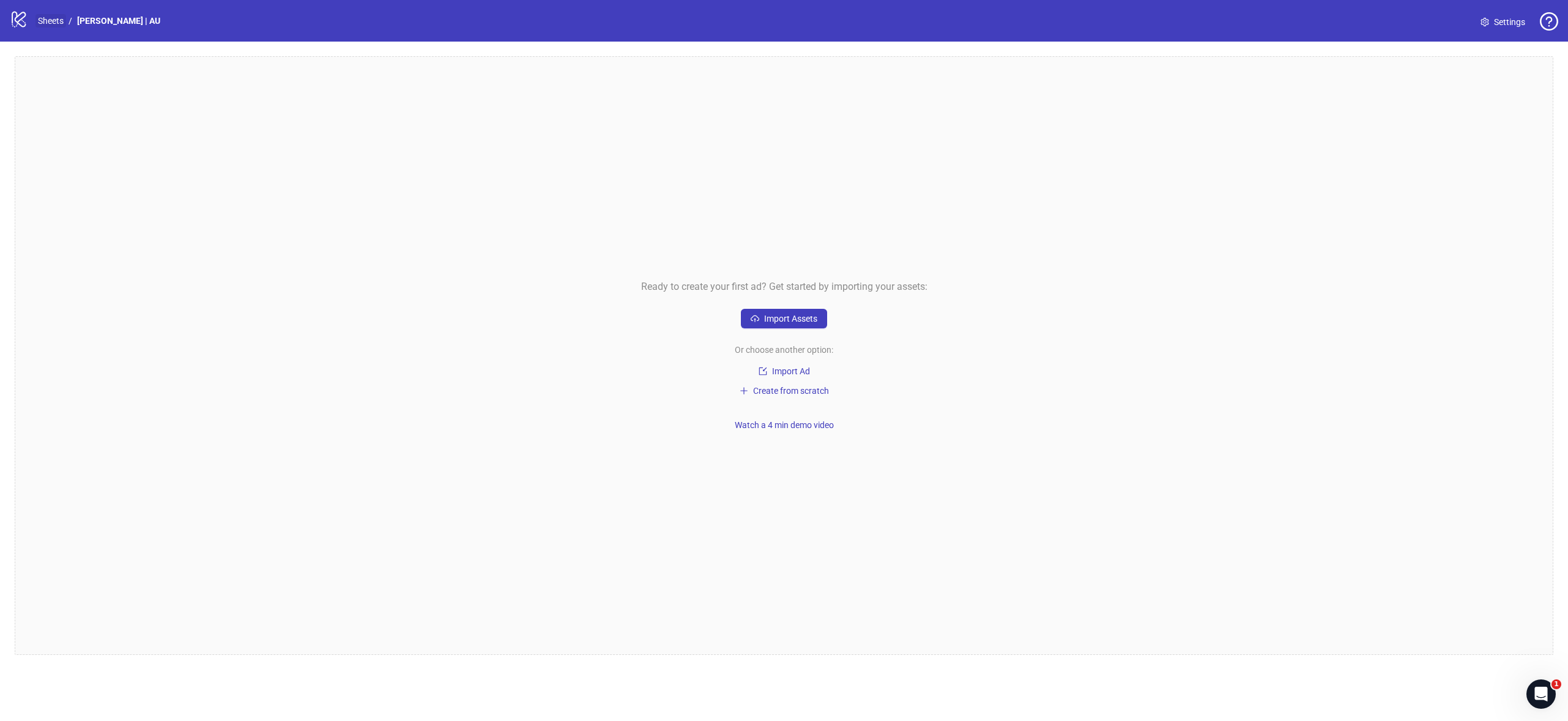
click at [49, 21] on link "Sheets" at bounding box center [51, 20] width 31 height 13
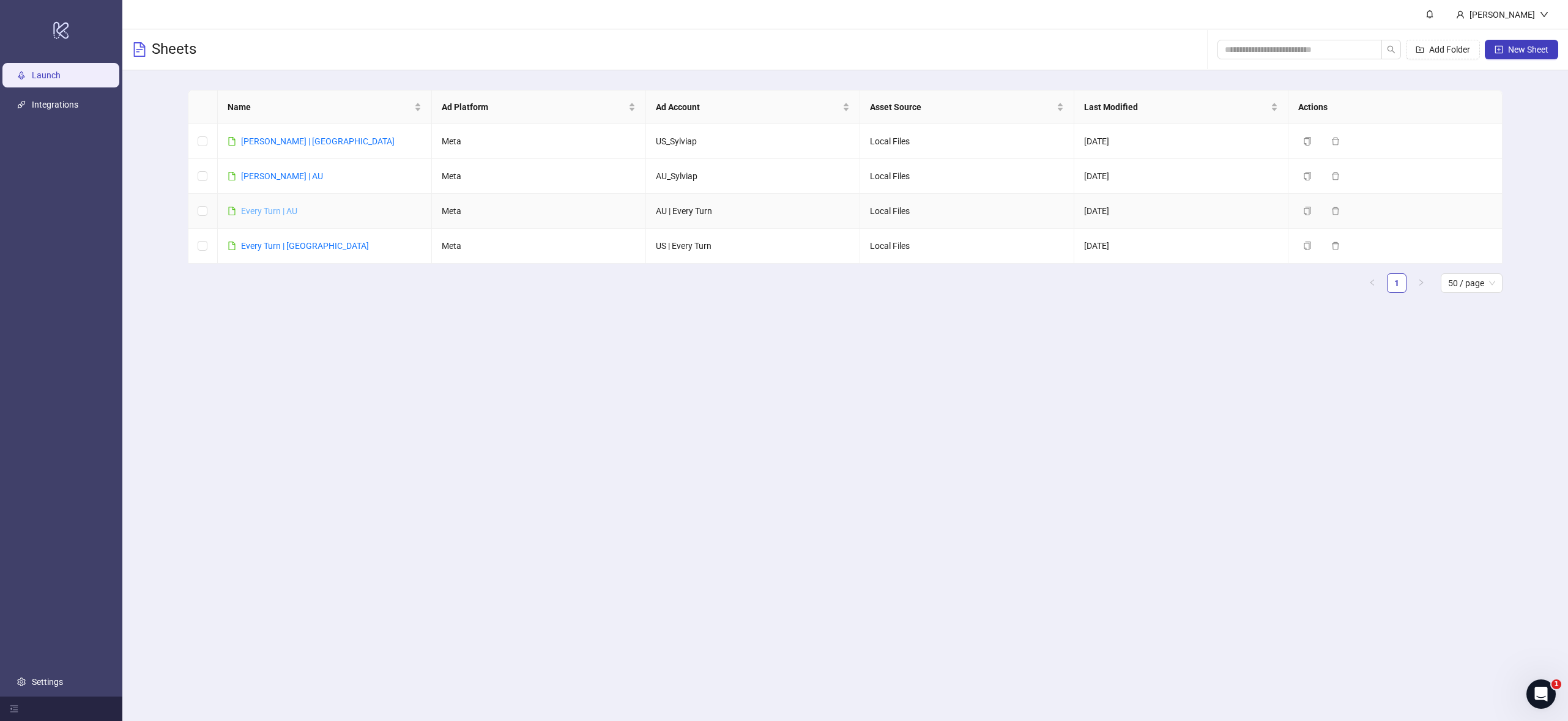
click at [285, 207] on link "Every Turn | AU" at bounding box center [269, 211] width 56 height 10
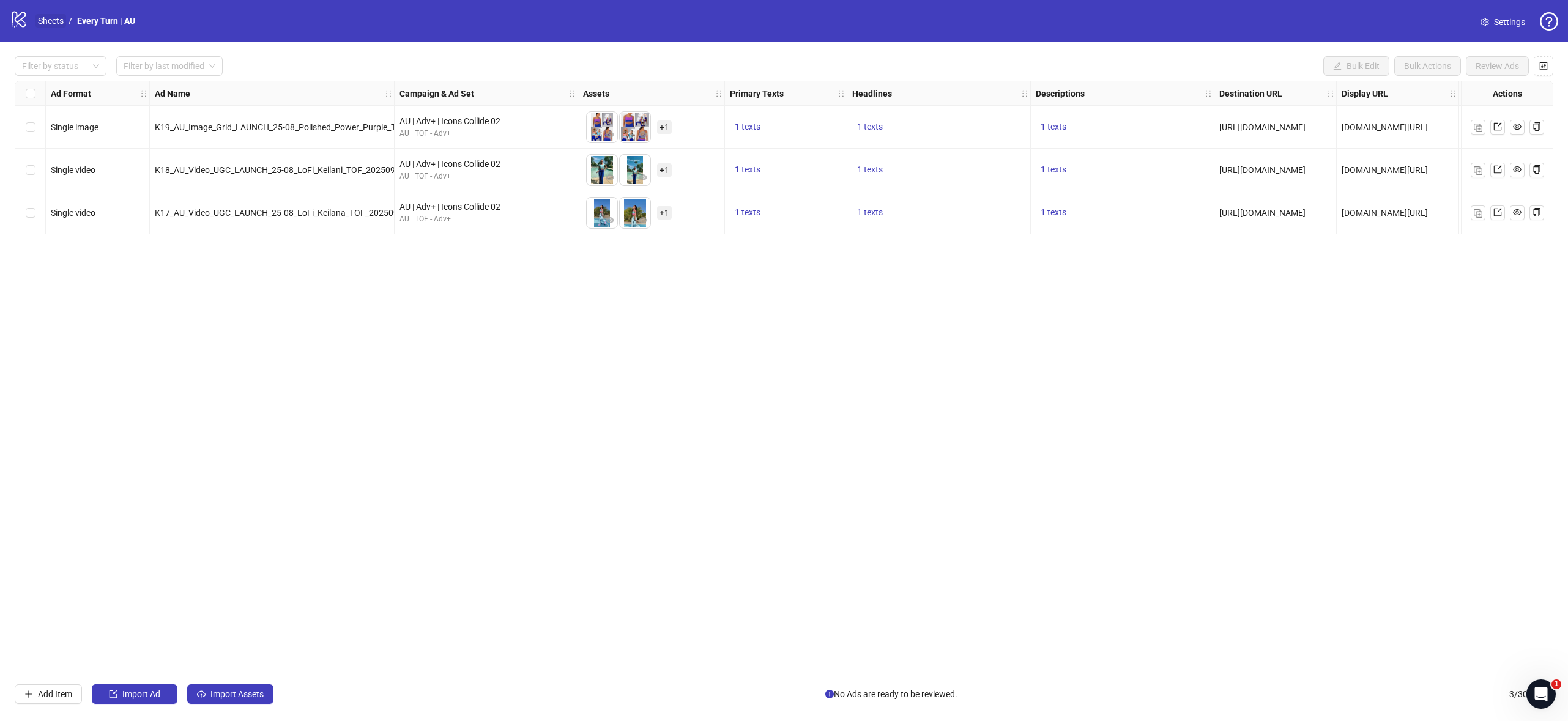
click at [44, 18] on link "Sheets" at bounding box center [51, 20] width 31 height 13
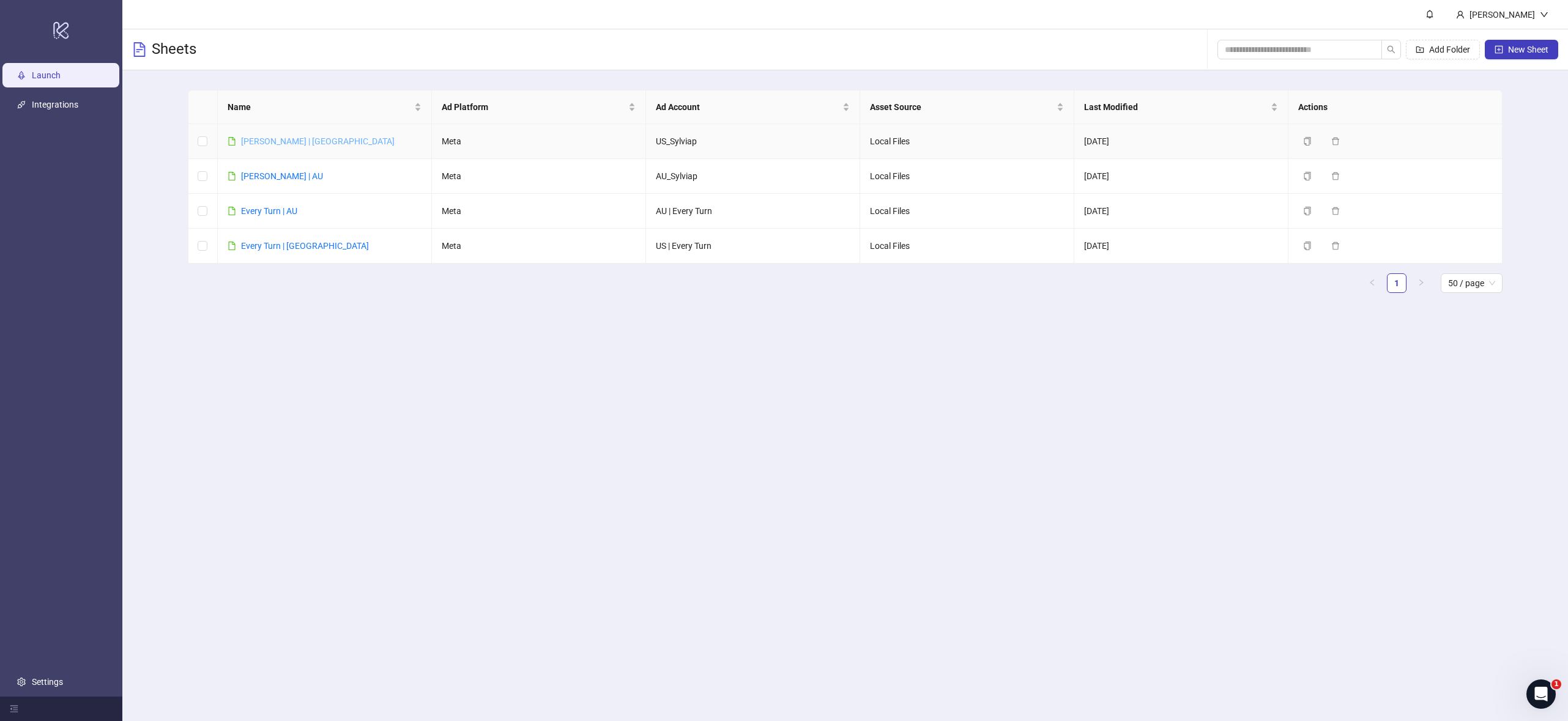
click at [270, 139] on link "[PERSON_NAME] | [GEOGRAPHIC_DATA]" at bounding box center [317, 141] width 153 height 10
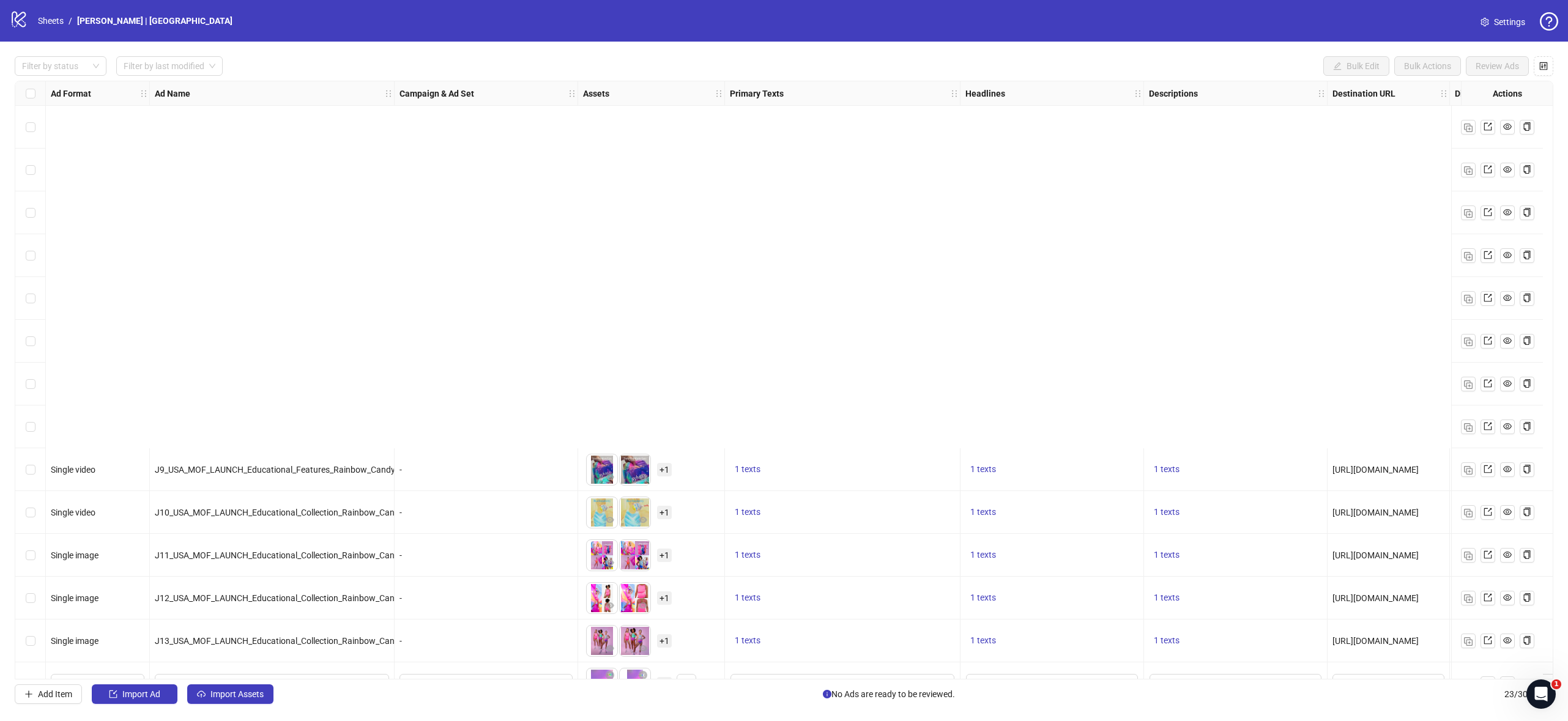
scroll to position [416, 0]
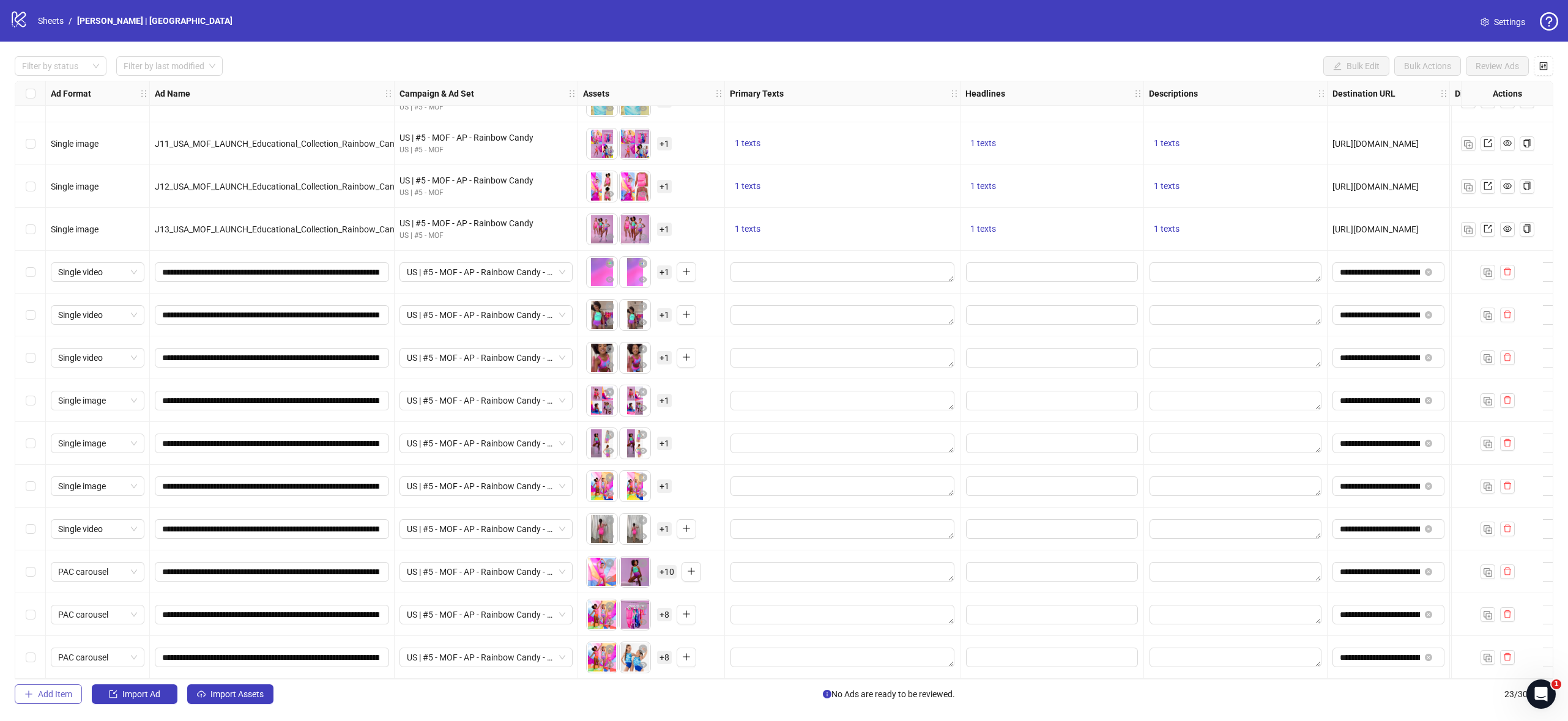
click at [66, 694] on span "Add Item" at bounding box center [54, 694] width 34 height 10
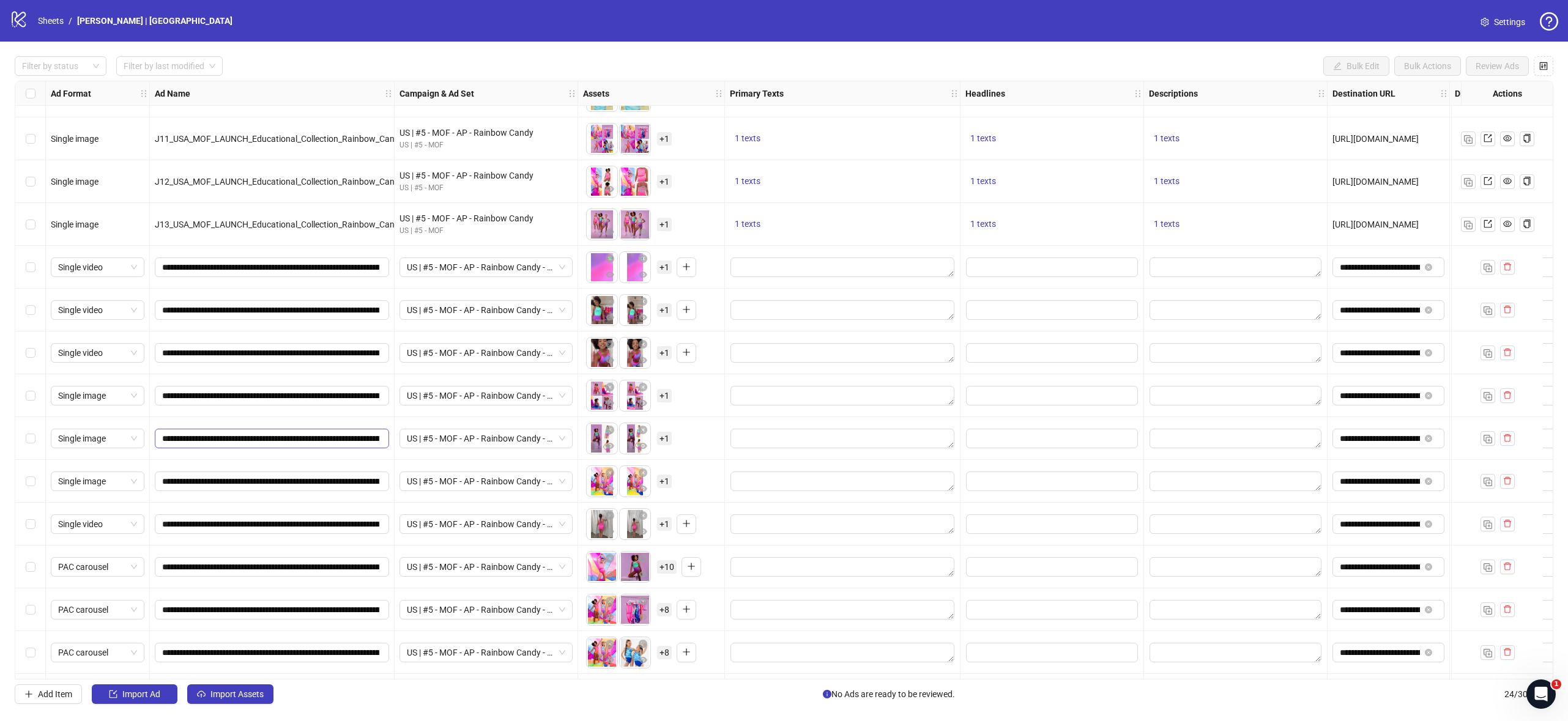
scroll to position [459, 0]
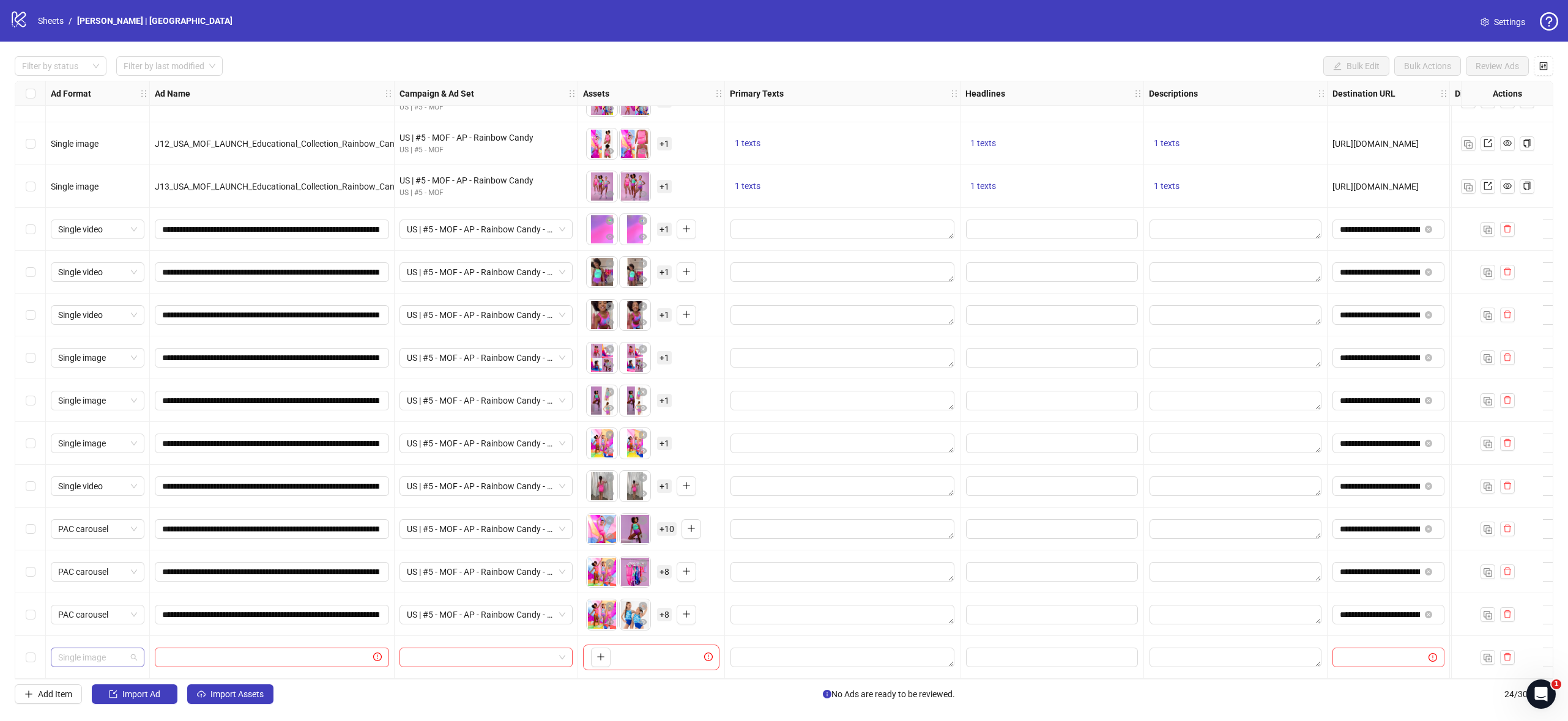
click at [101, 660] on span "Single image" at bounding box center [97, 657] width 79 height 18
click at [88, 576] on div "Collection" at bounding box center [97, 569] width 74 height 13
click at [599, 653] on icon "plus" at bounding box center [601, 657] width 9 height 9
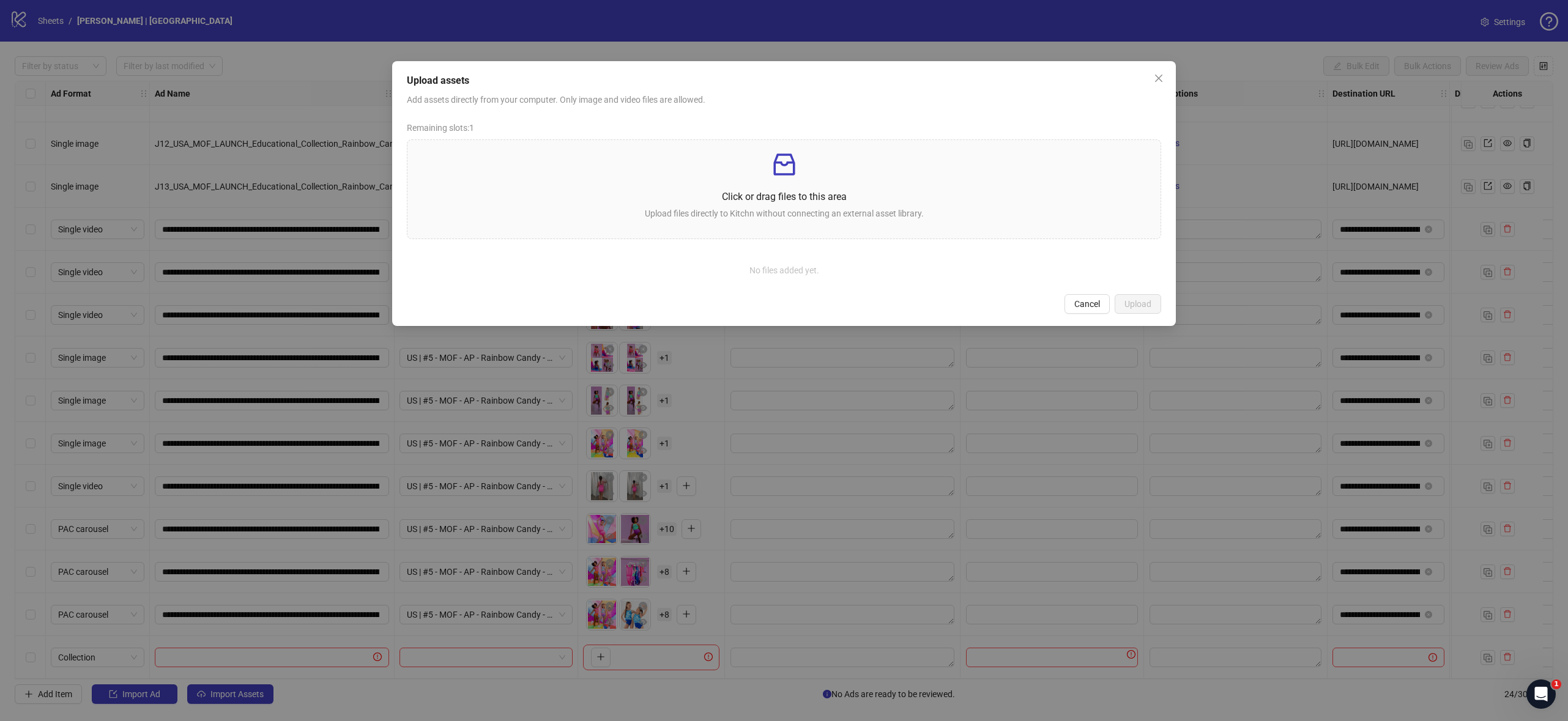
drag, startPoint x: 1092, startPoint y: 304, endPoint x: 1053, endPoint y: 340, distance: 53.1
click at [1092, 304] on span "Cancel" at bounding box center [1086, 304] width 25 height 10
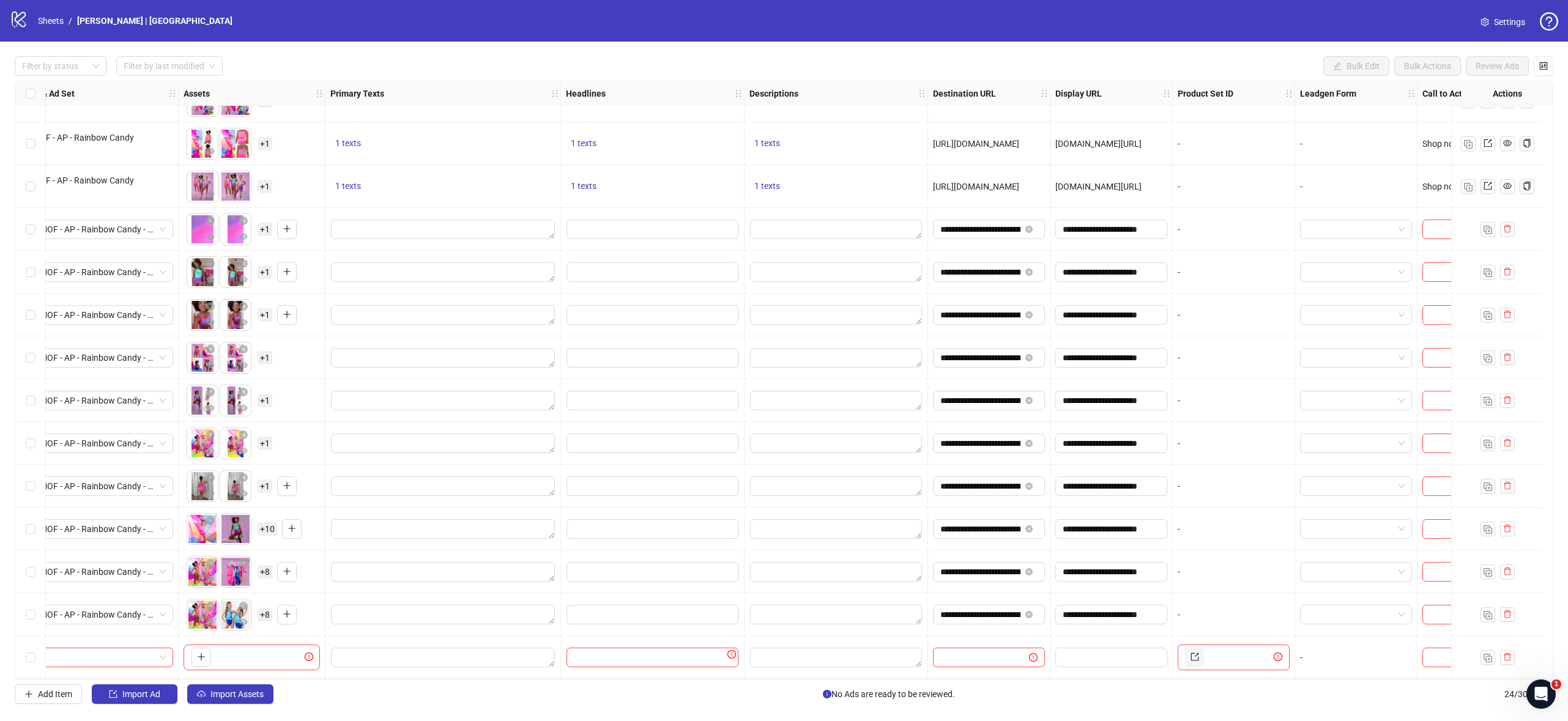
scroll to position [459, 464]
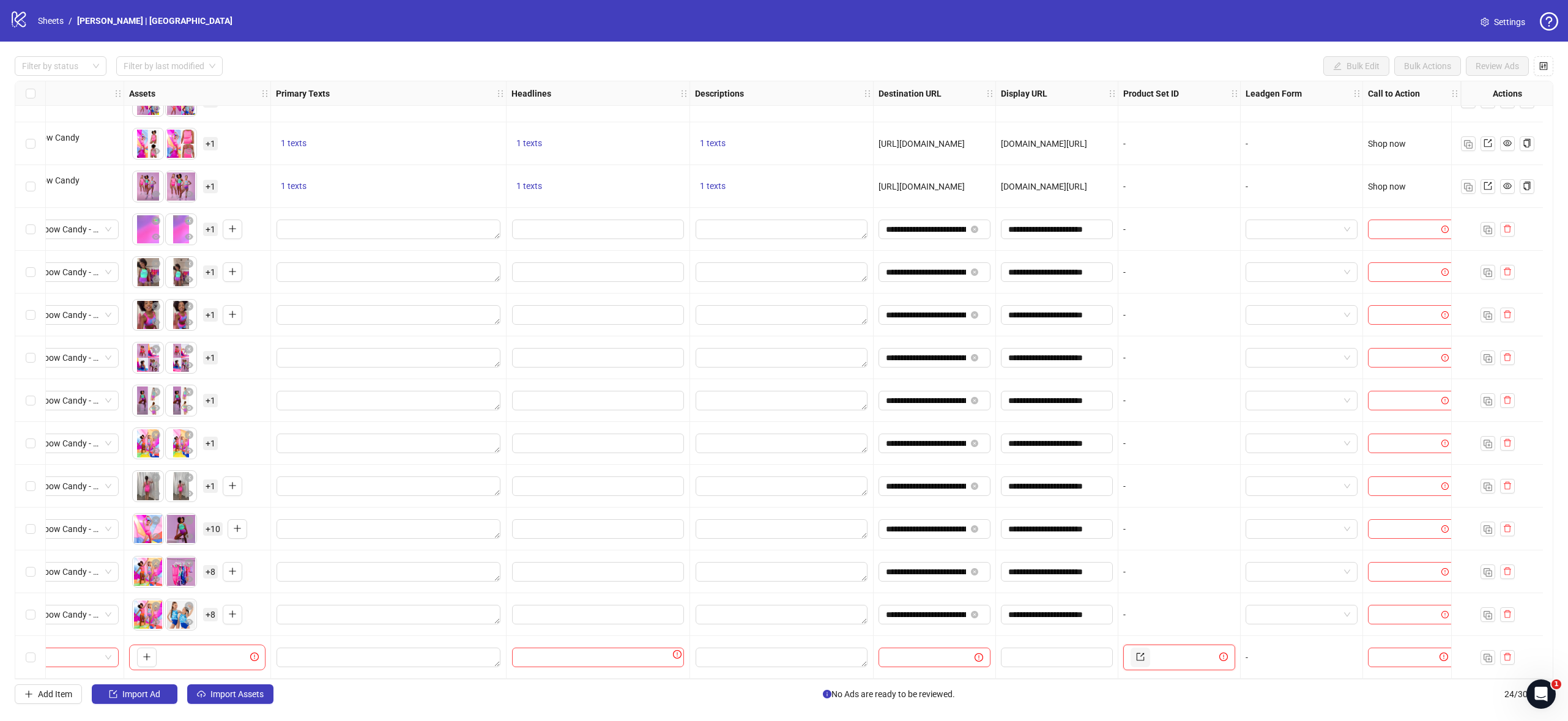
click at [1162, 654] on input "text" at bounding box center [1184, 657] width 64 height 19
click at [1128, 654] on div "Ad Format Ad Name Campaign & Ad Set Assets Primary Texts Headlines Descriptions…" at bounding box center [784, 380] width 1538 height 598
drag, startPoint x: 1183, startPoint y: 653, endPoint x: 1164, endPoint y: 655, distance: 19.1
click at [1181, 654] on div "Ad Format Ad Name Campaign & Ad Set Assets Primary Texts Headlines Descriptions…" at bounding box center [784, 380] width 1538 height 598
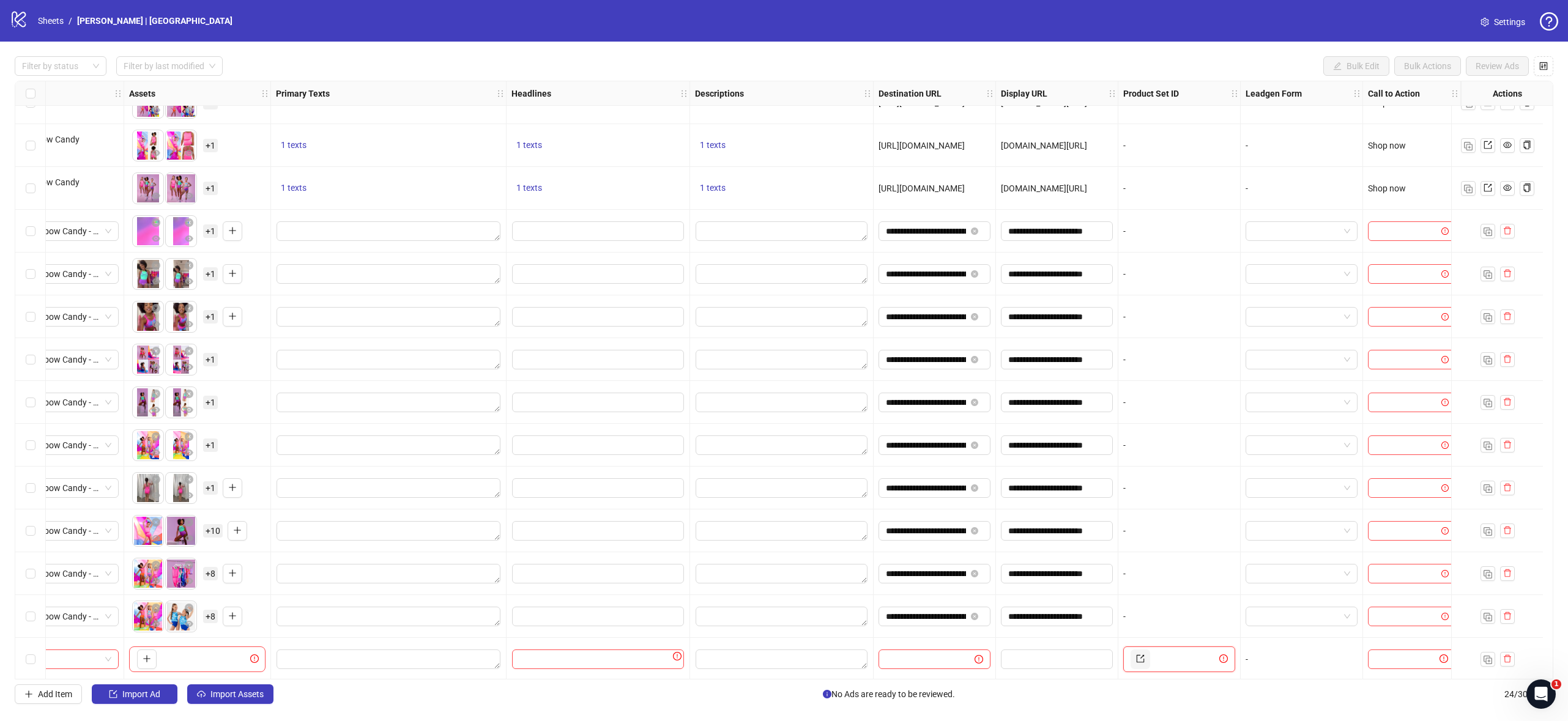
scroll to position [452, 0]
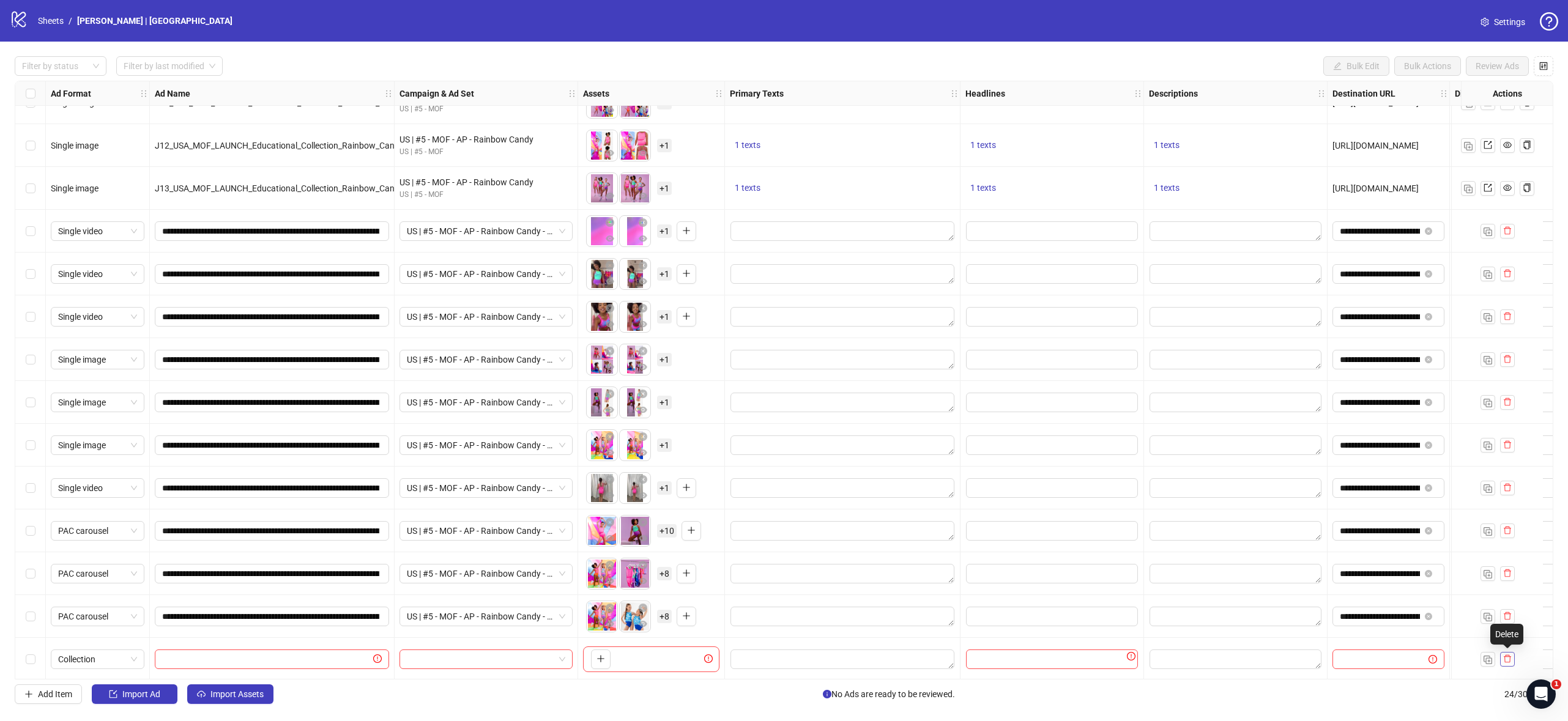
click at [1507, 662] on icon "delete" at bounding box center [1507, 659] width 7 height 8
